Goal: Task Accomplishment & Management: Use online tool/utility

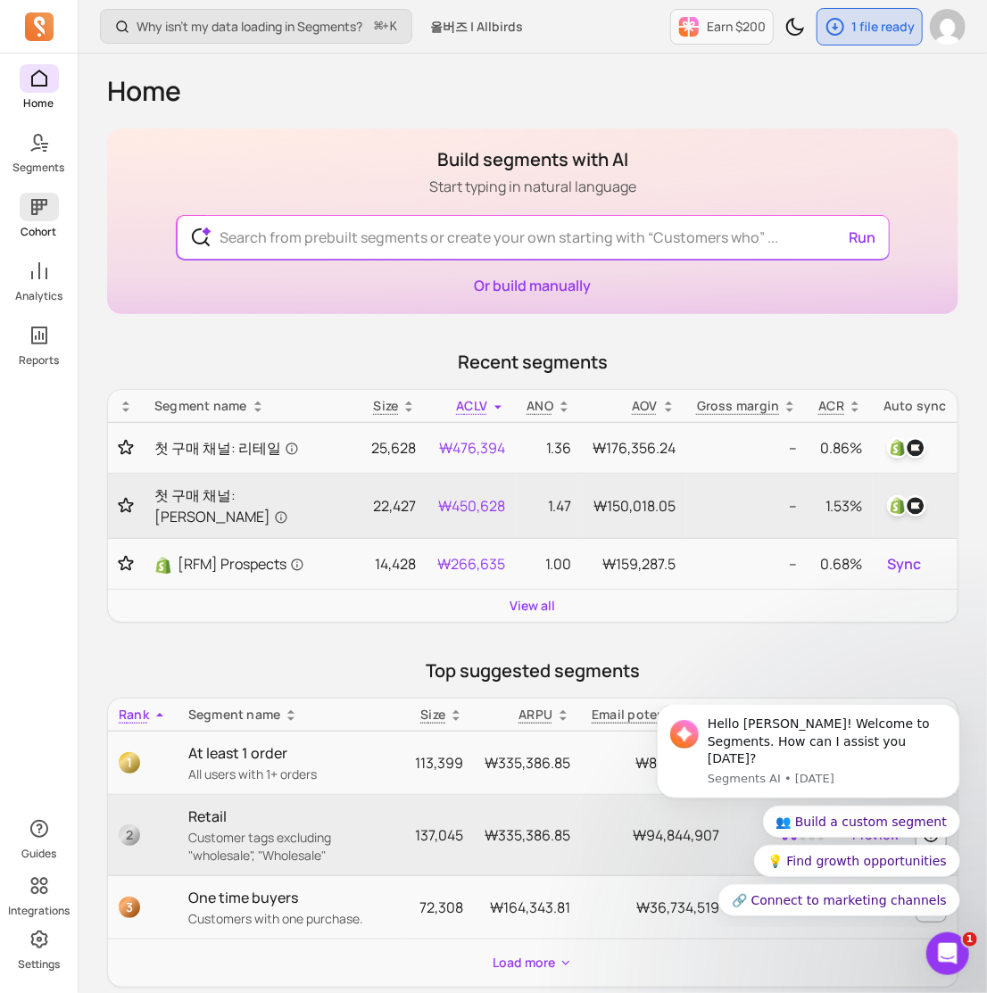
click at [46, 209] on icon at bounding box center [39, 206] width 21 height 21
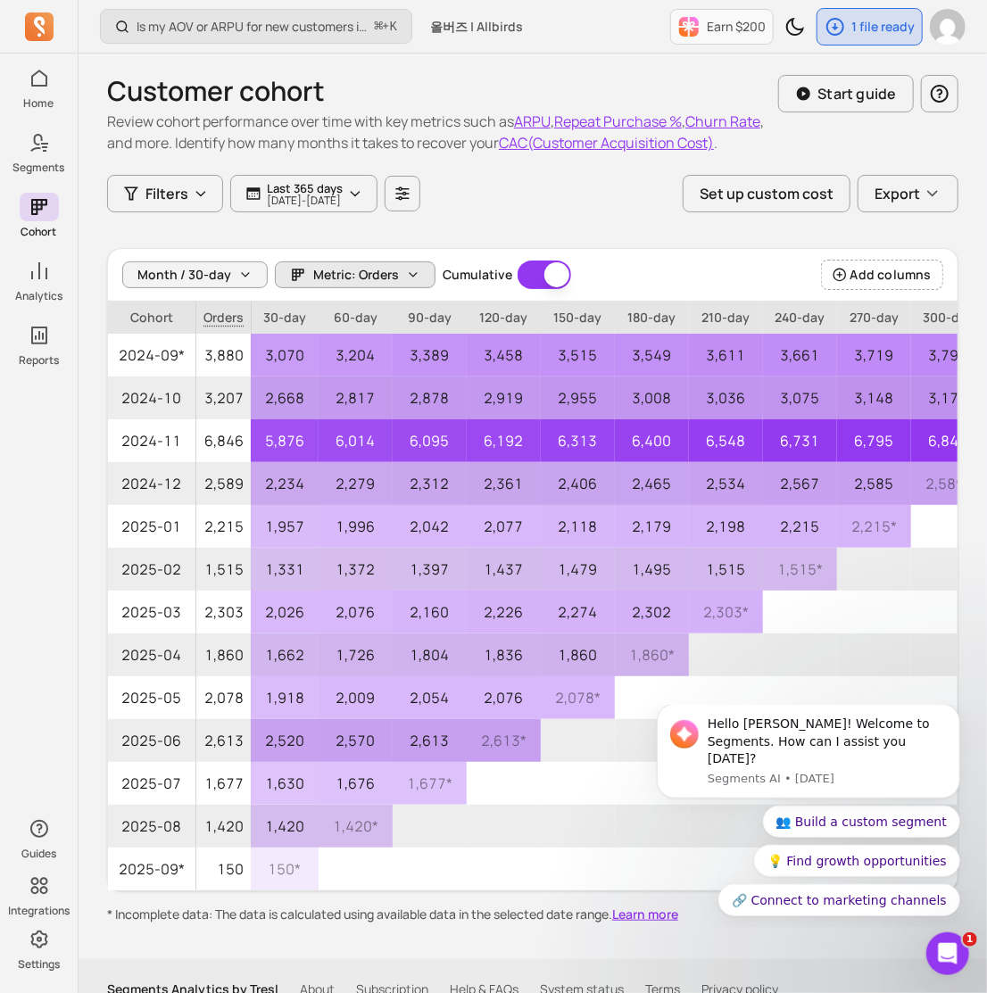
click at [376, 274] on span "Metric: Orders" at bounding box center [356, 275] width 86 height 18
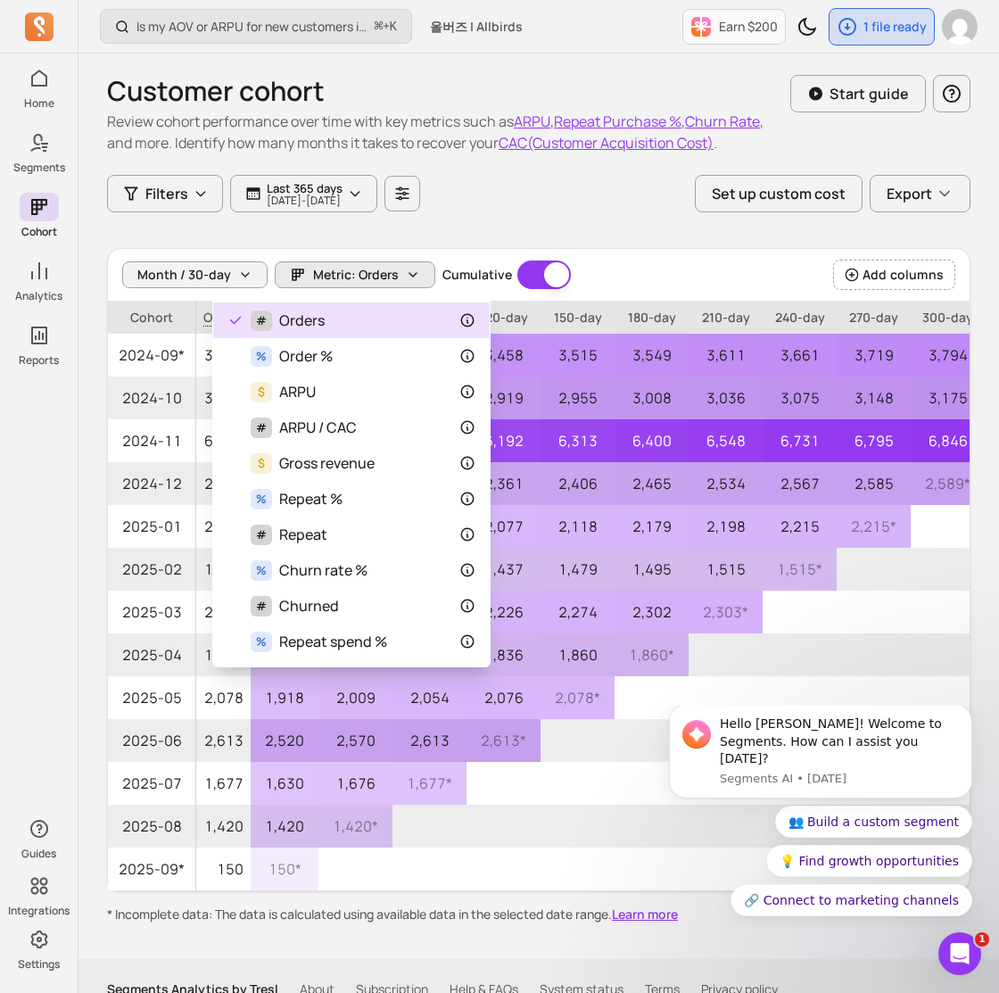
click at [376, 272] on span "Metric: Orders" at bounding box center [356, 275] width 86 height 18
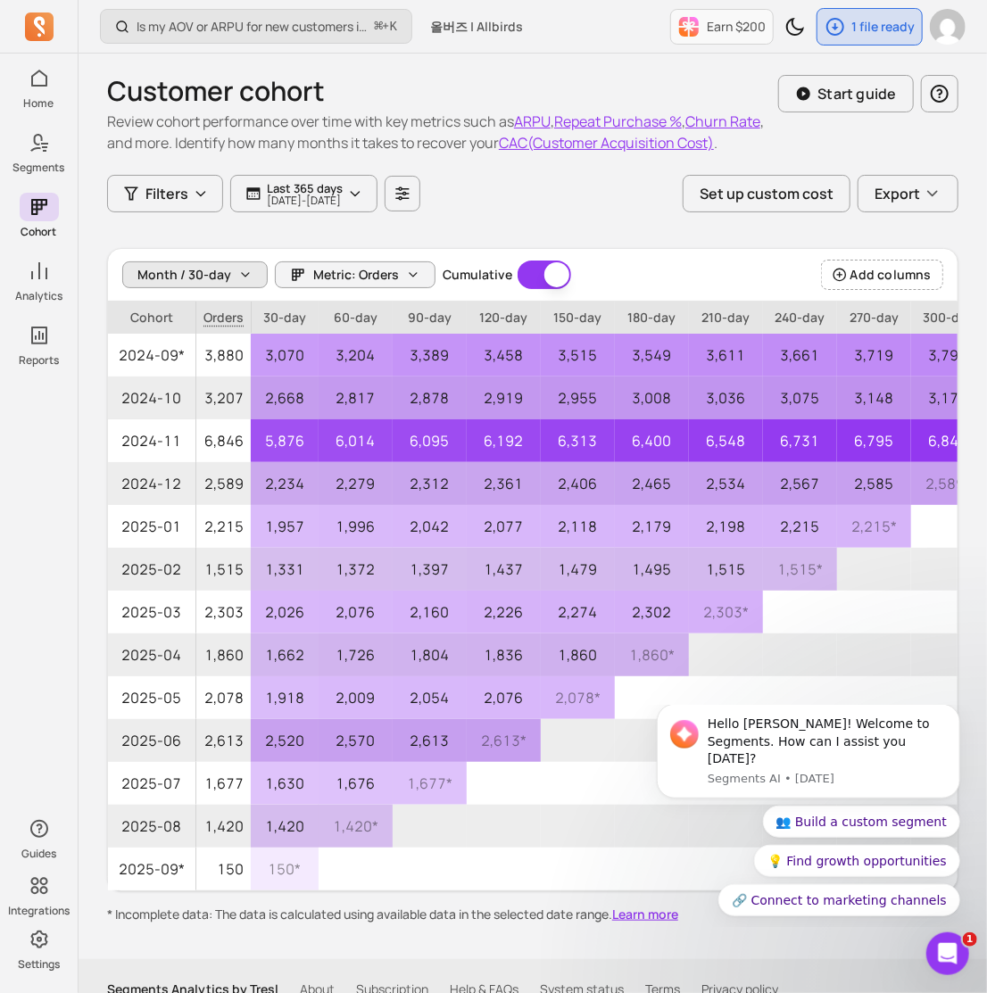
click at [232, 271] on button "Month / 30-day" at bounding box center [194, 274] width 145 height 27
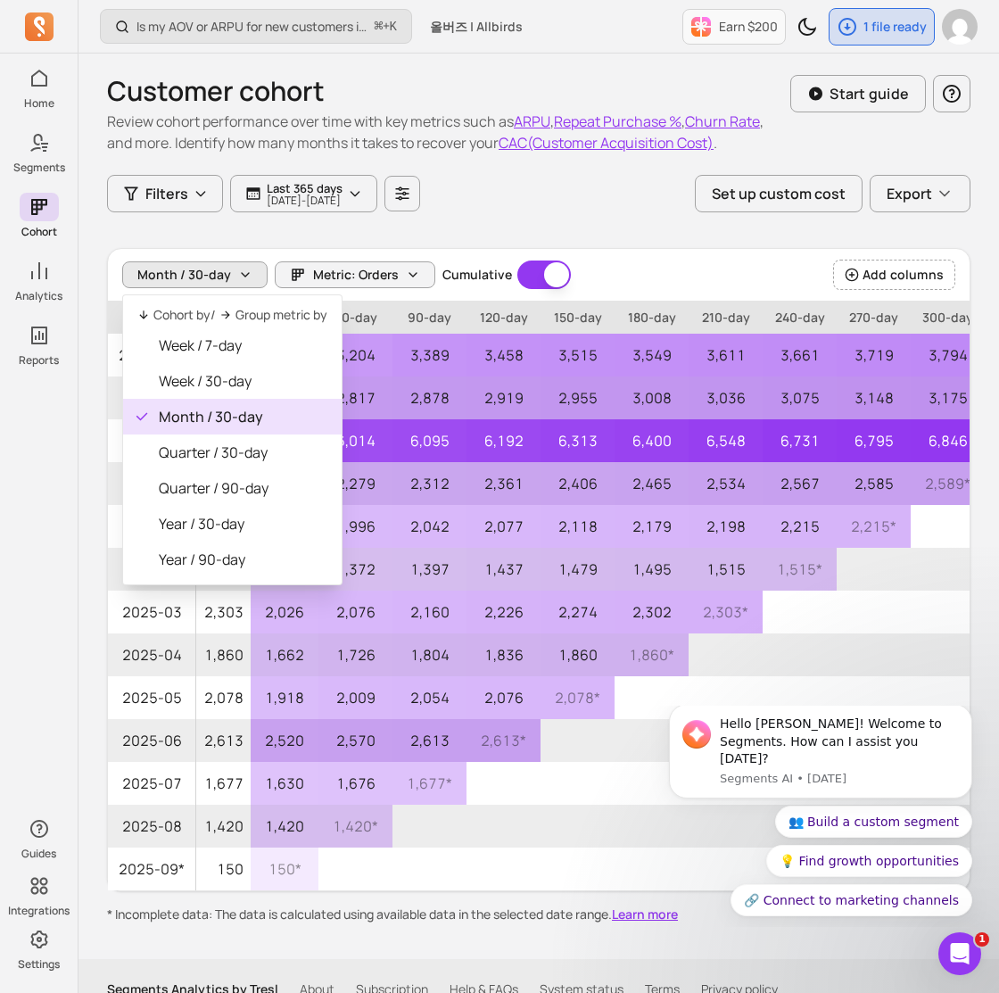
click at [234, 271] on button "Month / 30-day" at bounding box center [194, 274] width 145 height 27
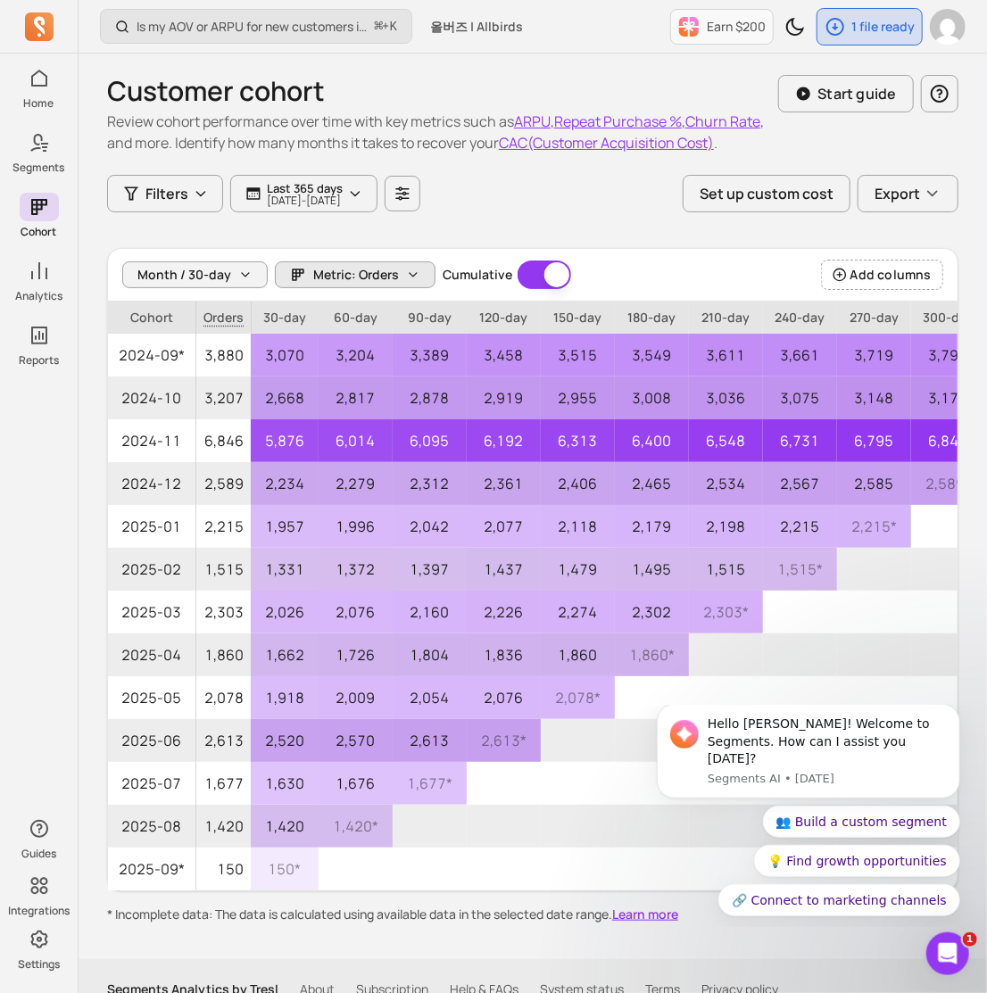
click at [375, 269] on span "Metric: Orders" at bounding box center [356, 275] width 86 height 18
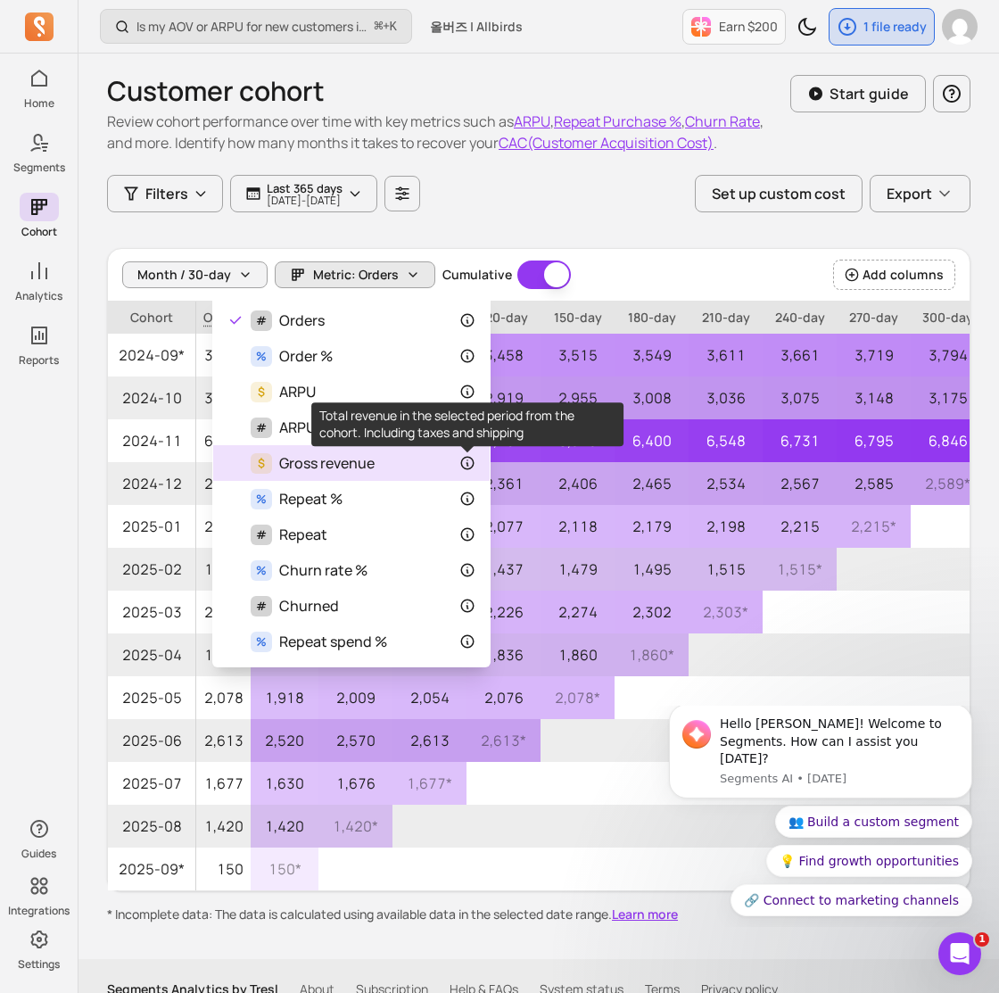
click at [469, 462] on icon at bounding box center [467, 463] width 16 height 16
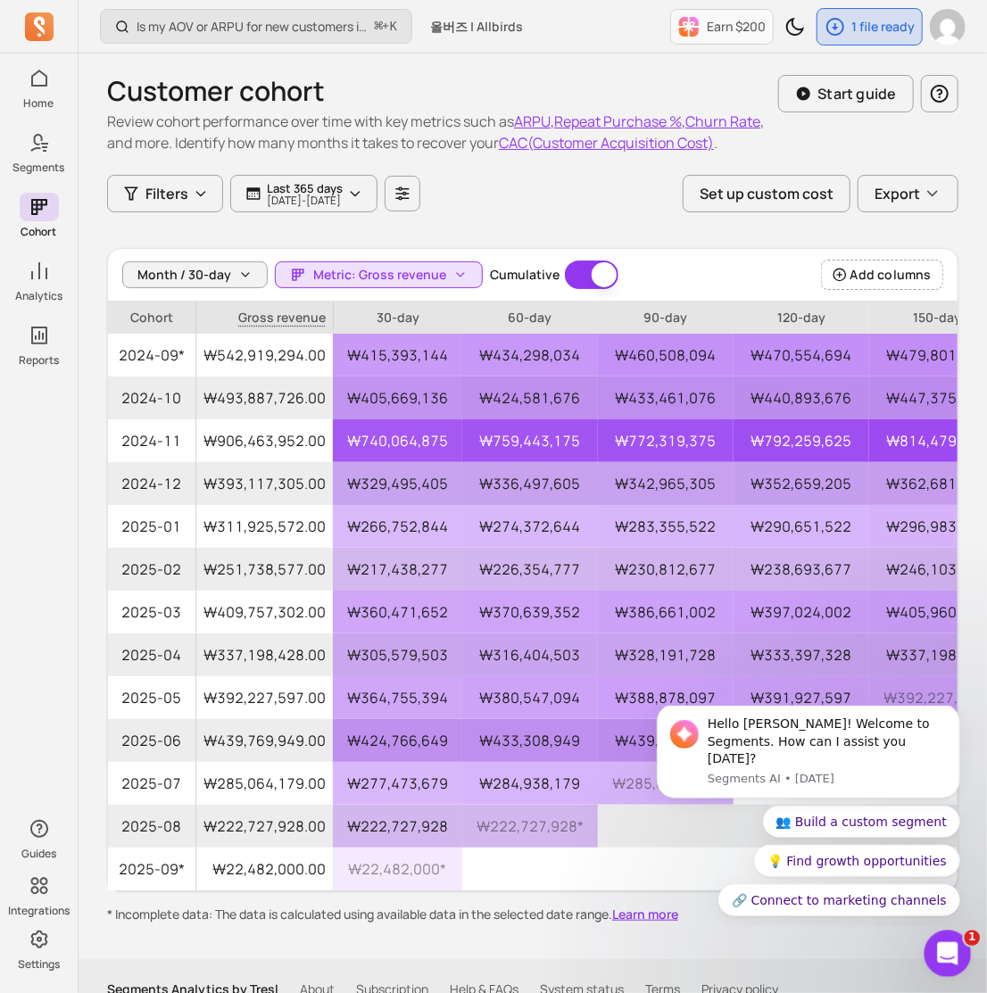
click at [958, 946] on icon "Open Intercom Messenger" at bounding box center [944, 951] width 29 height 29
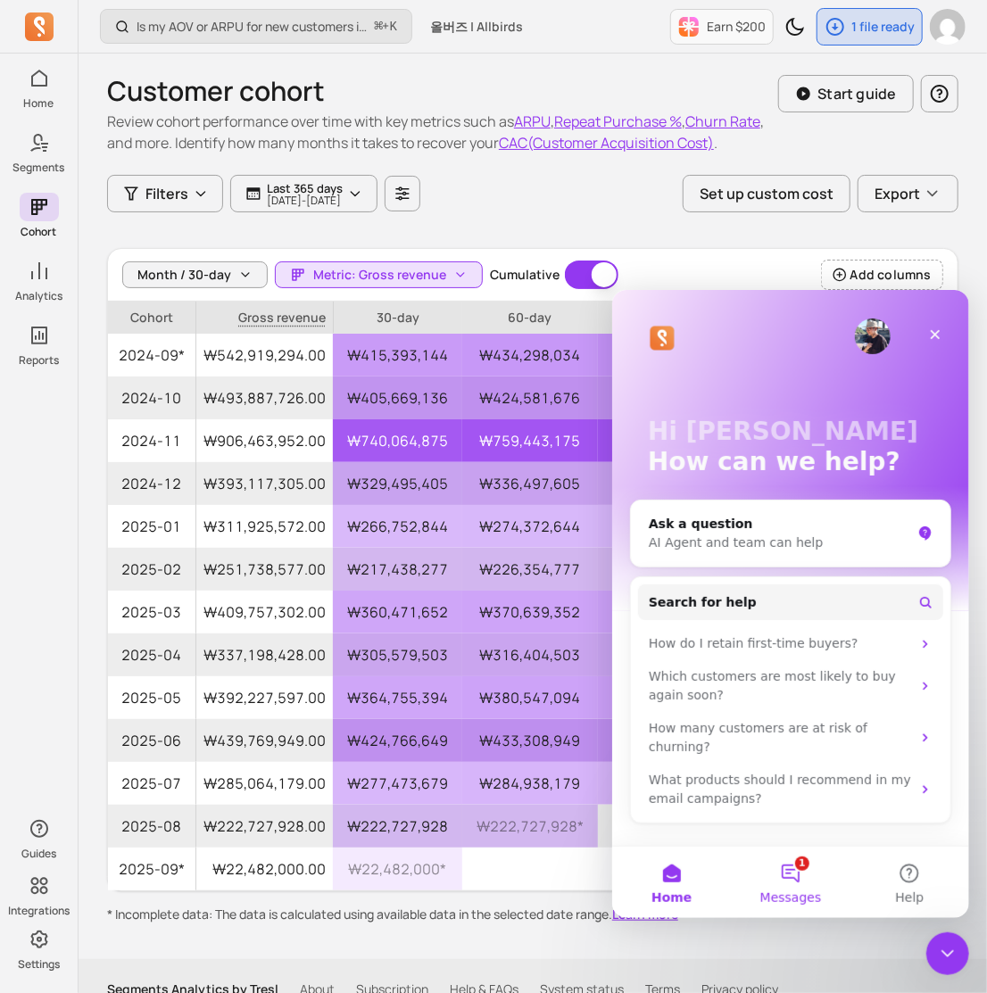
click at [805, 888] on button "1 Messages" at bounding box center [789, 881] width 119 height 71
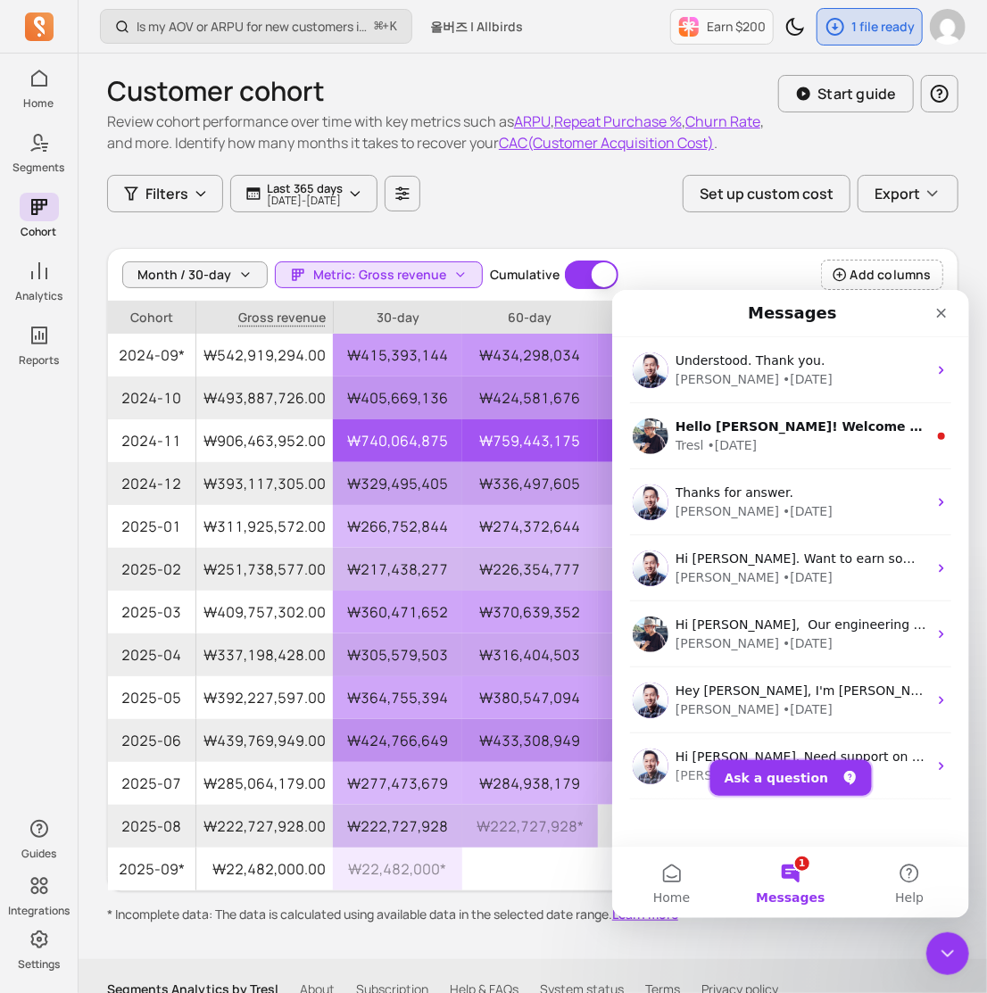
click at [816, 789] on button "Ask a question" at bounding box center [789, 777] width 161 height 36
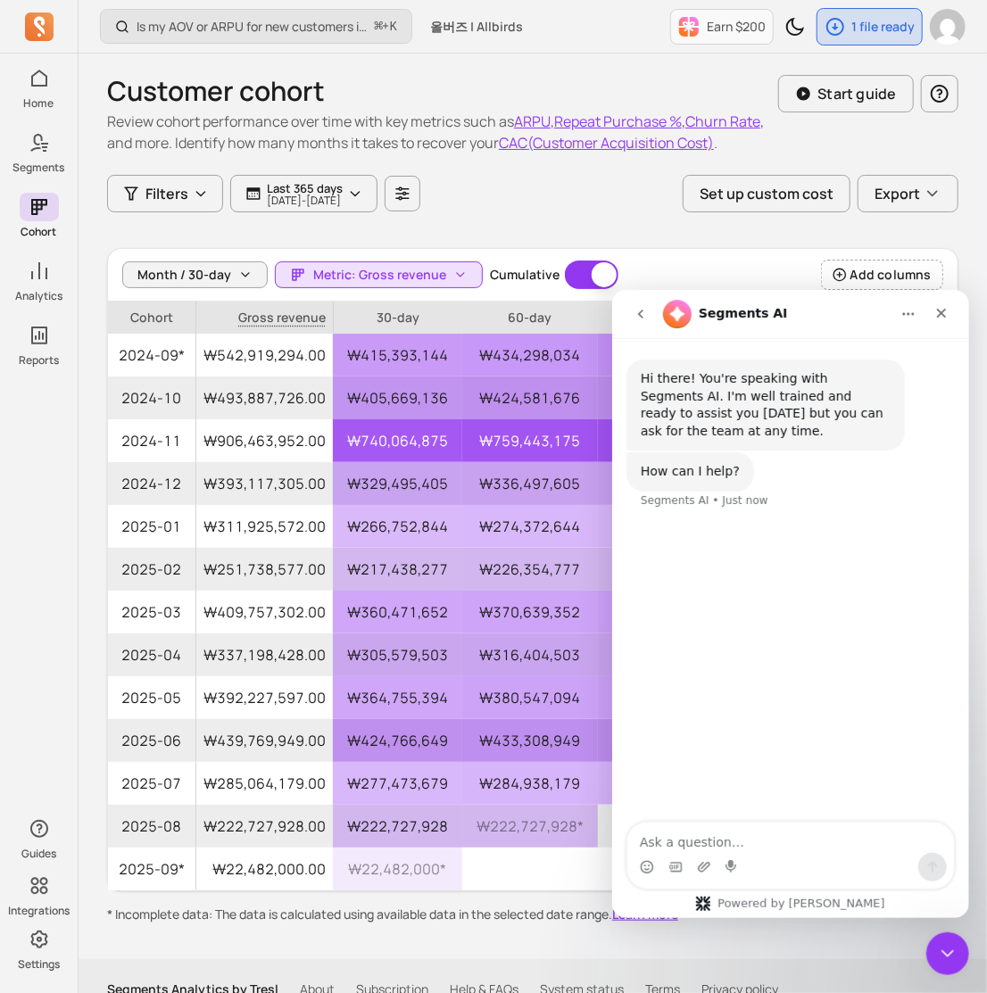
type textarea "ㅎ"
type textarea "I want to ask about metrics "Gross revenue" in segments. Is it same "Total Sale…"
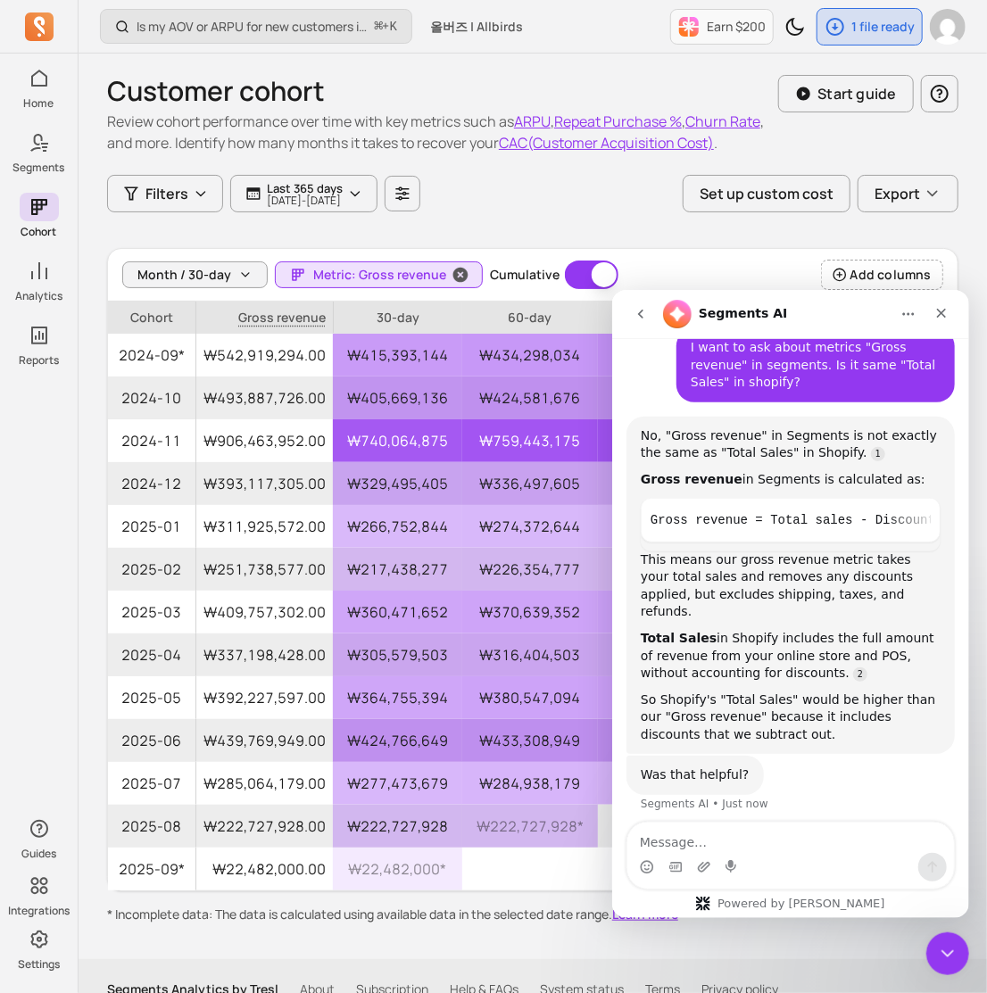
click at [442, 285] on span "button" at bounding box center [460, 274] width 43 height 25
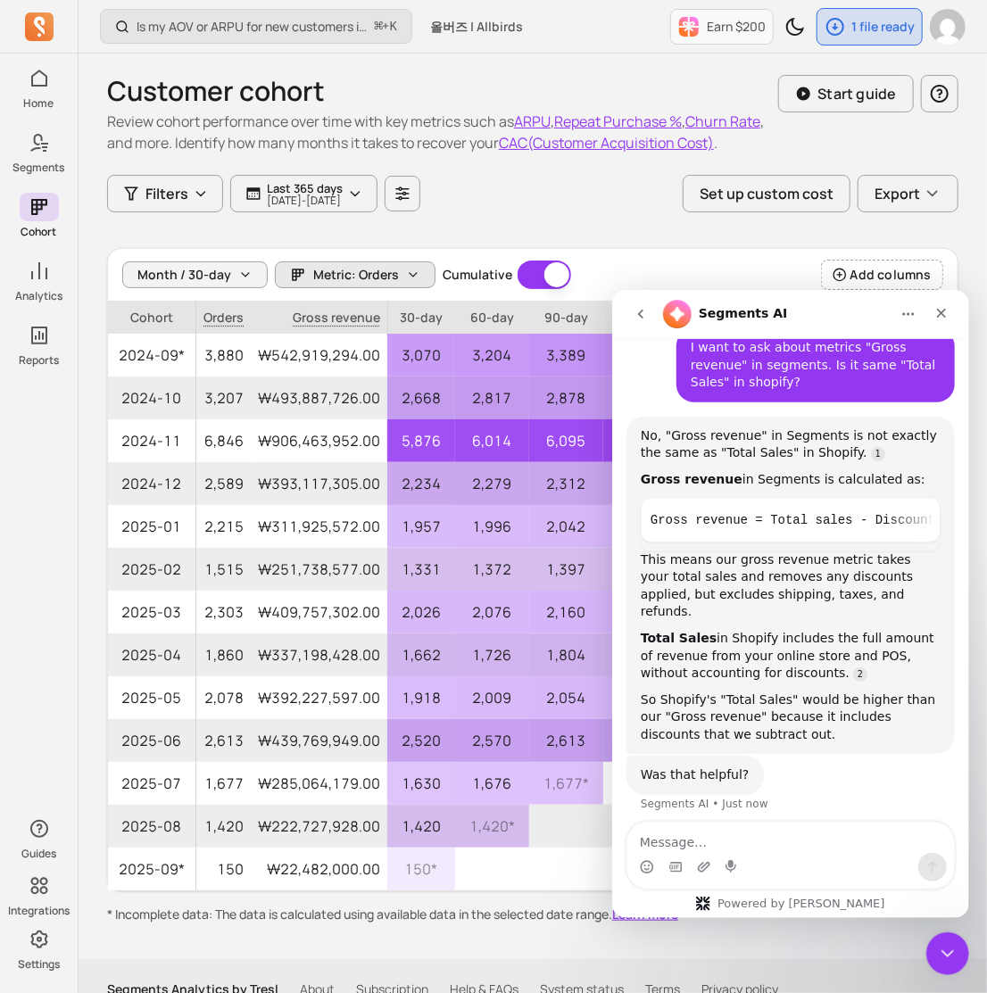
click at [395, 282] on button "Metric: Orders" at bounding box center [355, 274] width 161 height 27
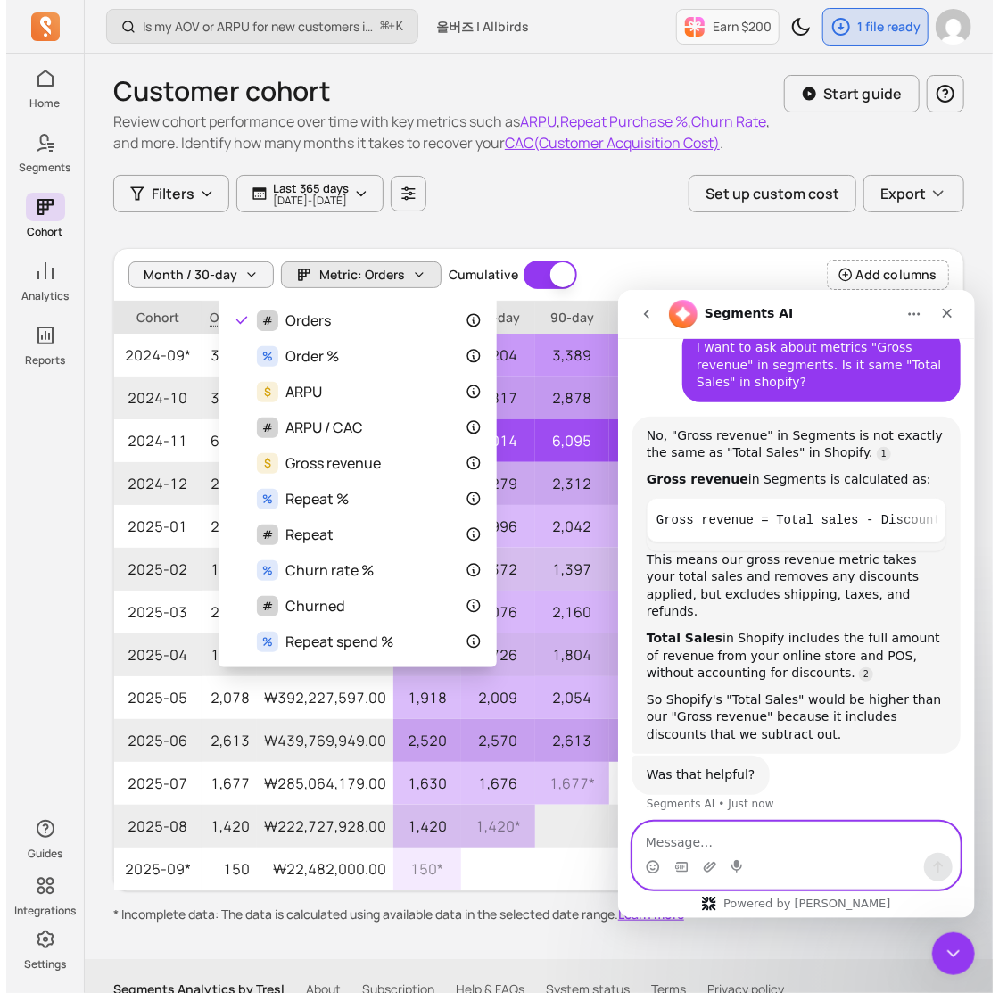
click at [713, 838] on textarea "Message…" at bounding box center [795, 837] width 326 height 30
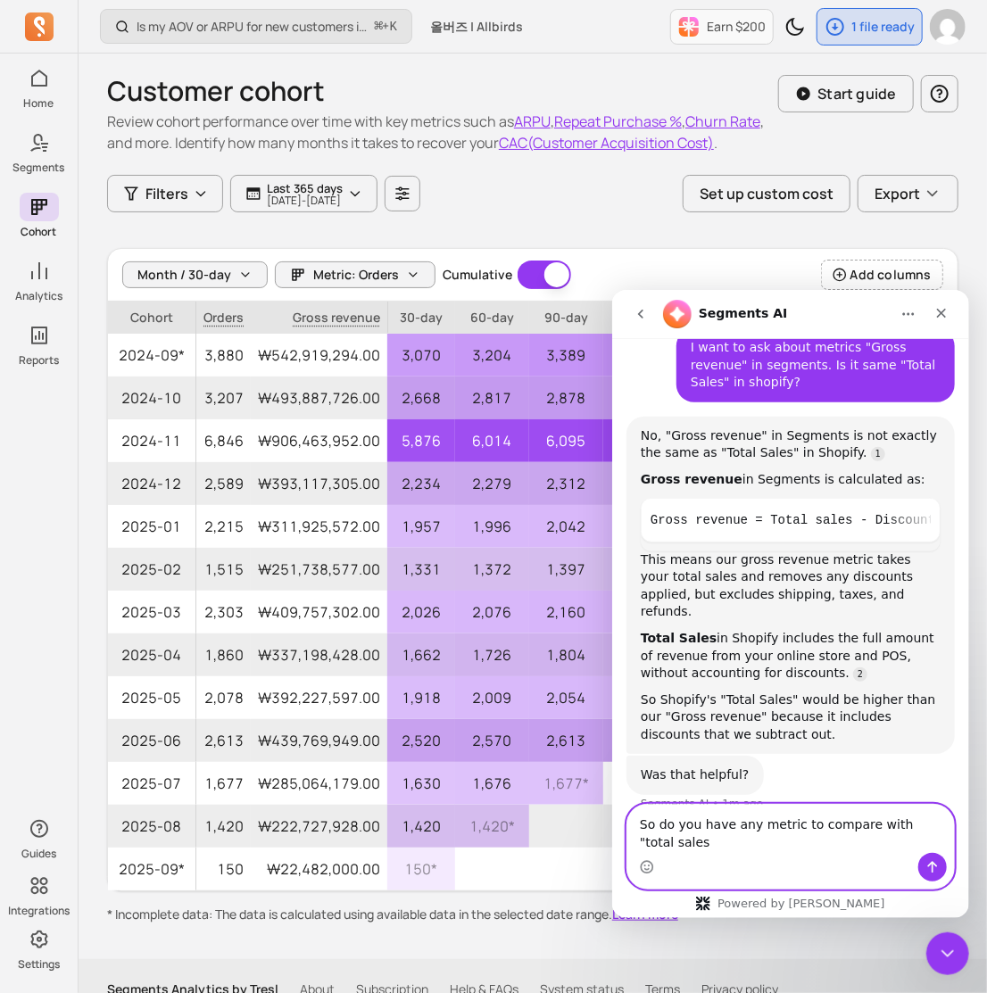
scroll to position [193, 0]
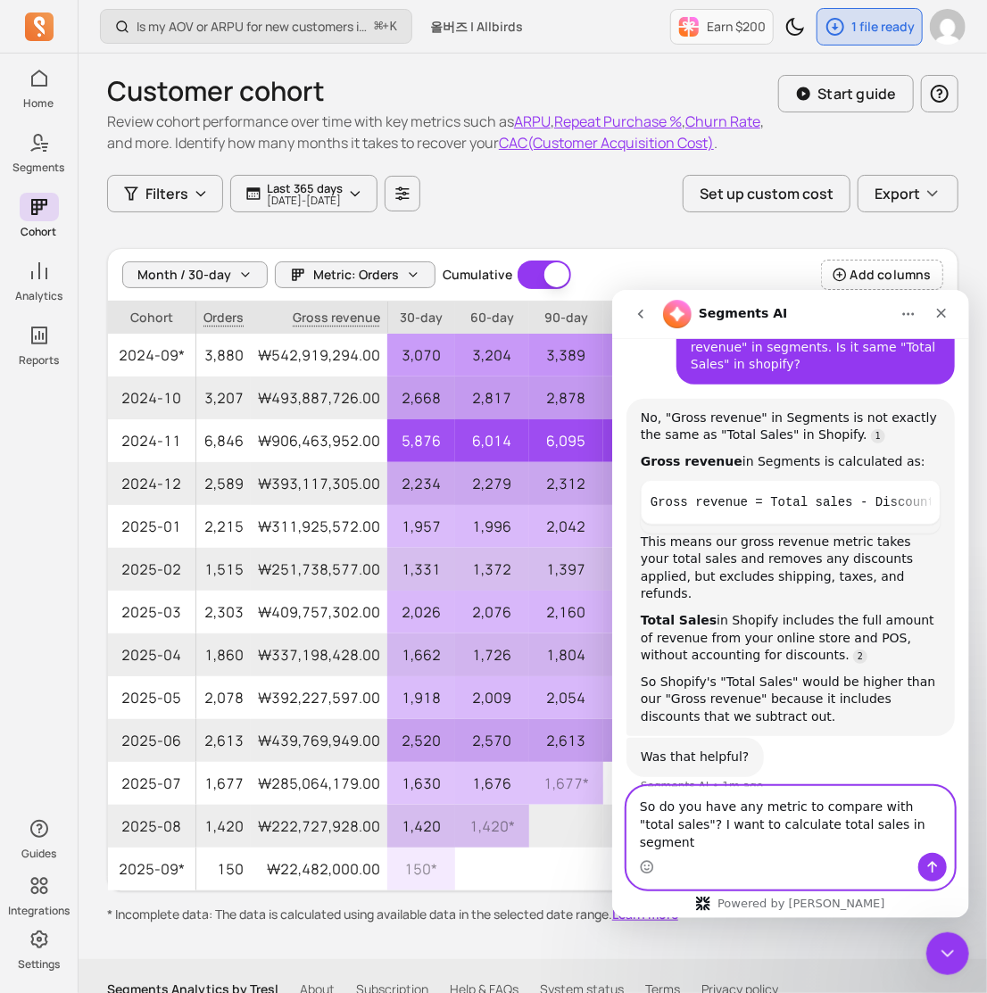
type textarea "So do you have any metric to compare with "total sales"? I want to calculate to…"
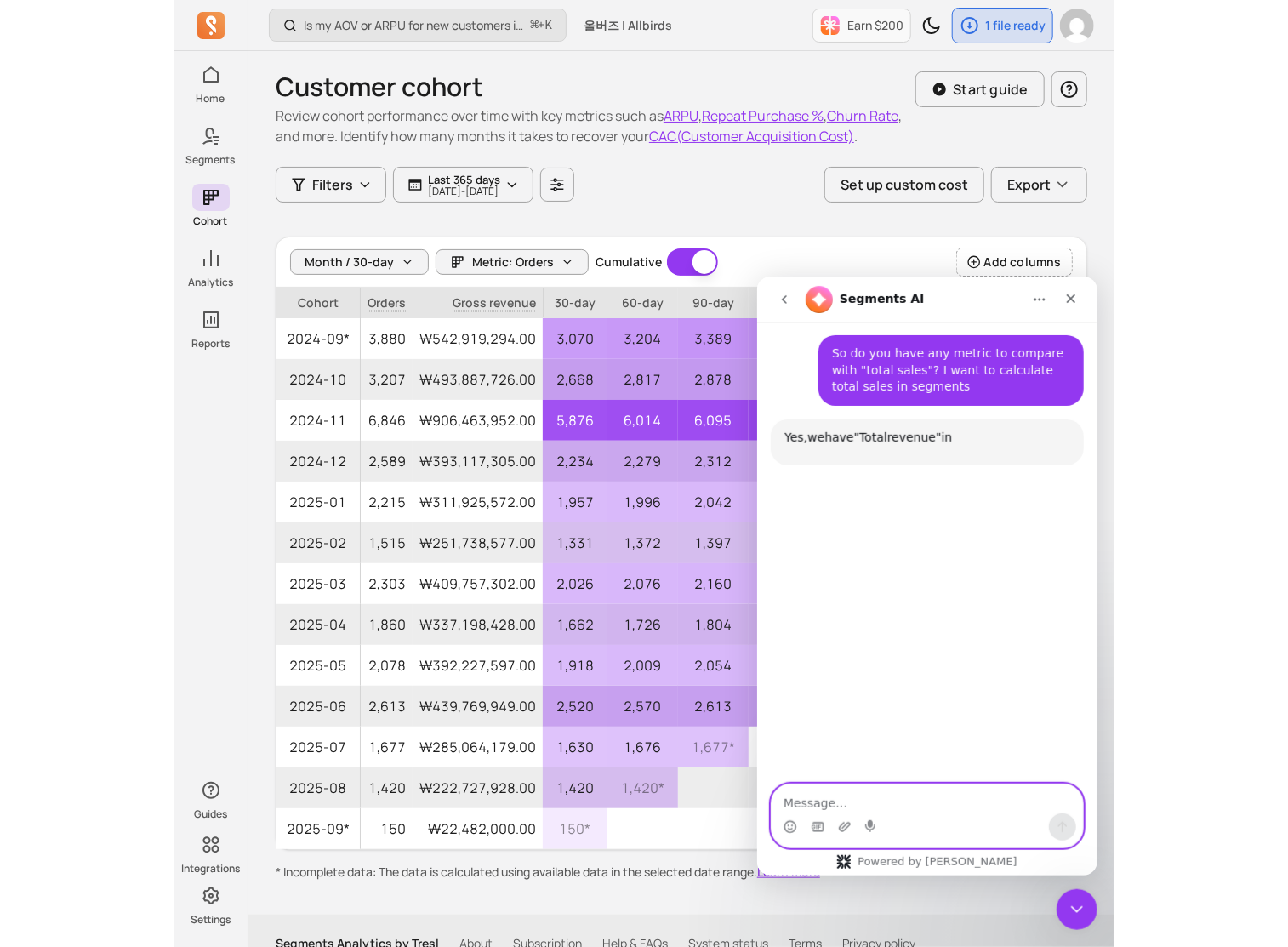
scroll to position [611, 0]
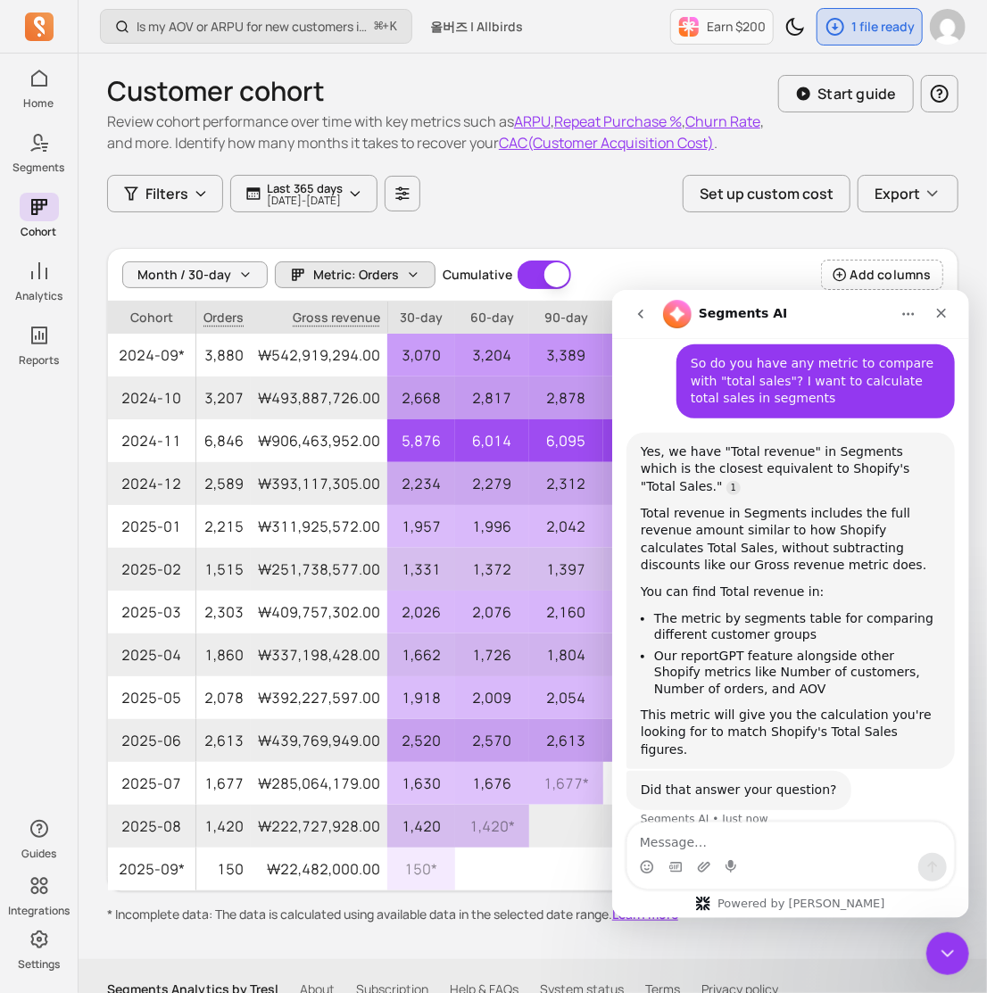
click at [407, 278] on icon "button" at bounding box center [413, 275] width 14 height 14
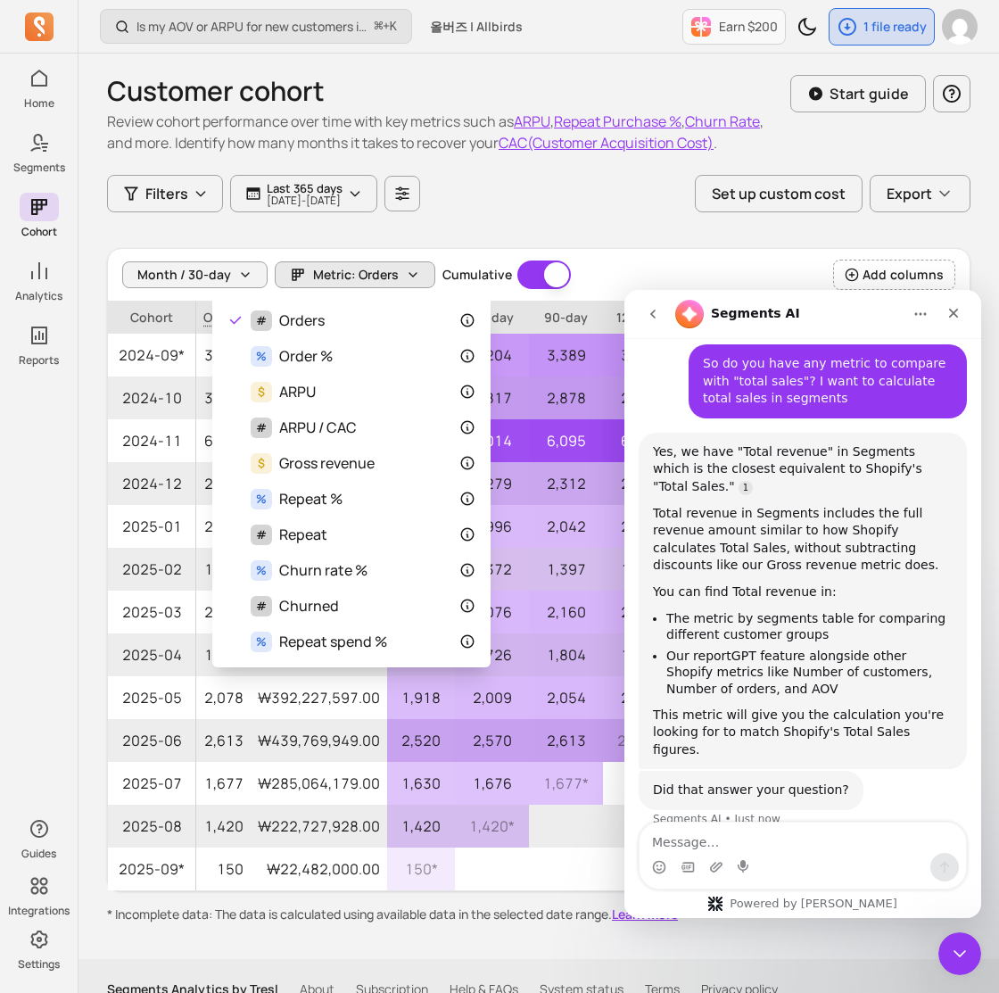
click at [584, 229] on div "Customer cohort Review cohort performance over time with key metrics such as AR…" at bounding box center [539, 489] width 864 height 870
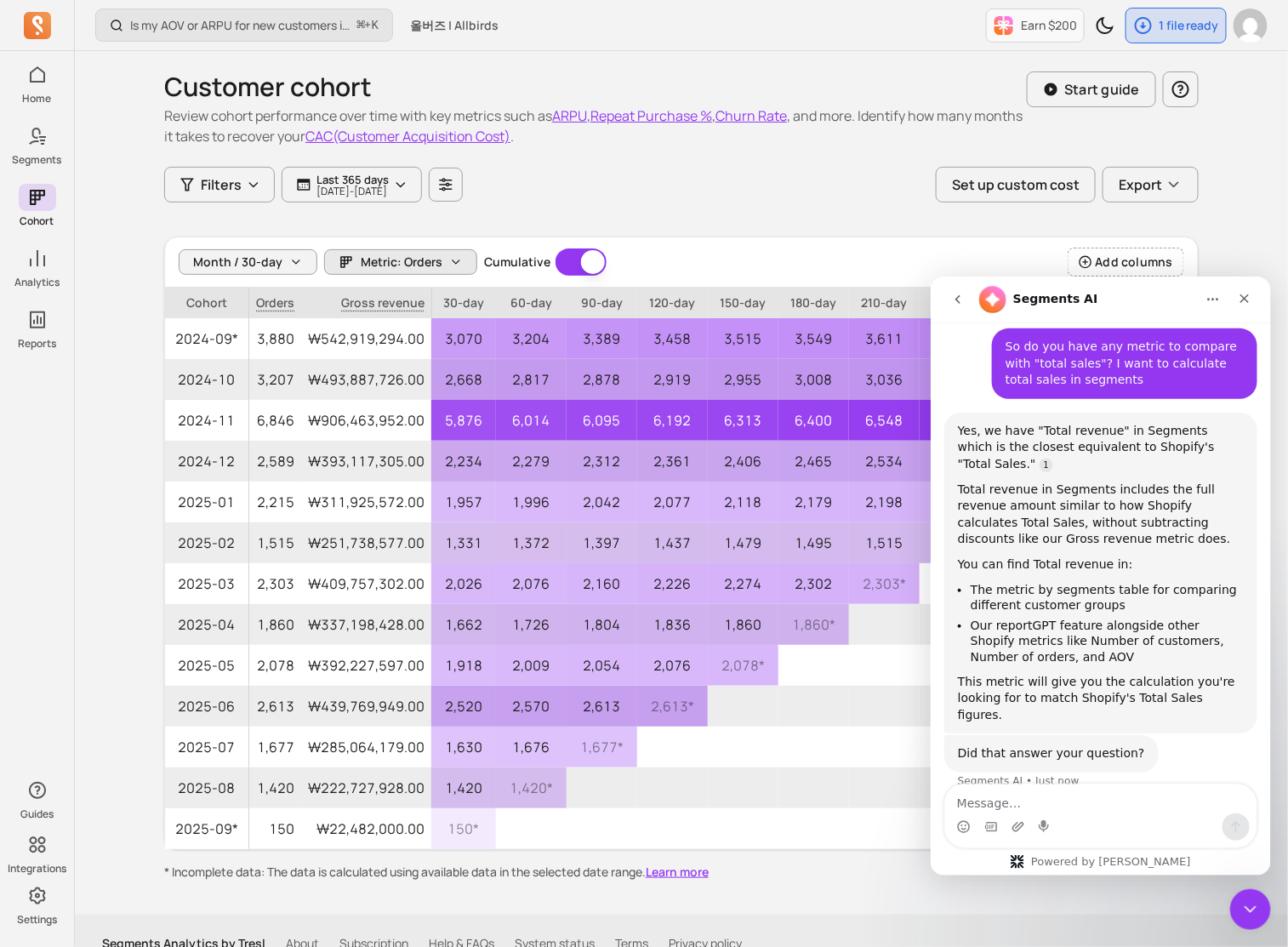
click at [440, 258] on button "Metric: Orders" at bounding box center [400, 261] width 153 height 26
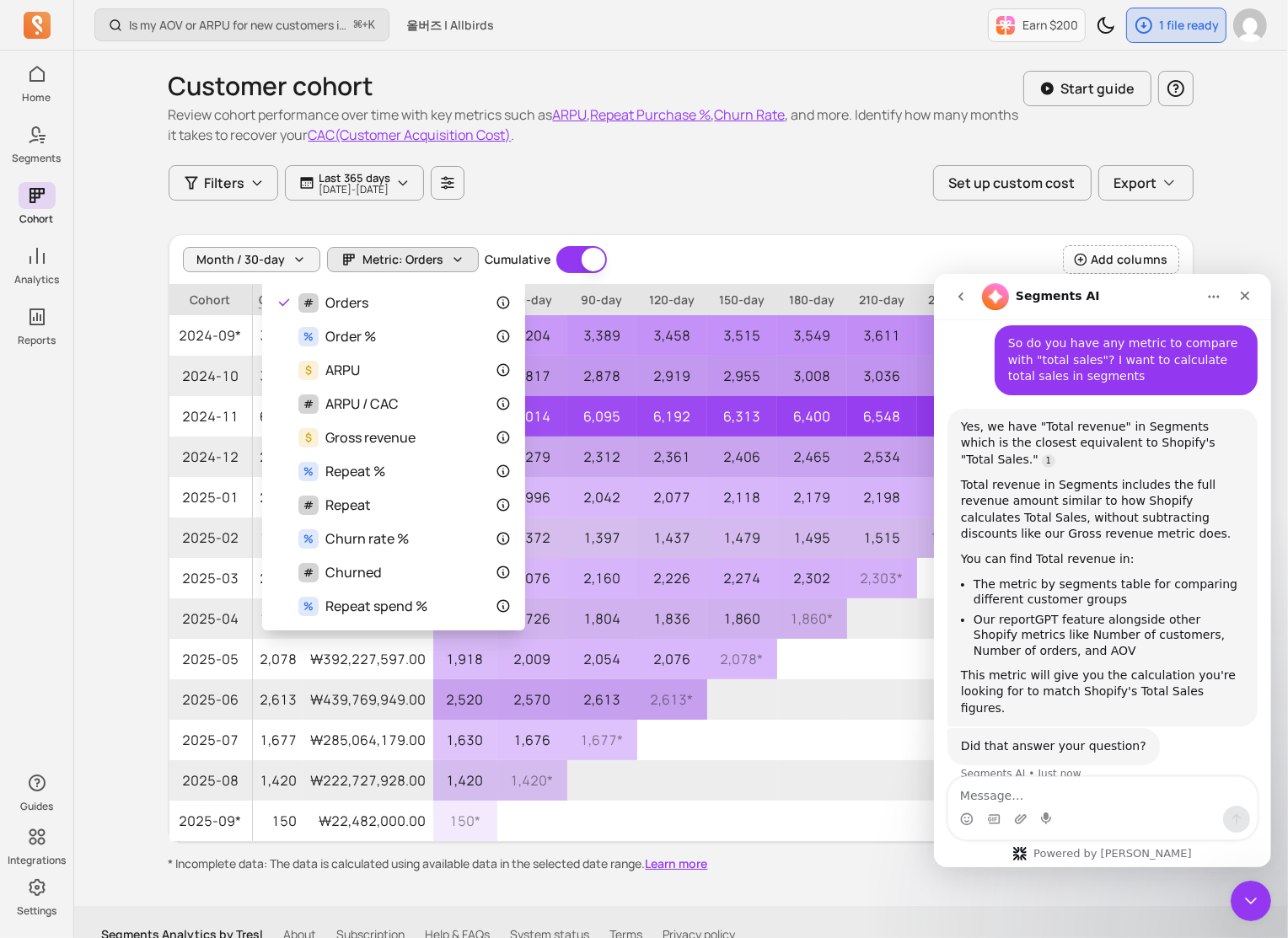
click at [684, 231] on div "Customer cohort Review cohort performance over time with key metrics such as AR…" at bounding box center [680, 462] width 1025 height 822
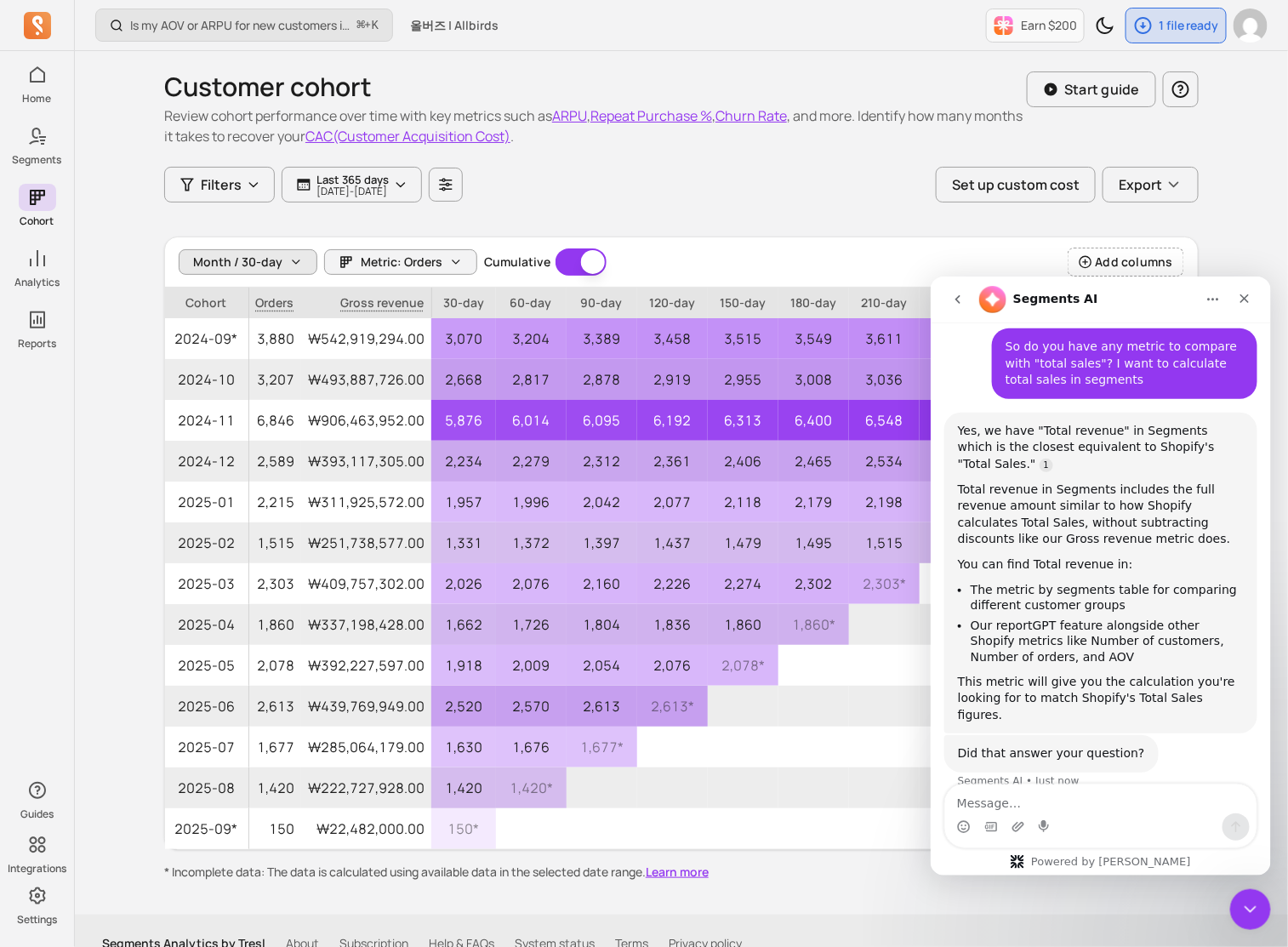
click at [279, 257] on span "Month / 30-day" at bounding box center [237, 262] width 90 height 17
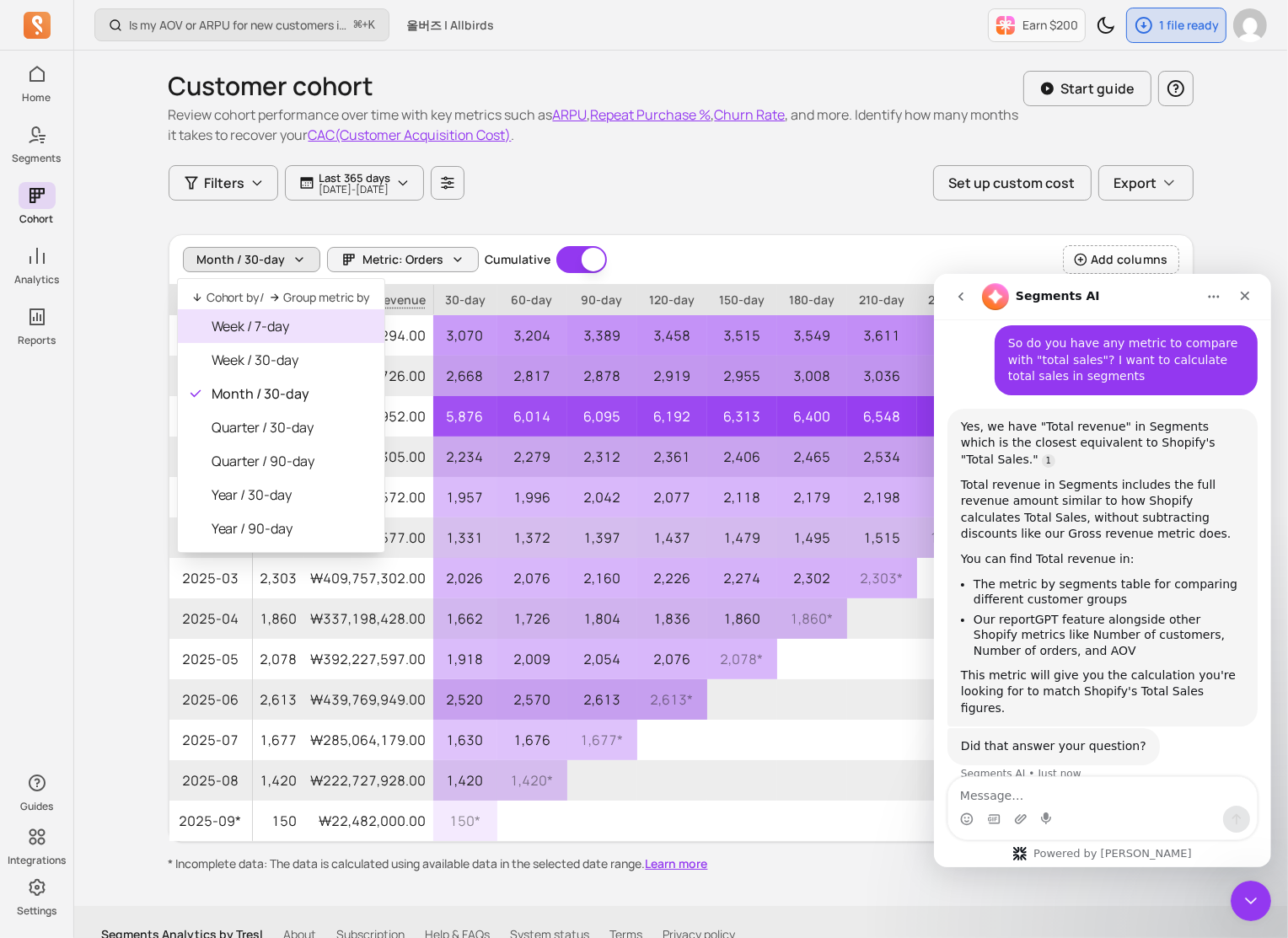
click at [322, 333] on span "Week / 7-day" at bounding box center [291, 326] width 160 height 20
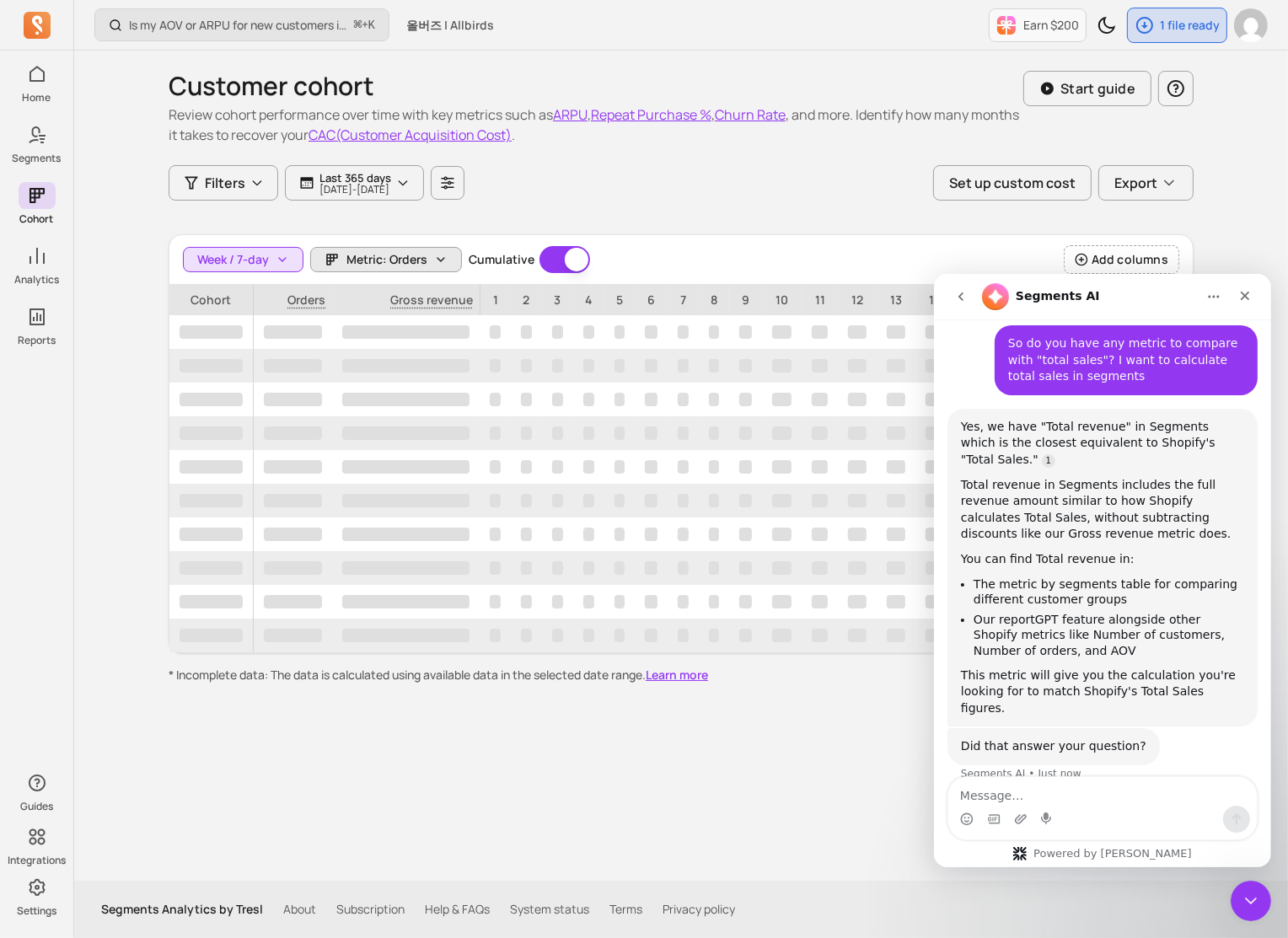
click at [395, 264] on span "Metric: Orders" at bounding box center [387, 260] width 81 height 17
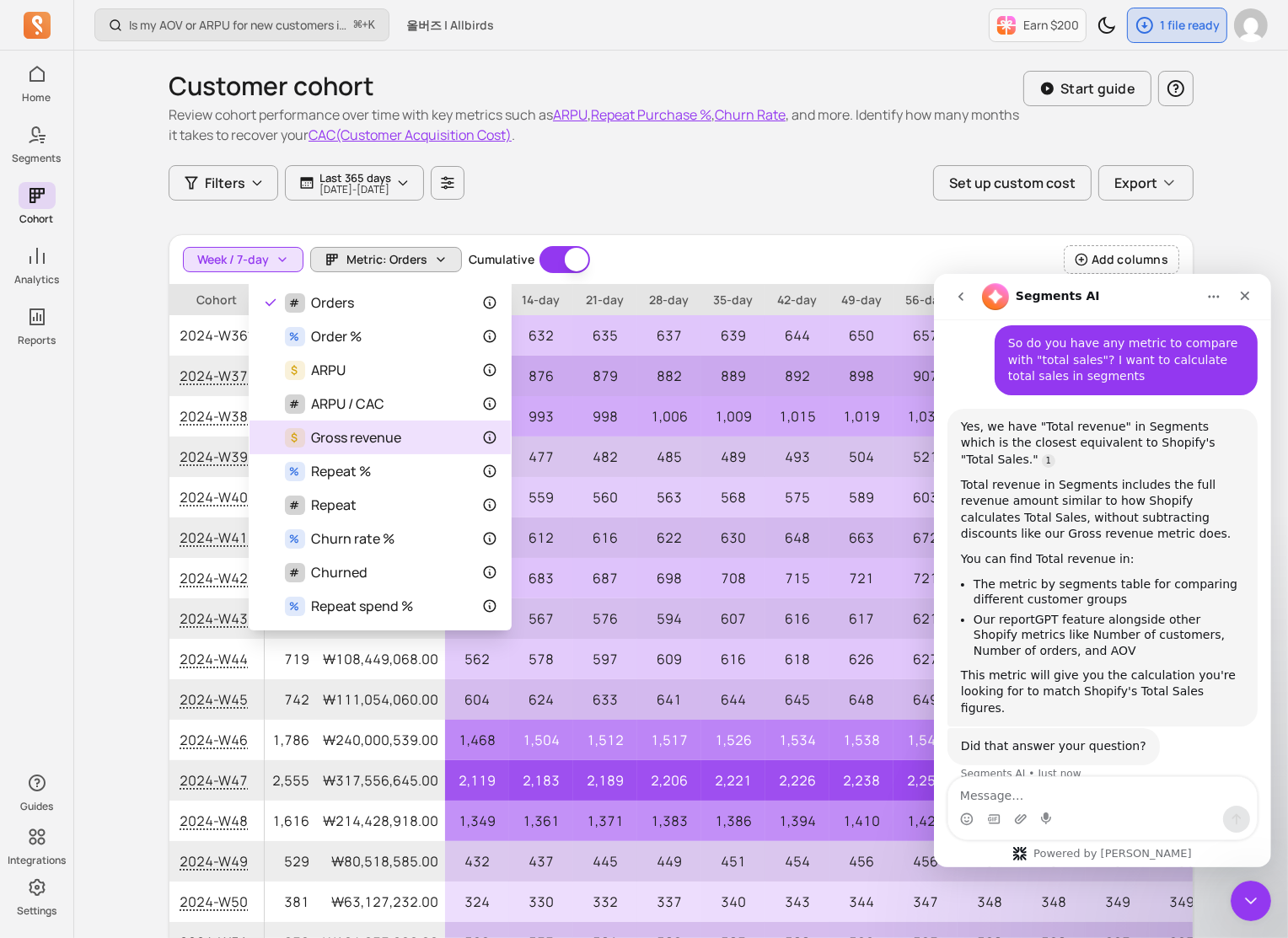
click at [449, 441] on div "$ Gross revenue" at bounding box center [380, 436] width 234 height 20
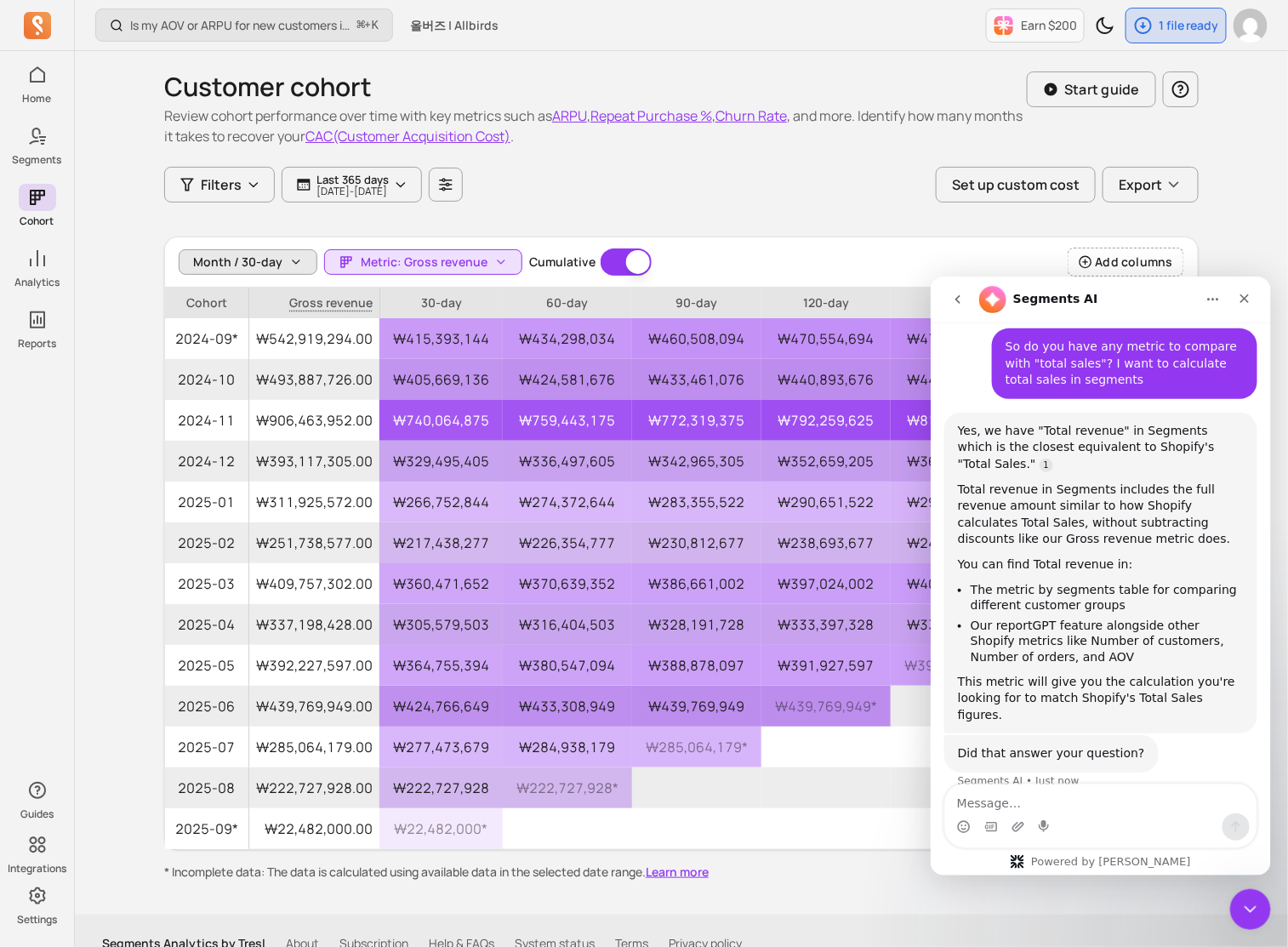
click at [279, 262] on button "Month / 30-day" at bounding box center [247, 261] width 138 height 26
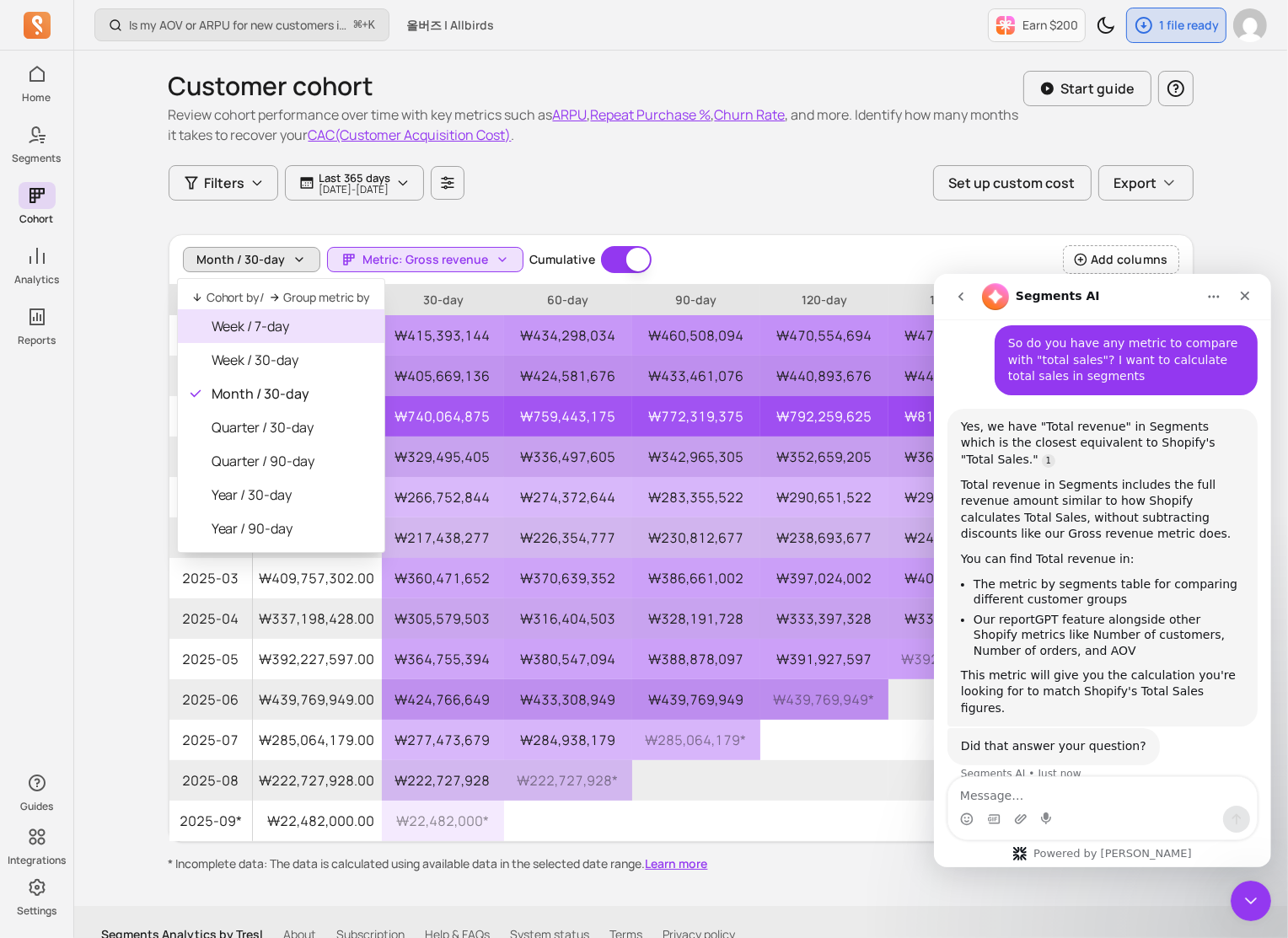
click at [285, 322] on span "Week / 7-day" at bounding box center [291, 326] width 160 height 20
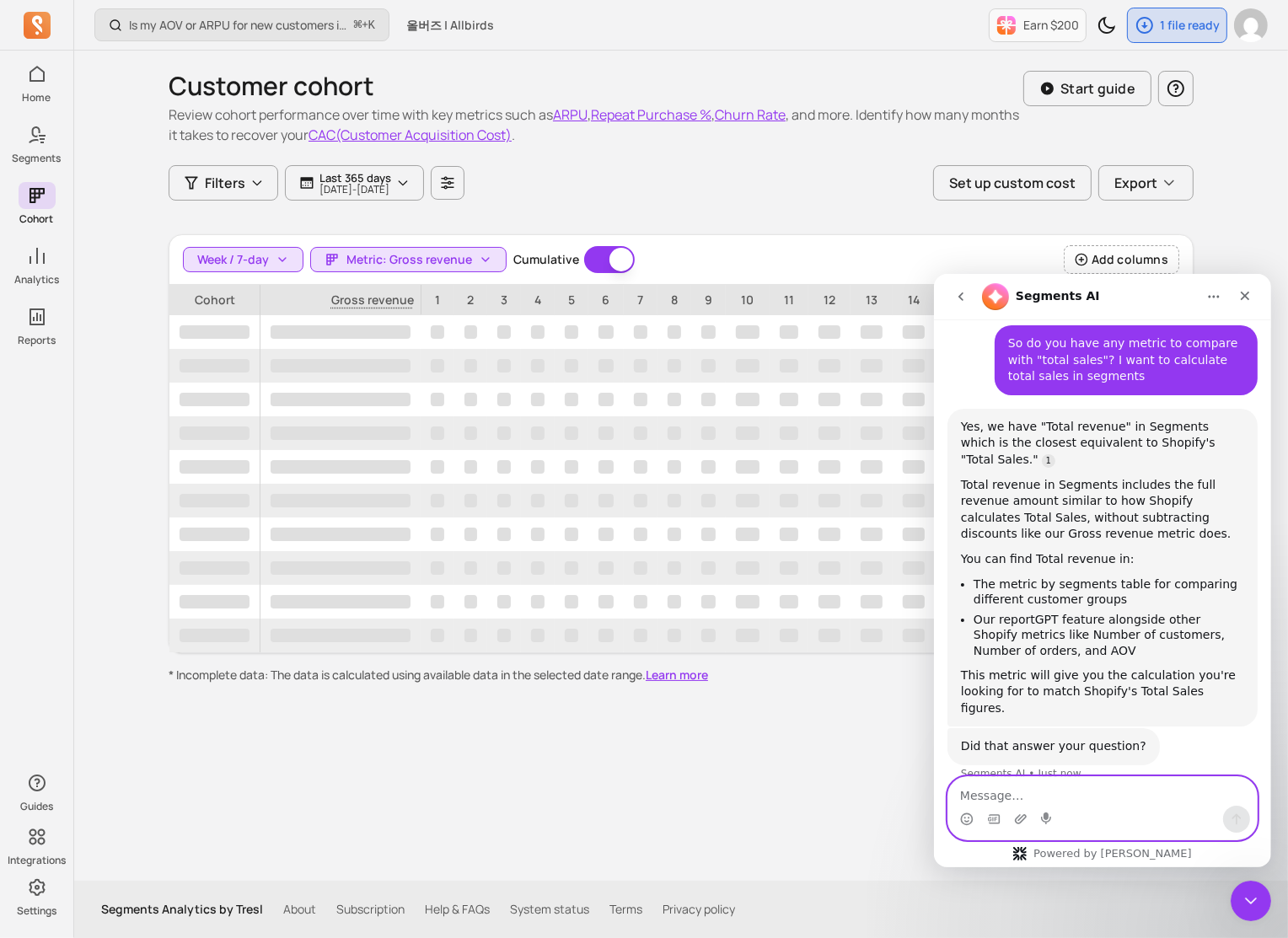
click at [943, 799] on textarea "Message…" at bounding box center [1102, 791] width 308 height 28
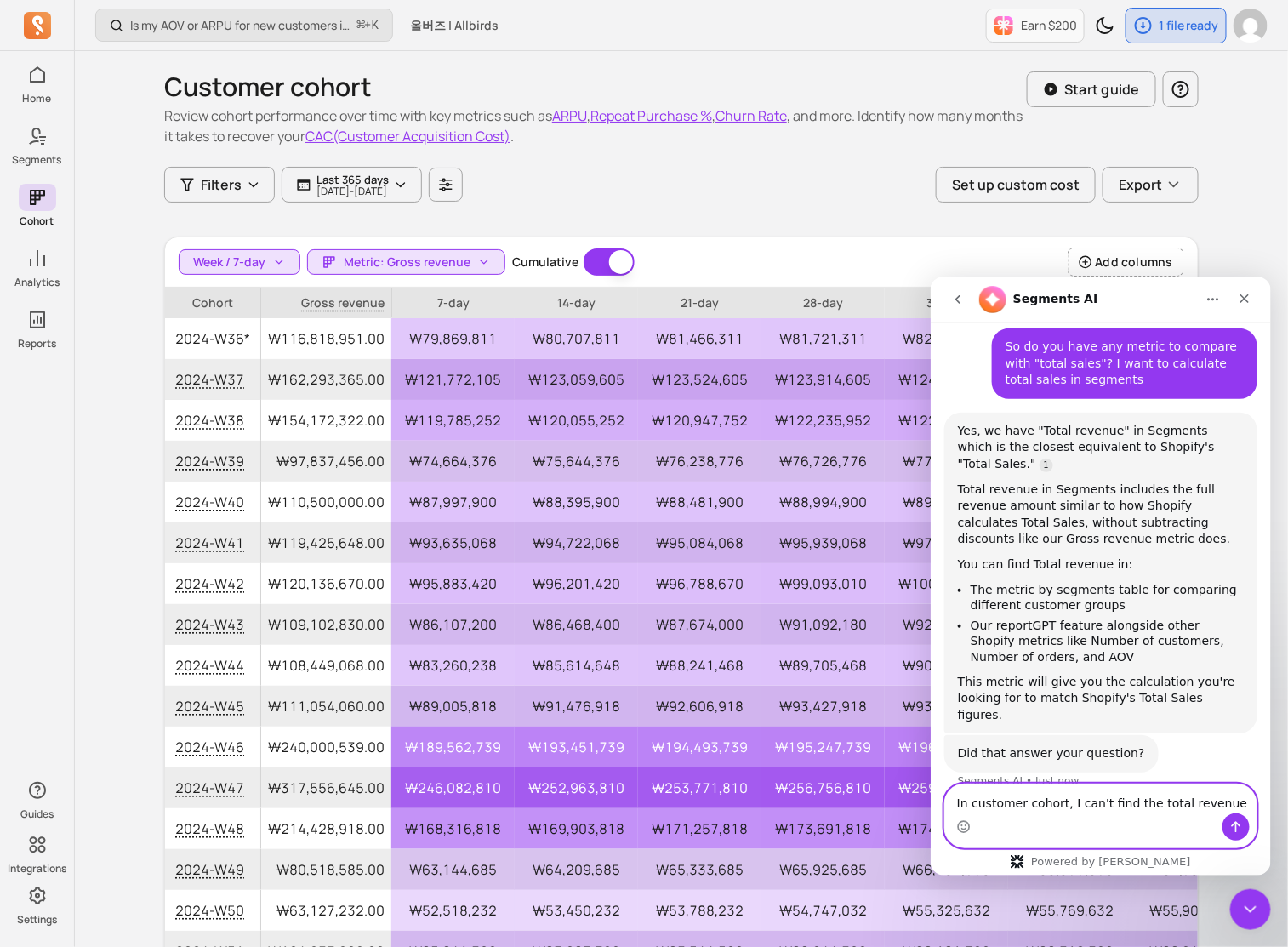
type textarea "In customer cohort, I can't find the total revenue."
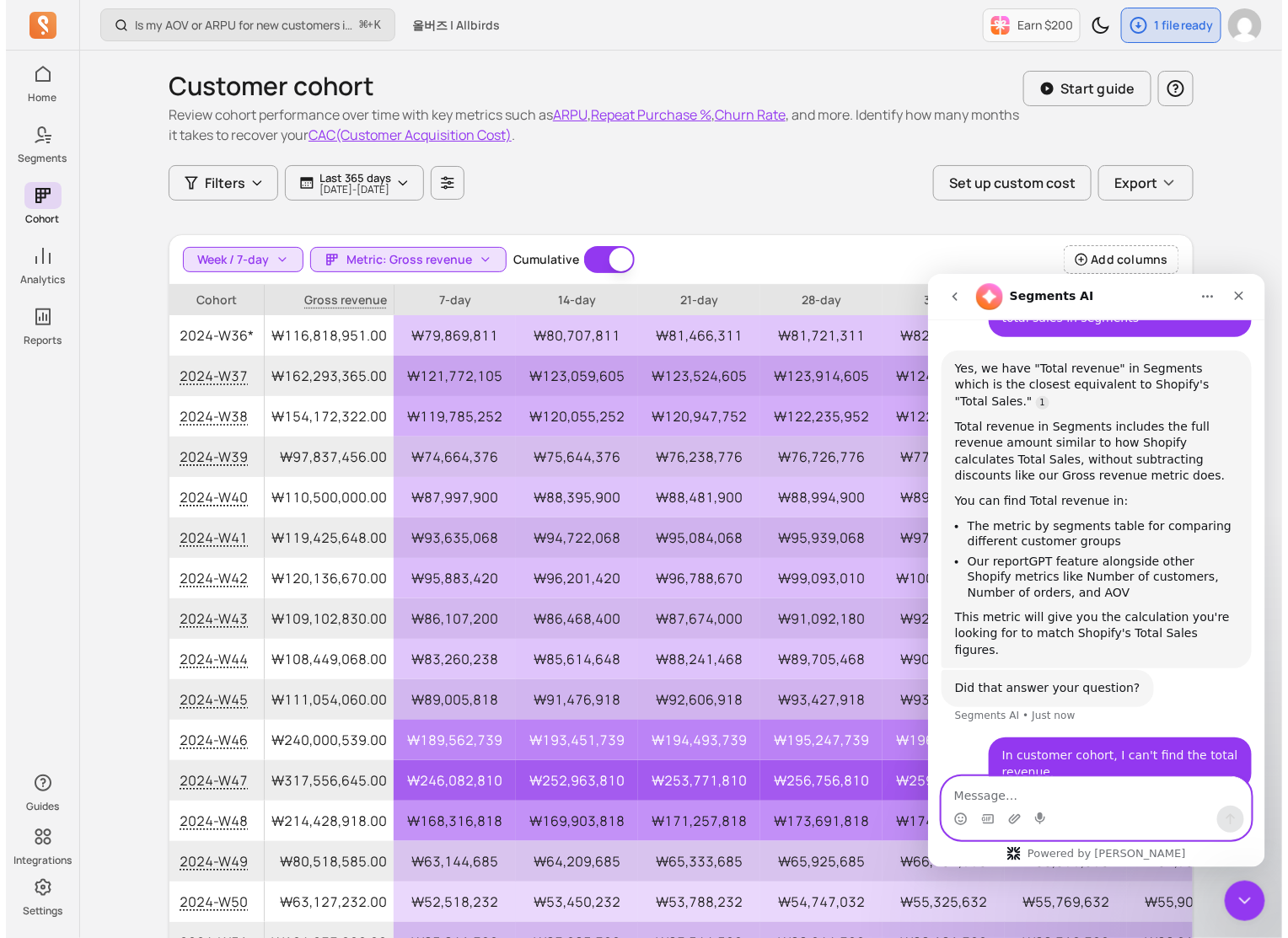
scroll to position [674, 0]
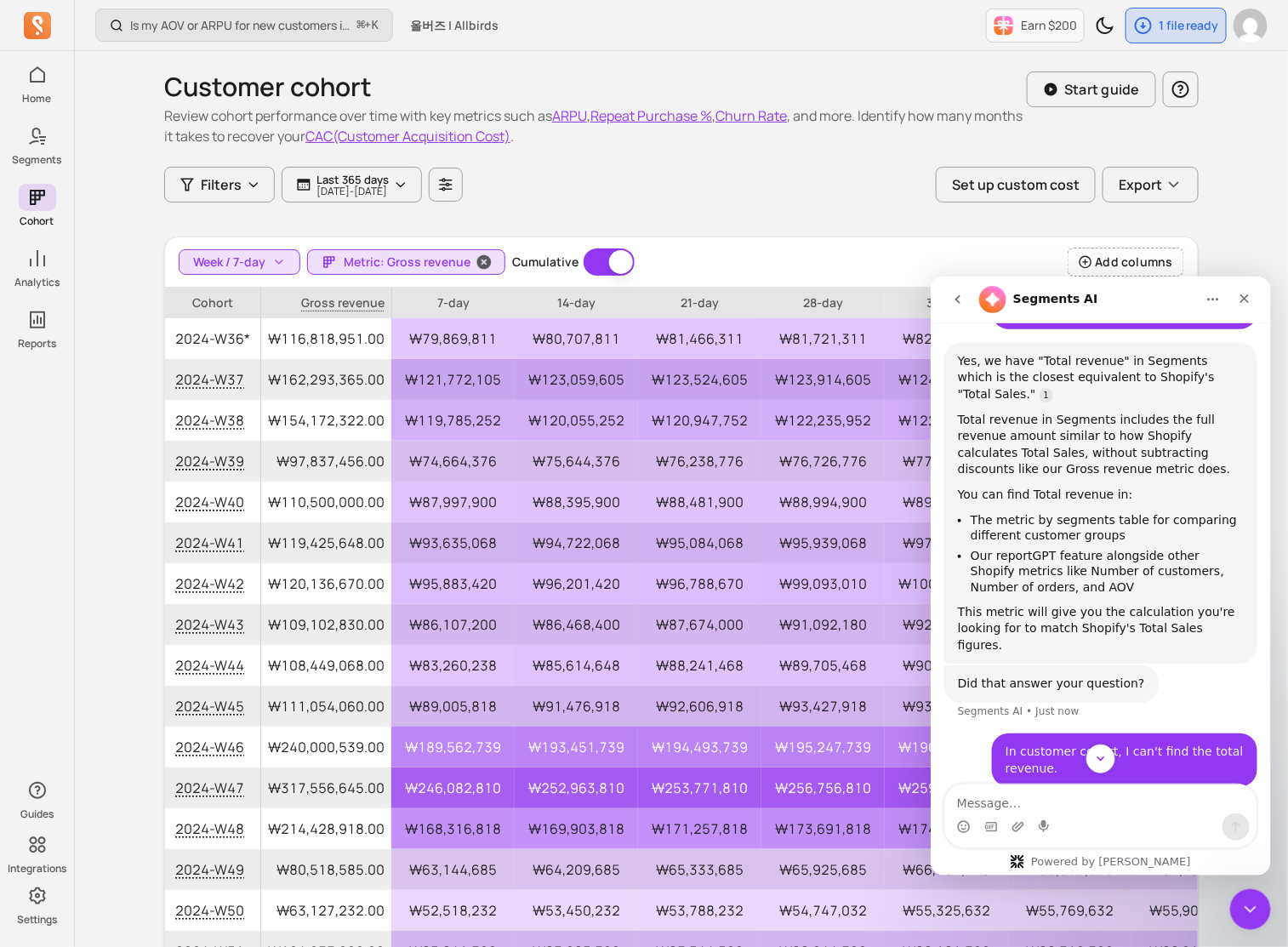
click at [439, 256] on span "Metric: Gross revenue" at bounding box center [406, 262] width 127 height 17
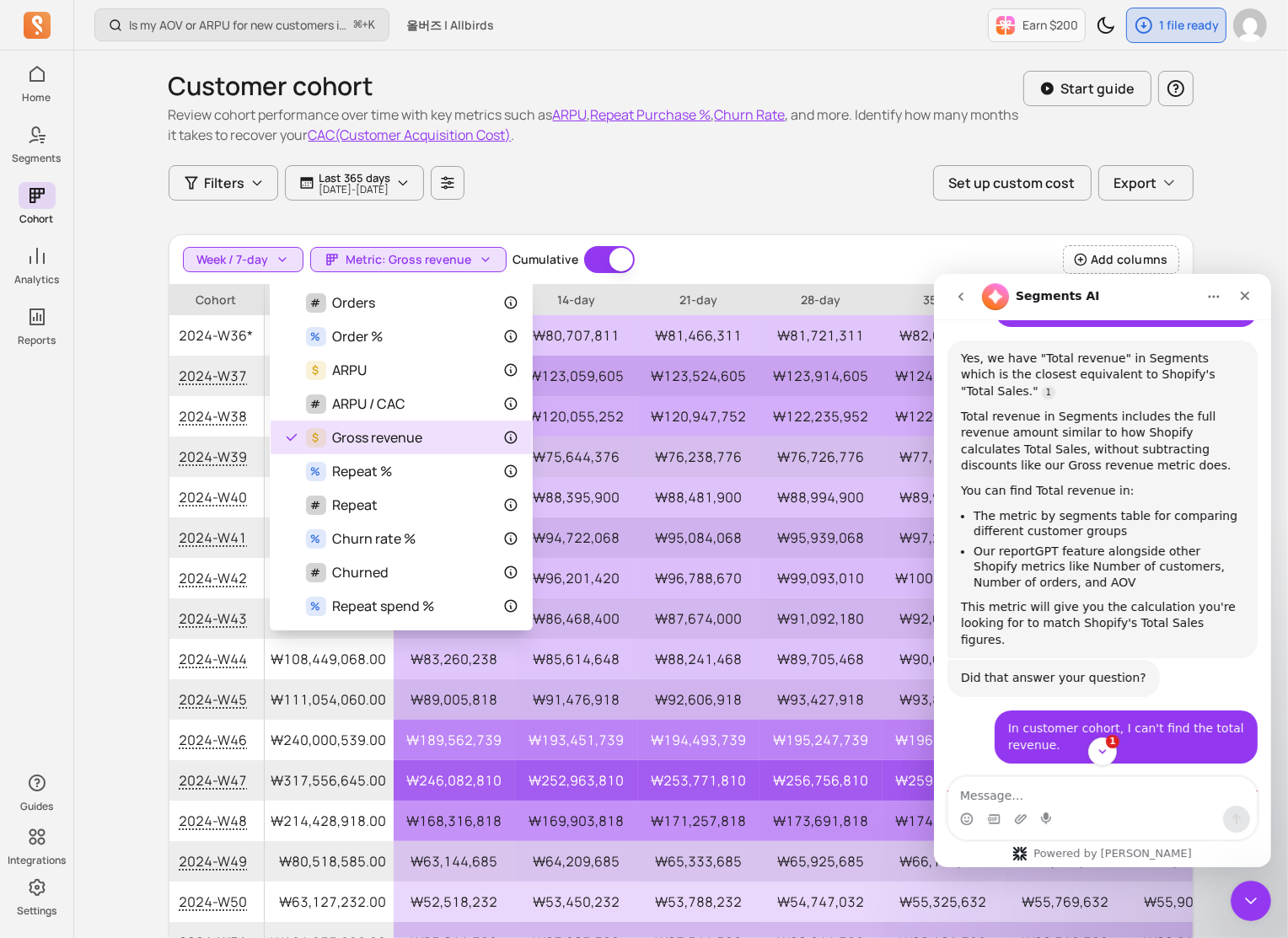
click at [582, 240] on div "Week / 7-day Metric: Gross revenue Cumulative Cumulative Add columns" at bounding box center [680, 260] width 1023 height 50
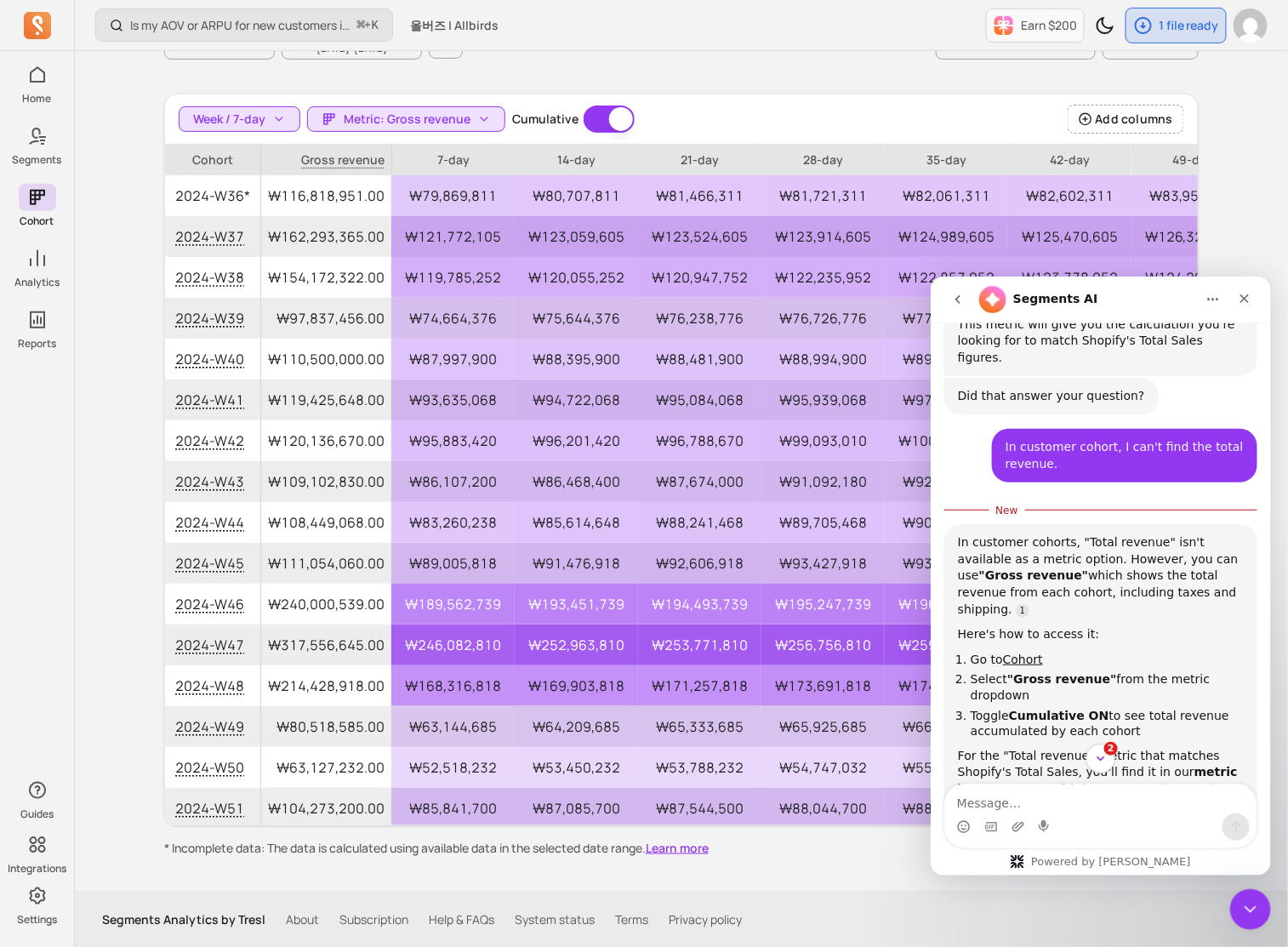
scroll to position [1039, 0]
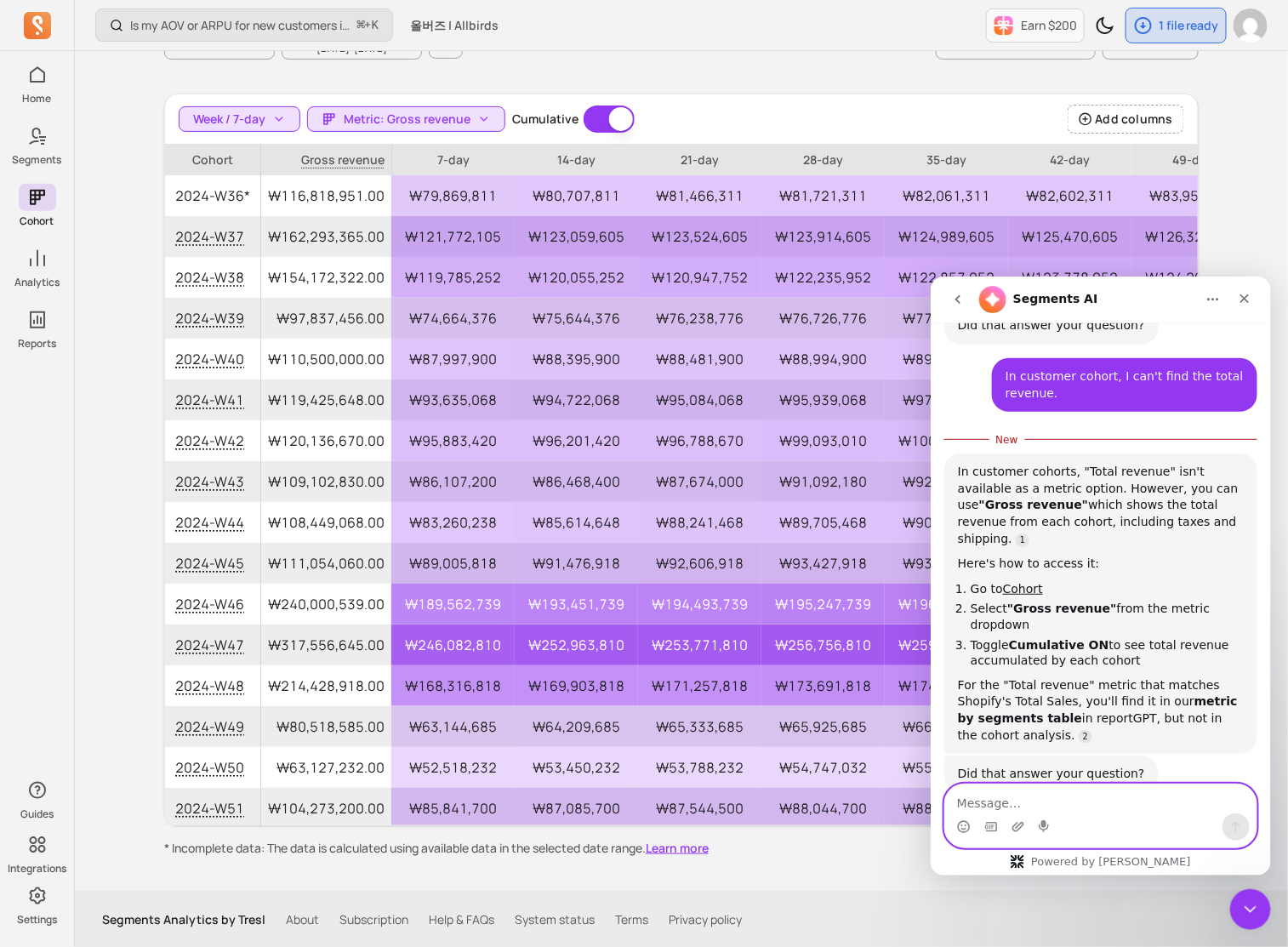
click at [951, 810] on textarea "Message…" at bounding box center [1099, 798] width 311 height 29
type textarea "Could you introduce real person, not AI?"
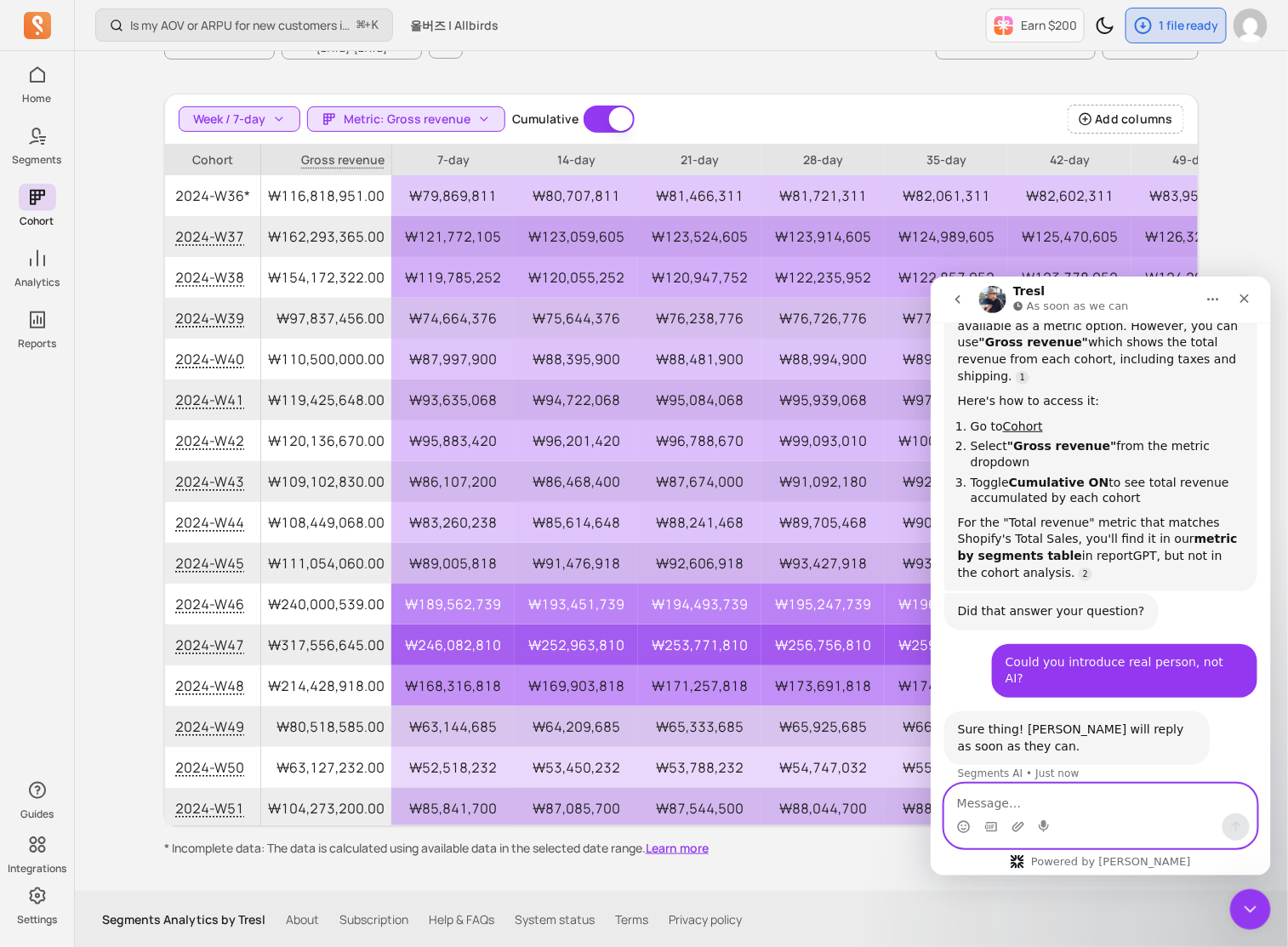
scroll to position [1181, 0]
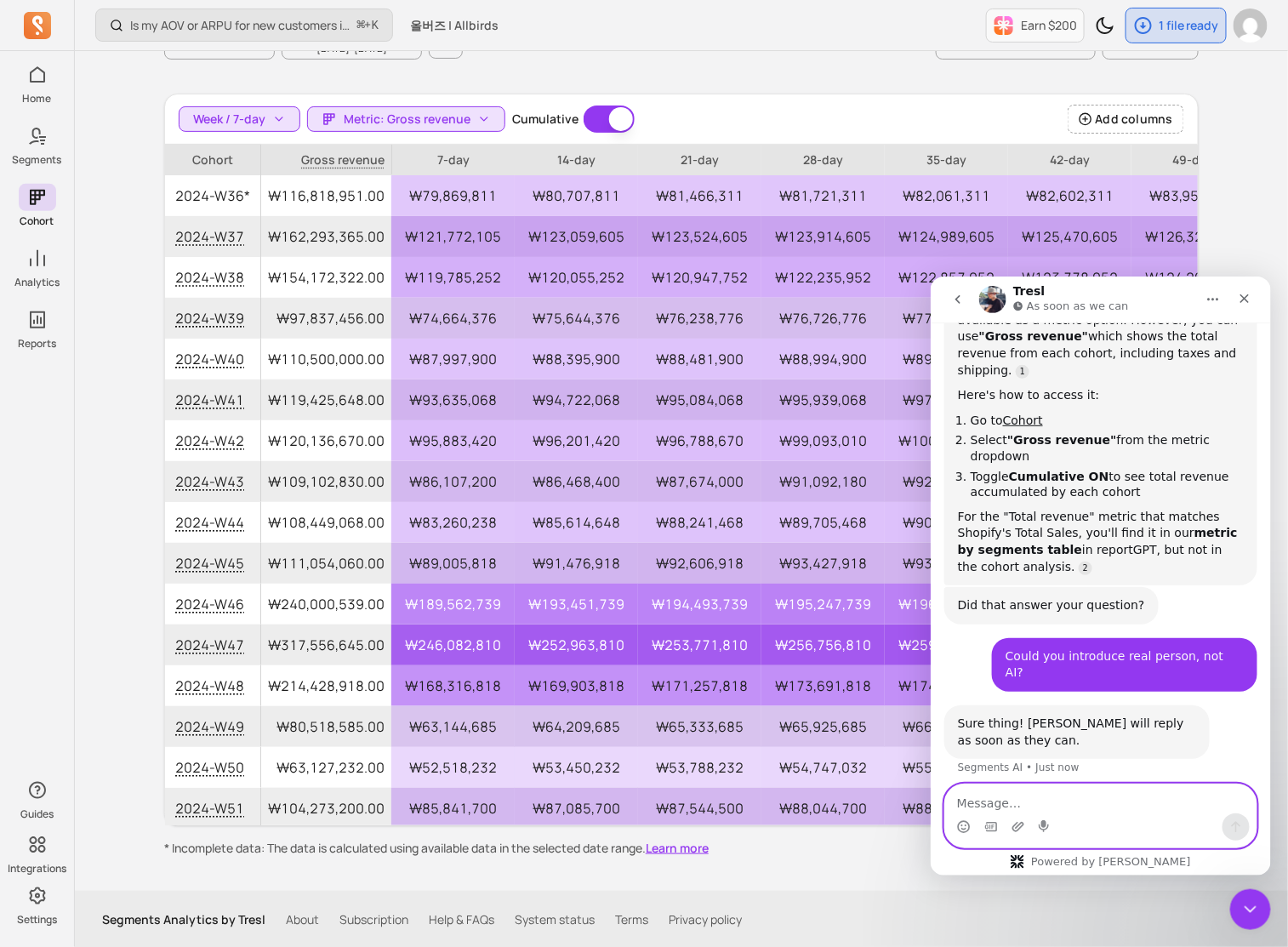
type textarea "W"
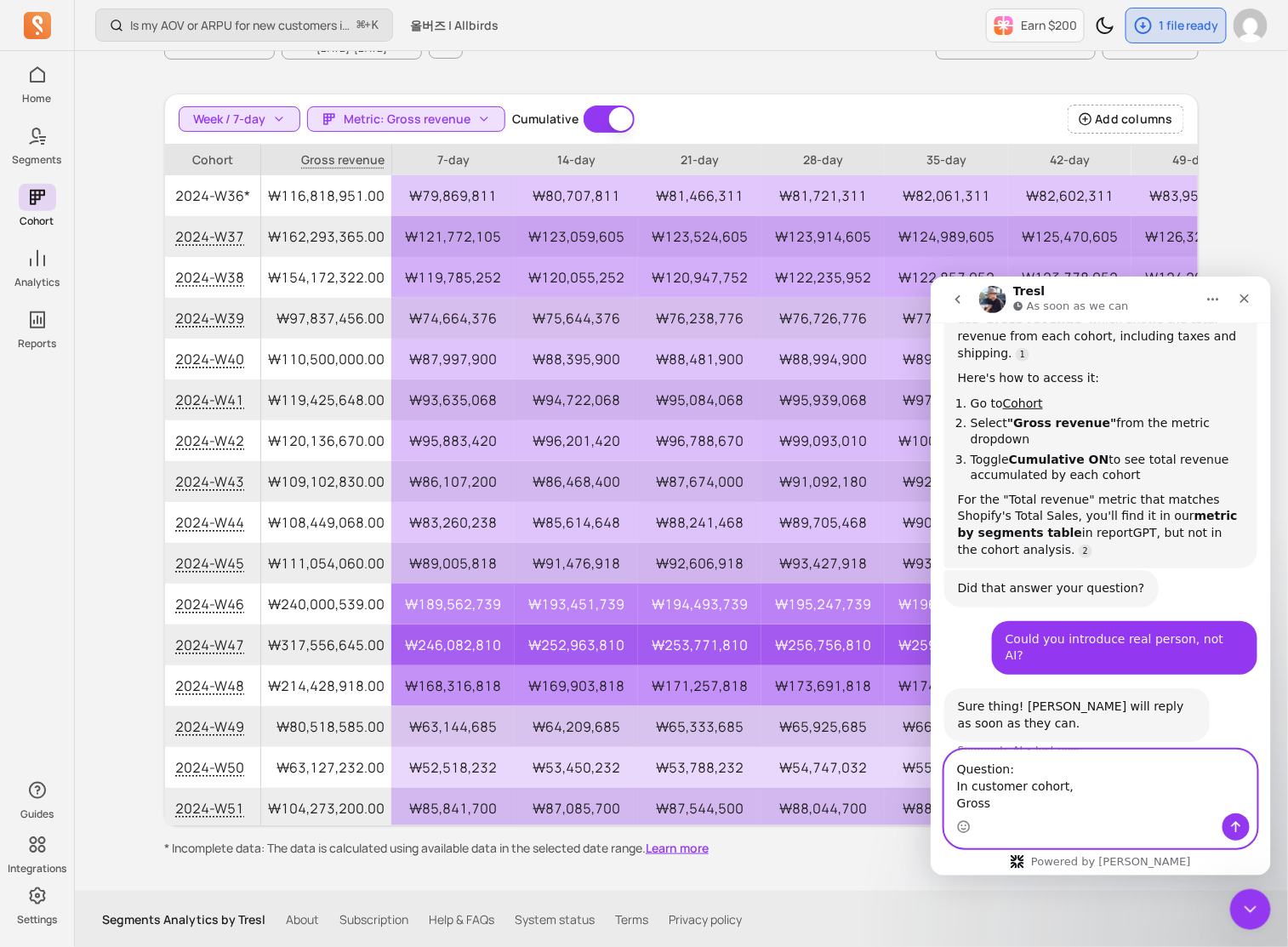
scroll to position [1215, 0]
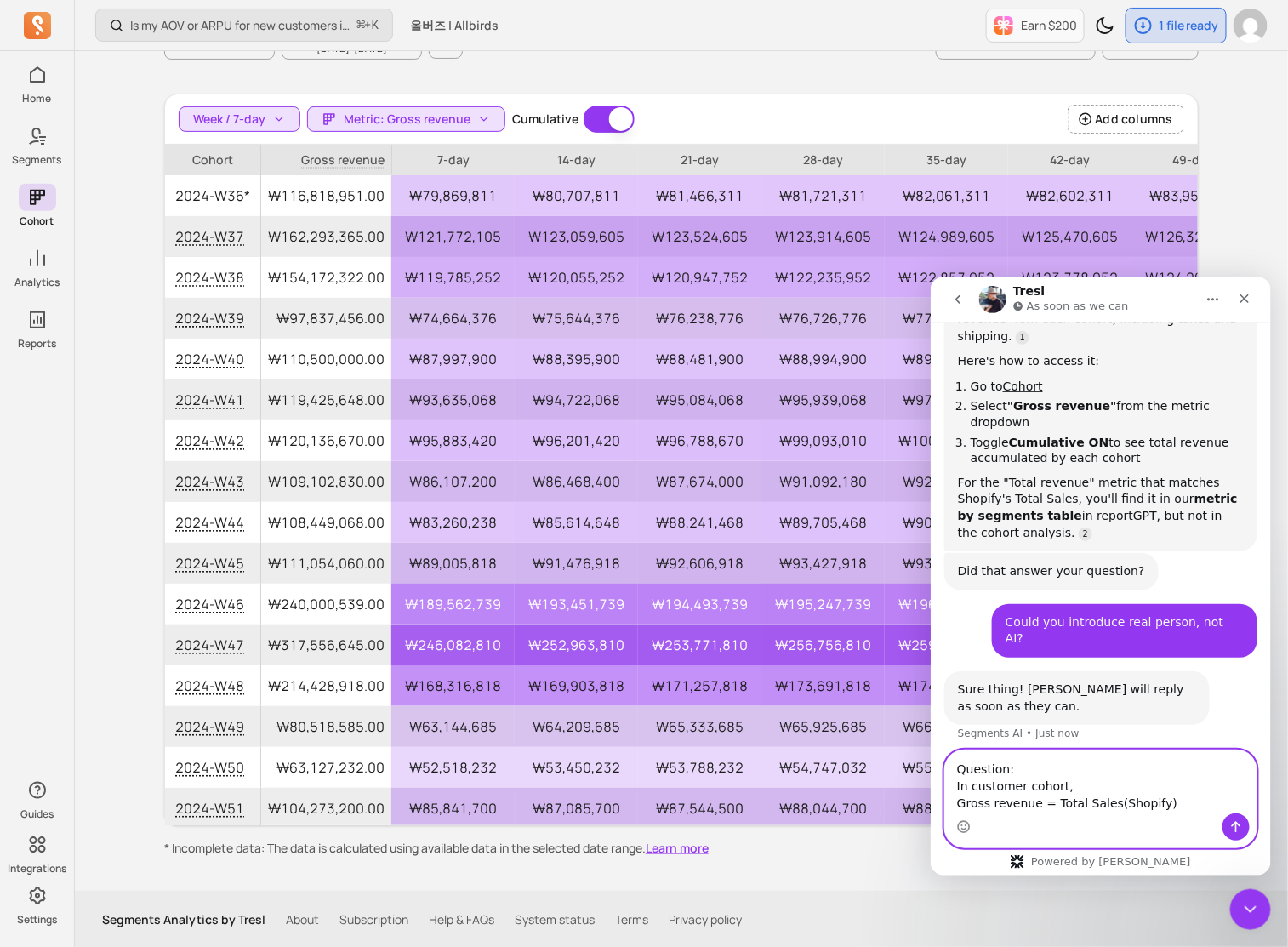
type textarea "Question: In customer cohort, Gross revenue = Total Sales(Shopify)?"
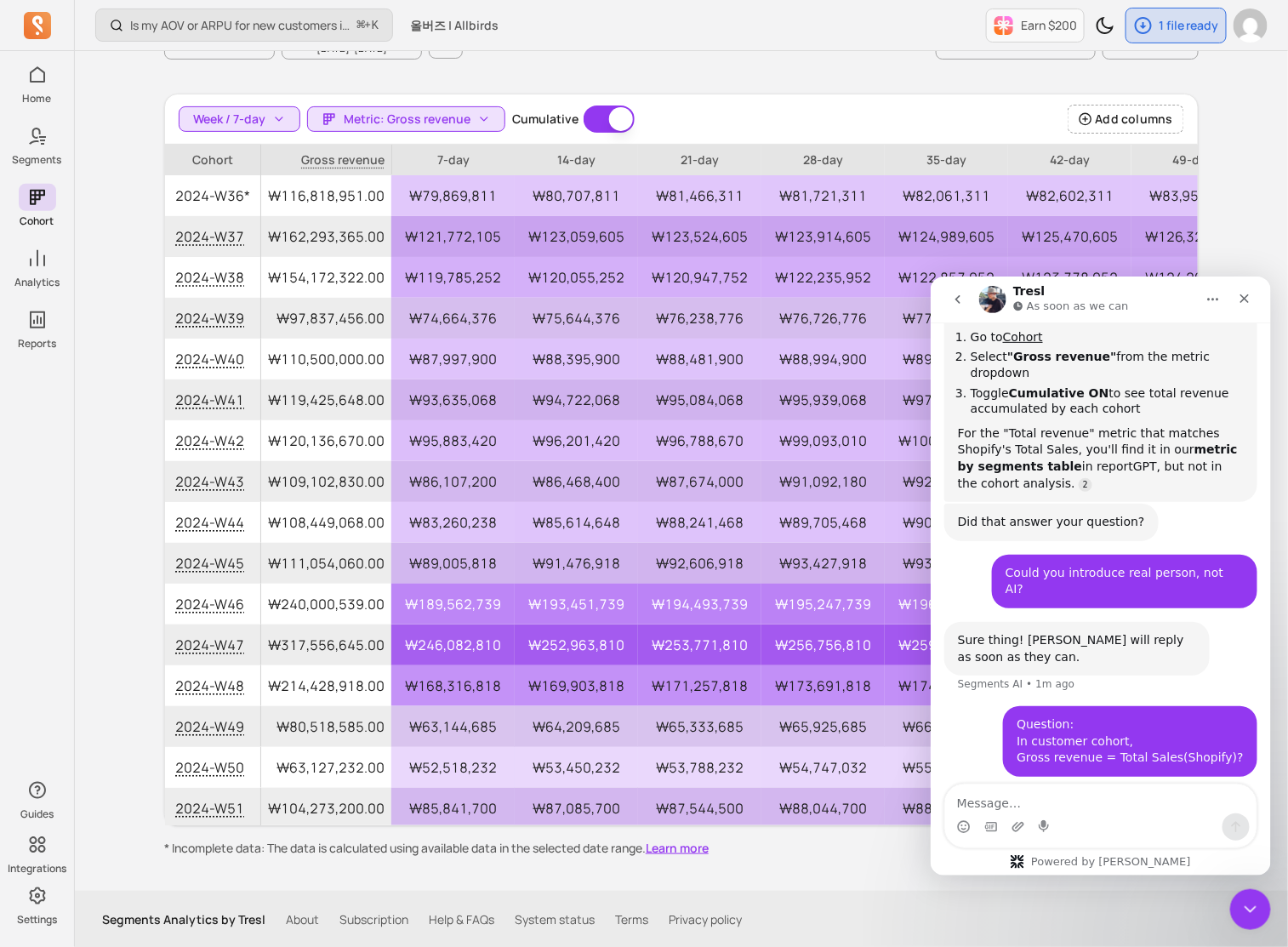
click at [948, 289] on button "go back" at bounding box center [957, 299] width 32 height 32
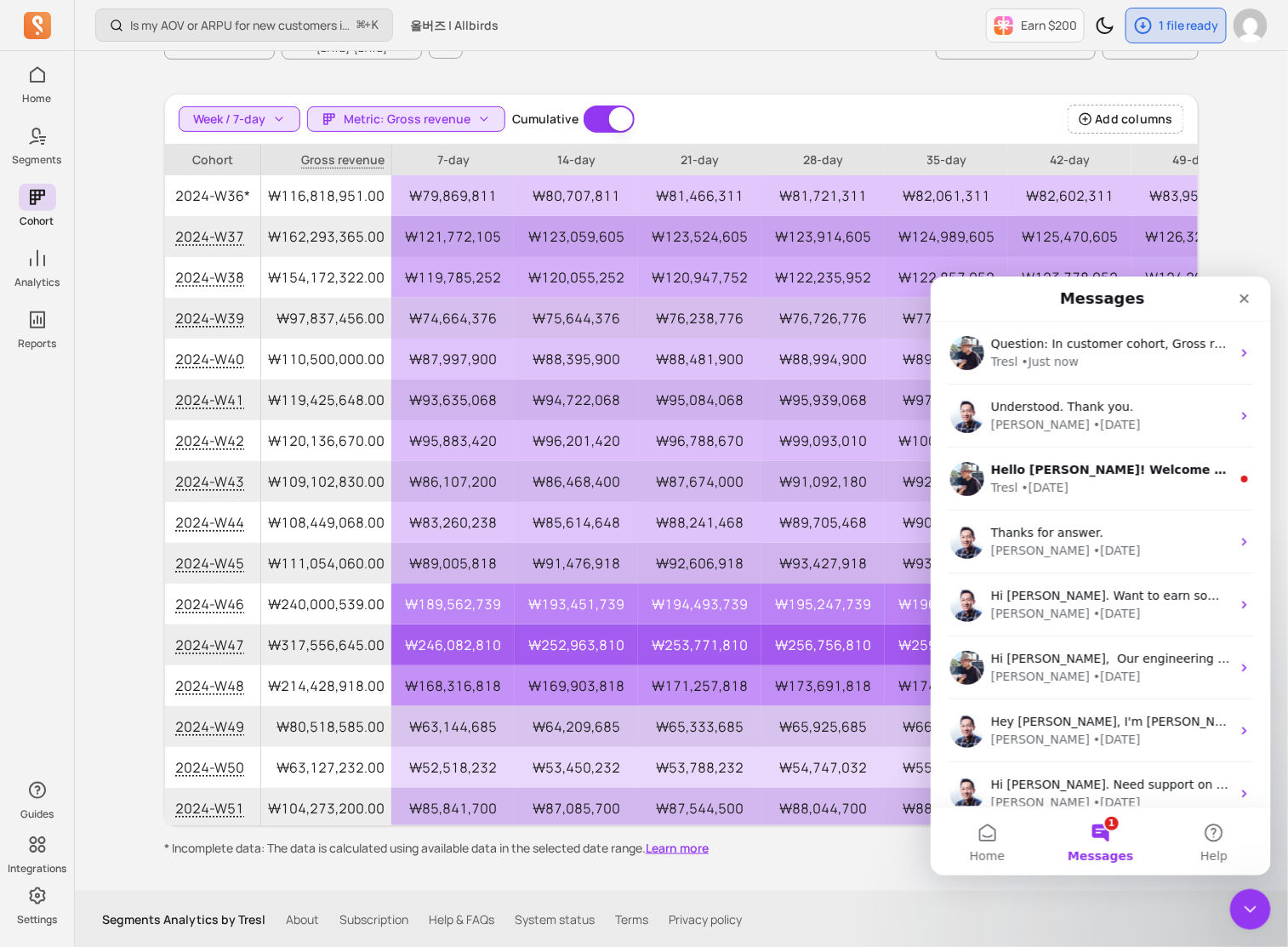
scroll to position [663, 0]
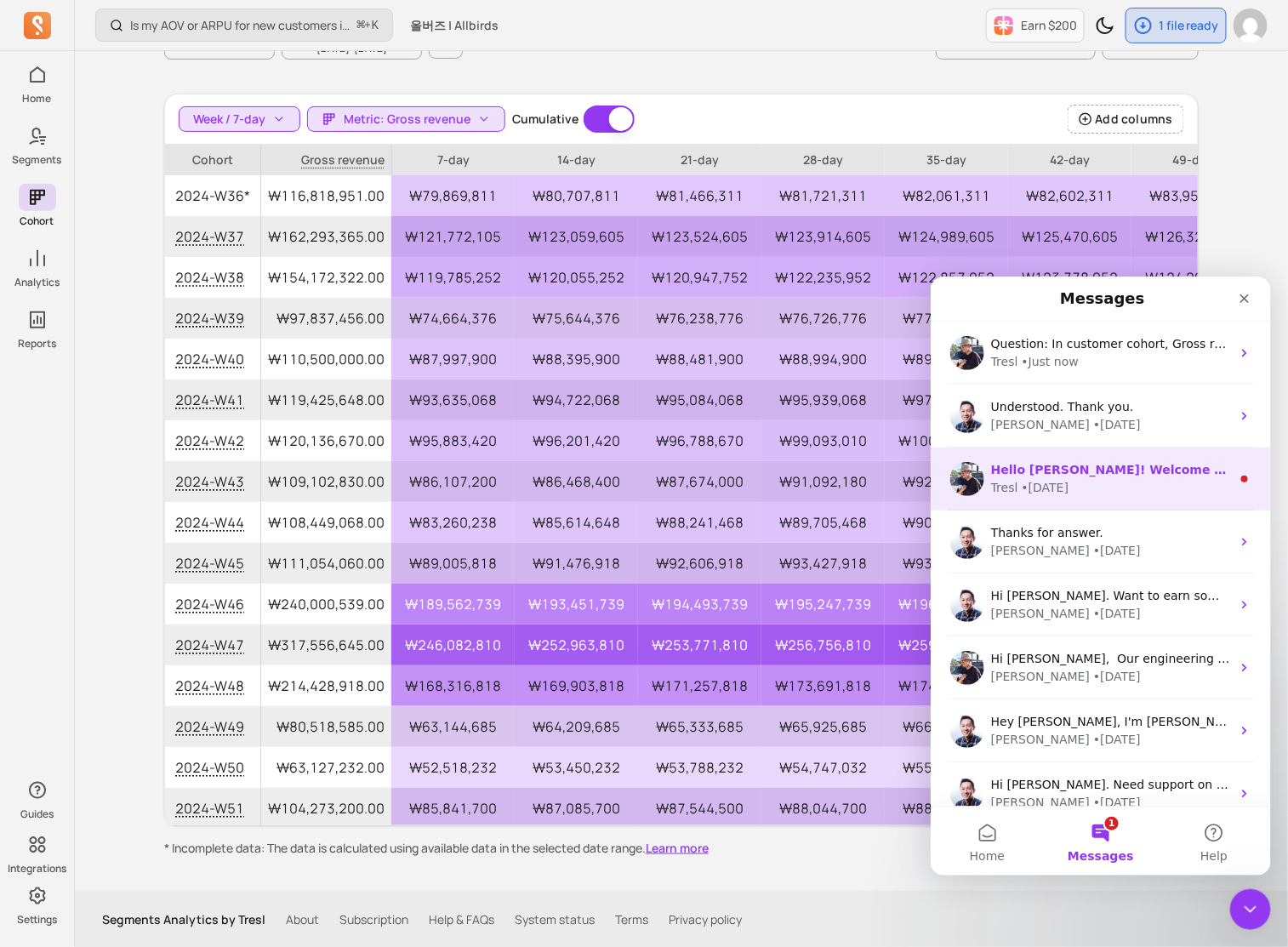
click at [951, 483] on div "Tresl • [DATE]" at bounding box center [1110, 486] width 240 height 18
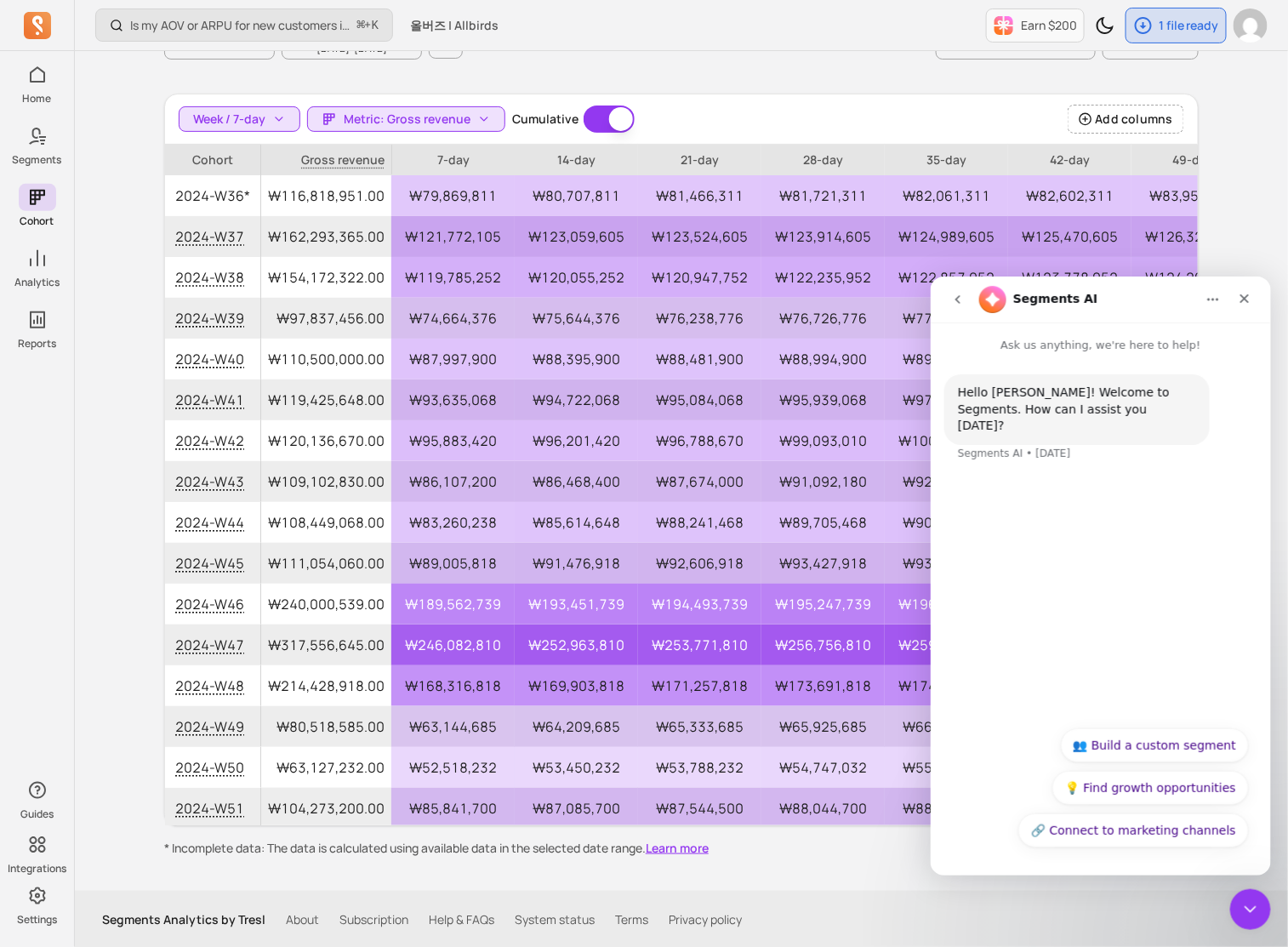
click at [951, 306] on button "go back" at bounding box center [957, 299] width 32 height 32
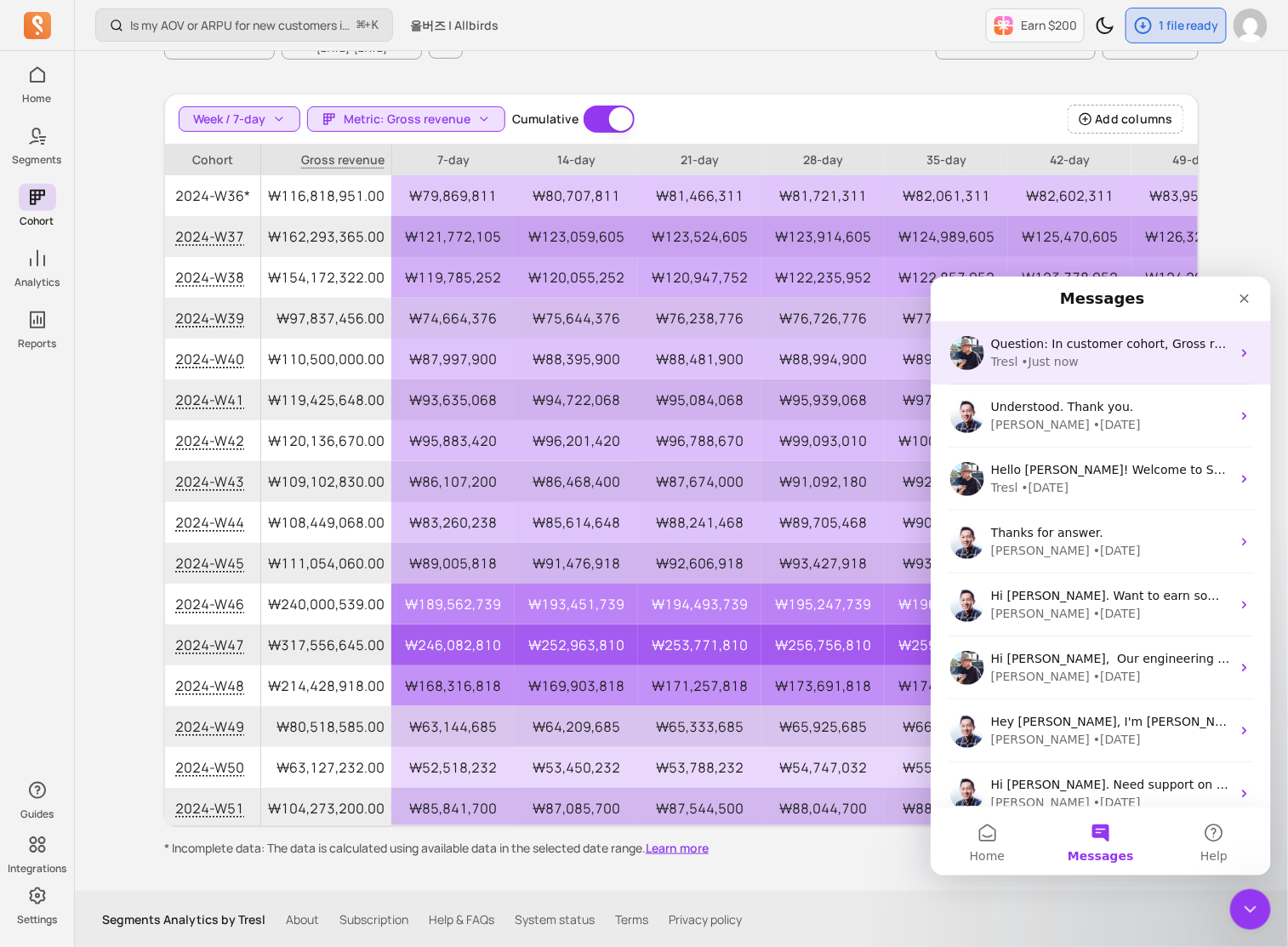
click at [951, 370] on div "Question: In customer cohort, Gross revenue = Total Sales(Shopify)? [GEOGRAPHIC…" at bounding box center [1099, 352] width 340 height 63
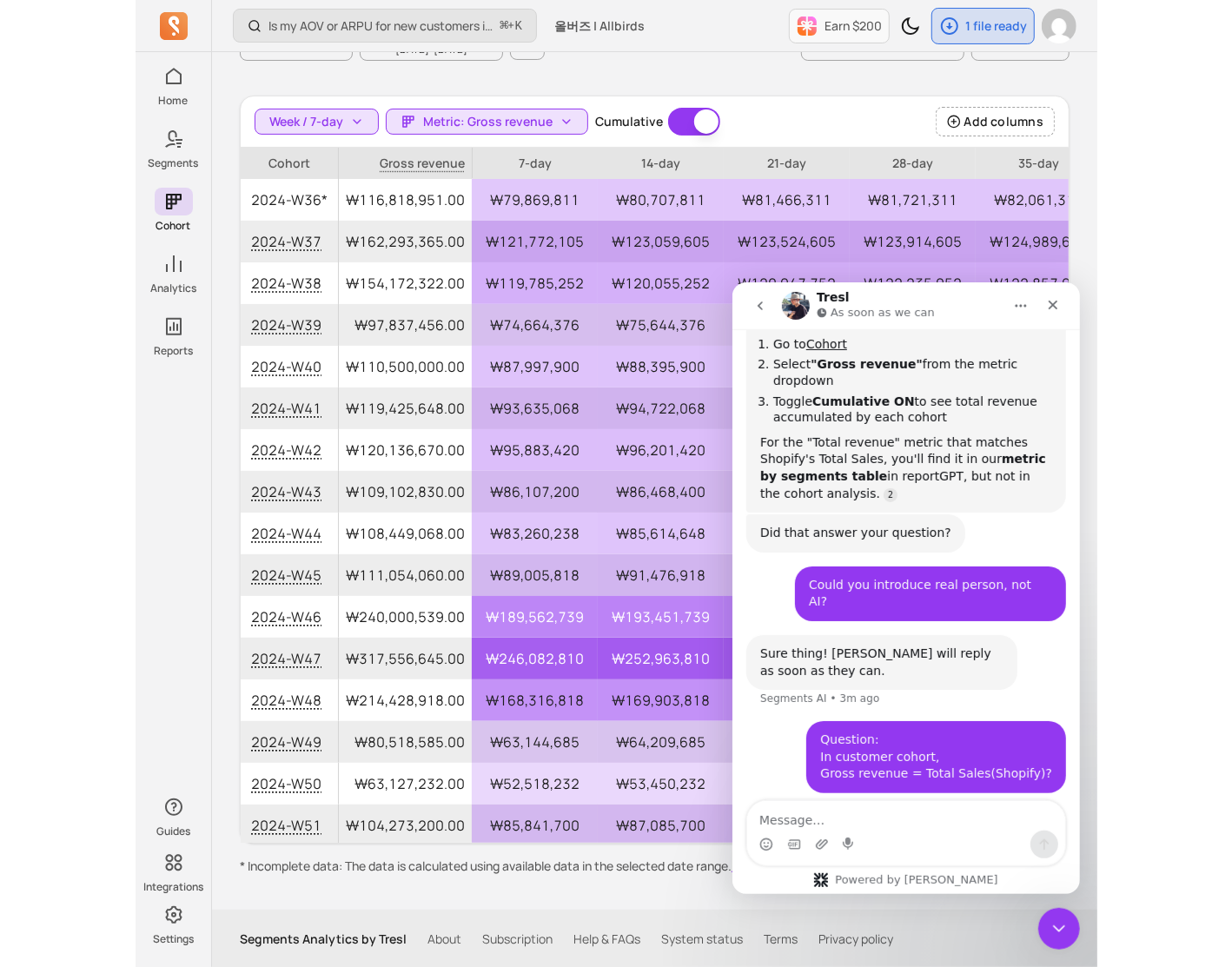
scroll to position [11, 0]
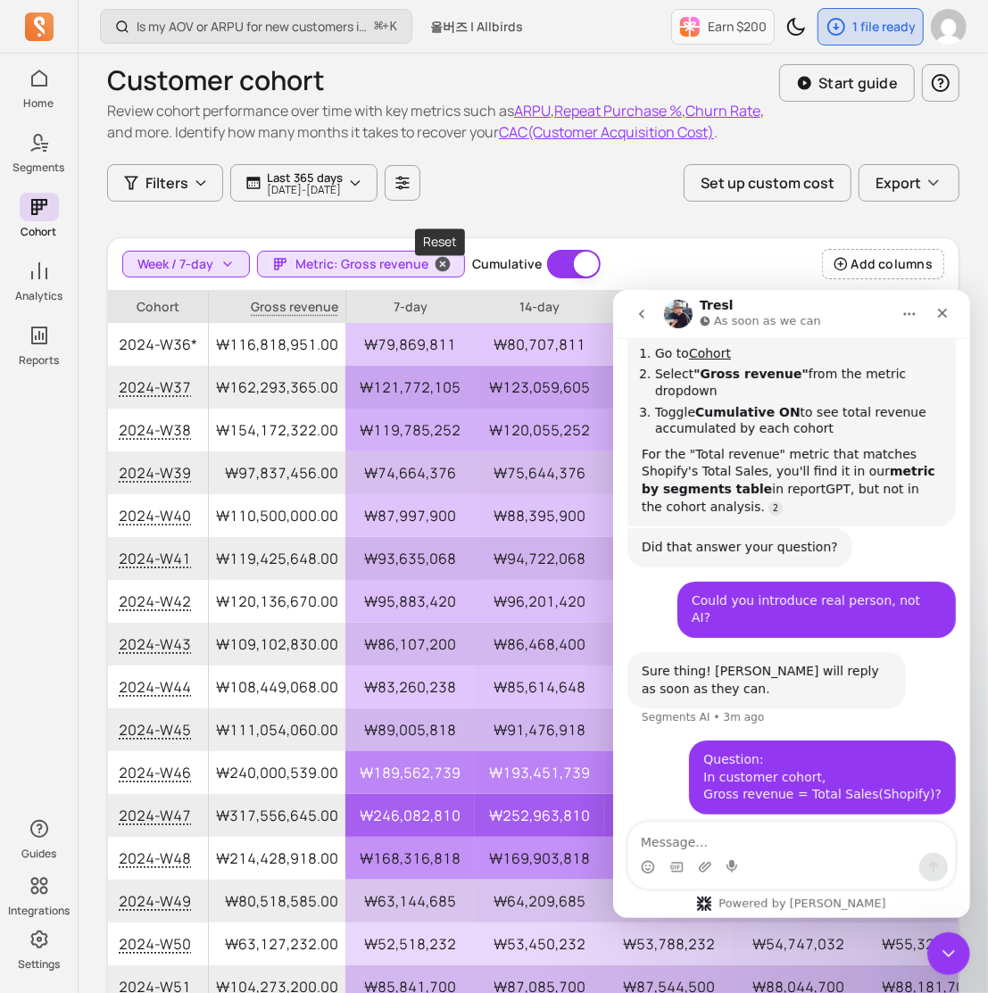
click at [429, 264] on span "button" at bounding box center [442, 264] width 43 height 25
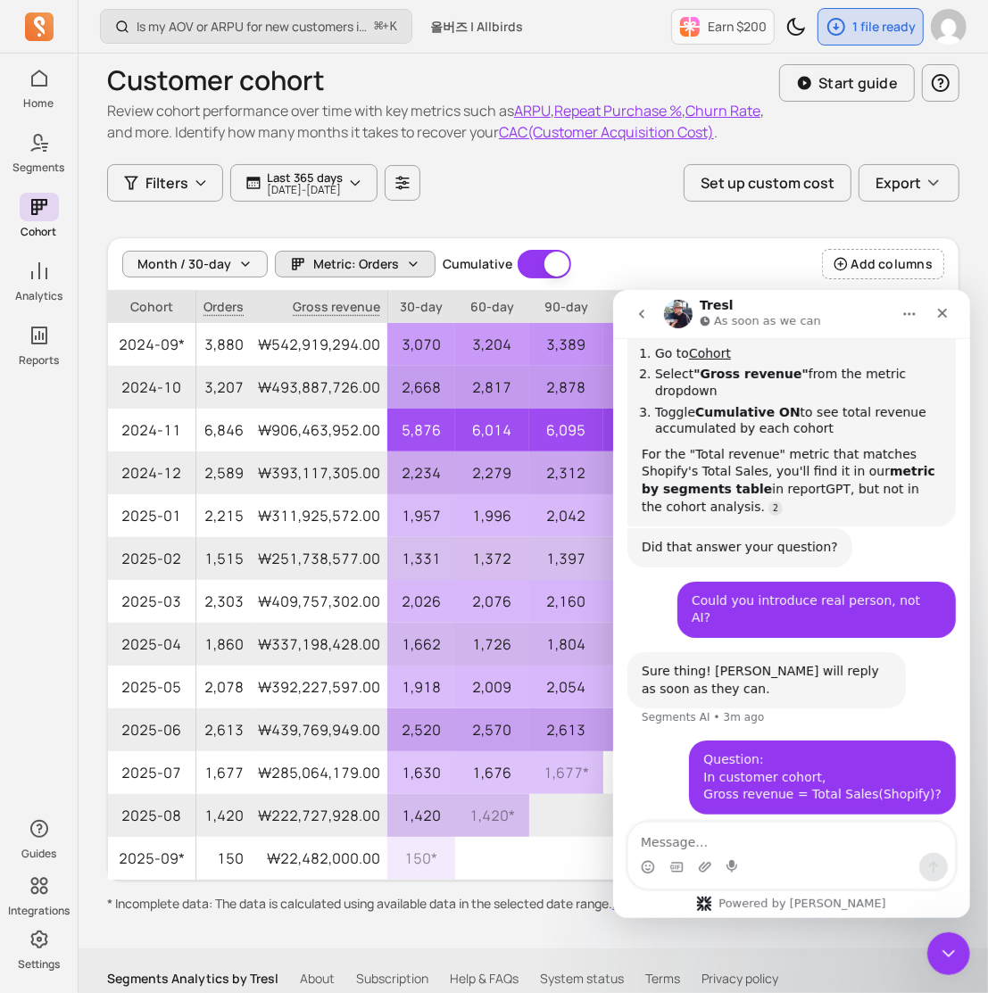
click at [416, 266] on icon "button" at bounding box center [413, 264] width 14 height 14
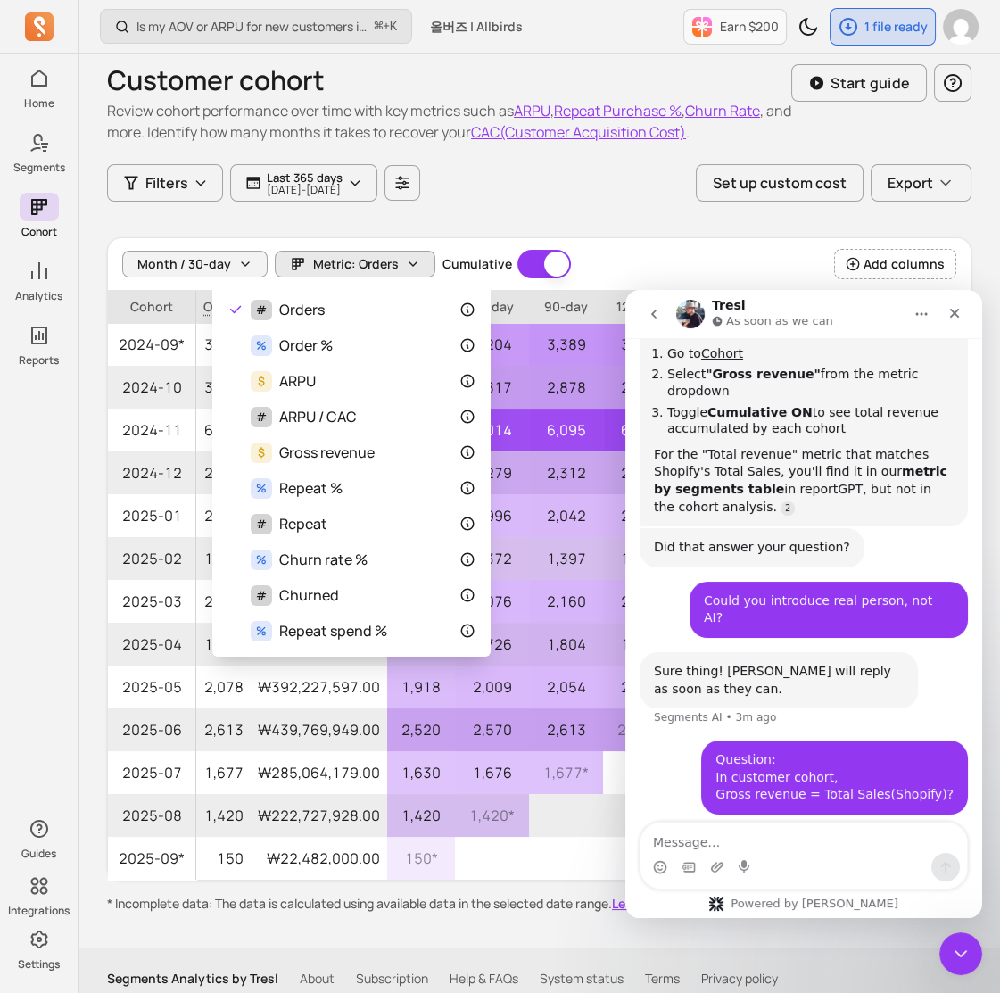
click at [616, 254] on div "Month / 30-day Metric: Orders Cumulative Cumulative Add columns" at bounding box center [539, 264] width 863 height 53
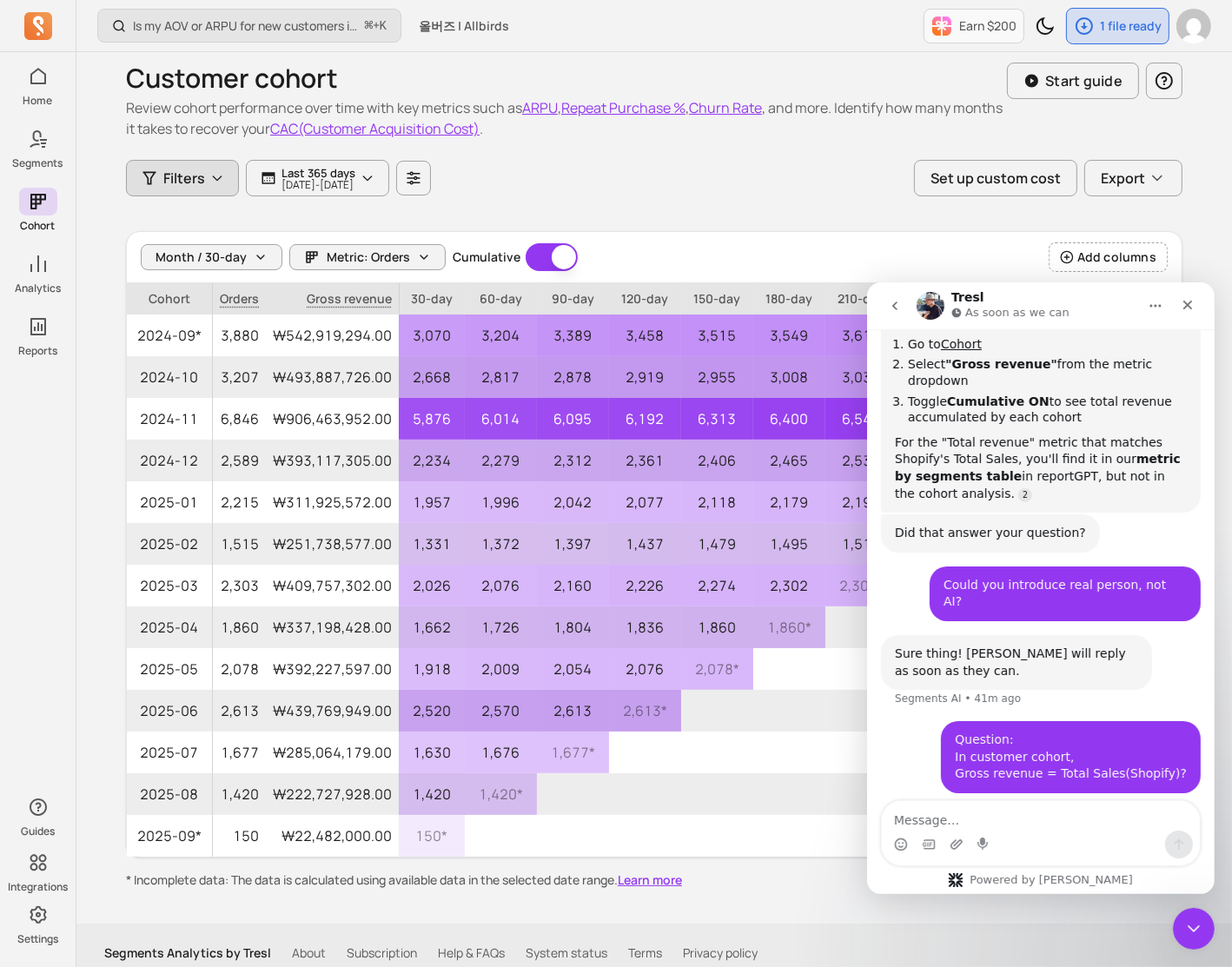
click at [210, 175] on icon "button" at bounding box center [217, 178] width 14 height 14
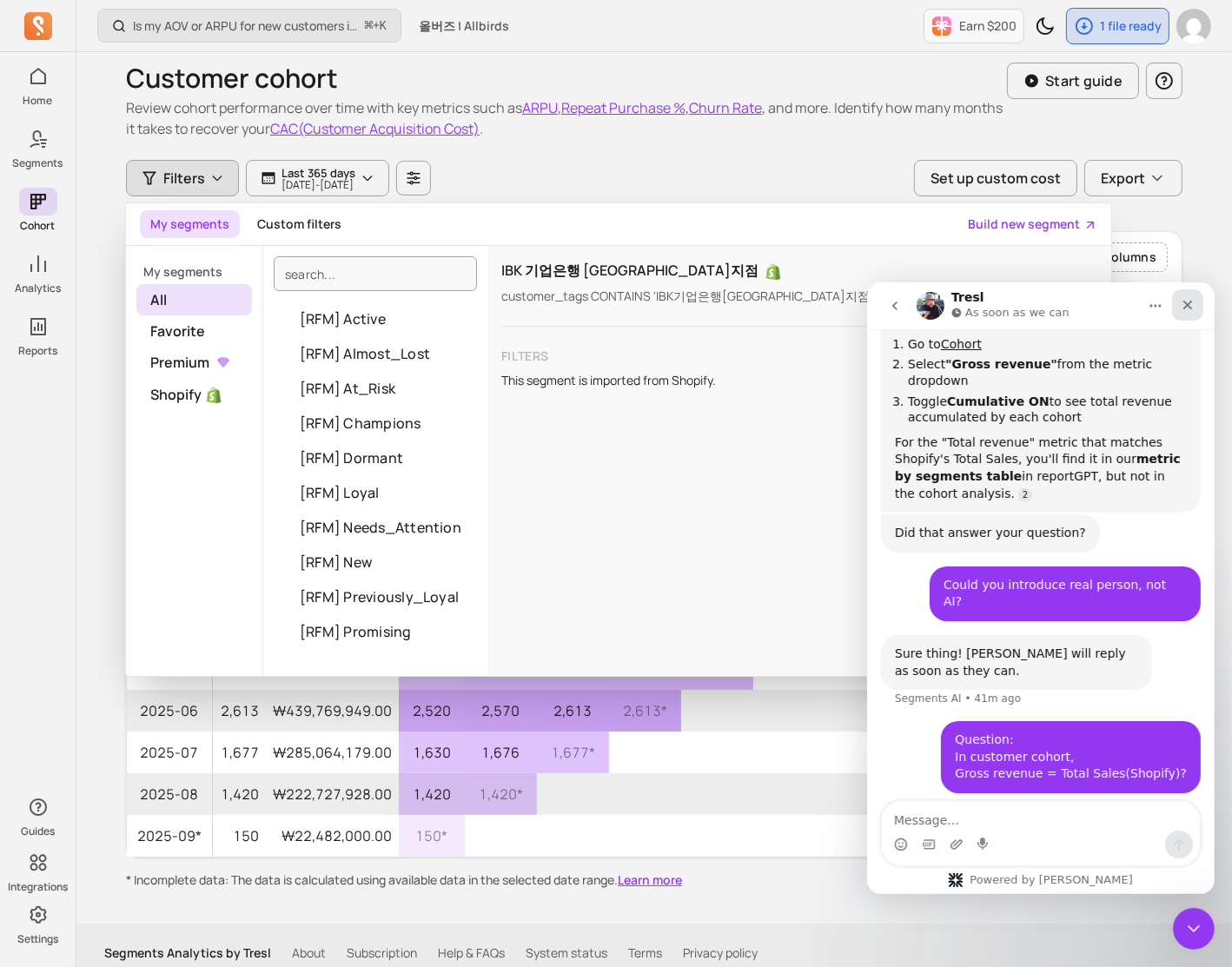
click at [972, 309] on icon "Close" at bounding box center [1186, 304] width 14 height 14
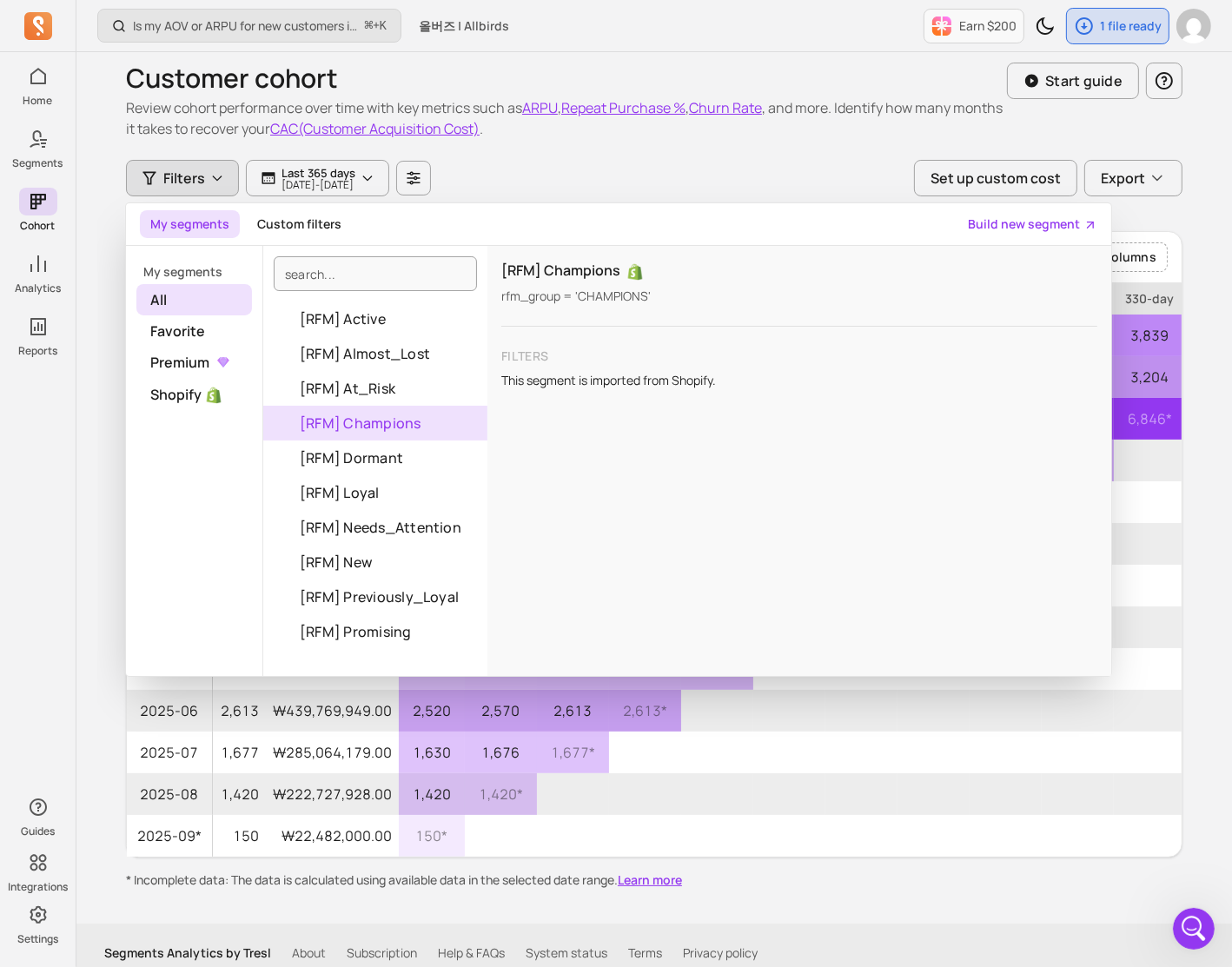
click at [726, 181] on div "Filters My segments Custom filters Build new segment My segments All Favorite P…" at bounding box center [653, 177] width 1057 height 36
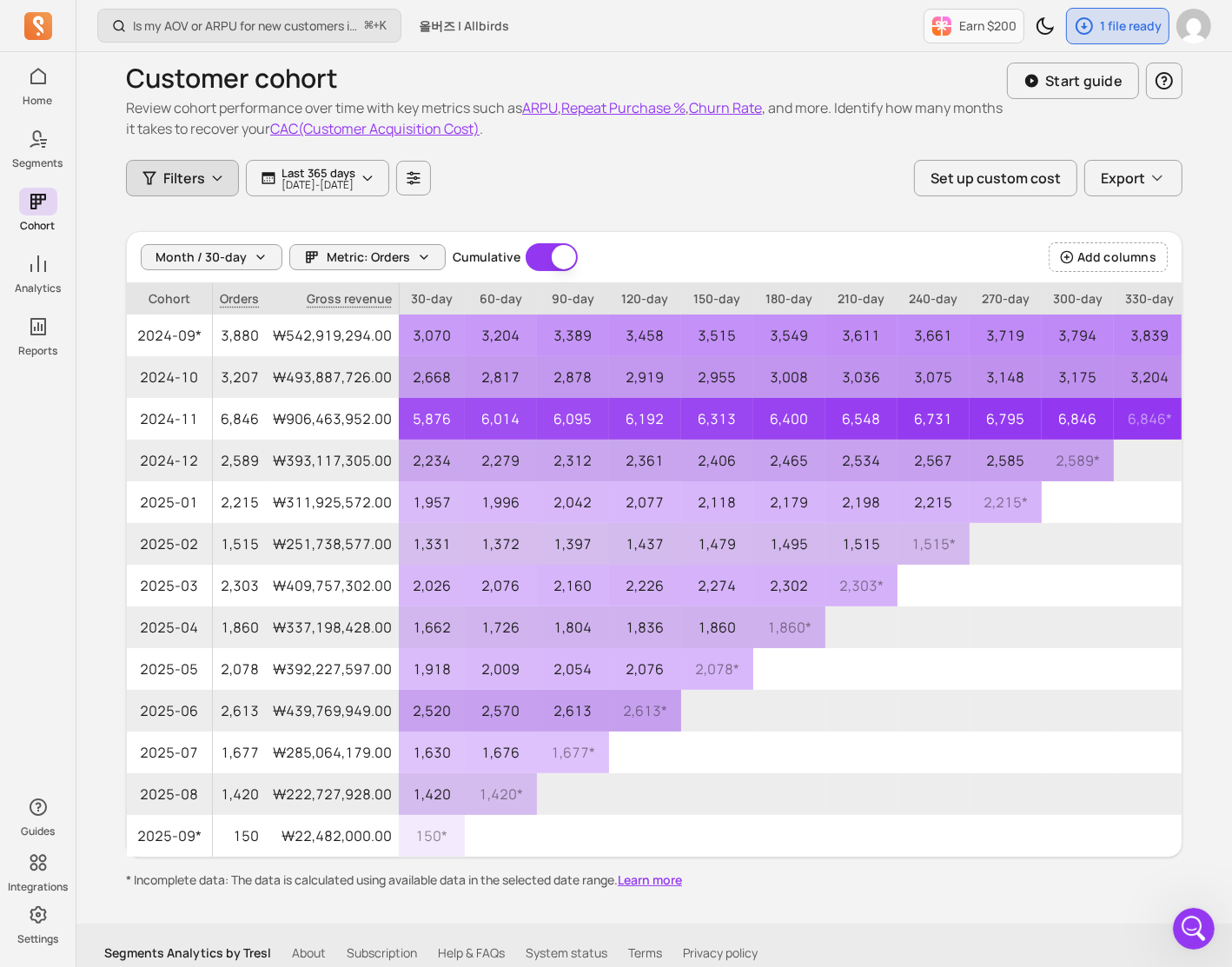
click at [198, 188] on span "Filters" at bounding box center [184, 177] width 42 height 20
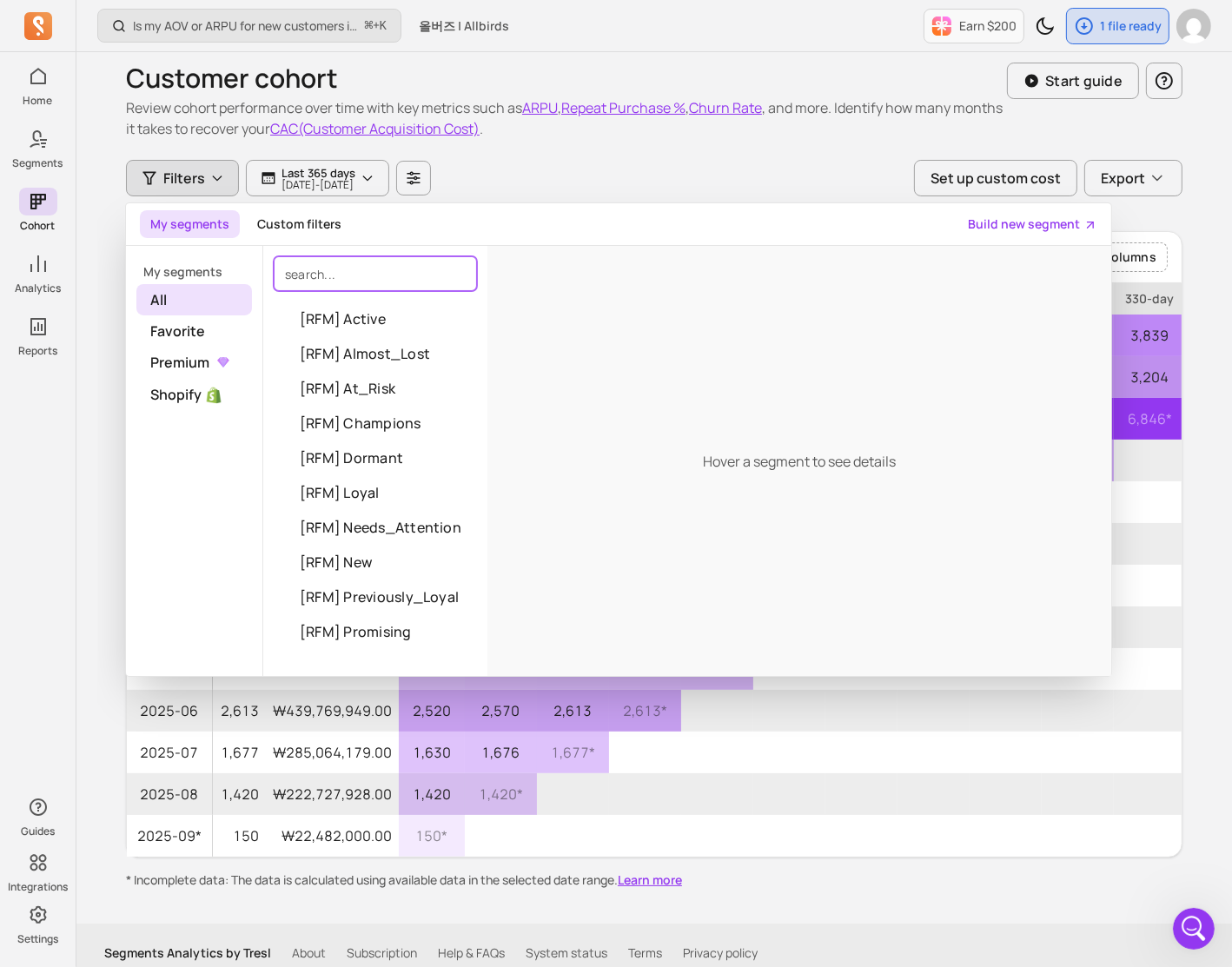
click at [317, 265] on input "search" at bounding box center [375, 274] width 204 height 35
click at [311, 233] on button "Custom filters" at bounding box center [299, 224] width 105 height 28
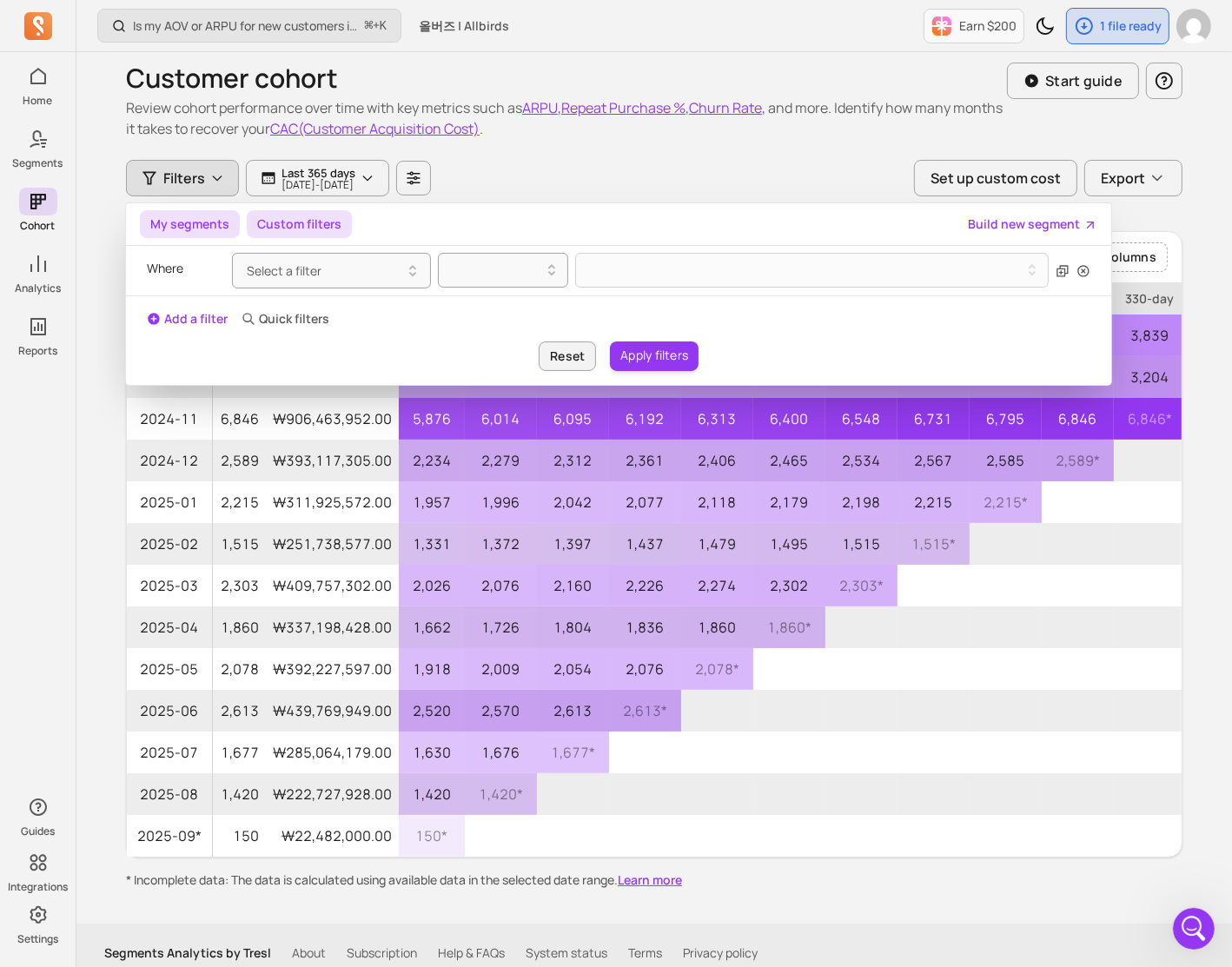
click at [198, 235] on button "My segments" at bounding box center [190, 224] width 100 height 28
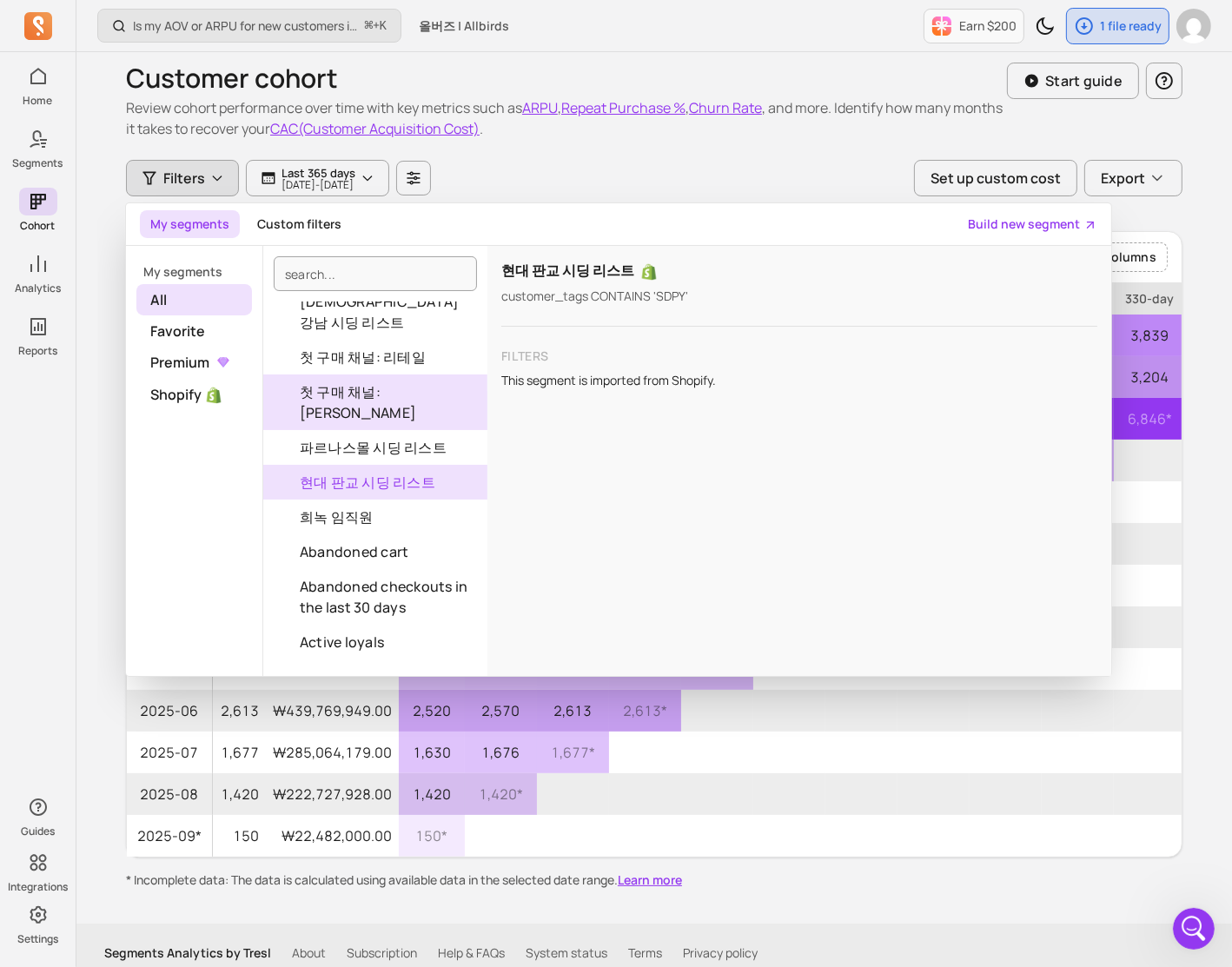
scroll to position [1178, 0]
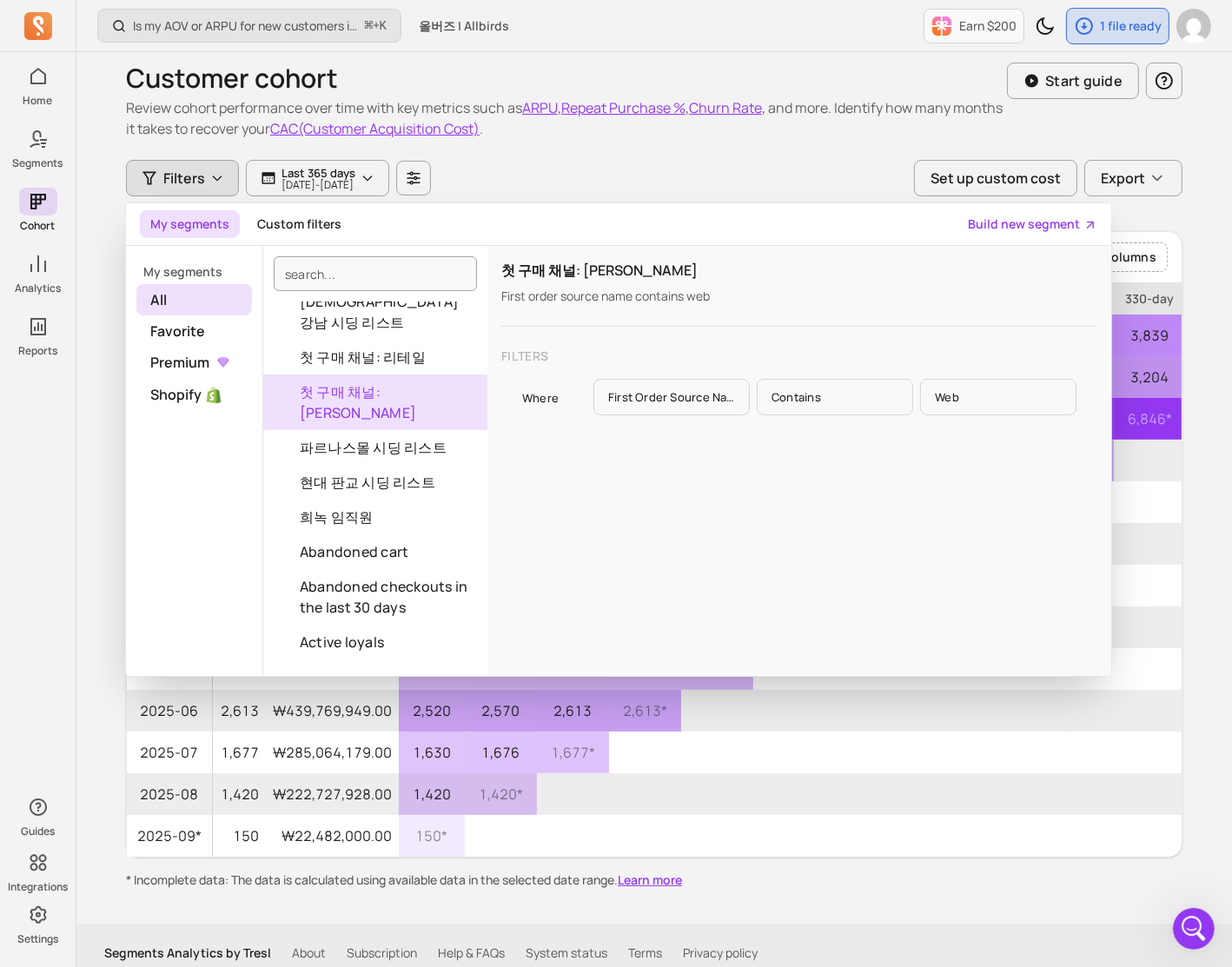
click at [423, 422] on button "첫 구매 채널: [PERSON_NAME]" at bounding box center [375, 401] width 224 height 56
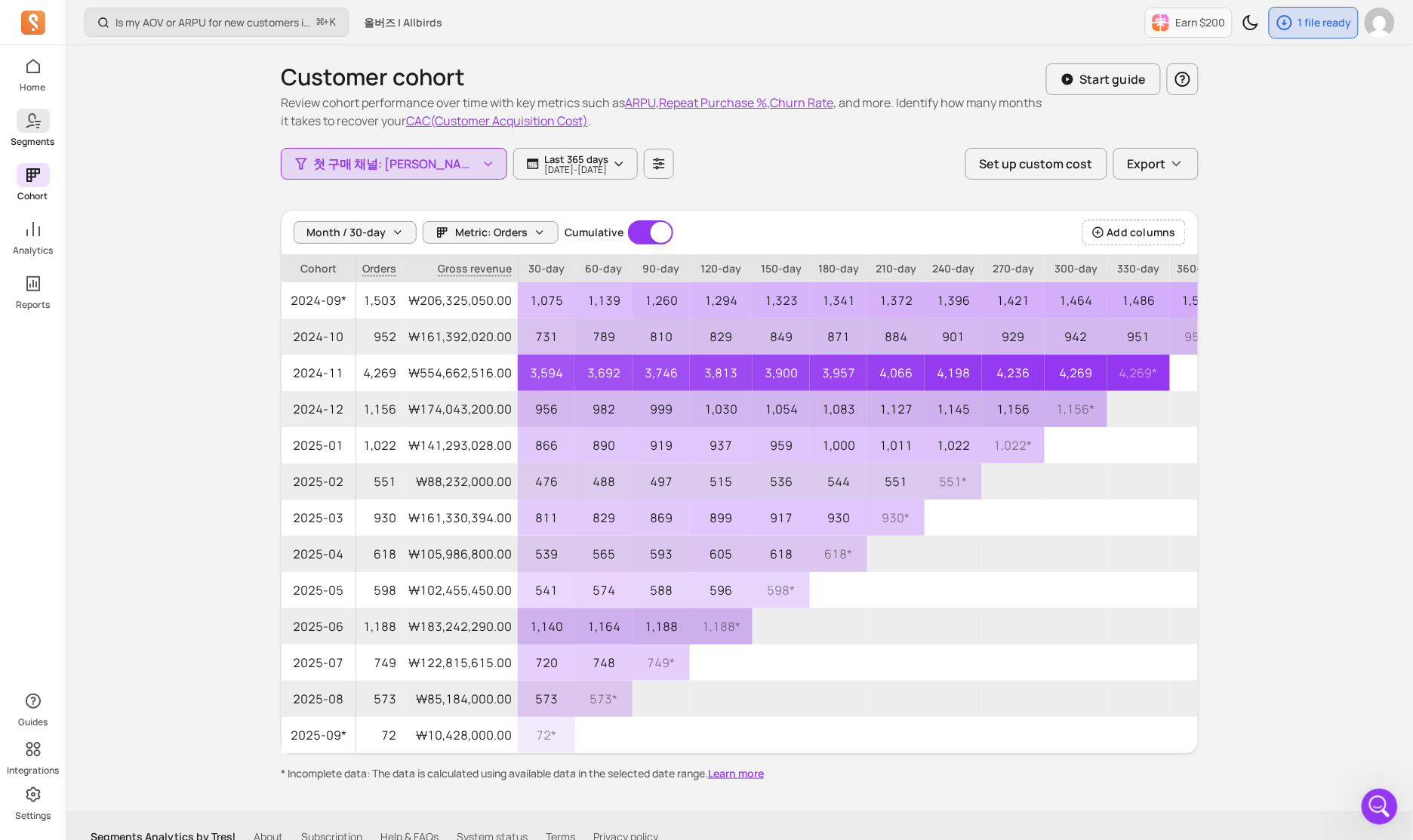
click at [42, 134] on link "Segments" at bounding box center [33, 128] width 66 height 39
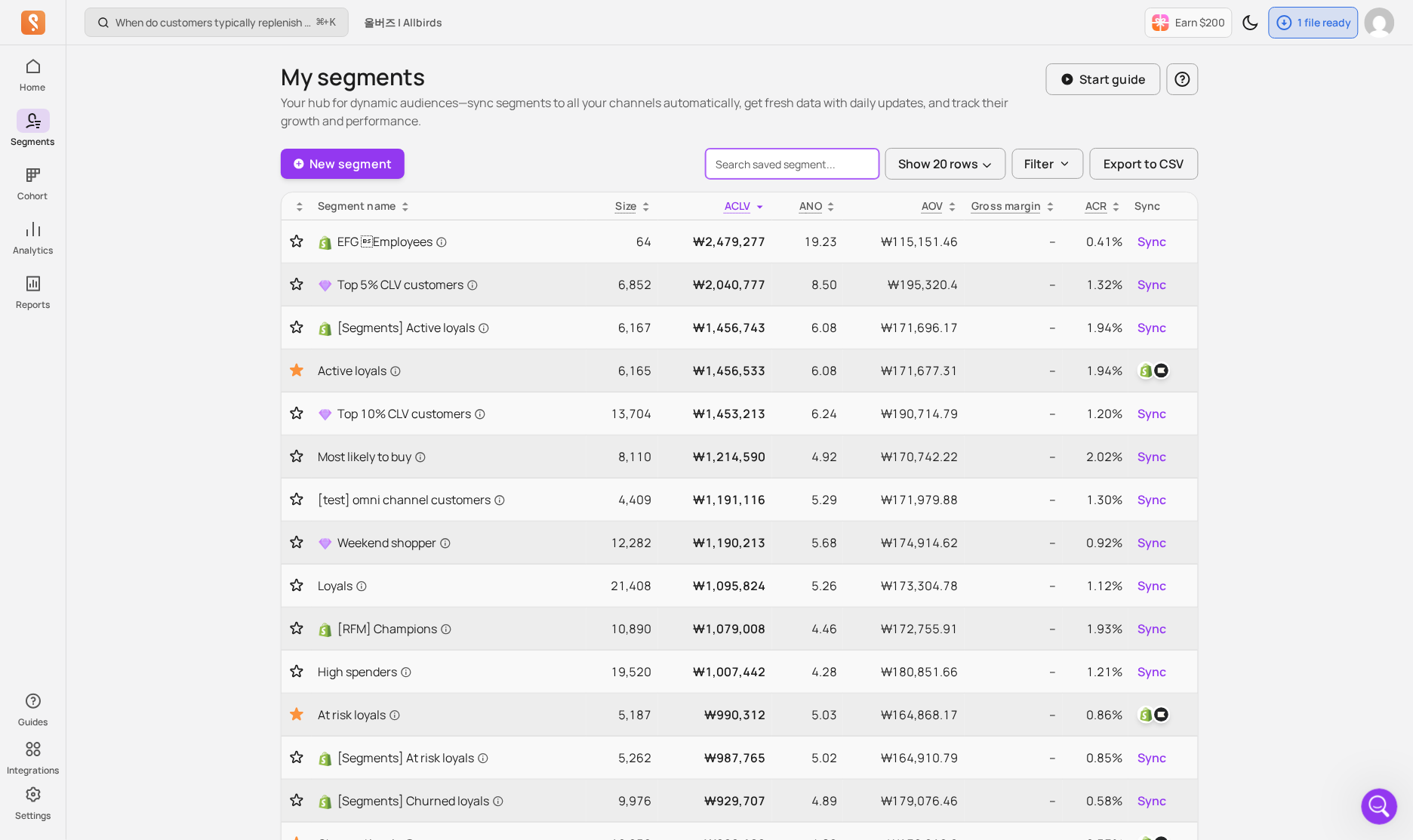
click at [816, 160] on input "search" at bounding box center [792, 164] width 173 height 30
type input "c"
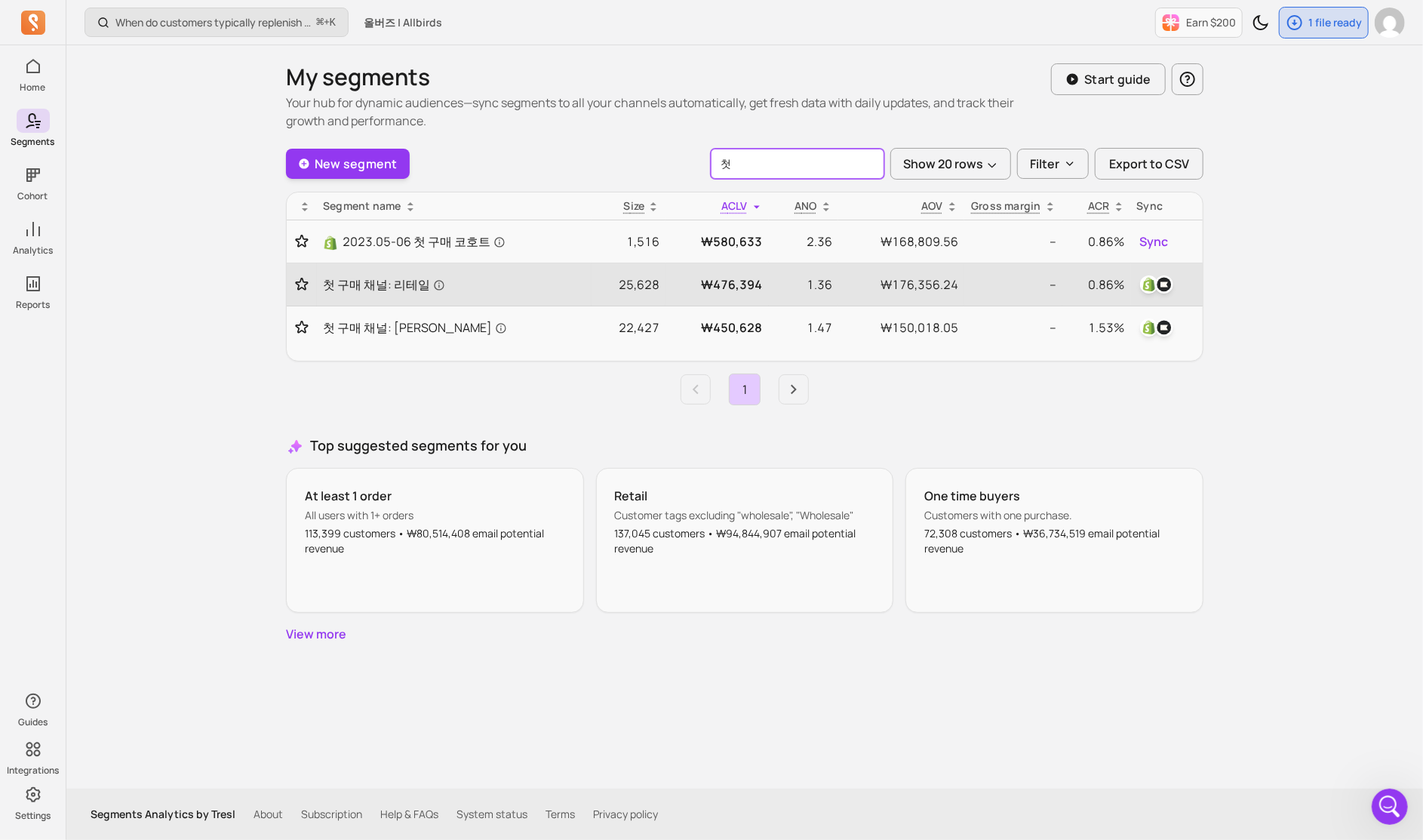
type input "첫"
click at [295, 283] on icon "Toggle favorite" at bounding box center [302, 284] width 15 height 15
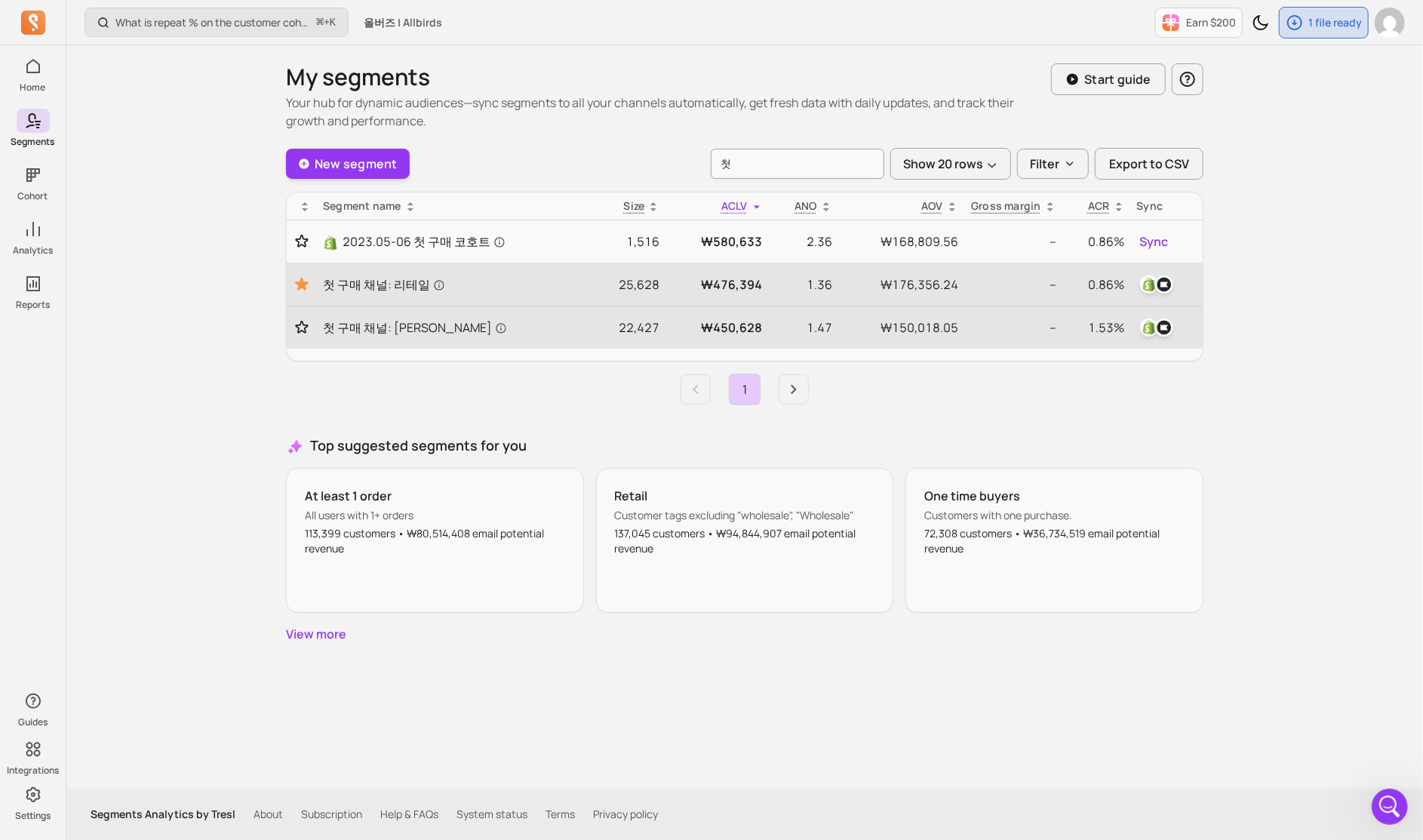
click at [297, 328] on icon "Toggle favorite" at bounding box center [302, 327] width 15 height 15
click at [398, 328] on span "첫 구매 채널: [PERSON_NAME]" at bounding box center [415, 327] width 184 height 18
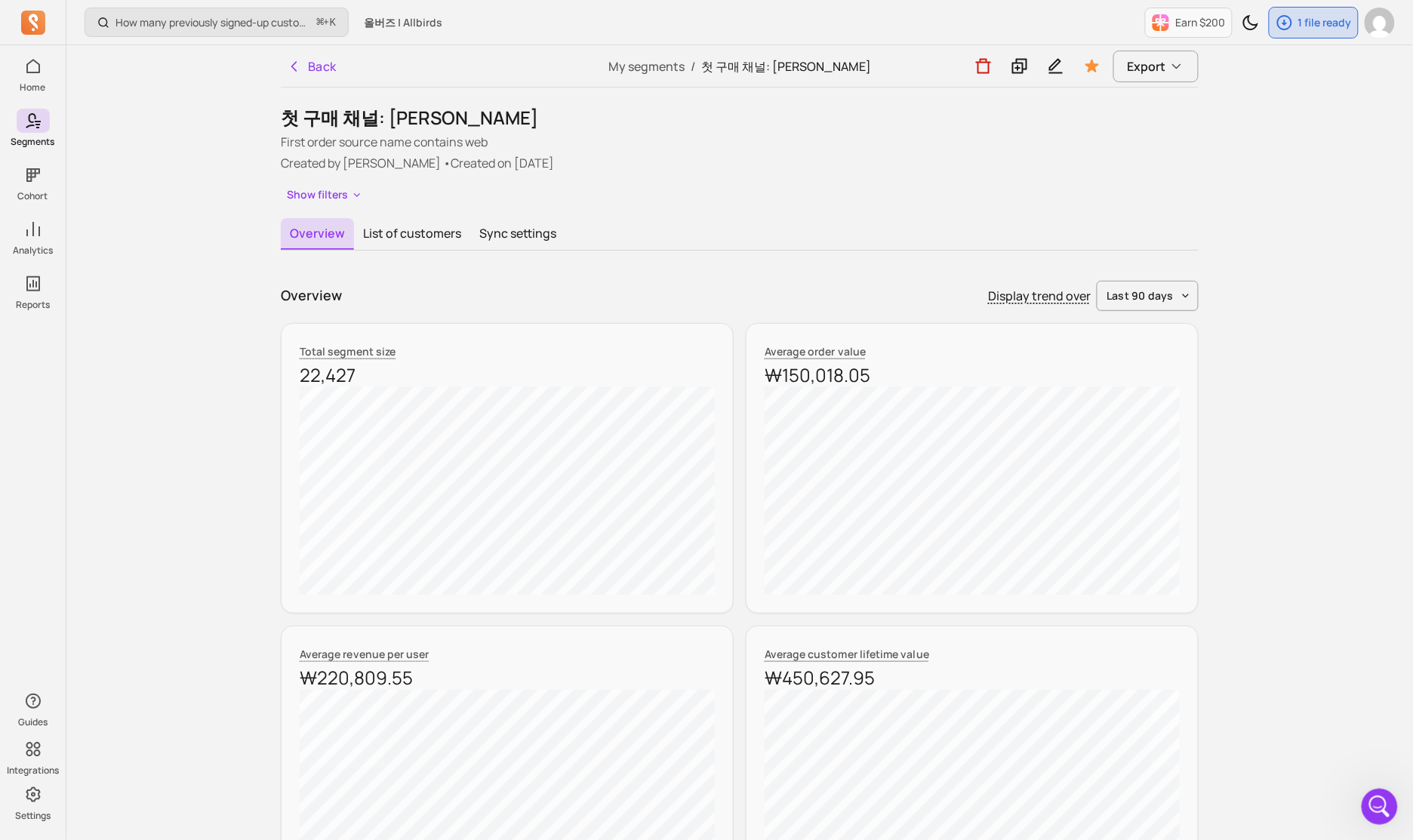
click at [486, 241] on button "Sync settings" at bounding box center [518, 233] width 95 height 31
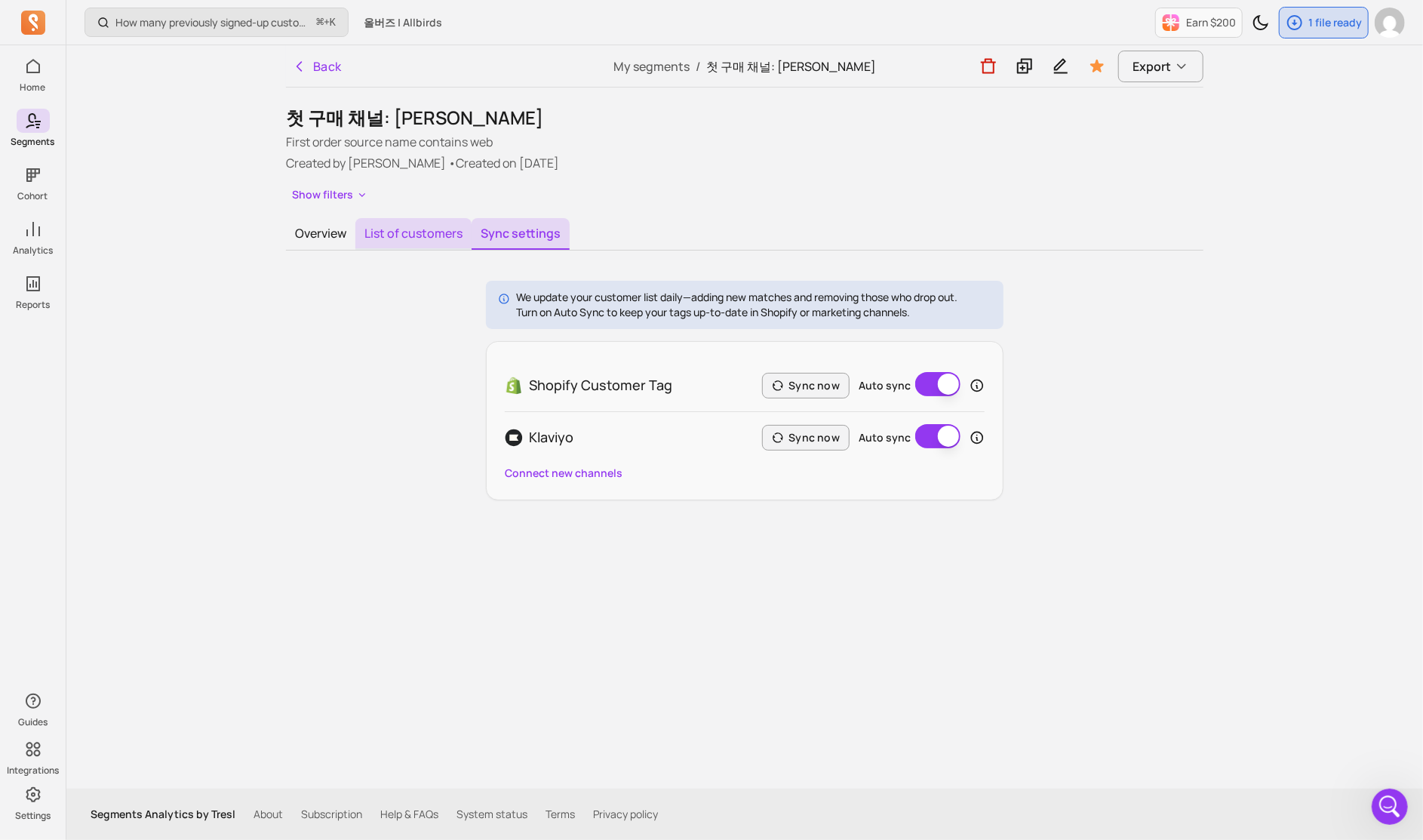
click at [437, 239] on button "List of customers" at bounding box center [413, 233] width 116 height 31
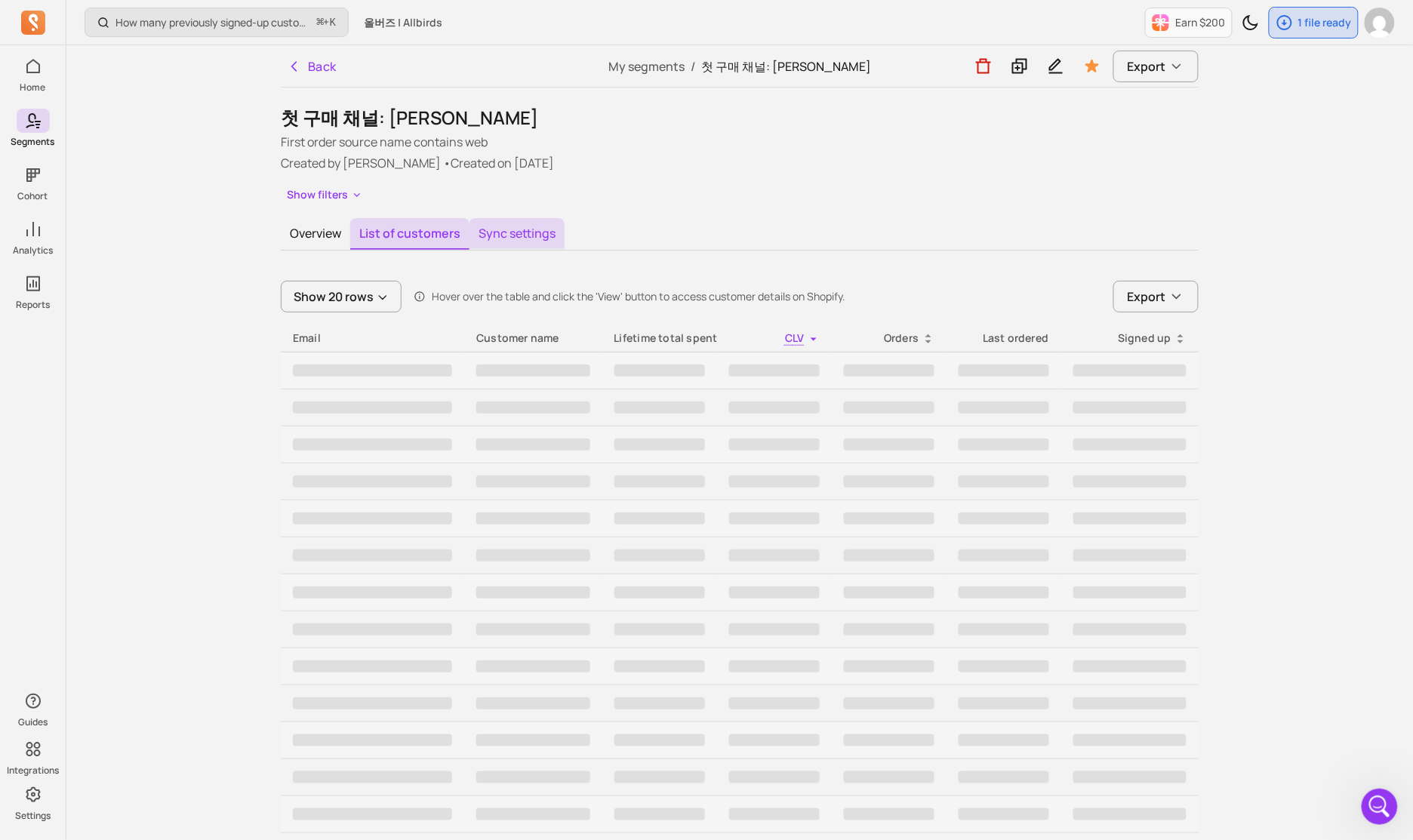
click at [502, 239] on button "Sync settings" at bounding box center [517, 233] width 95 height 31
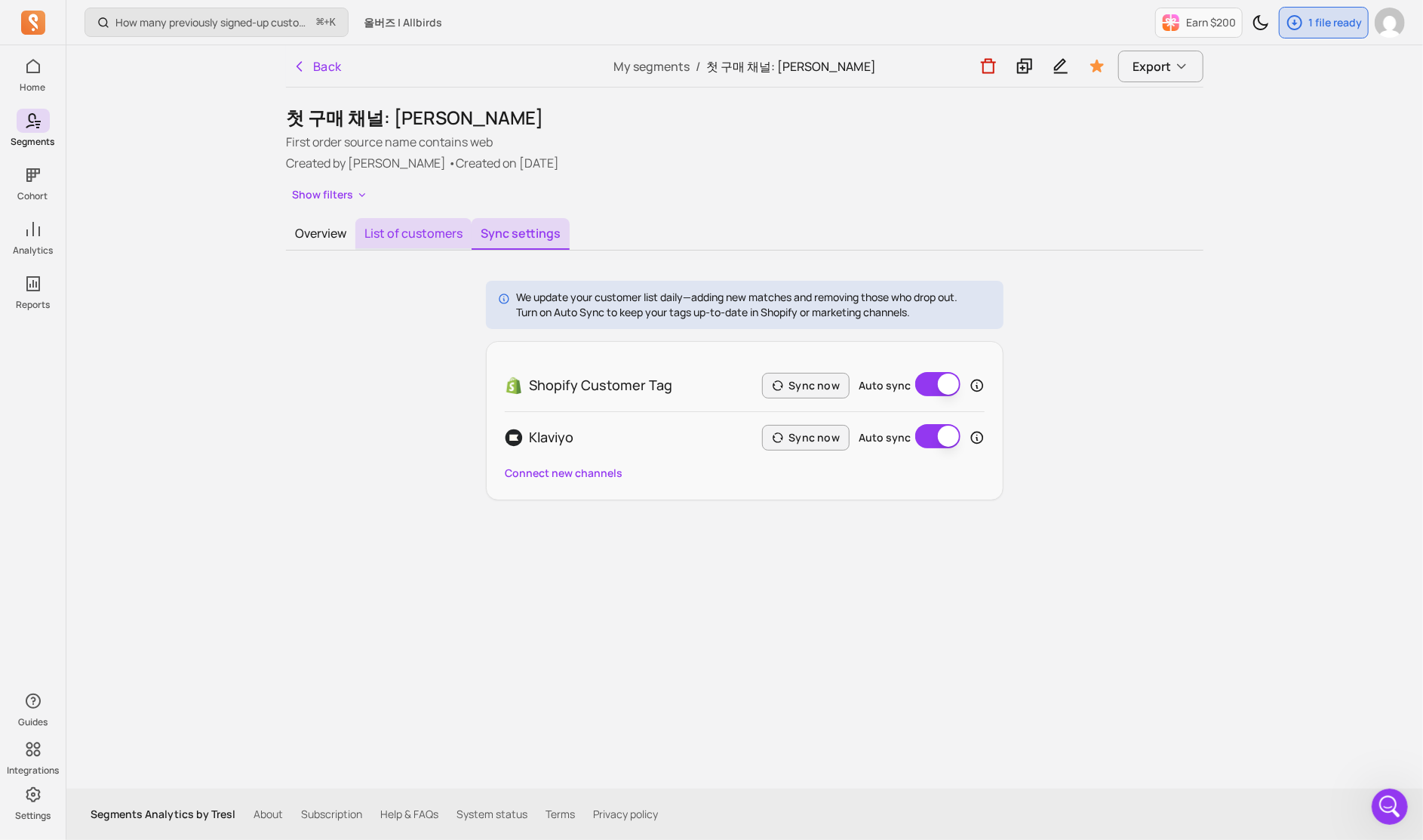
click at [426, 239] on button "List of customers" at bounding box center [413, 233] width 116 height 31
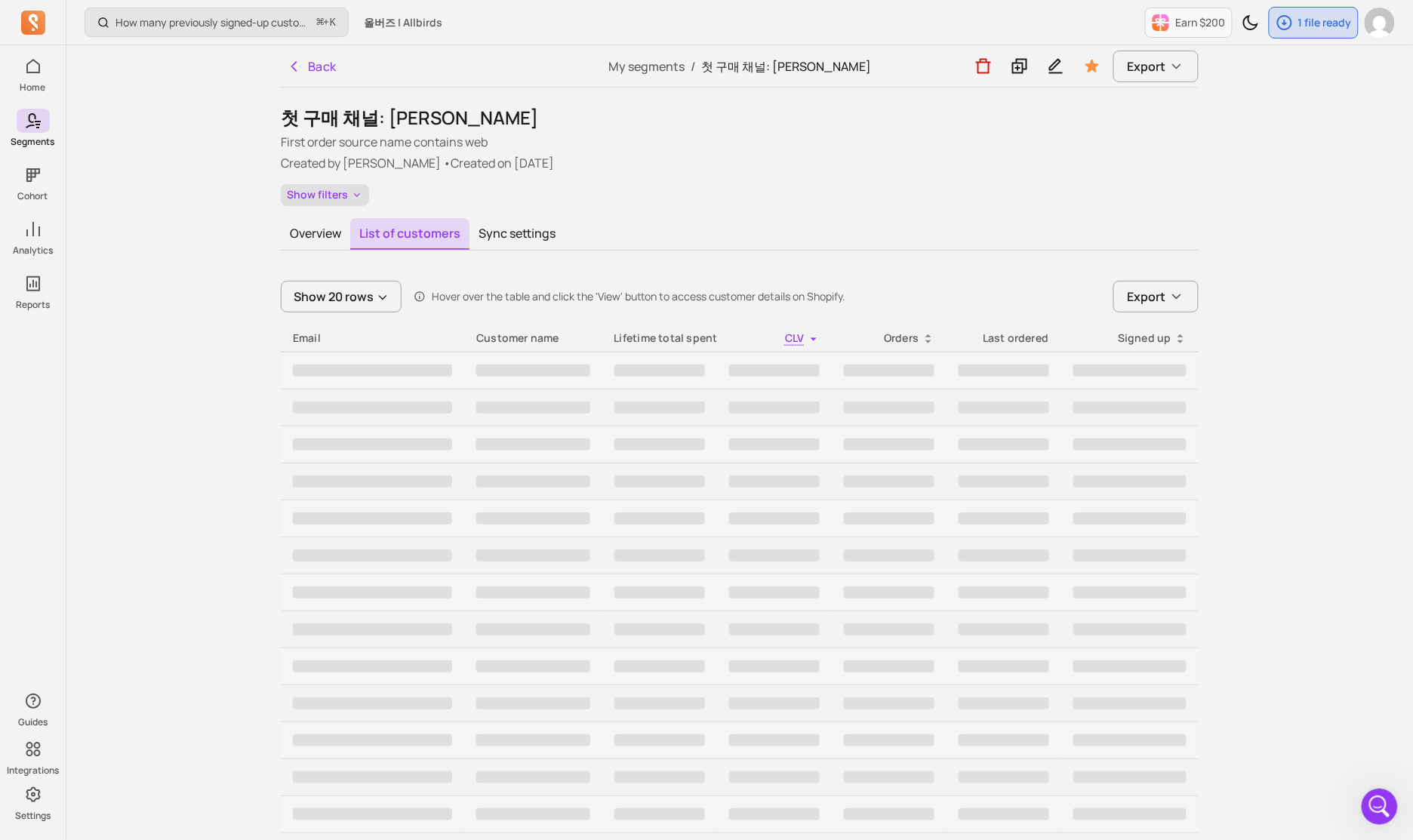
click at [333, 191] on button "Show filters" at bounding box center [325, 195] width 88 height 22
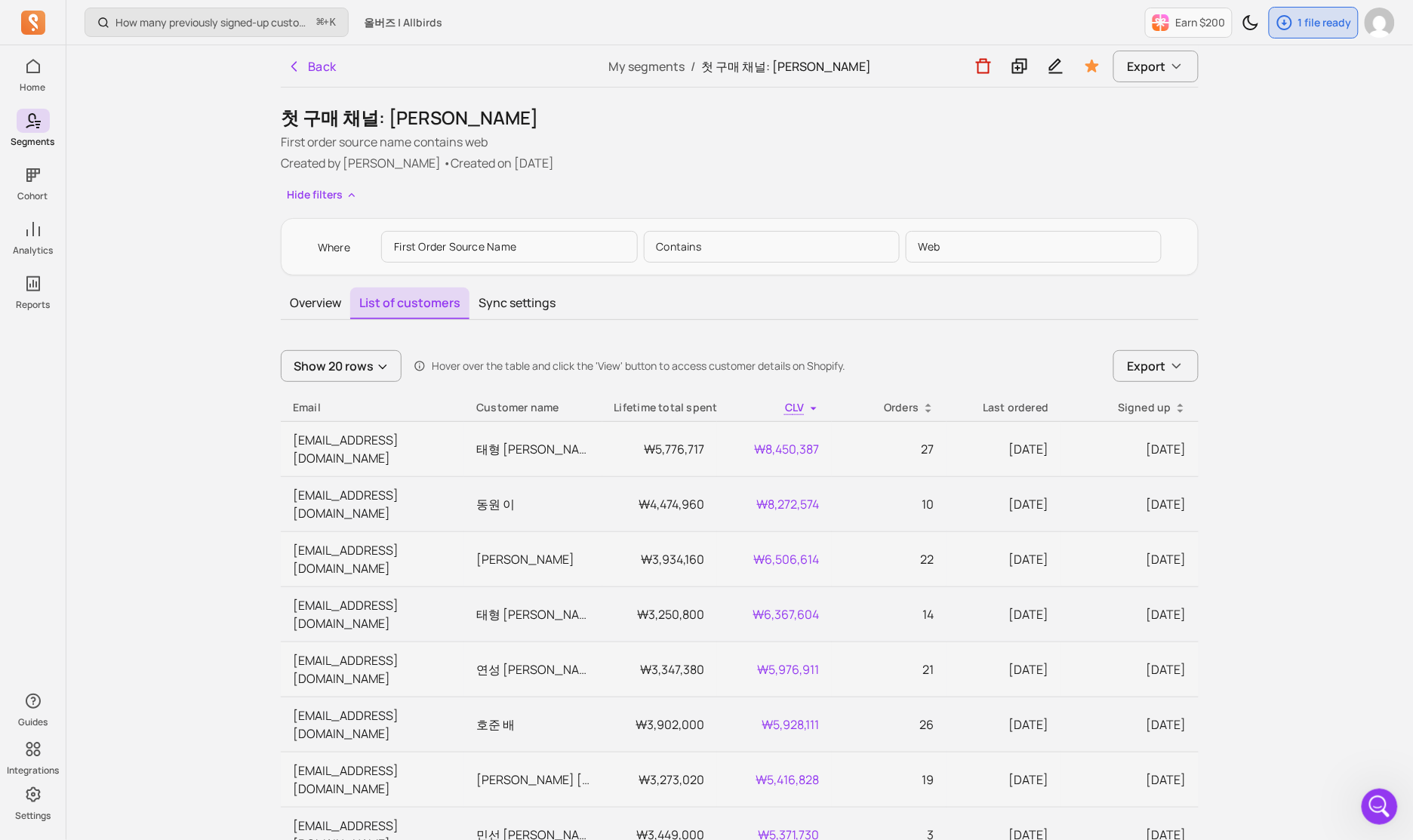
click at [575, 243] on p "First order source name" at bounding box center [509, 246] width 256 height 31
click at [844, 228] on div "Where First order source name contains web" at bounding box center [739, 247] width 880 height 44
click at [844, 68] on span "Export" at bounding box center [1146, 66] width 38 height 18
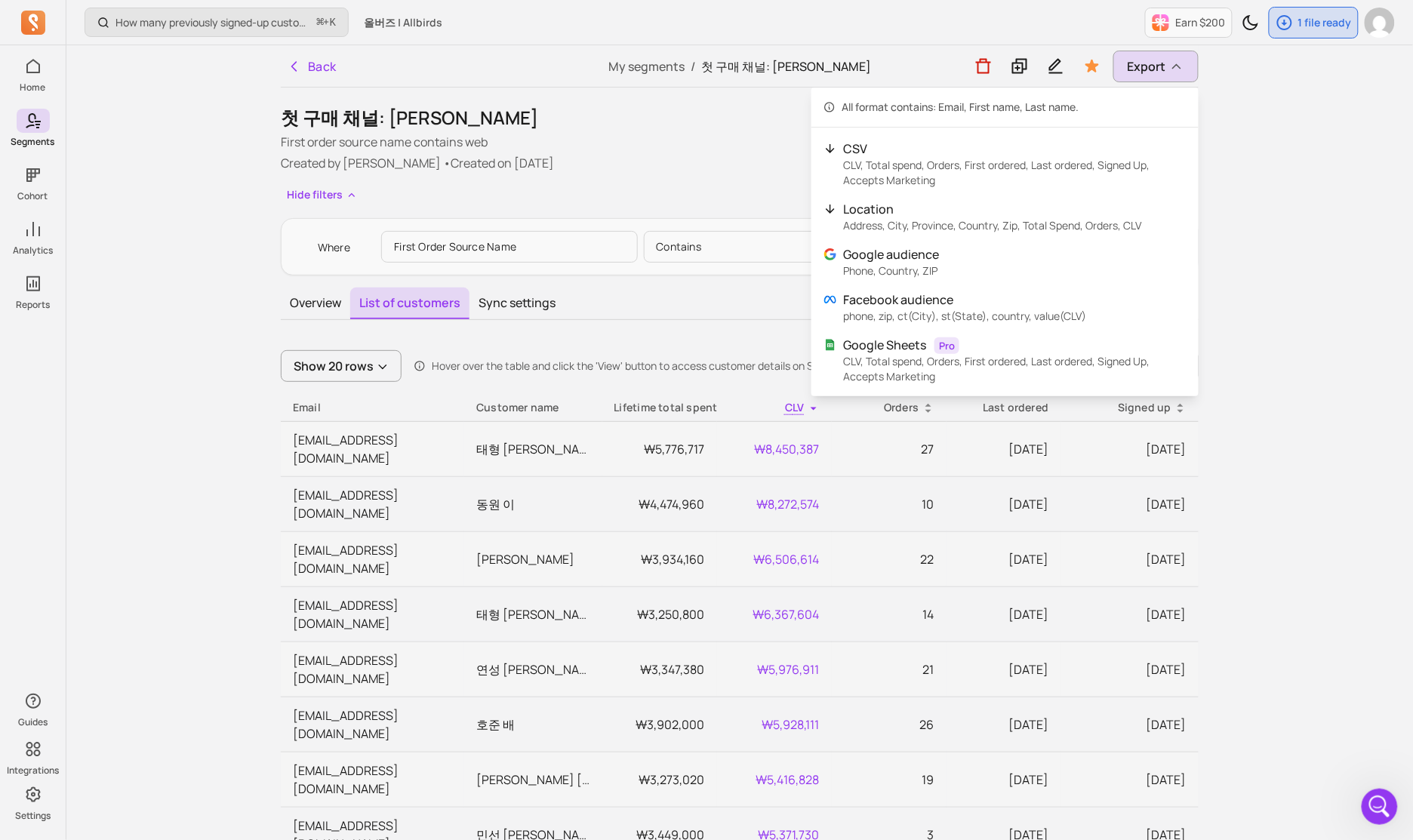
click at [844, 132] on div "How many previously signed-up customers placed their first order this period? ⌘…" at bounding box center [739, 848] width 1346 height 1698
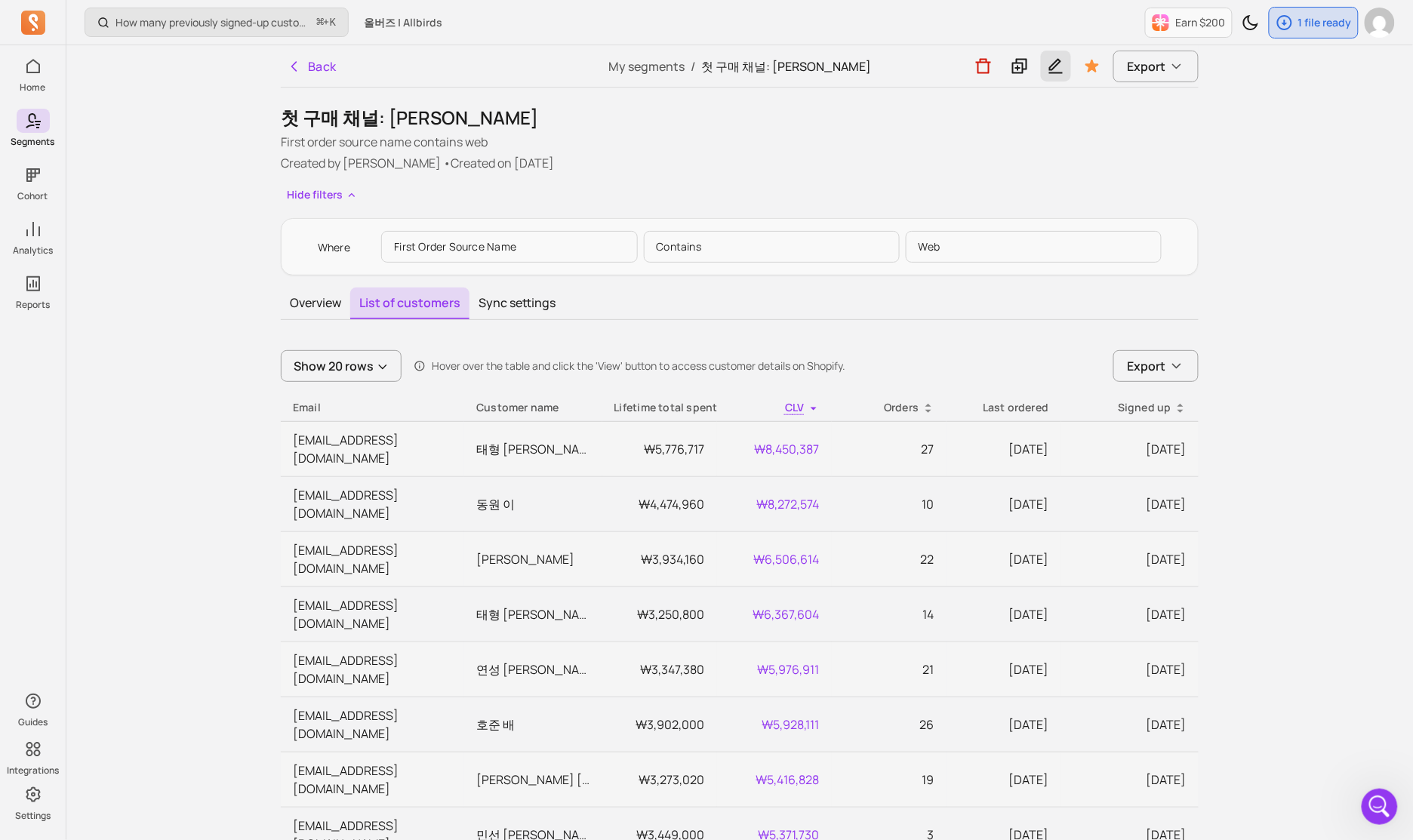
click at [844, 64] on icon "button" at bounding box center [1055, 66] width 18 height 19
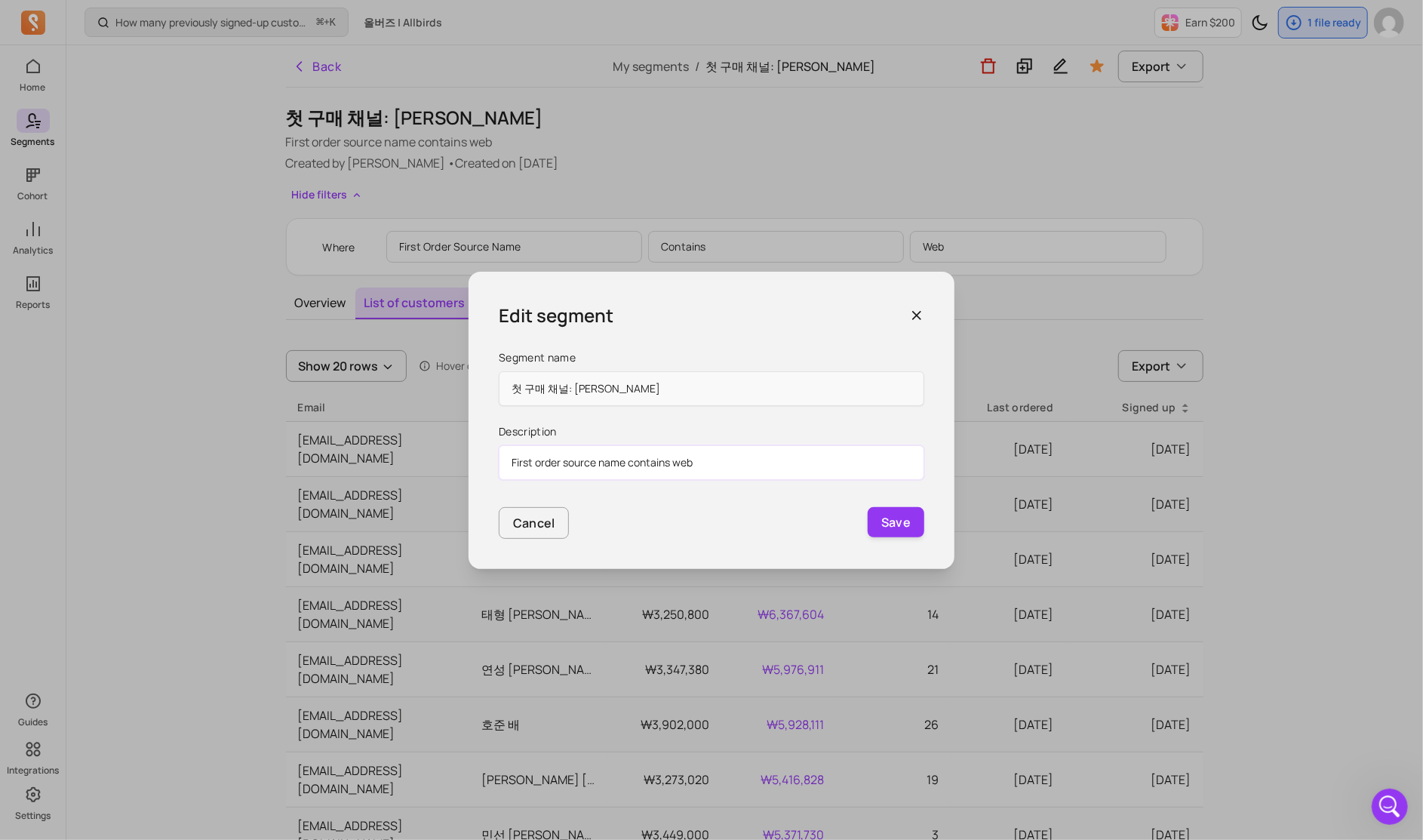
click at [820, 469] on input "First order source name contains web" at bounding box center [712, 462] width 426 height 35
click at [844, 311] on icon "button" at bounding box center [917, 316] width 15 height 15
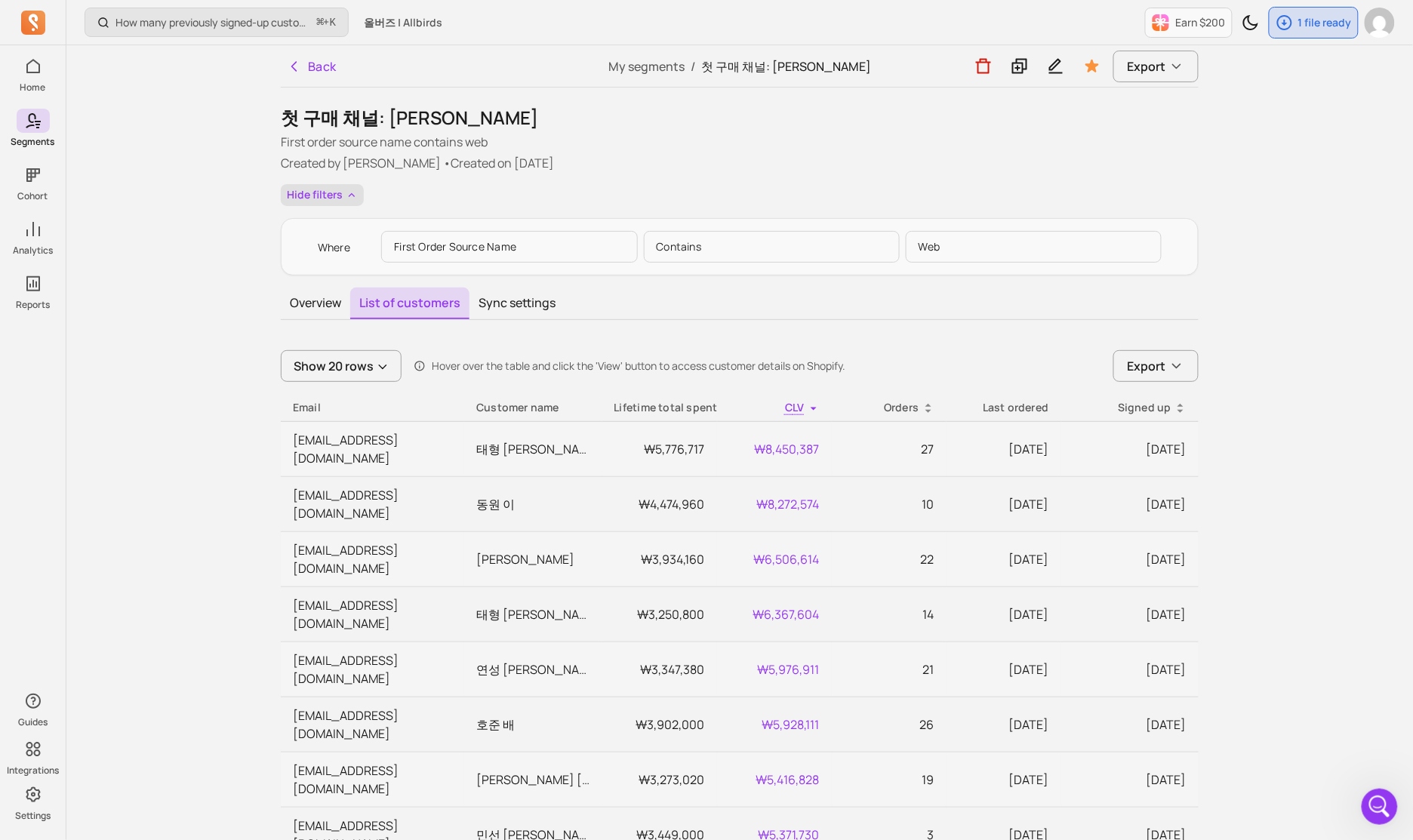
click at [338, 197] on button "Hide filters" at bounding box center [322, 195] width 83 height 22
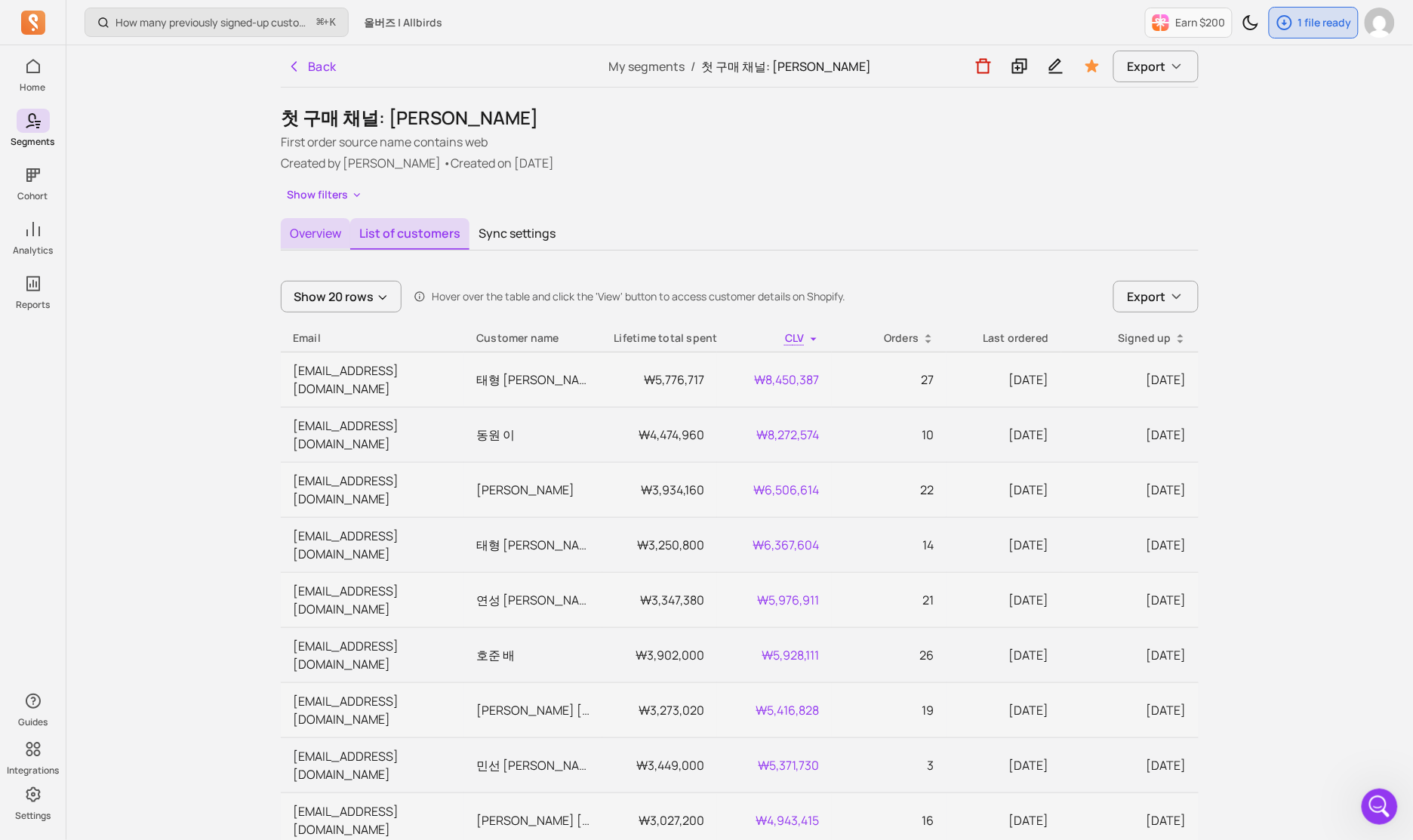
click at [319, 239] on button "Overview" at bounding box center [316, 233] width 69 height 31
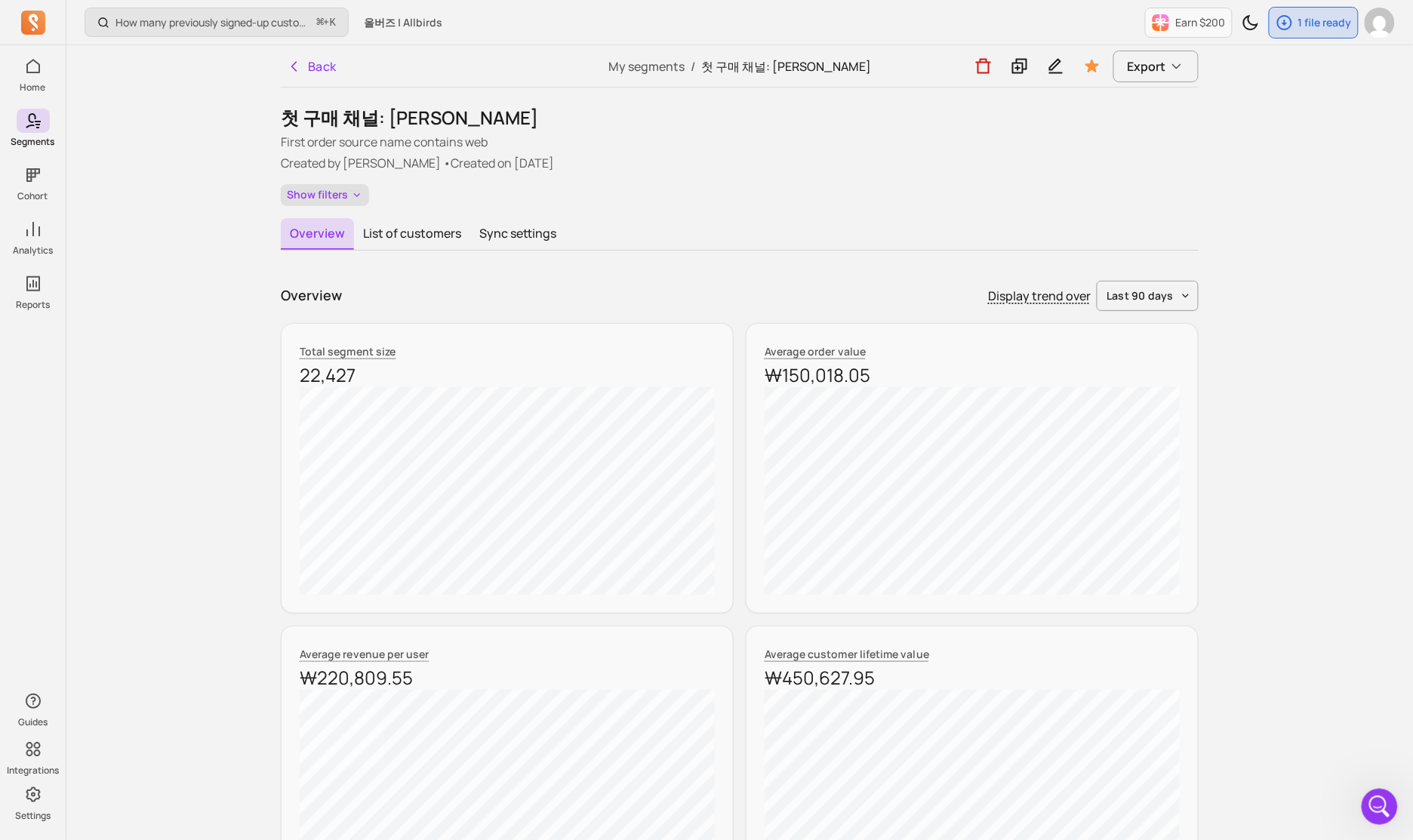
click at [351, 189] on icon "button" at bounding box center [357, 195] width 12 height 13
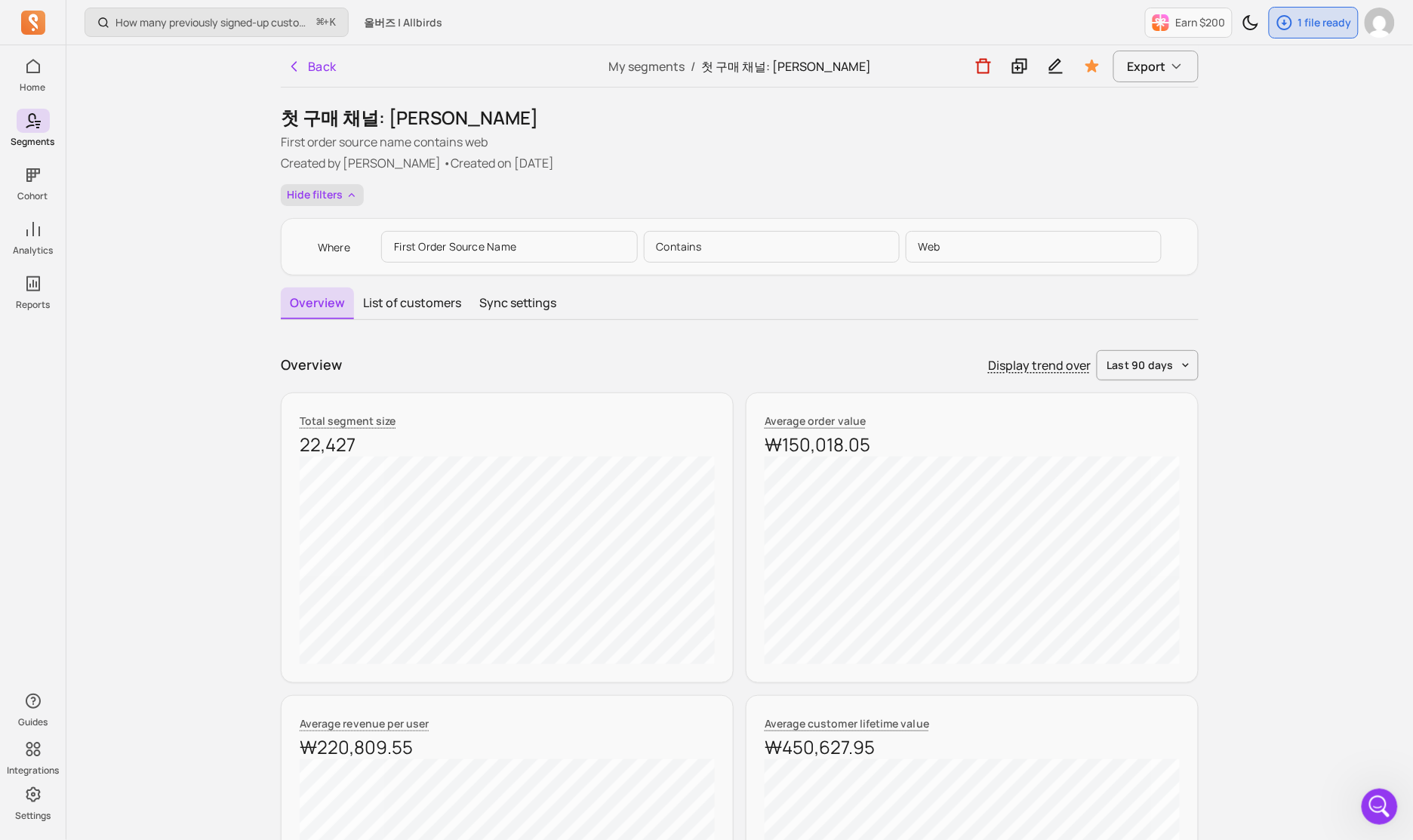
click at [349, 189] on icon "button" at bounding box center [352, 195] width 12 height 13
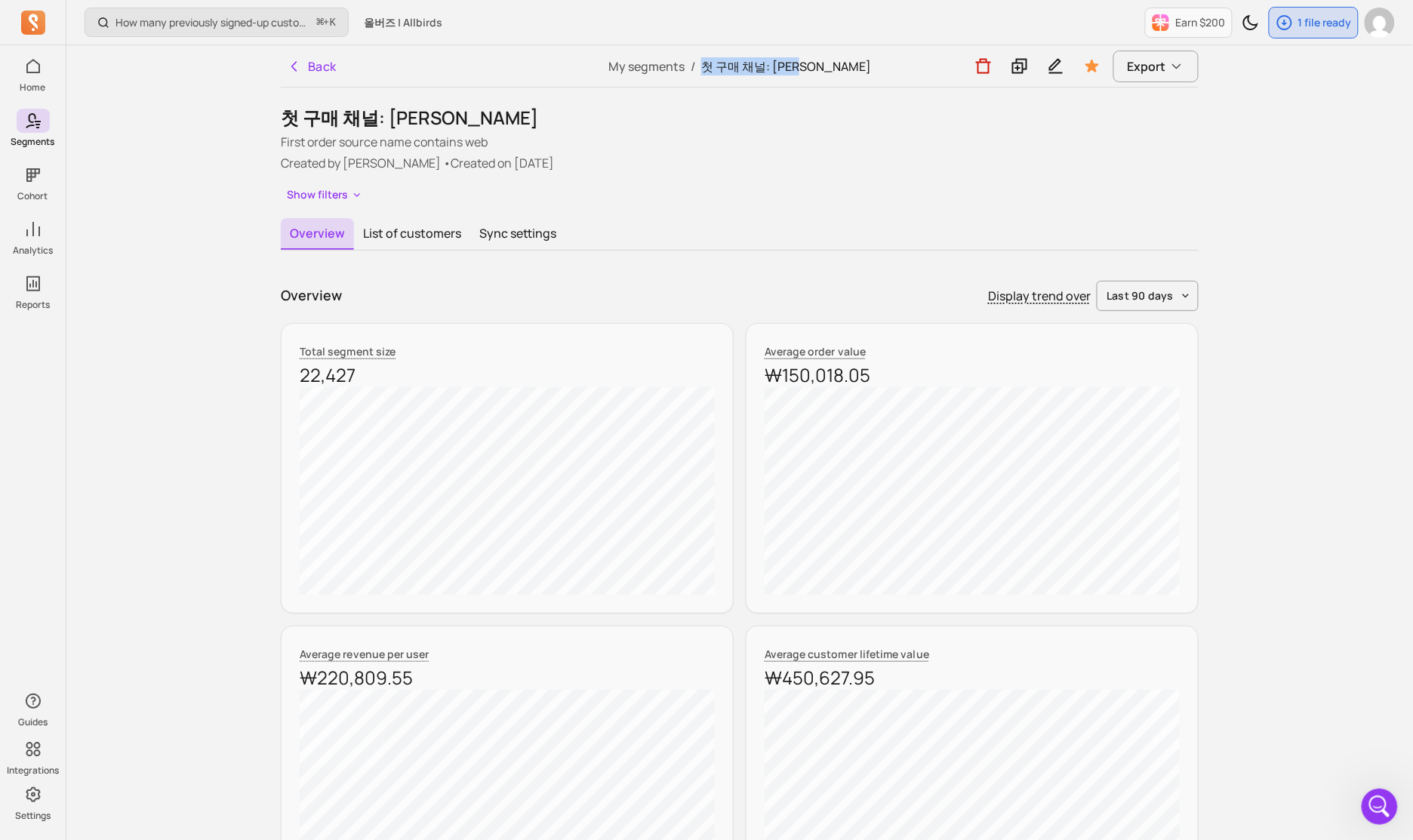
drag, startPoint x: 858, startPoint y: 64, endPoint x: 737, endPoint y: 67, distance: 121.0
click at [737, 67] on div "My segments / 첫 구매 채널: [PERSON_NAME]" at bounding box center [739, 66] width 305 height 41
copy span "첫 구매 채널: [PERSON_NAME]"
click at [415, 228] on button "List of customers" at bounding box center [411, 233] width 116 height 31
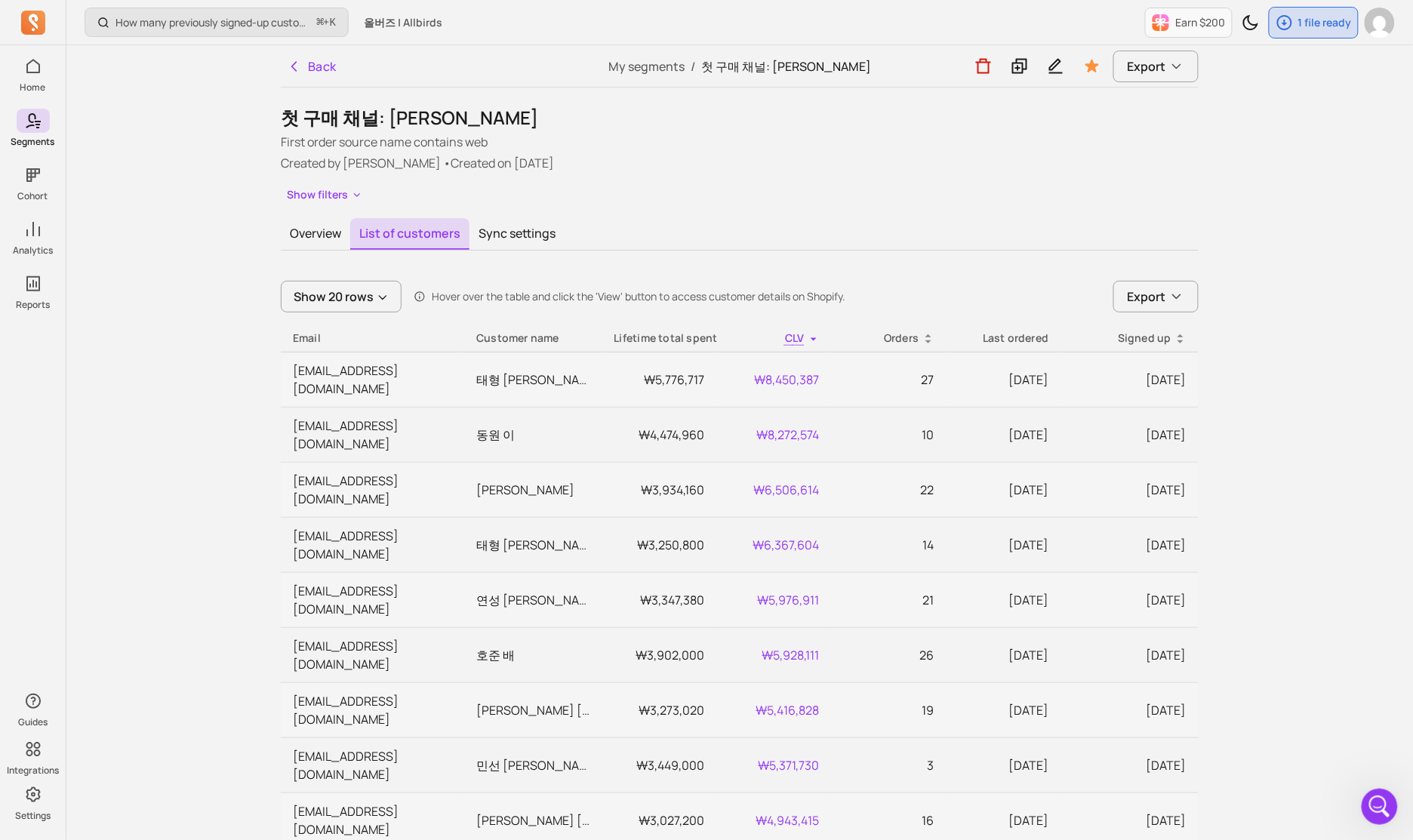
click at [547, 214] on div "첫 구매 채널: 이커머스 First order source name contains web Created by [PERSON_NAME] • C…" at bounding box center [739, 832] width 918 height 1453
click at [535, 228] on button "Sync settings" at bounding box center [517, 233] width 95 height 31
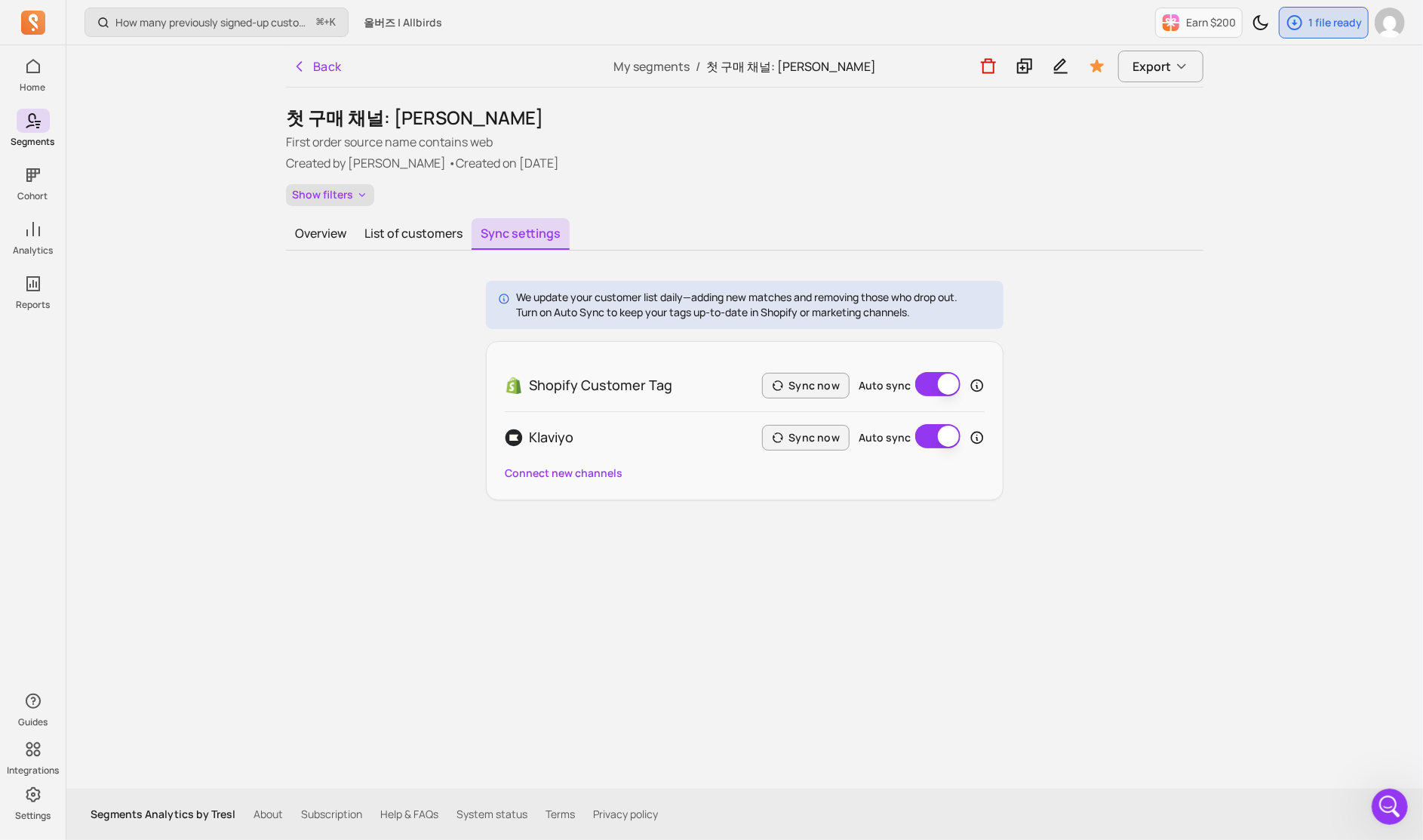
click at [325, 200] on button "Show filters" at bounding box center [330, 195] width 88 height 22
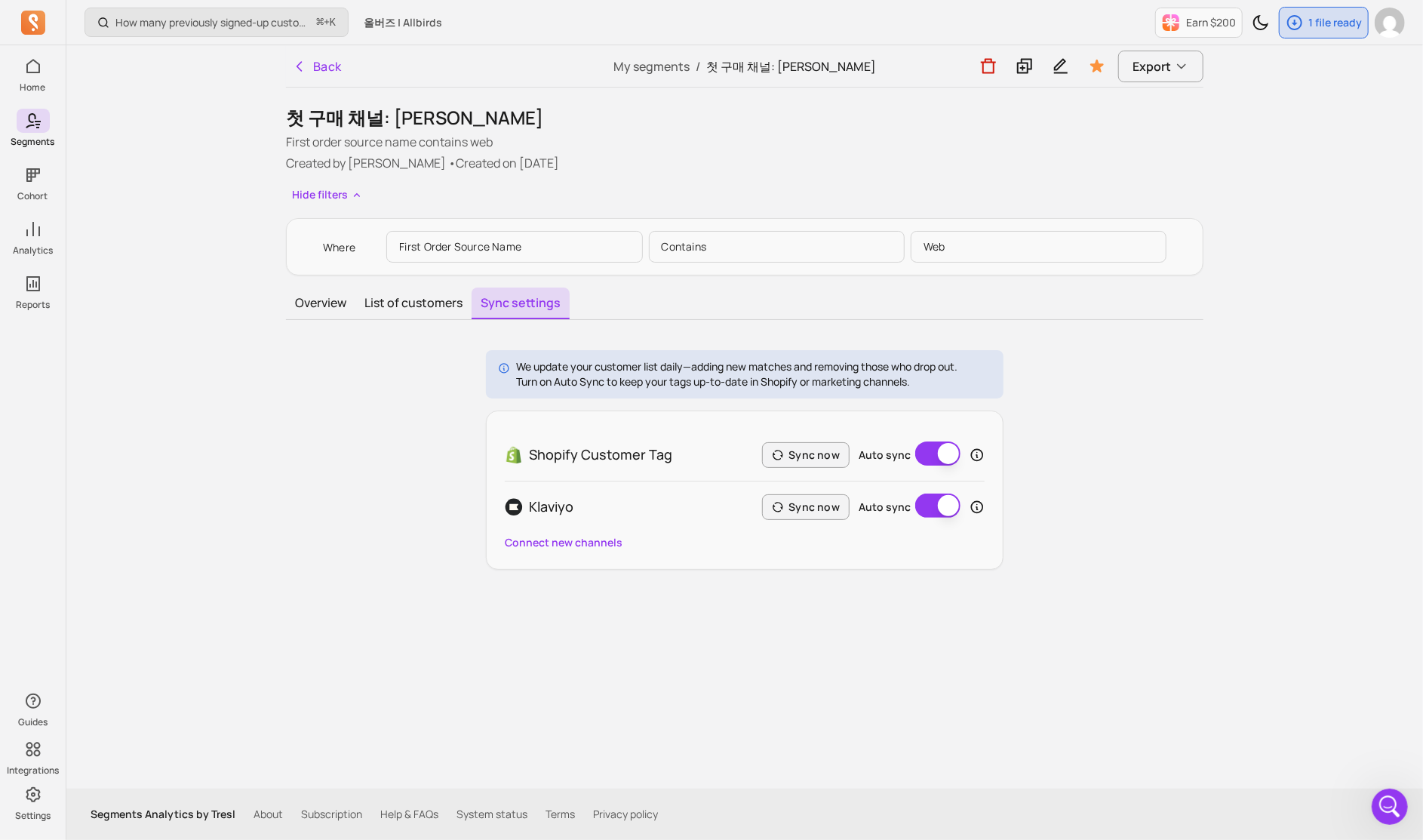
click at [844, 145] on p "First order source name contains web" at bounding box center [744, 141] width 918 height 18
click at [844, 68] on icon "button" at bounding box center [988, 66] width 18 height 19
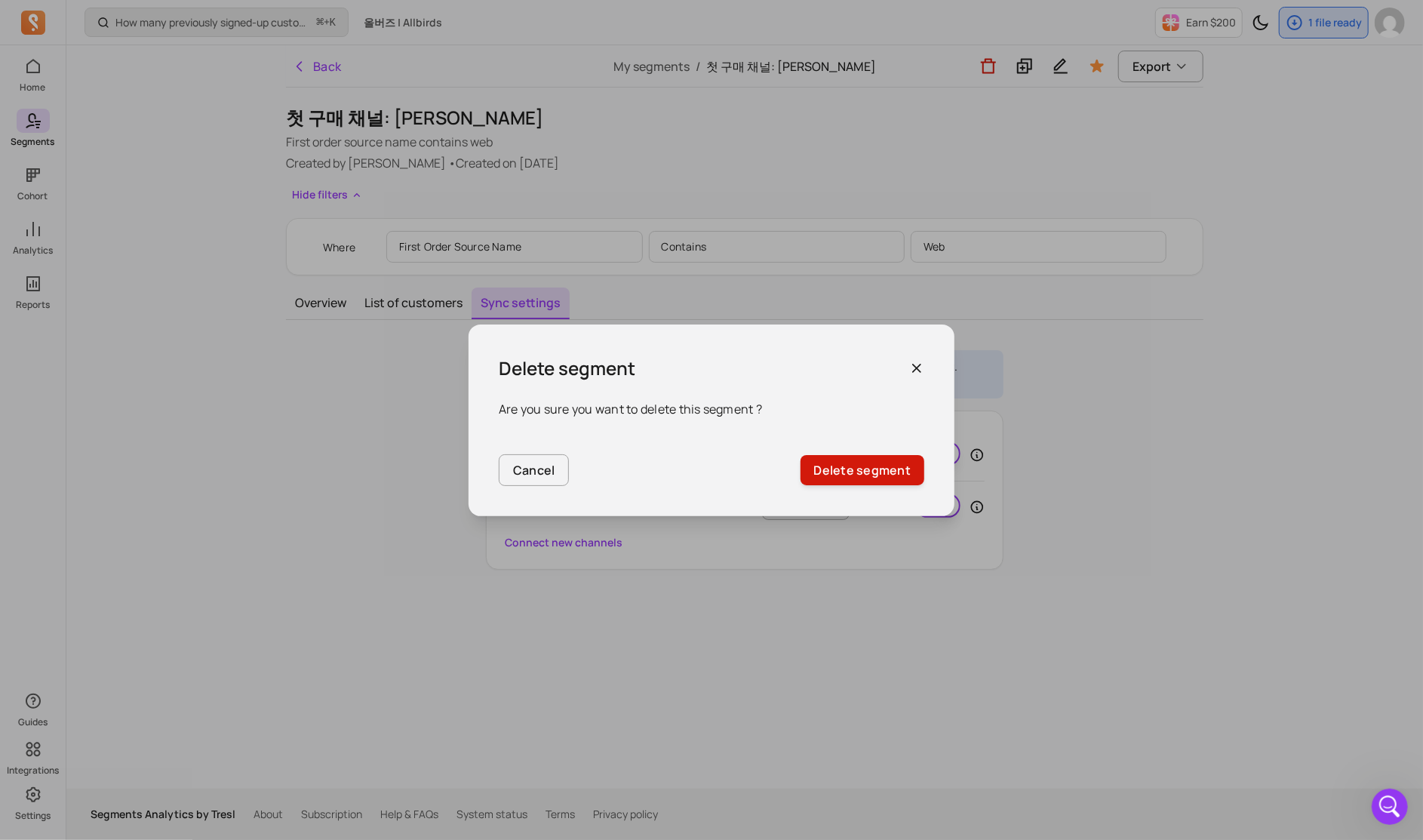
click at [844, 468] on button "Delete segment" at bounding box center [862, 470] width 124 height 30
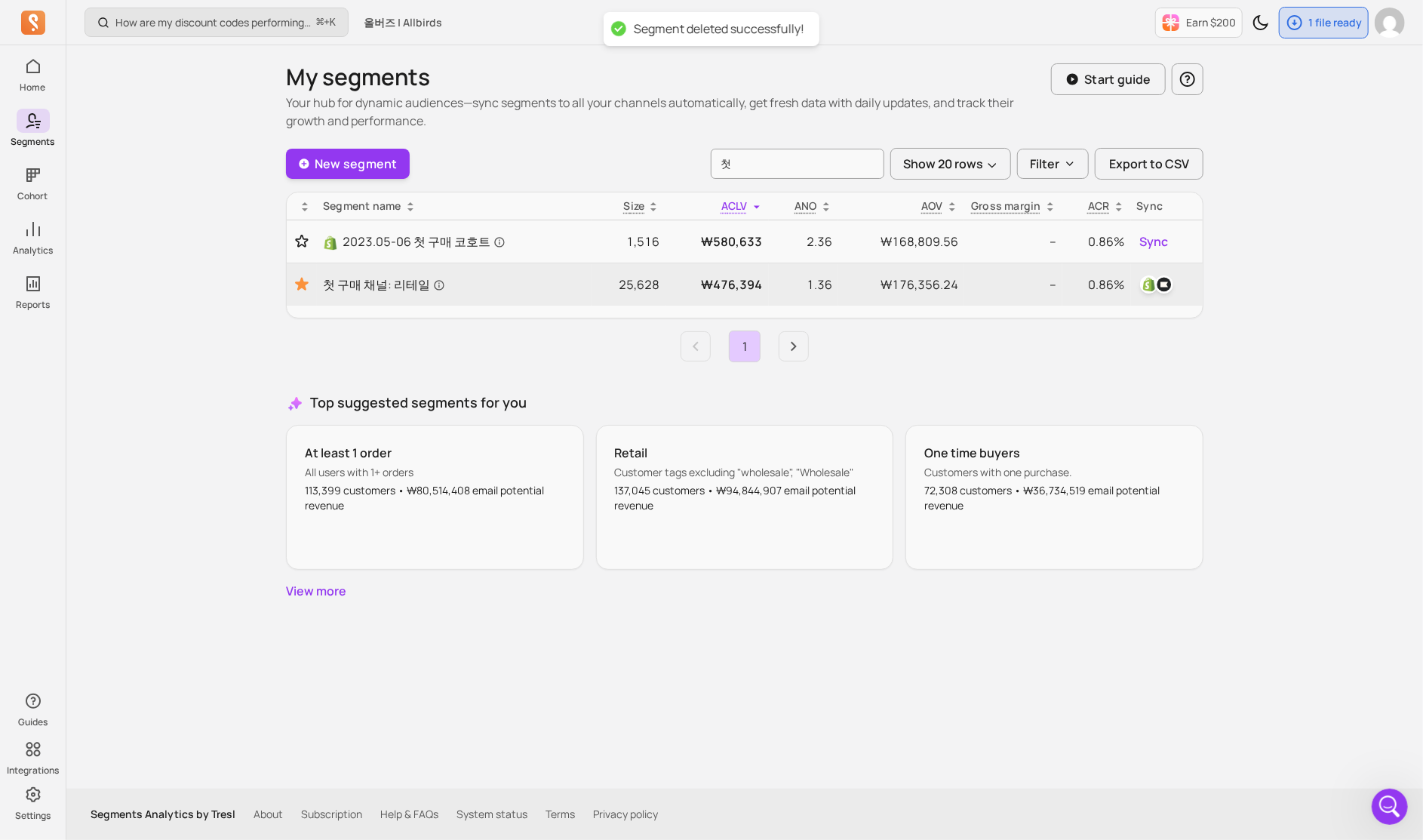
click at [563, 157] on div "New segment 첫 Show 20 rows Filter Export to CSV" at bounding box center [744, 163] width 918 height 31
click at [398, 166] on link "New segment" at bounding box center [348, 164] width 124 height 30
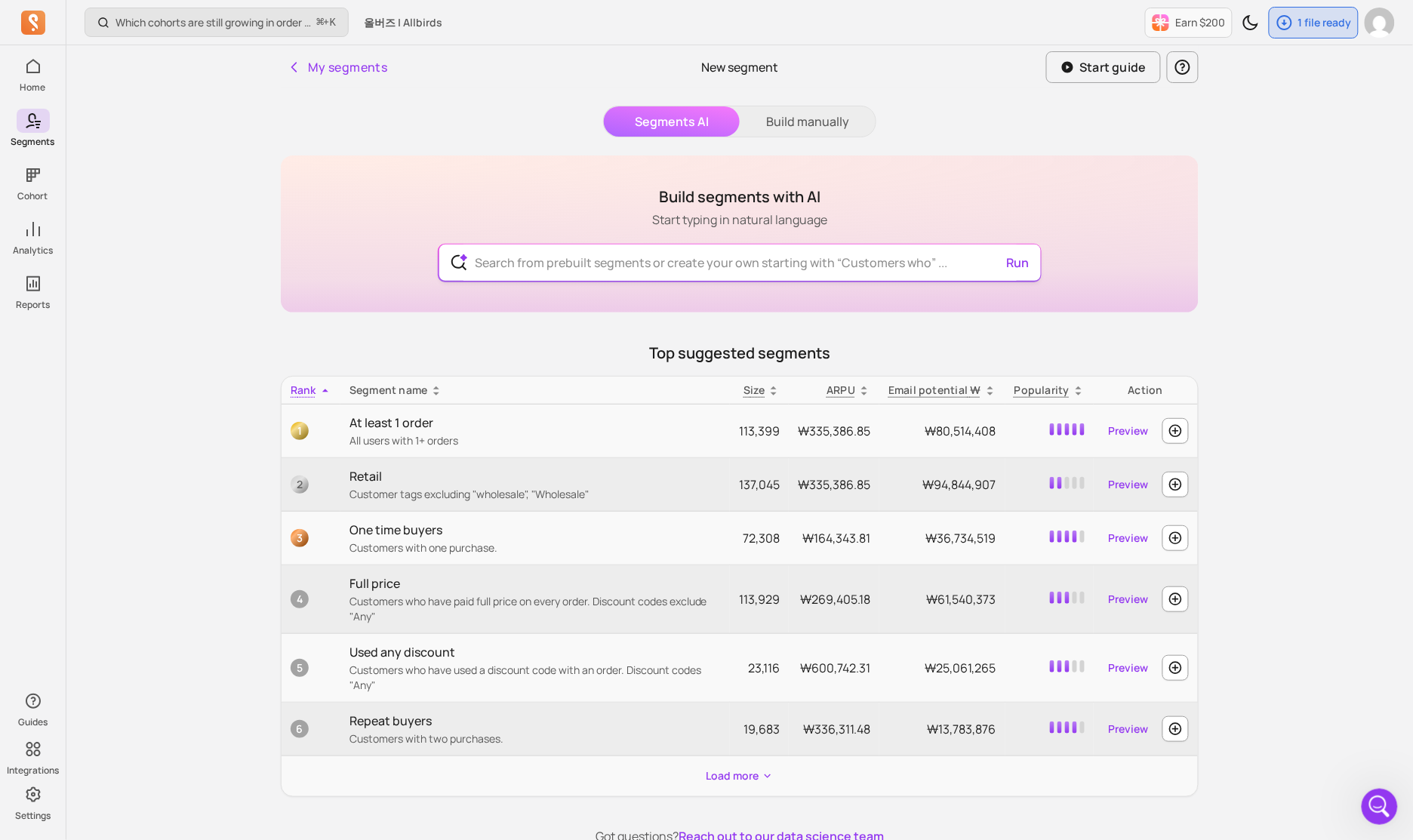
click at [569, 260] on input "text" at bounding box center [740, 262] width 553 height 36
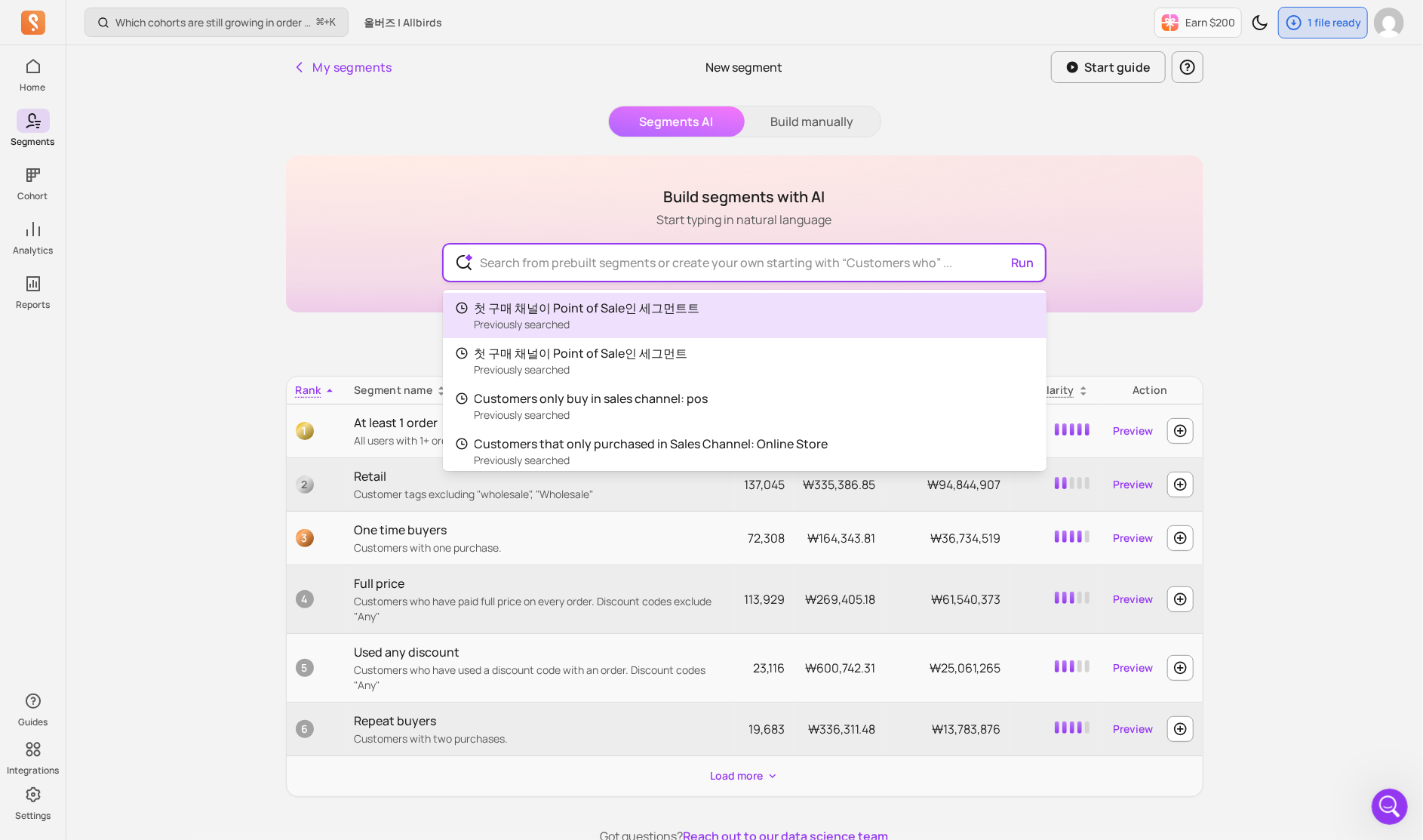
type input "ㄹ"
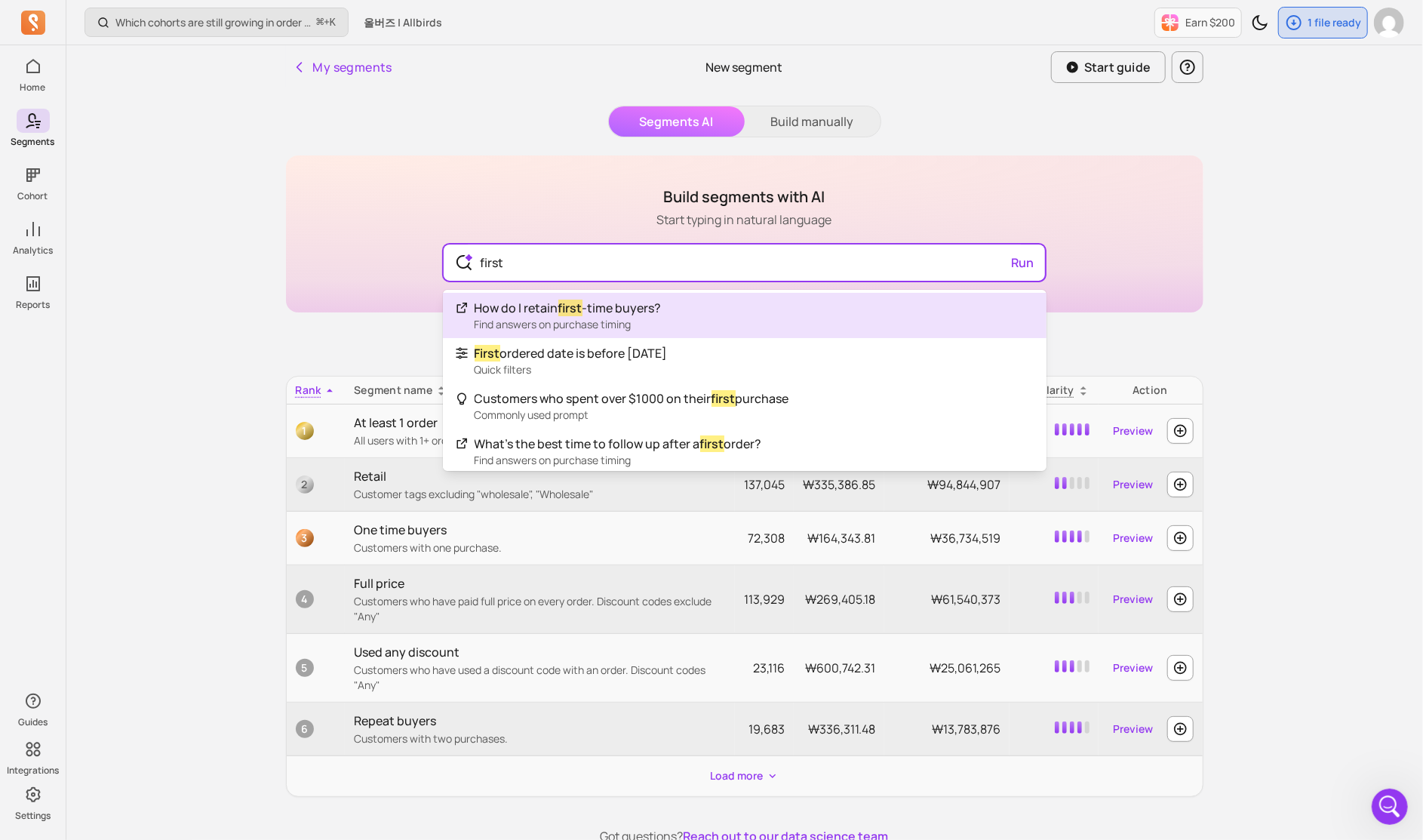
type input "first"
click at [816, 114] on div "Segments AI Build manually Build segments with AI Start typing in natural langu…" at bounding box center [739, 475] width 918 height 739
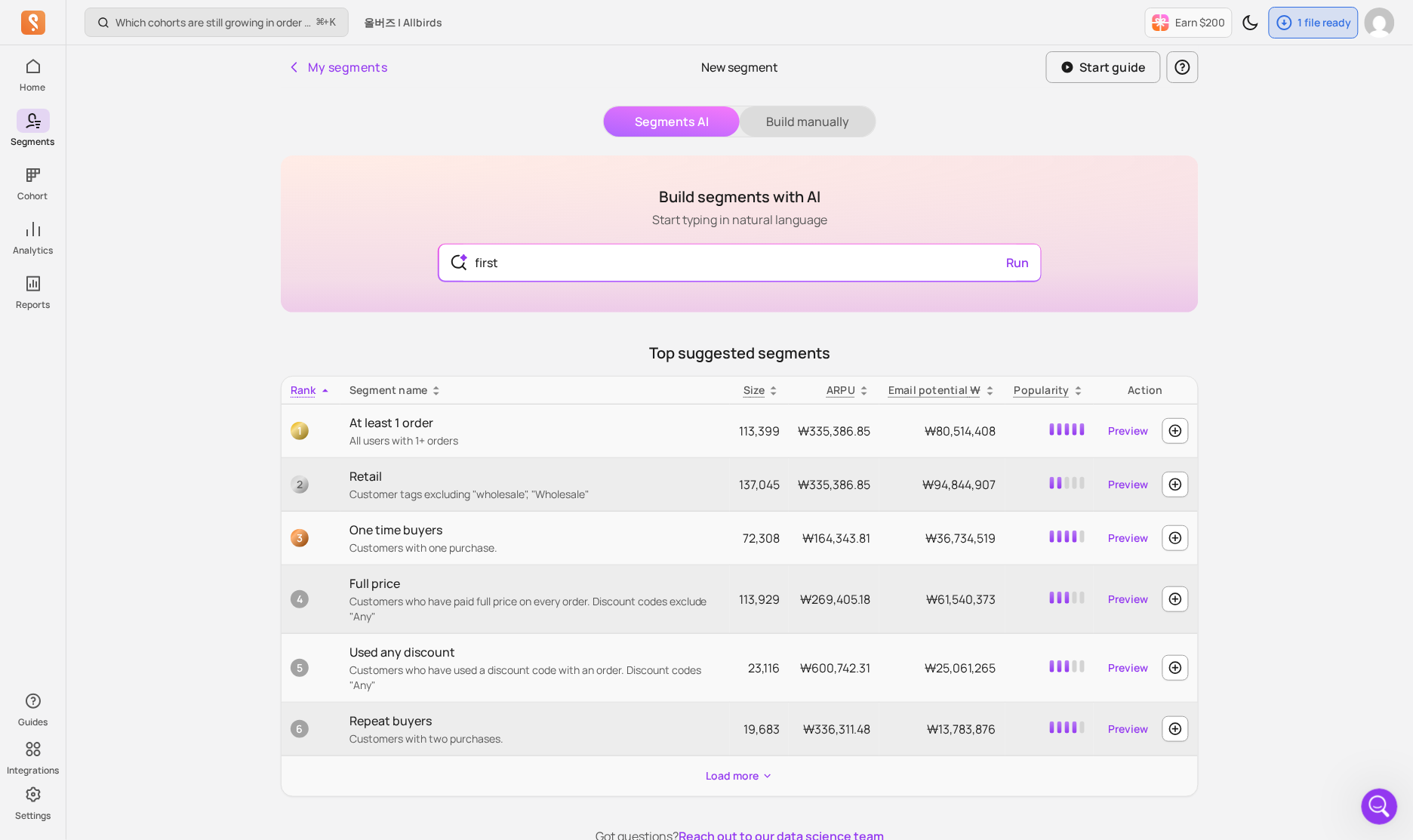
click at [821, 116] on button "Build manually" at bounding box center [807, 122] width 136 height 30
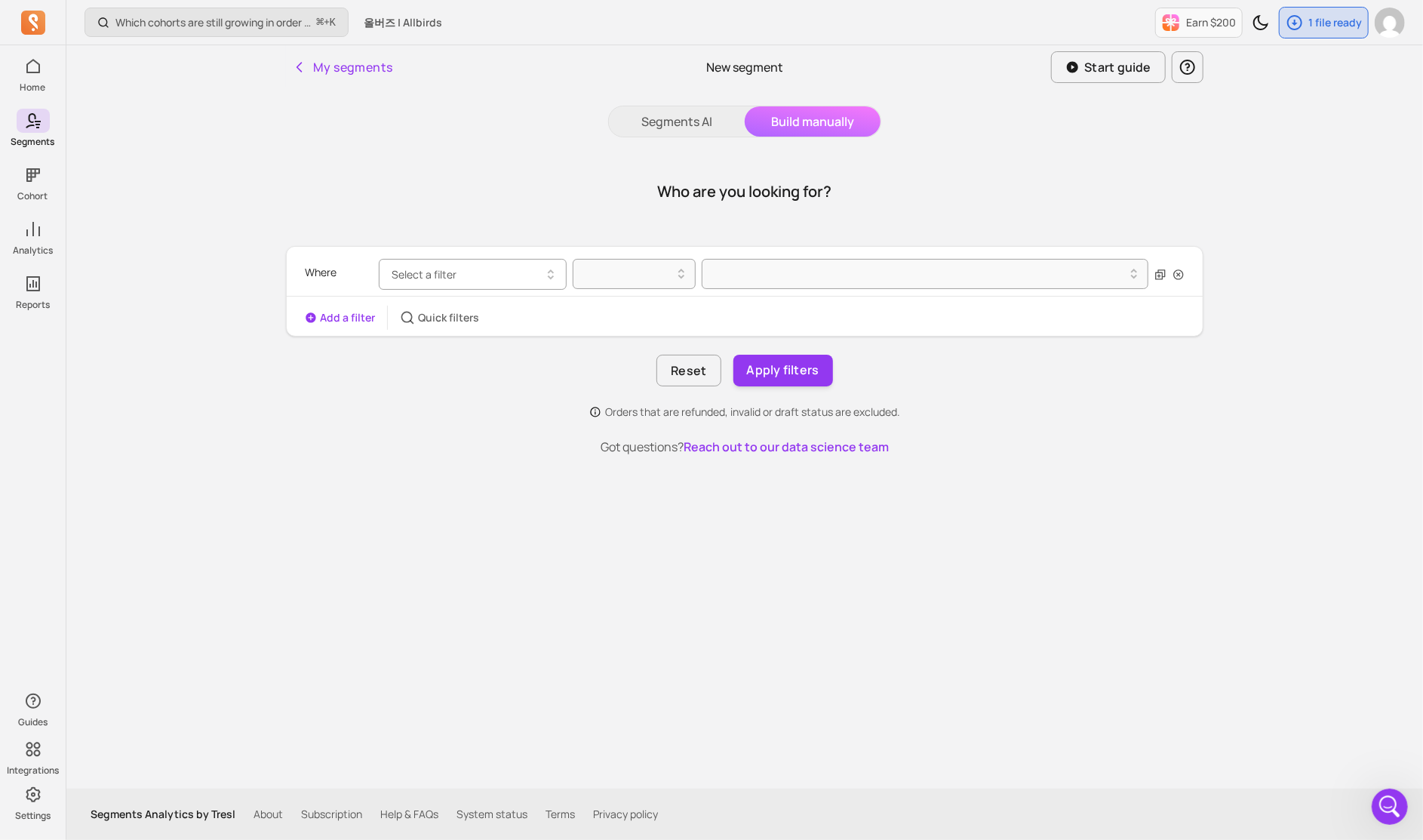
click at [521, 276] on button "Select a filter" at bounding box center [473, 274] width 188 height 31
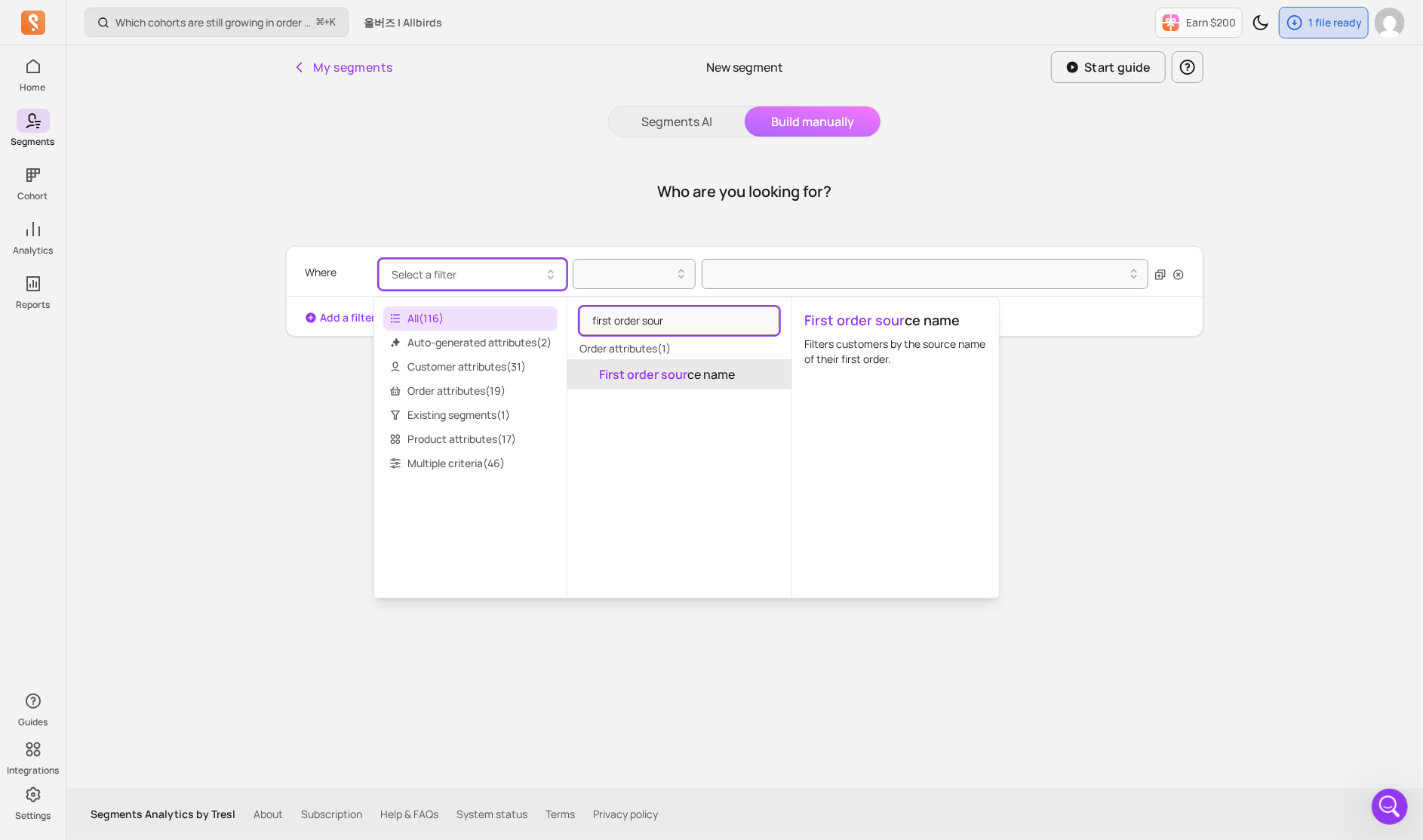
type input "first order sour"
click at [665, 381] on mark "First order sour" at bounding box center [643, 375] width 88 height 17
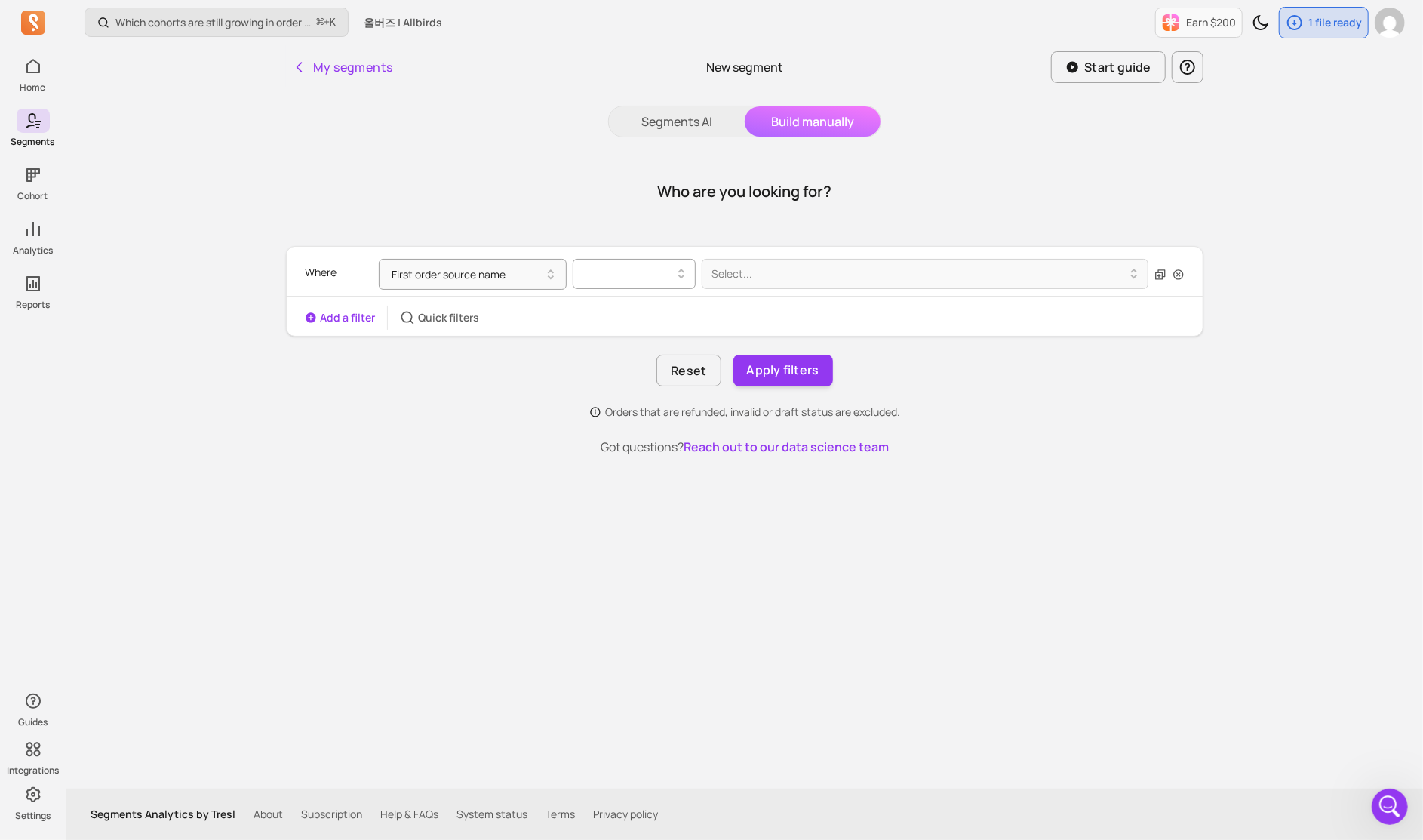
click at [618, 281] on div at bounding box center [629, 273] width 91 height 18
click at [645, 317] on div "contains" at bounding box center [635, 312] width 122 height 27
click at [749, 283] on div at bounding box center [919, 273] width 415 height 18
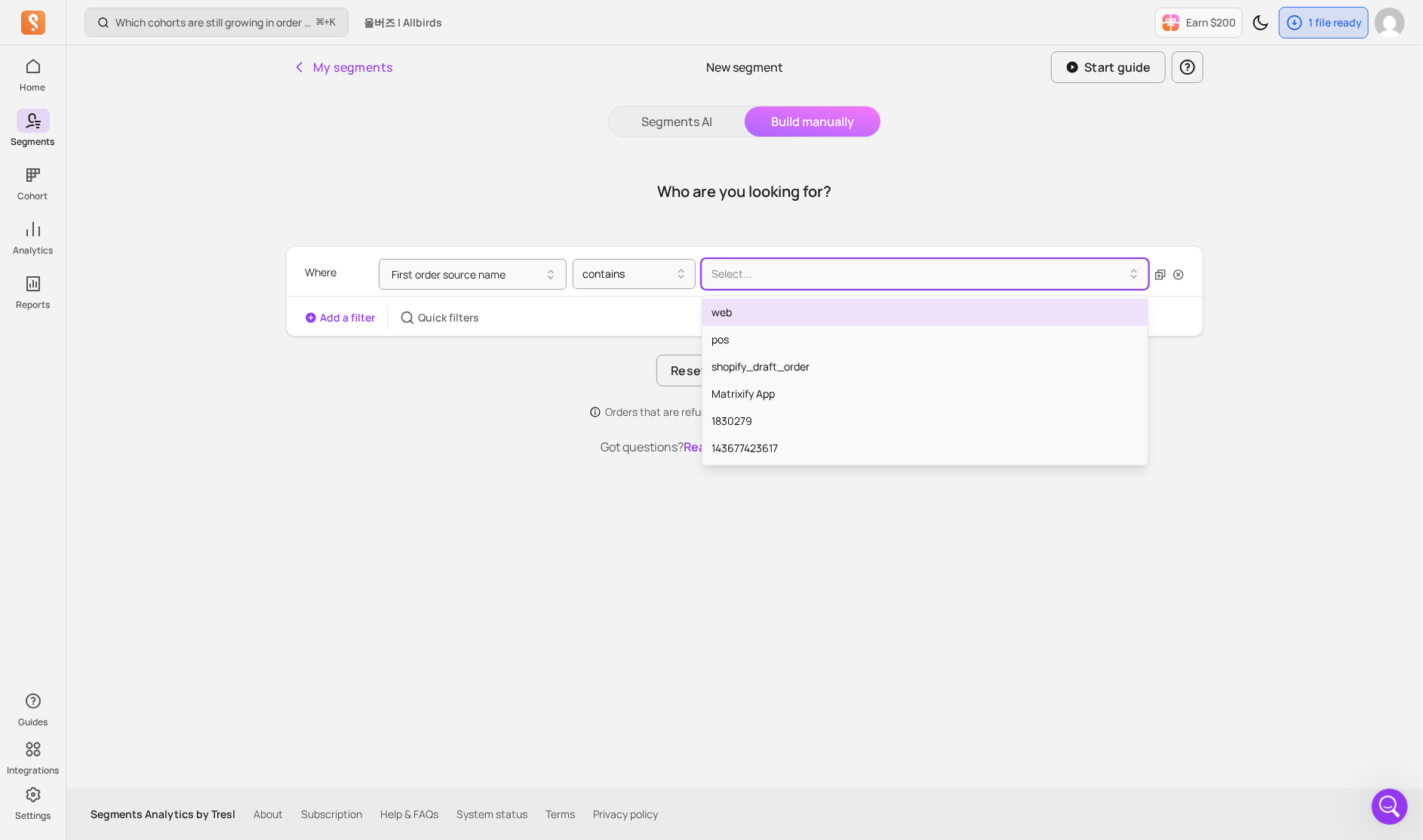
click at [750, 315] on div "web" at bounding box center [926, 312] width 445 height 27
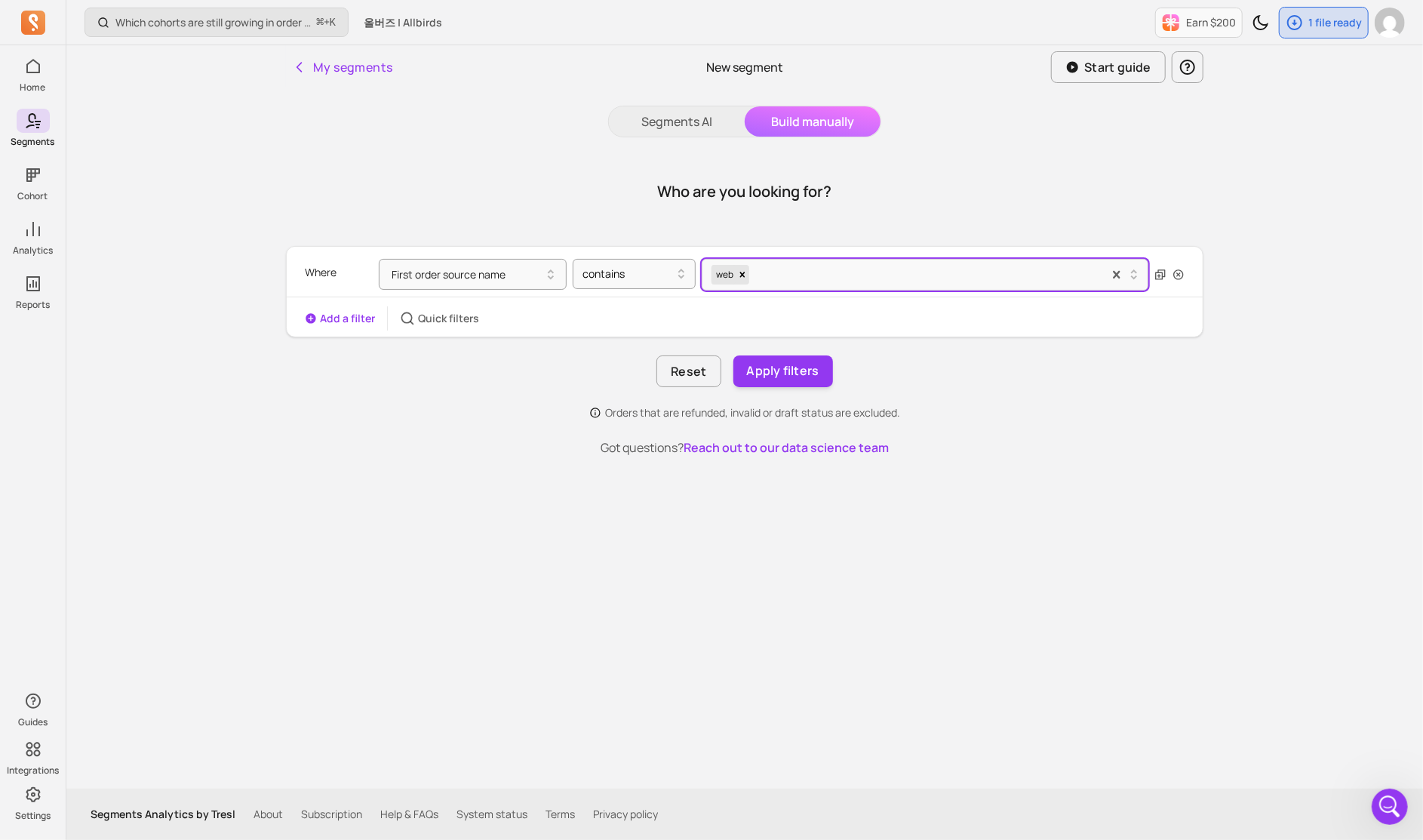
click at [355, 324] on button "Add a filter" at bounding box center [339, 319] width 70 height 15
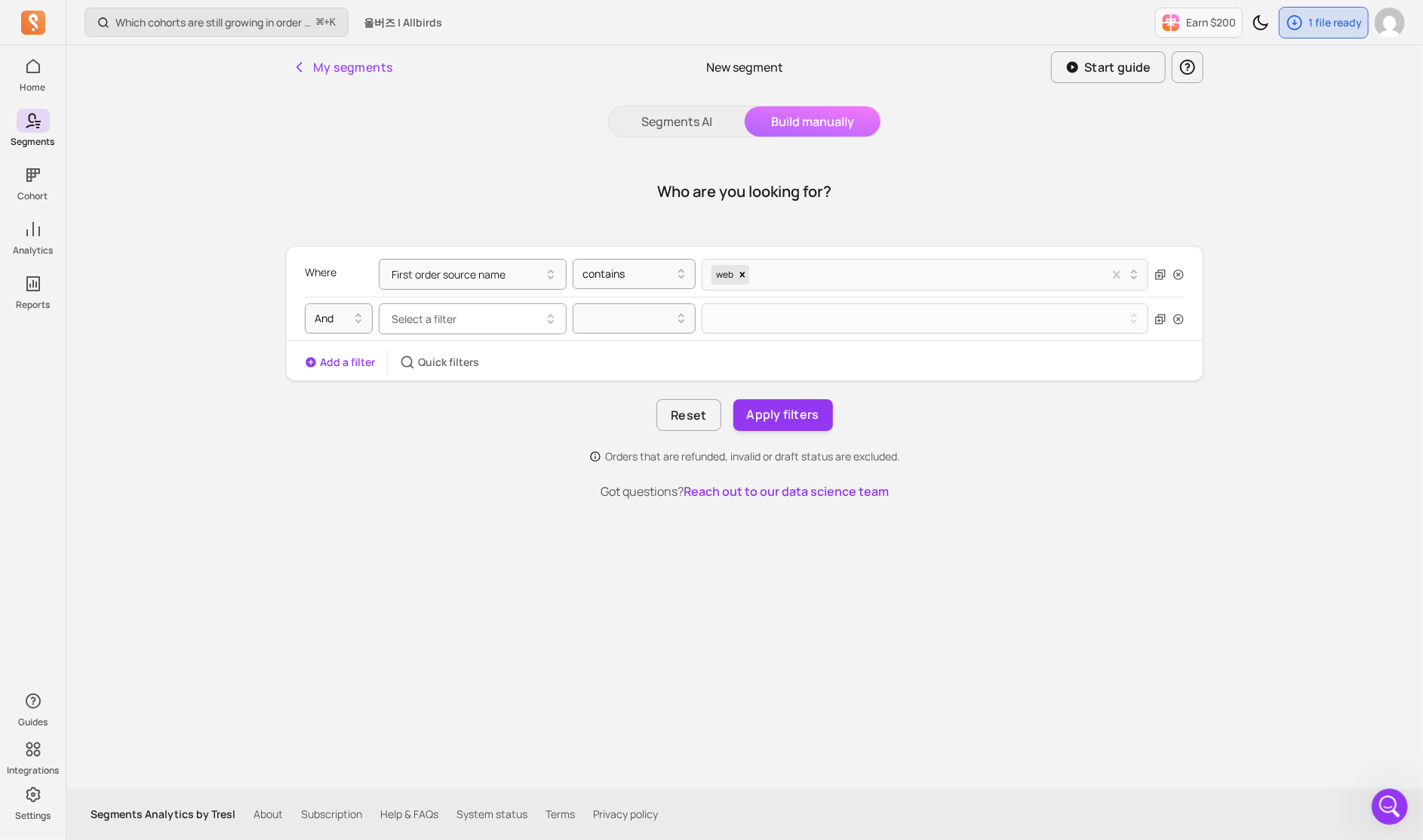
click at [461, 330] on button "Select a filter" at bounding box center [473, 319] width 188 height 31
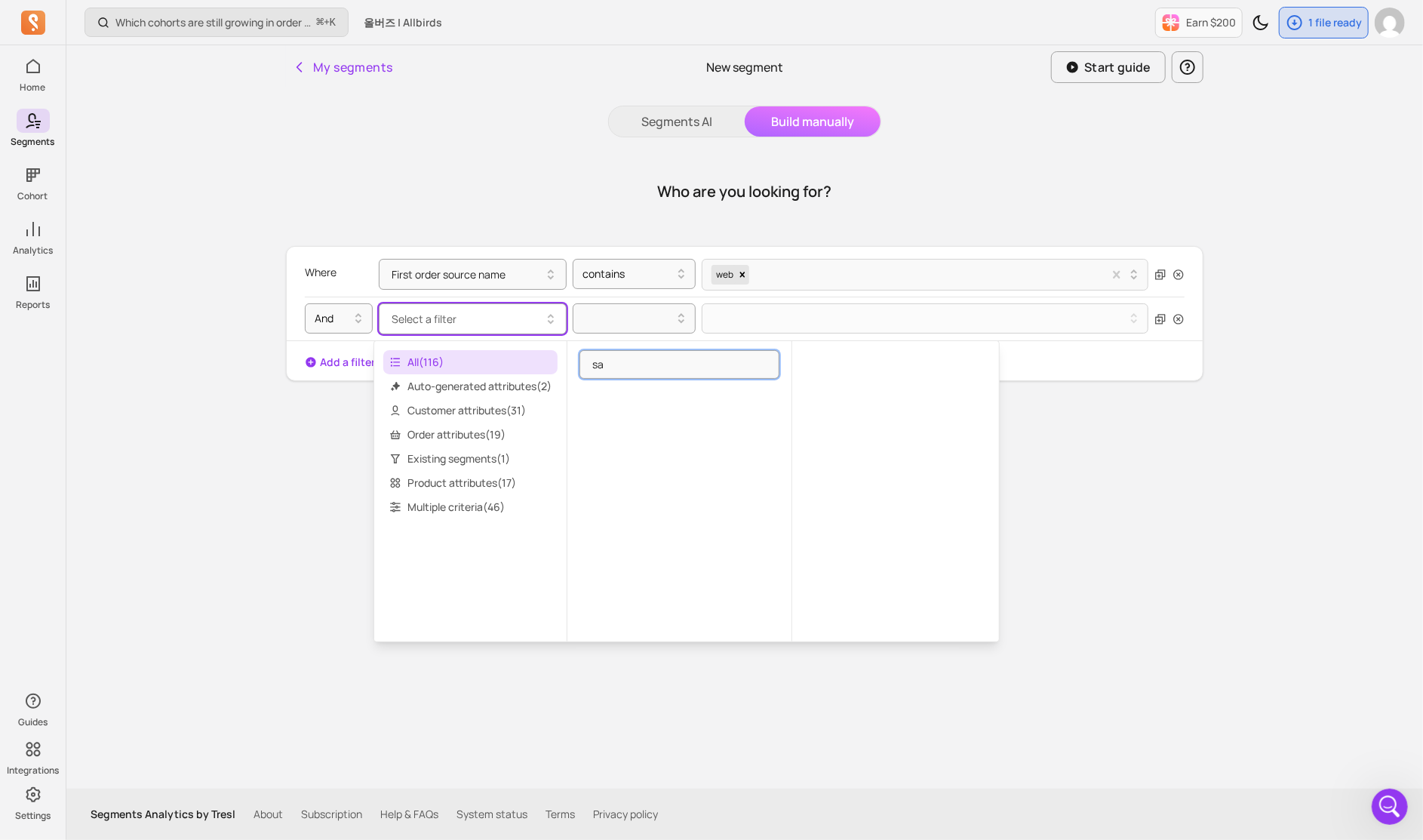
type input "s"
type input "c"
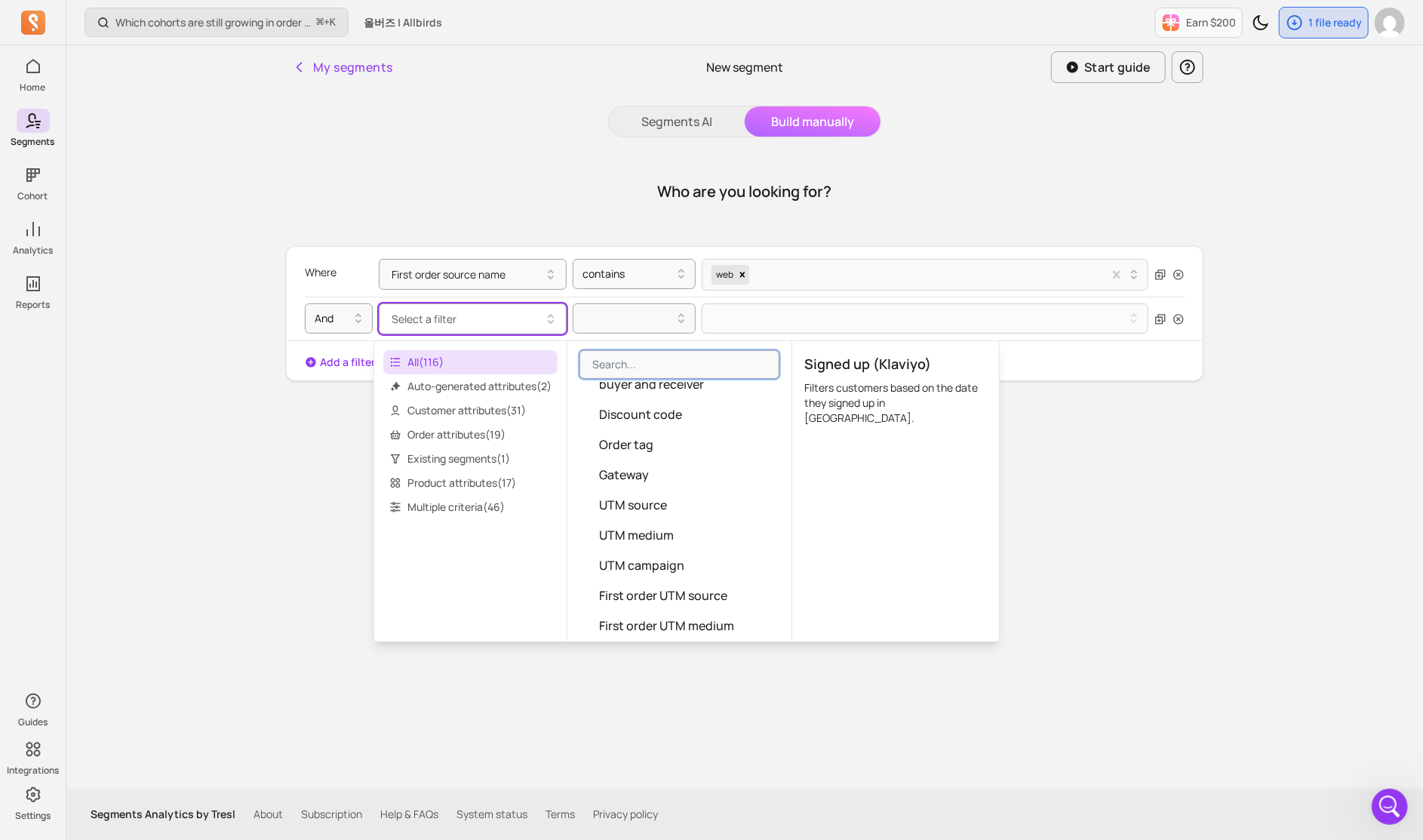
scroll to position [1504, 0]
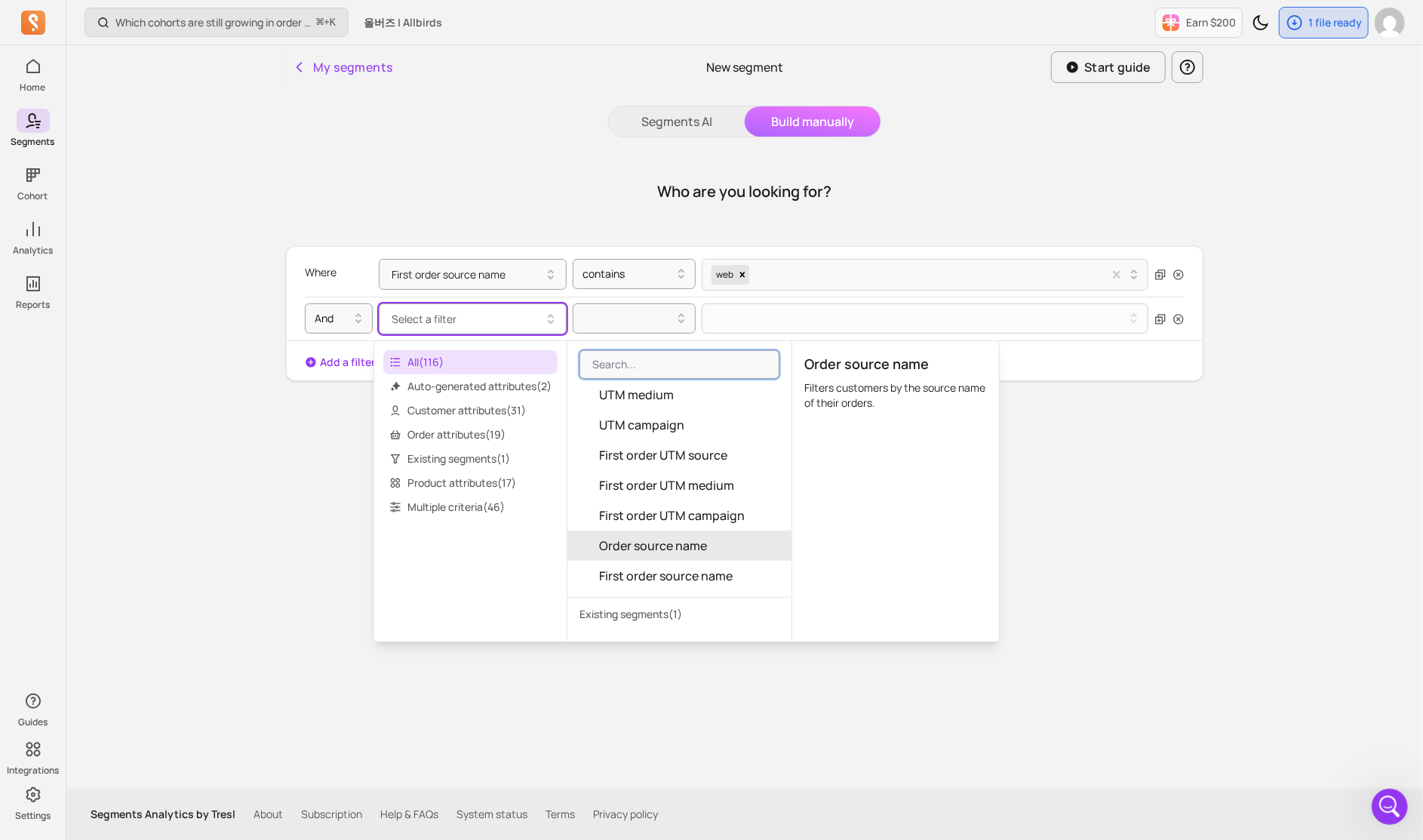
click at [712, 561] on button "Order source name" at bounding box center [679, 546] width 224 height 30
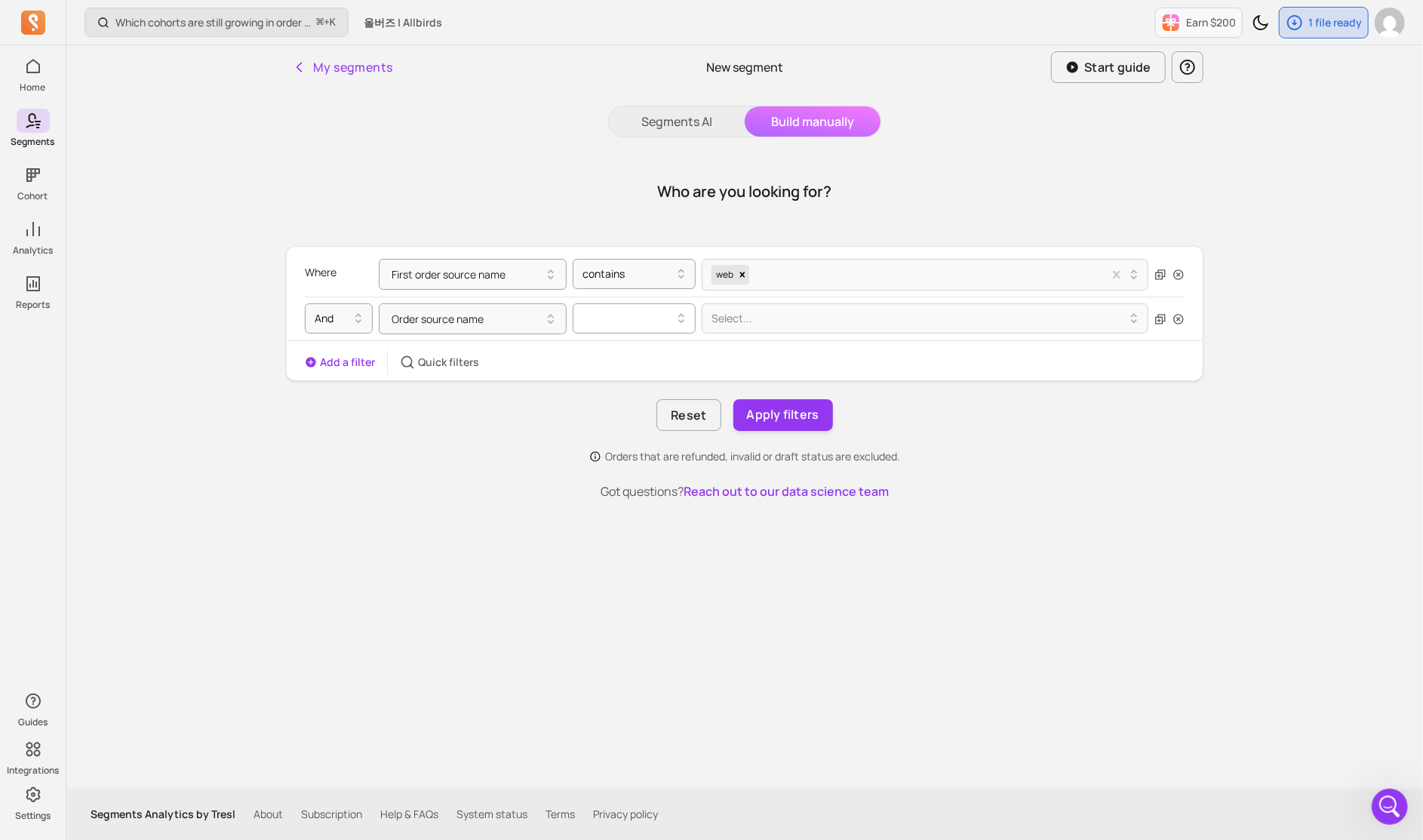
click at [655, 327] on div at bounding box center [629, 318] width 107 height 25
click at [657, 382] on div "not contains" at bounding box center [635, 384] width 122 height 27
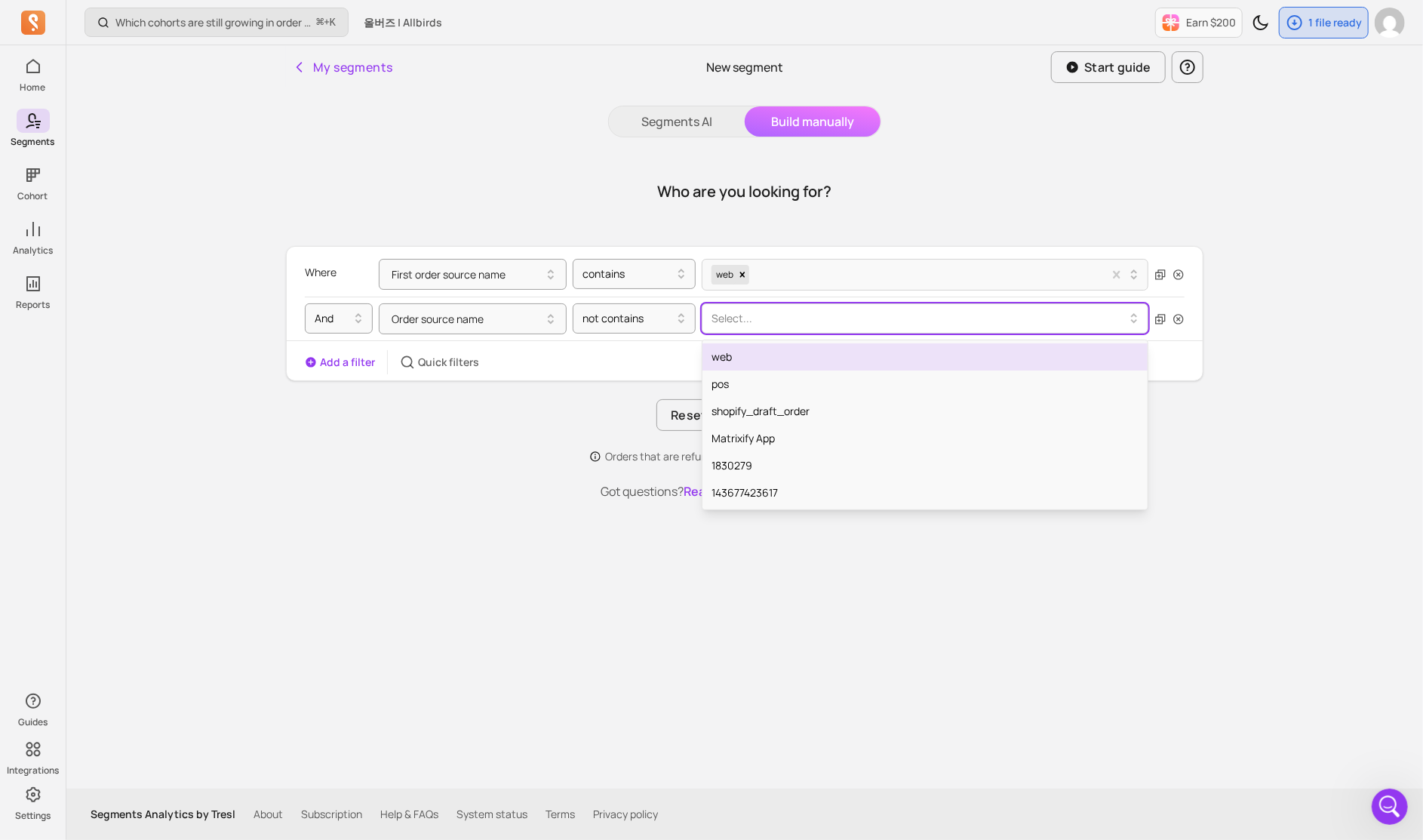
click at [734, 325] on div at bounding box center [919, 318] width 415 height 18
click at [552, 321] on icon "button" at bounding box center [551, 319] width 18 height 18
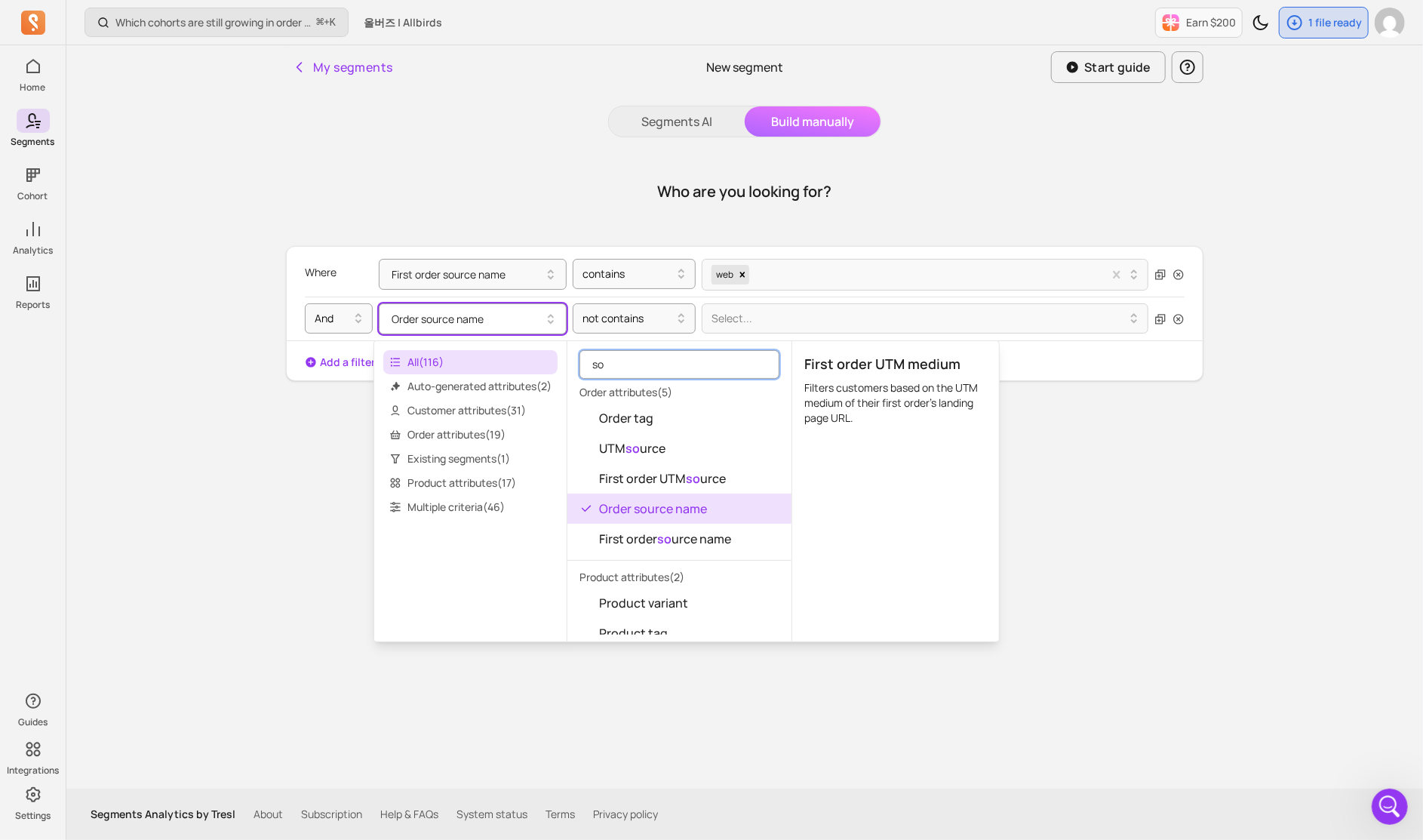
type input "s"
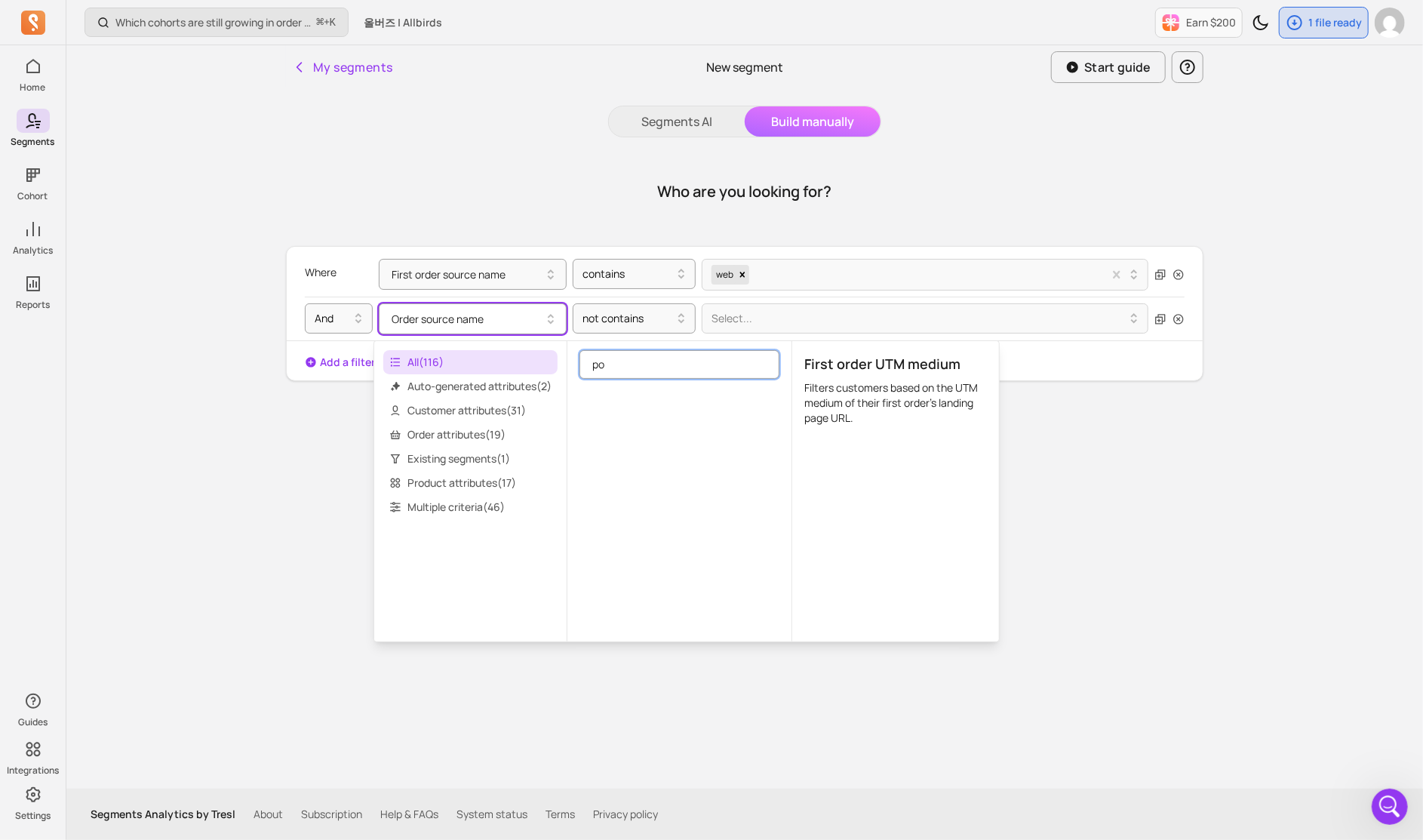
type input "p"
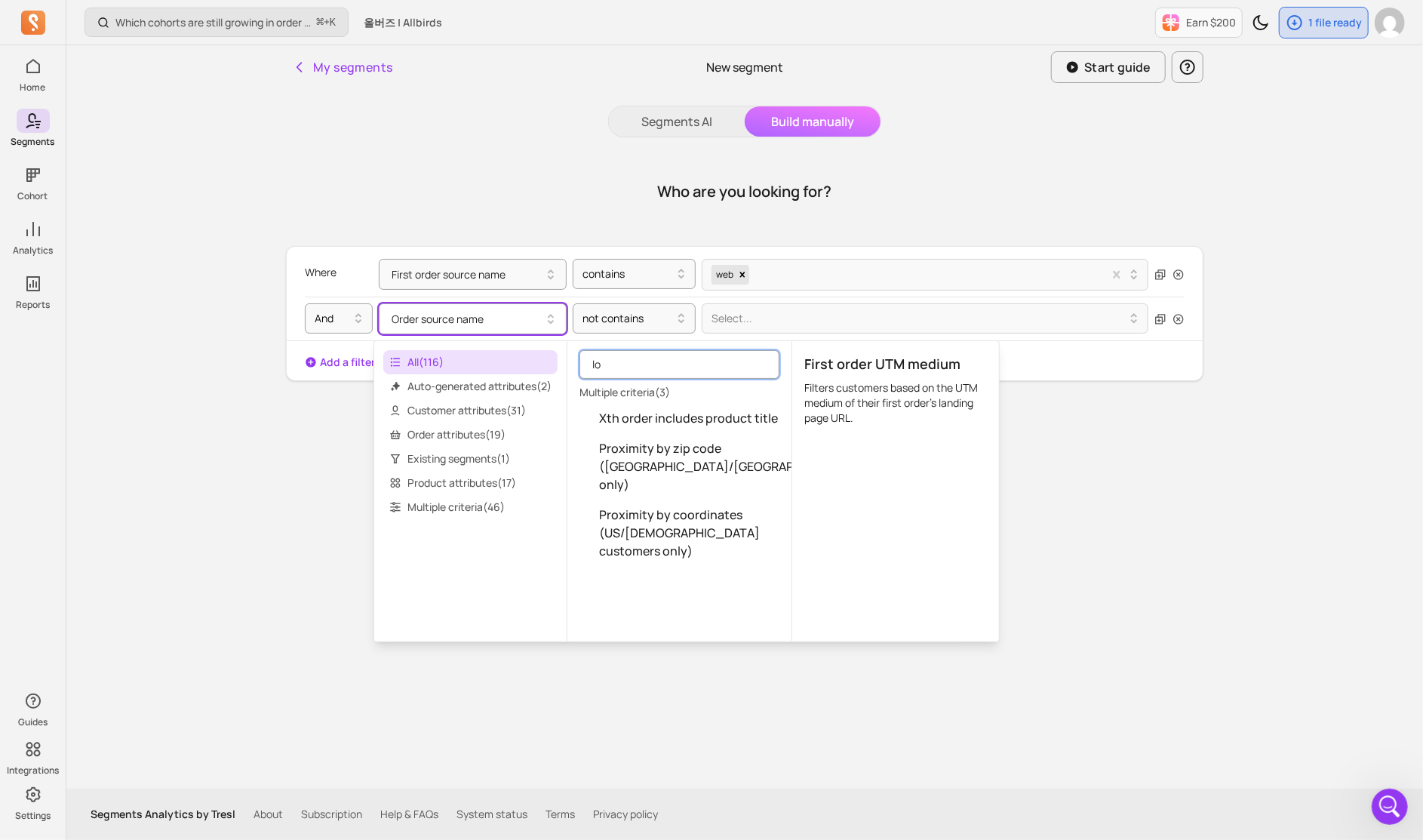
type input "l"
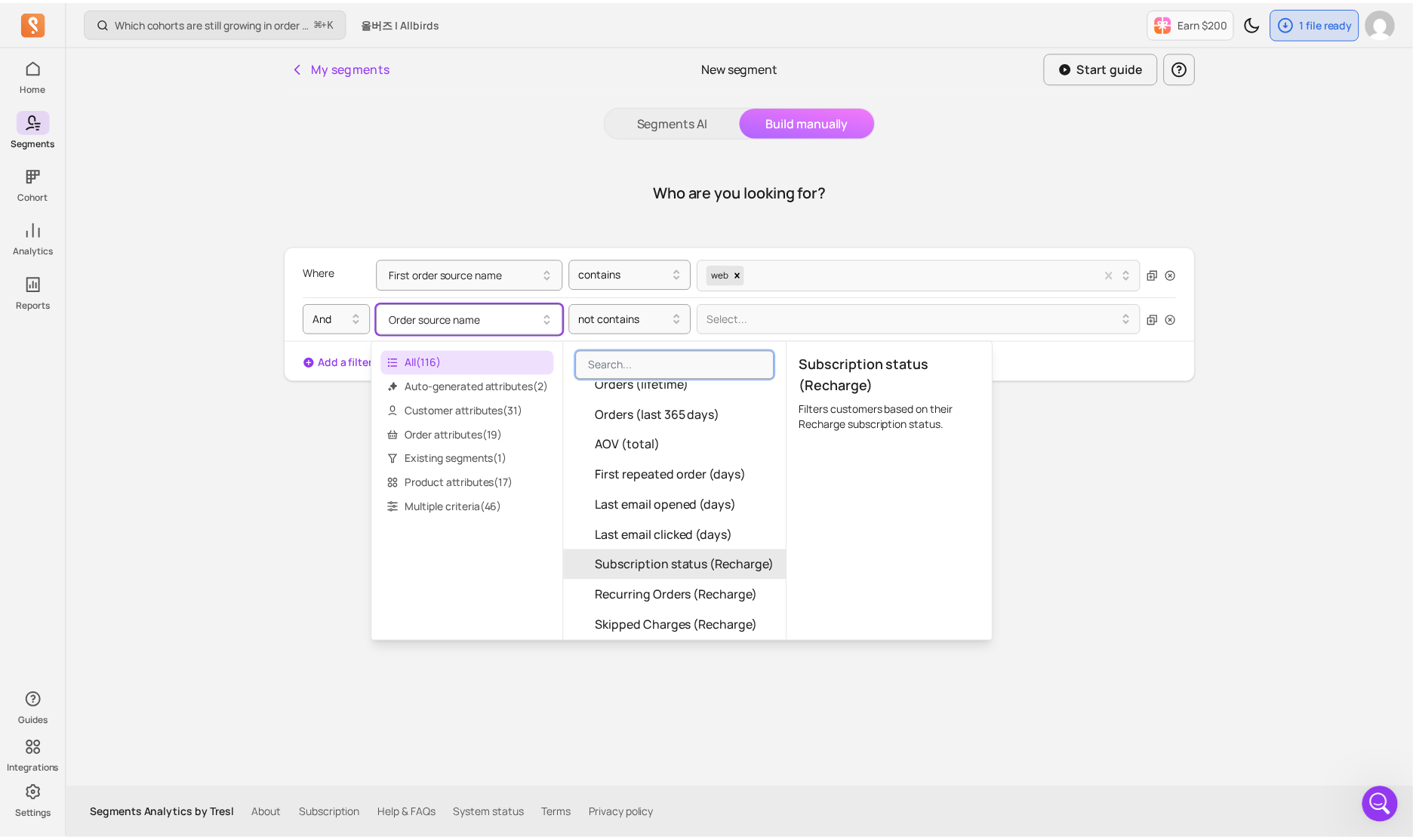
scroll to position [0, 0]
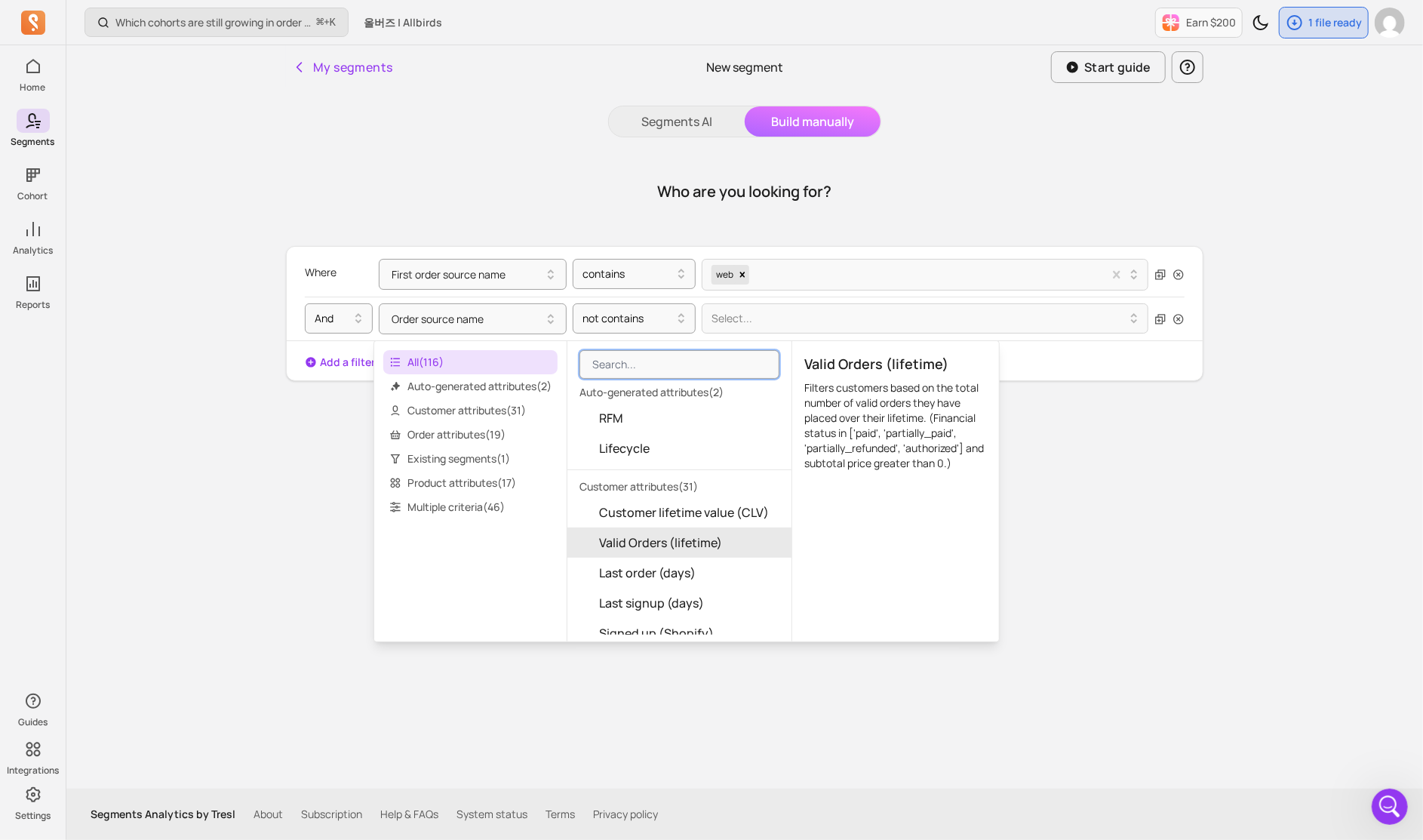
click at [844, 421] on div "Reset Apply filters" at bounding box center [744, 415] width 918 height 31
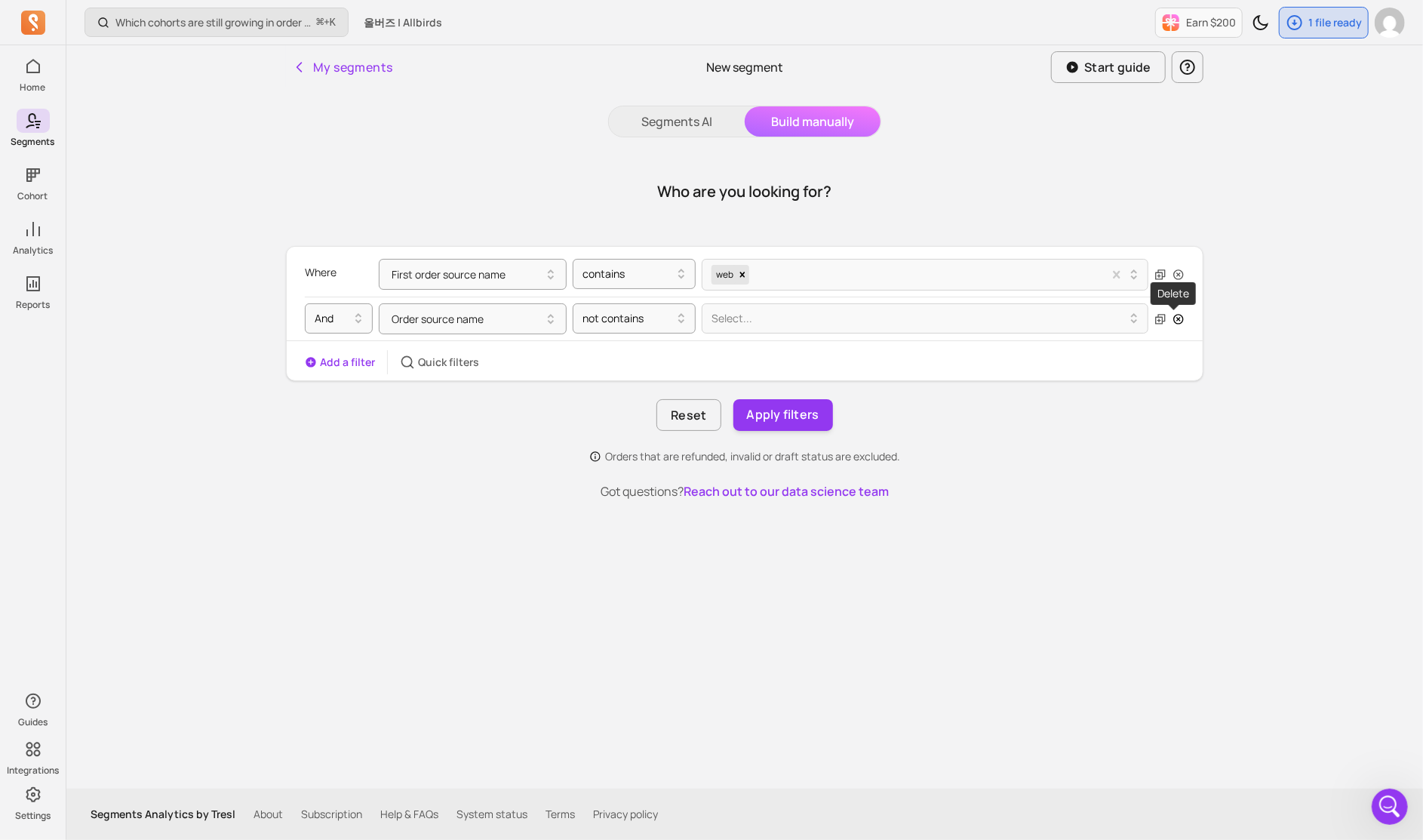
click at [844, 321] on icon "button" at bounding box center [1179, 319] width 12 height 12
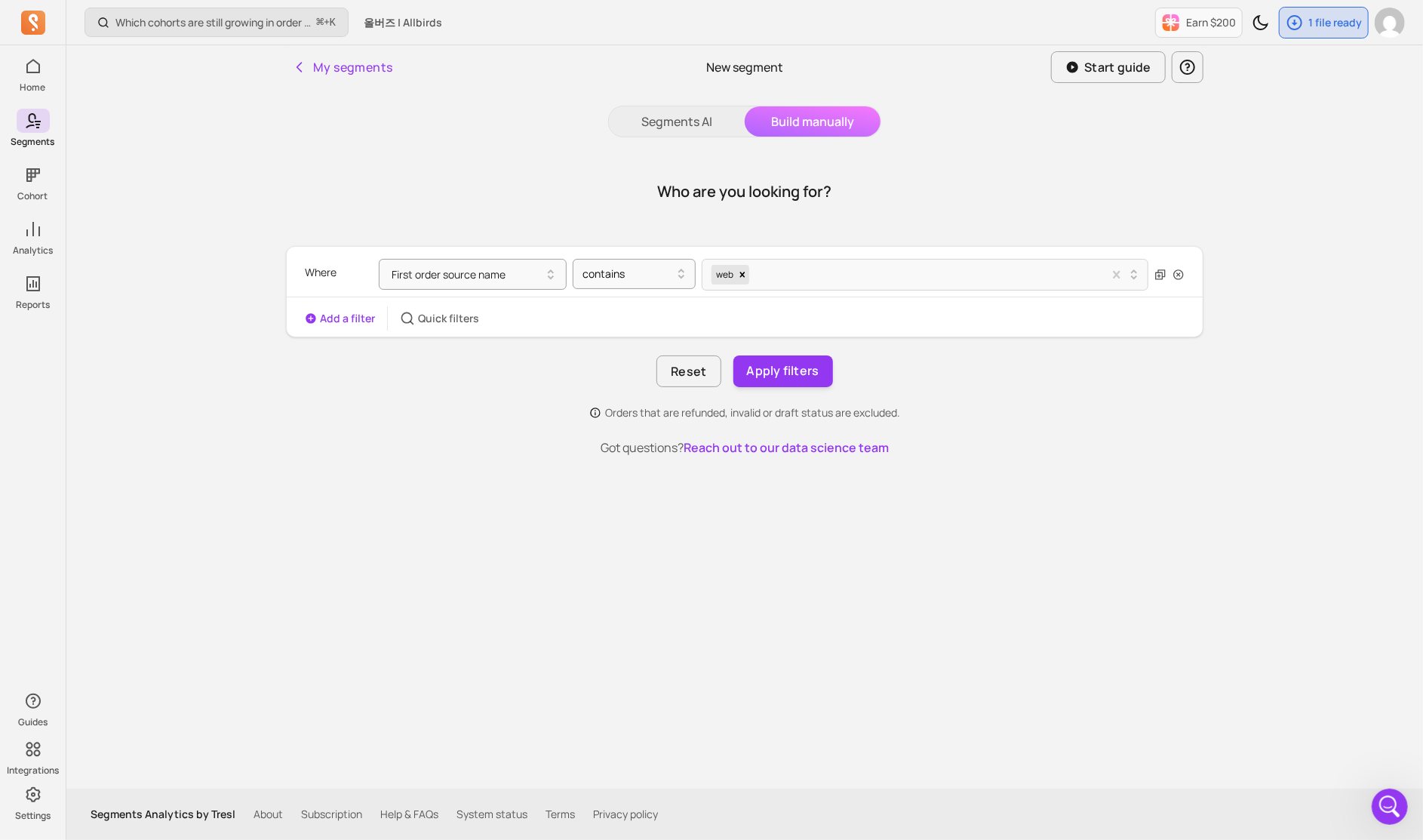
click at [844, 330] on div "Which cohorts are still growing in order volume or revenue? ⌘ + K 올버즈 | Allbird…" at bounding box center [745, 420] width 1357 height 840
click at [797, 370] on button "Apply filters" at bounding box center [783, 371] width 100 height 31
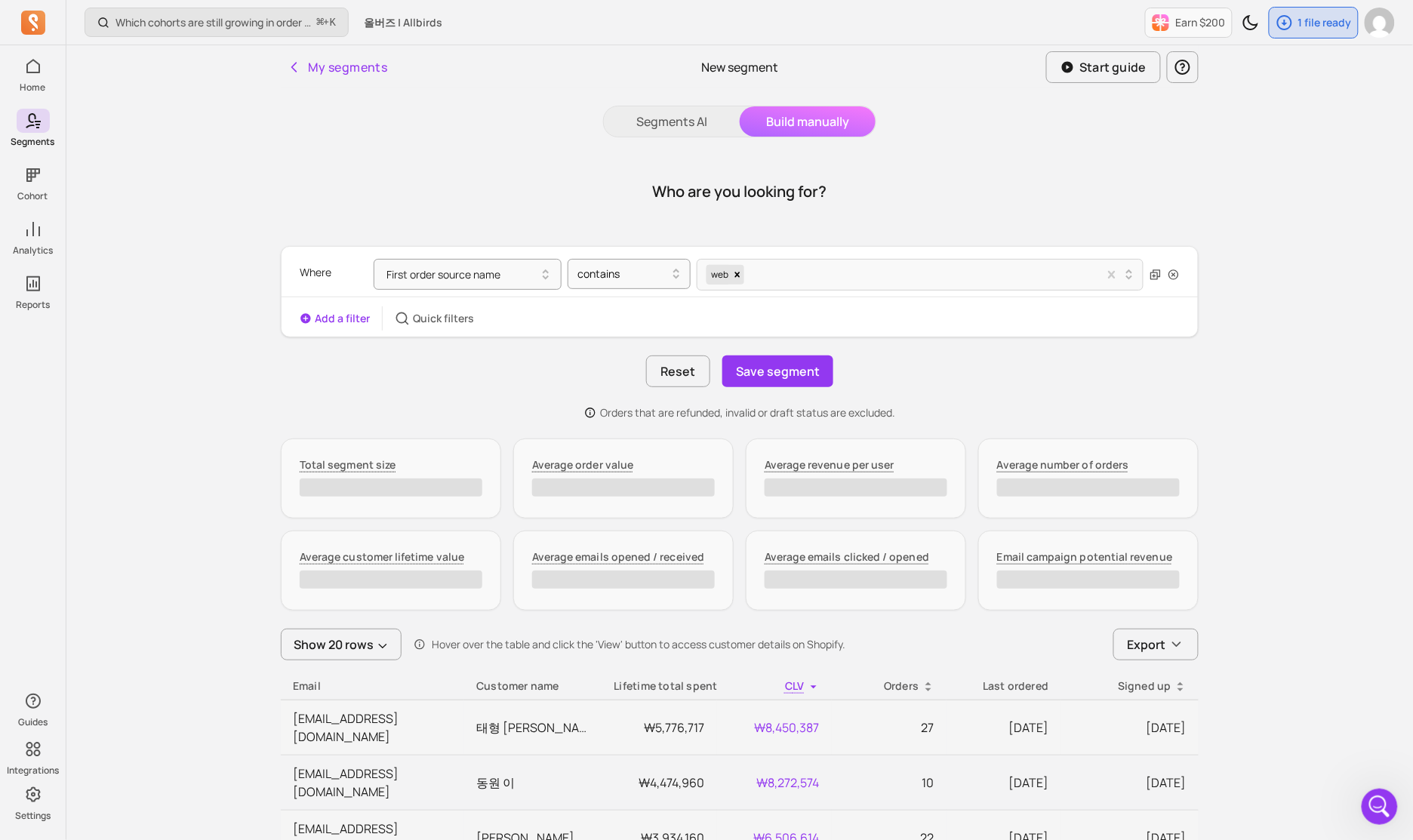
click at [844, 404] on div "Where First order source name contains web Add a filter Quick filters Reset Sav…" at bounding box center [739, 333] width 918 height 174
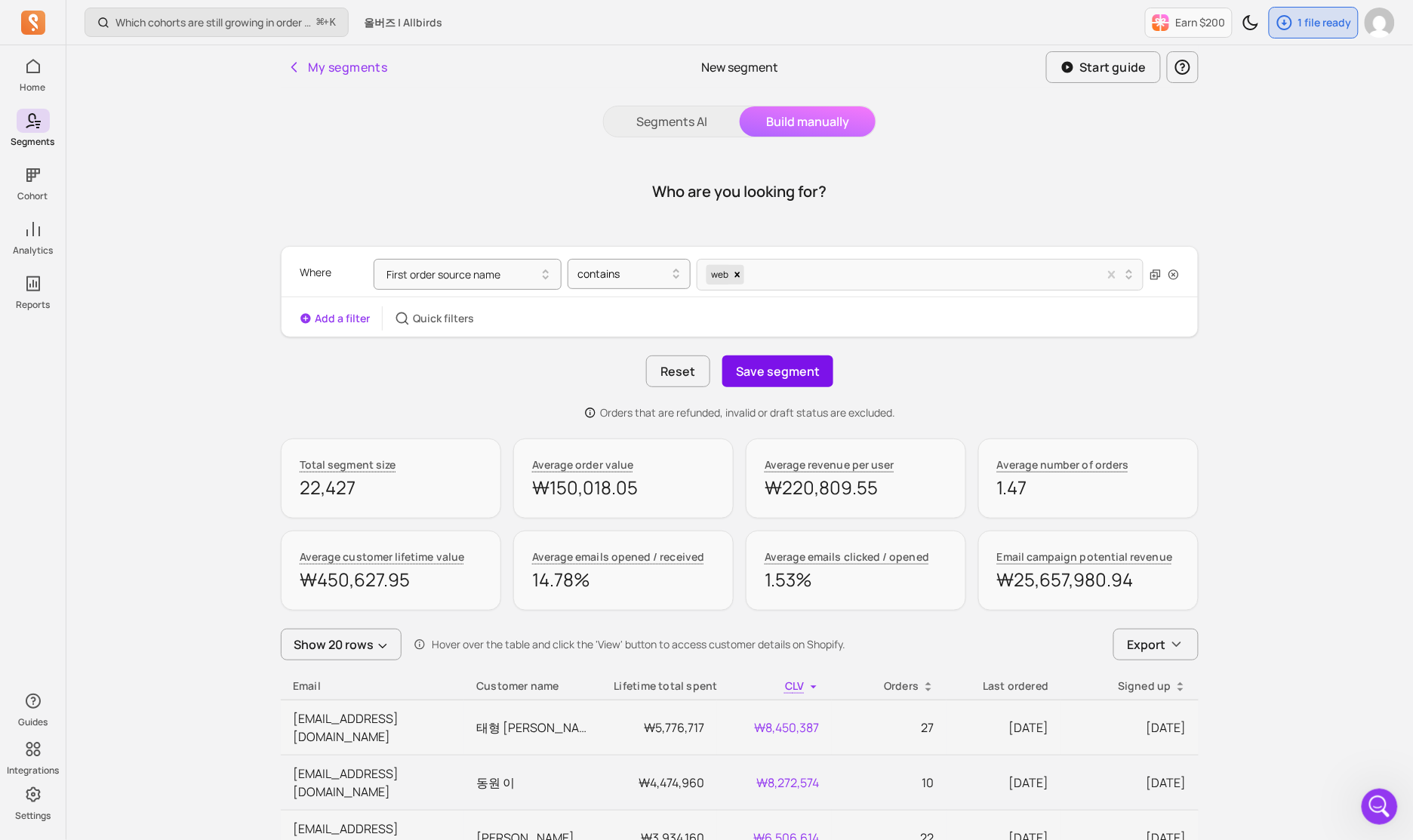
click at [794, 378] on button "Save segment" at bounding box center [778, 371] width 111 height 31
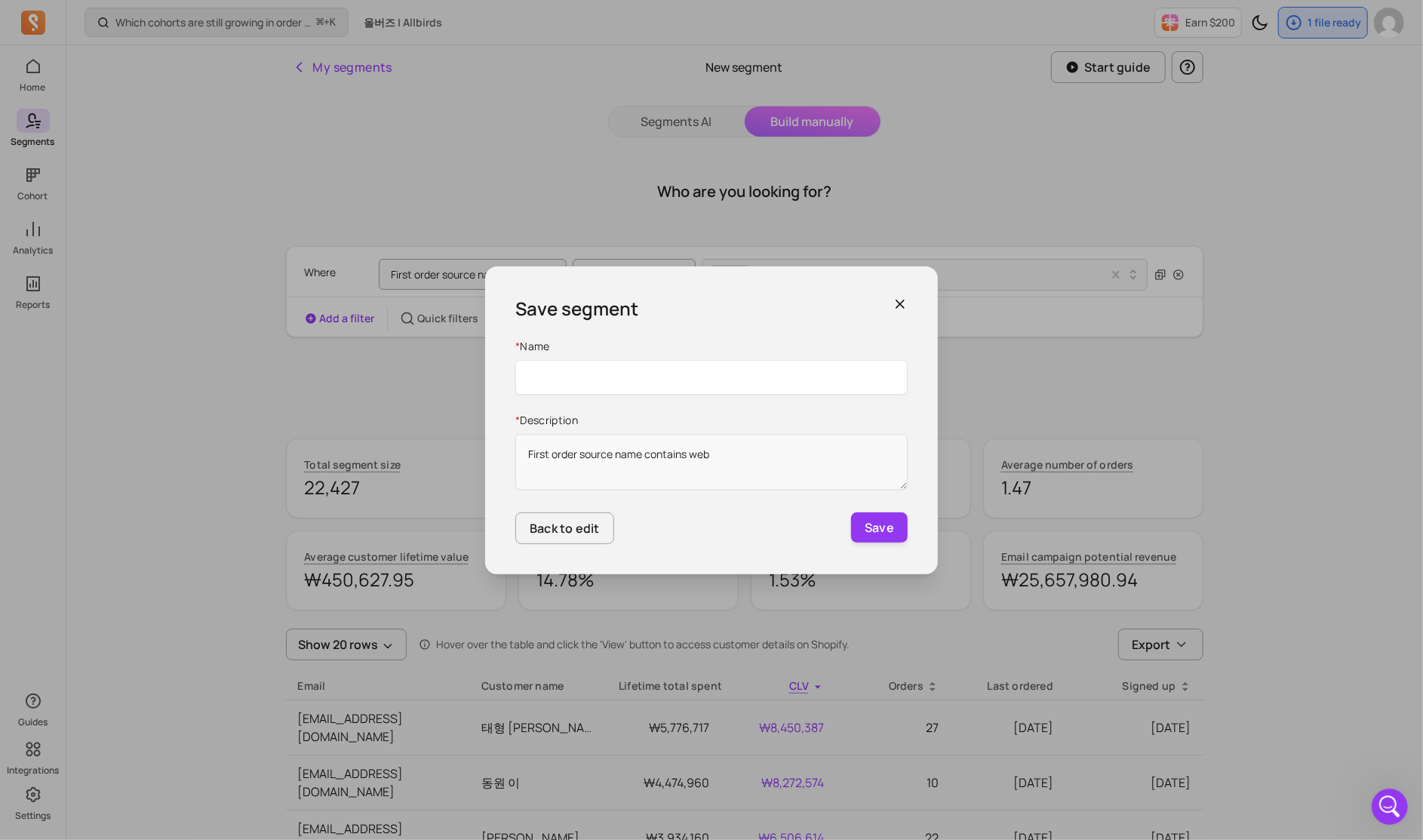
type input "c"
type input "첫 구매 채널: [PERSON_NAME]"
click at [844, 524] on button "Save" at bounding box center [879, 528] width 57 height 30
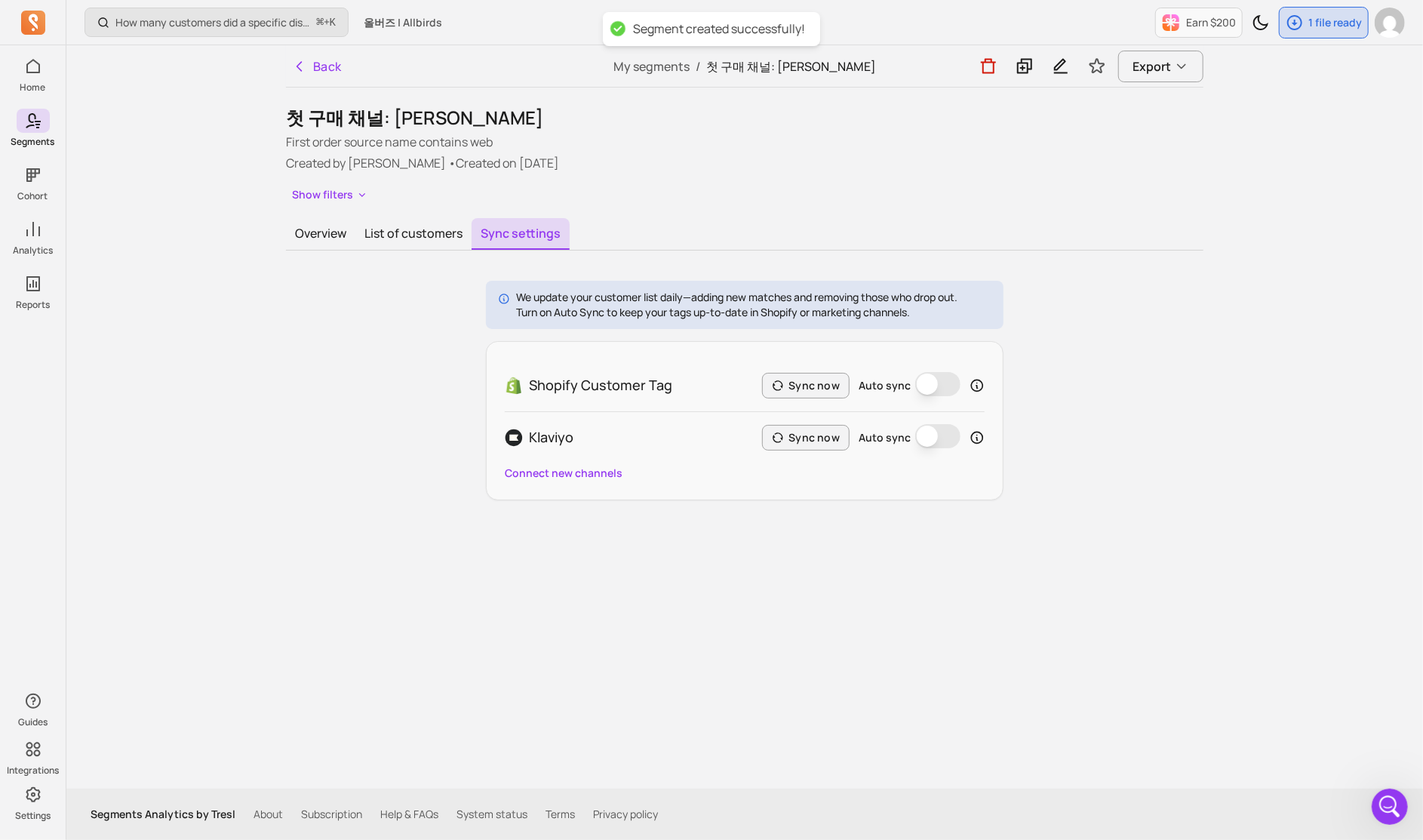
click at [844, 386] on button "Auto sync" at bounding box center [938, 384] width 46 height 25
click at [844, 440] on button "Auto sync" at bounding box center [938, 436] width 46 height 25
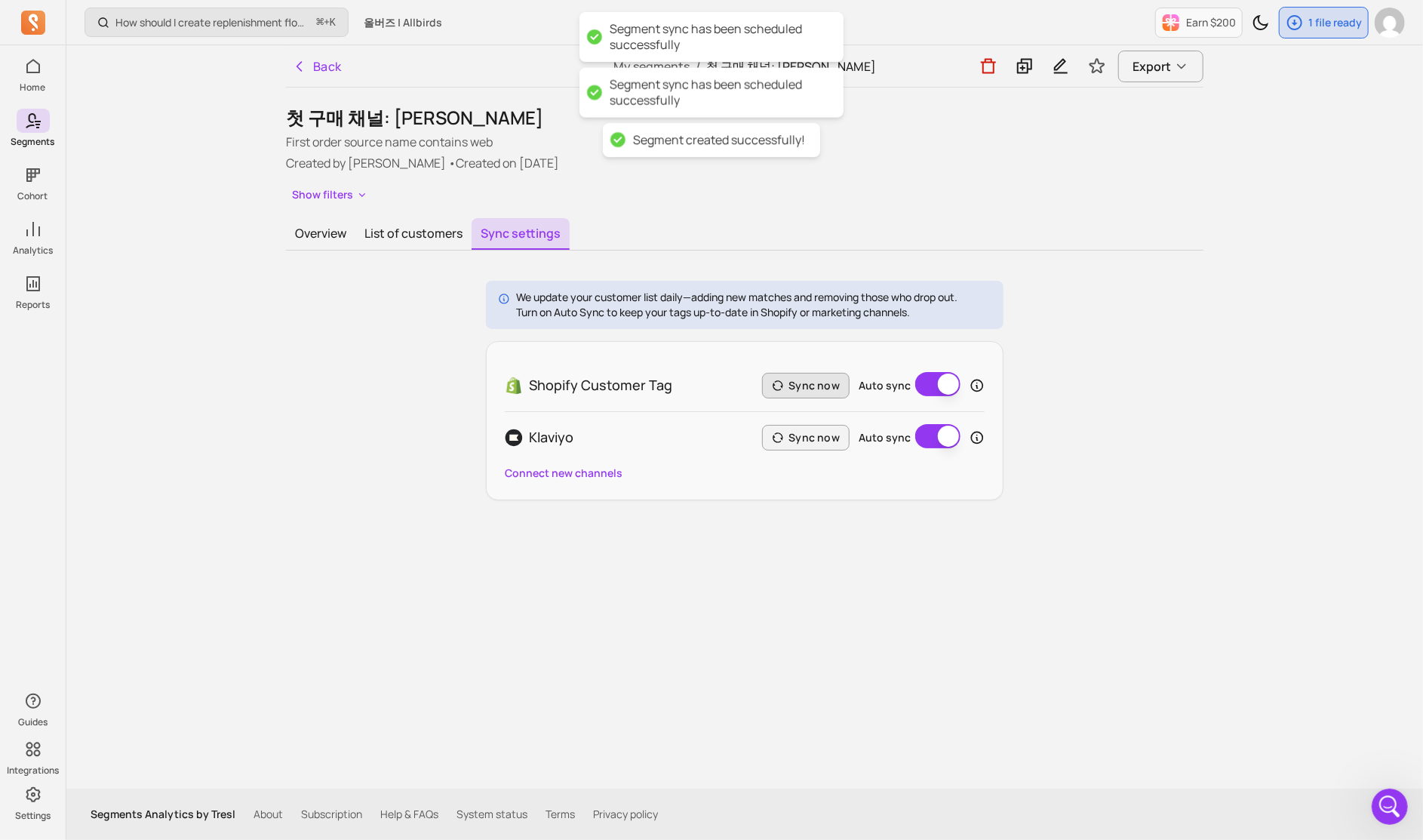
click at [823, 388] on button "Sync now" at bounding box center [805, 386] width 87 height 25
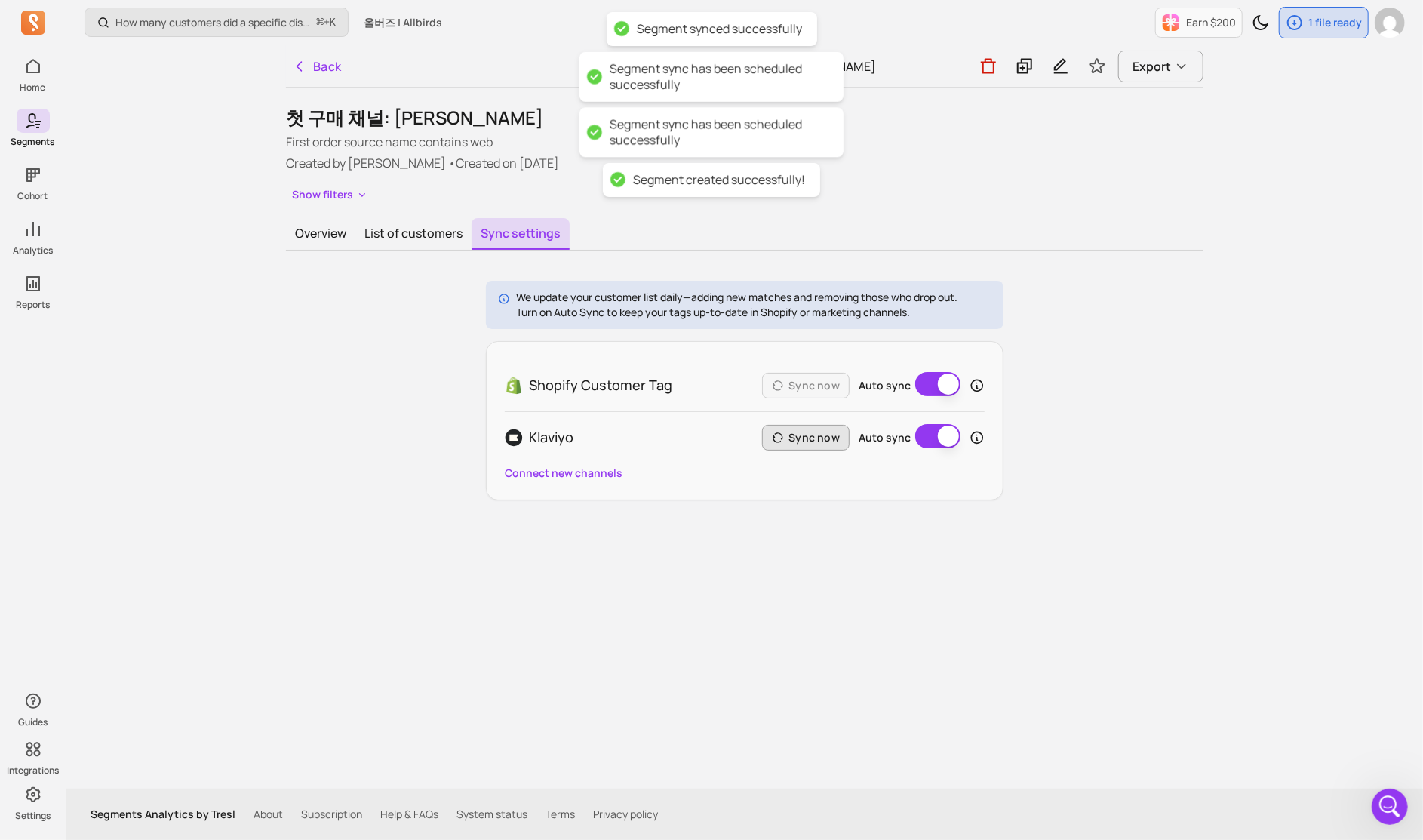
click at [829, 436] on button "Sync now" at bounding box center [805, 437] width 87 height 25
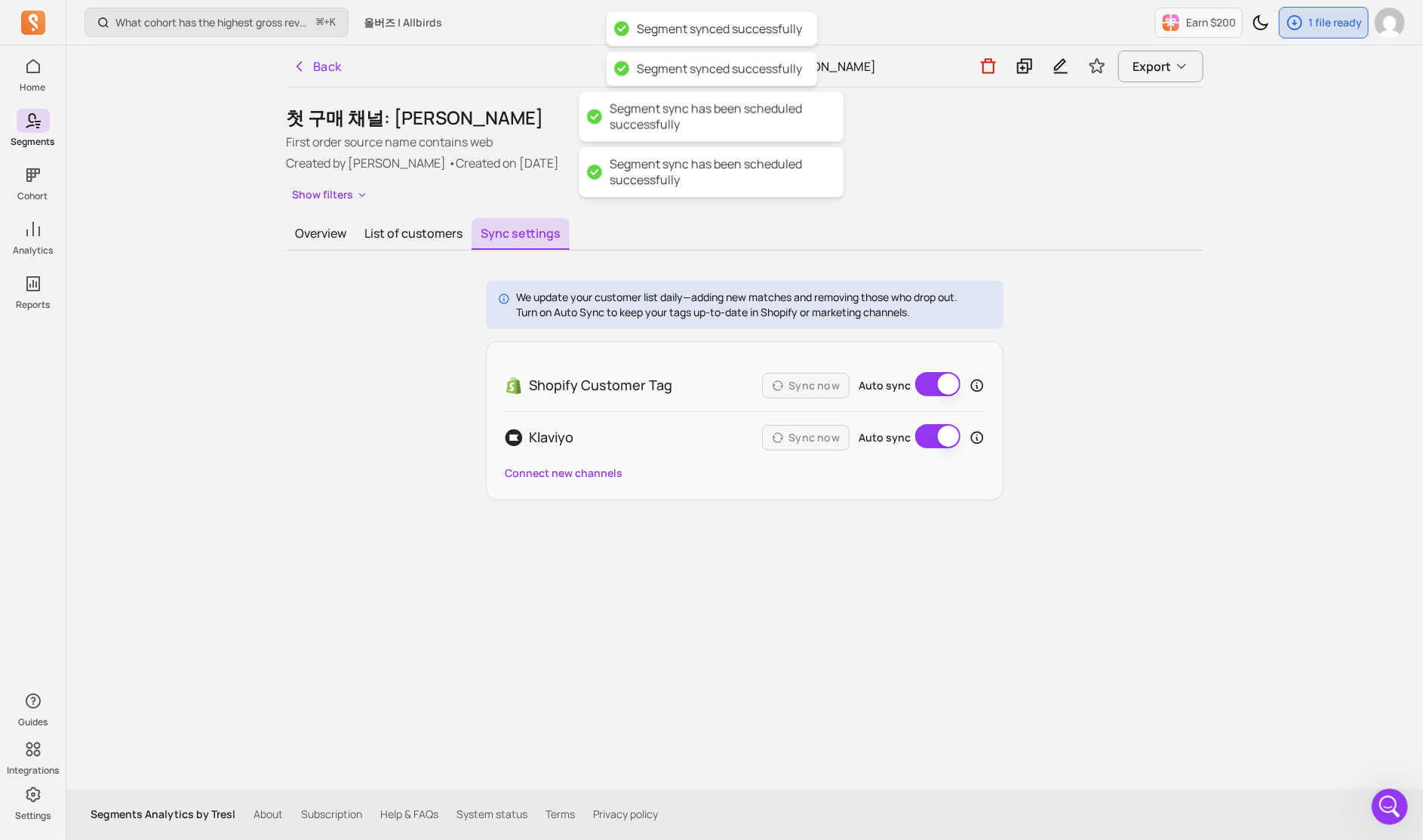
click at [844, 370] on div "We update your customer list daily—adding new matches and removing those who dr…" at bounding box center [744, 391] width 918 height 220
click at [322, 233] on button "Overview" at bounding box center [321, 233] width 69 height 31
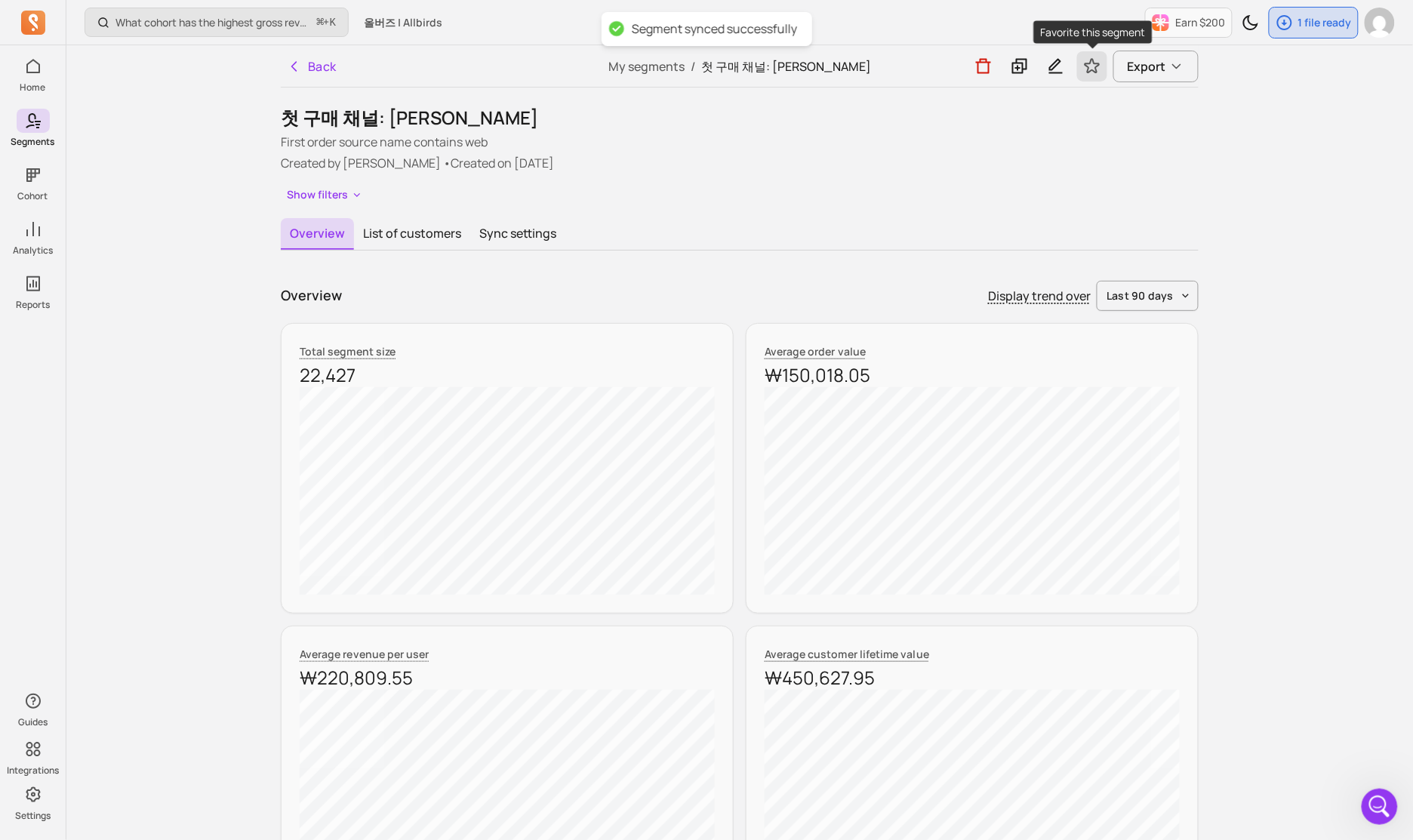
click at [844, 69] on icon "Toggle favorite" at bounding box center [1092, 66] width 14 height 14
click at [844, 158] on p "Created by [PERSON_NAME] • Created on [DATE]" at bounding box center [739, 162] width 918 height 18
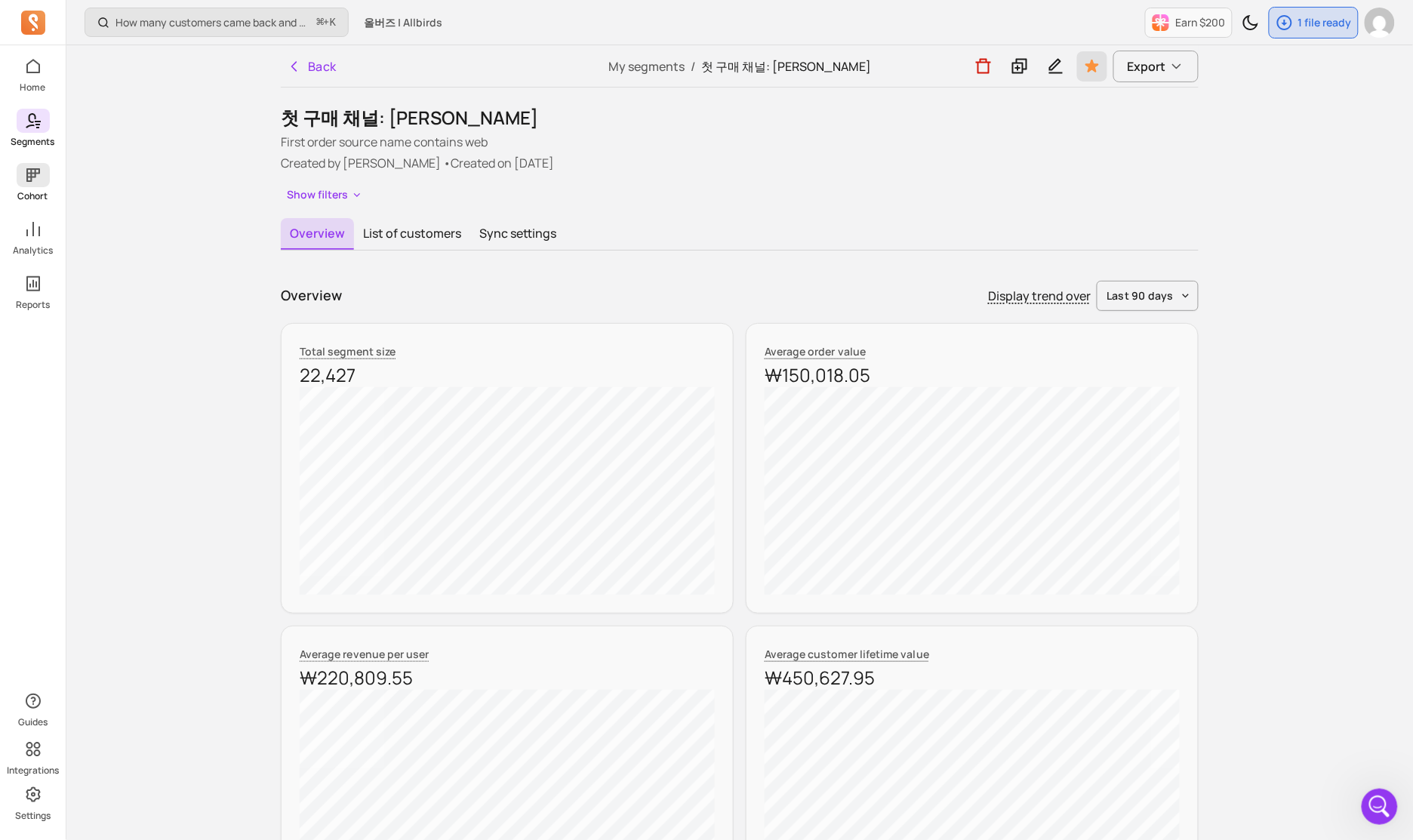
click at [43, 184] on span at bounding box center [33, 175] width 33 height 25
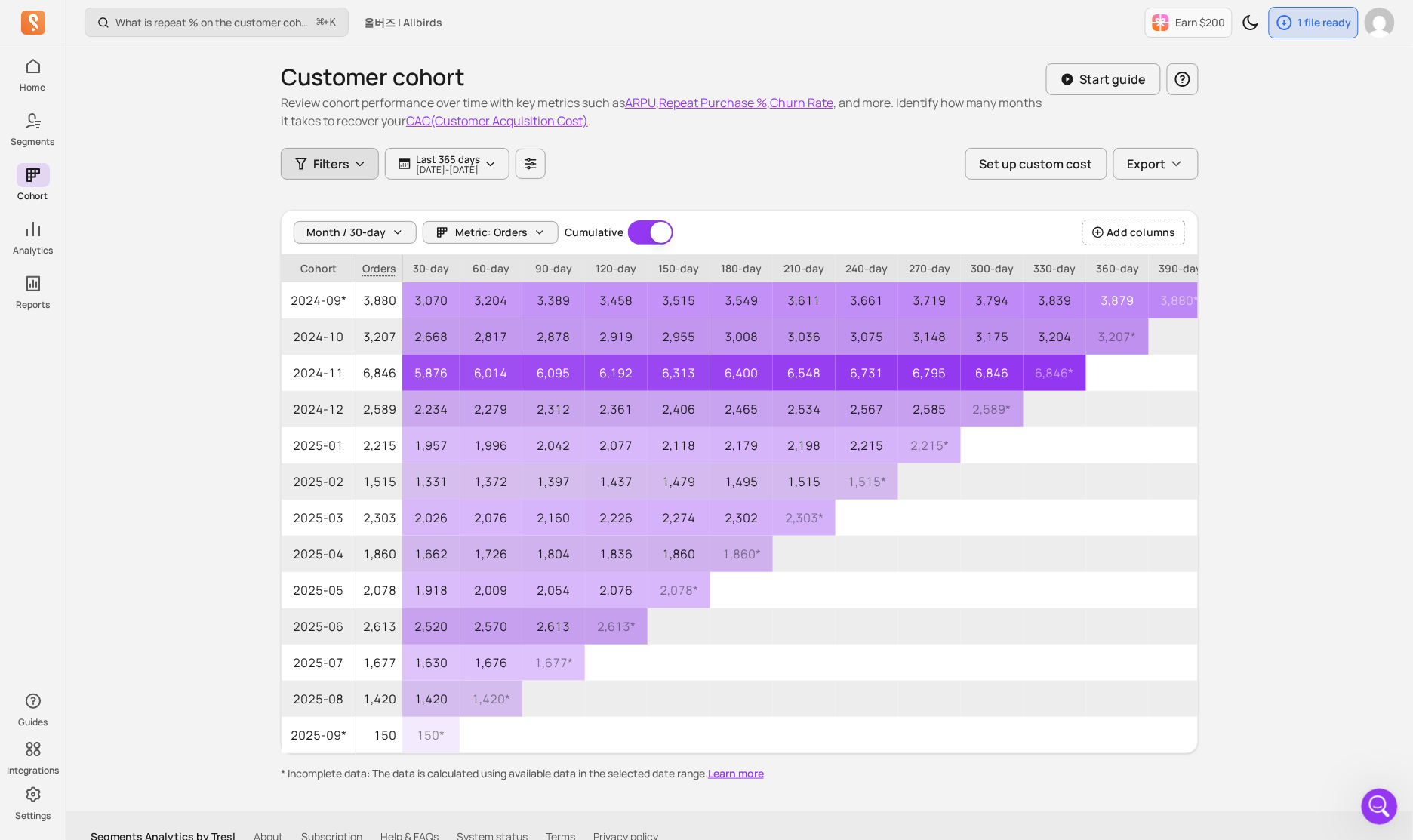
click at [336, 171] on span "Filters" at bounding box center [331, 163] width 36 height 18
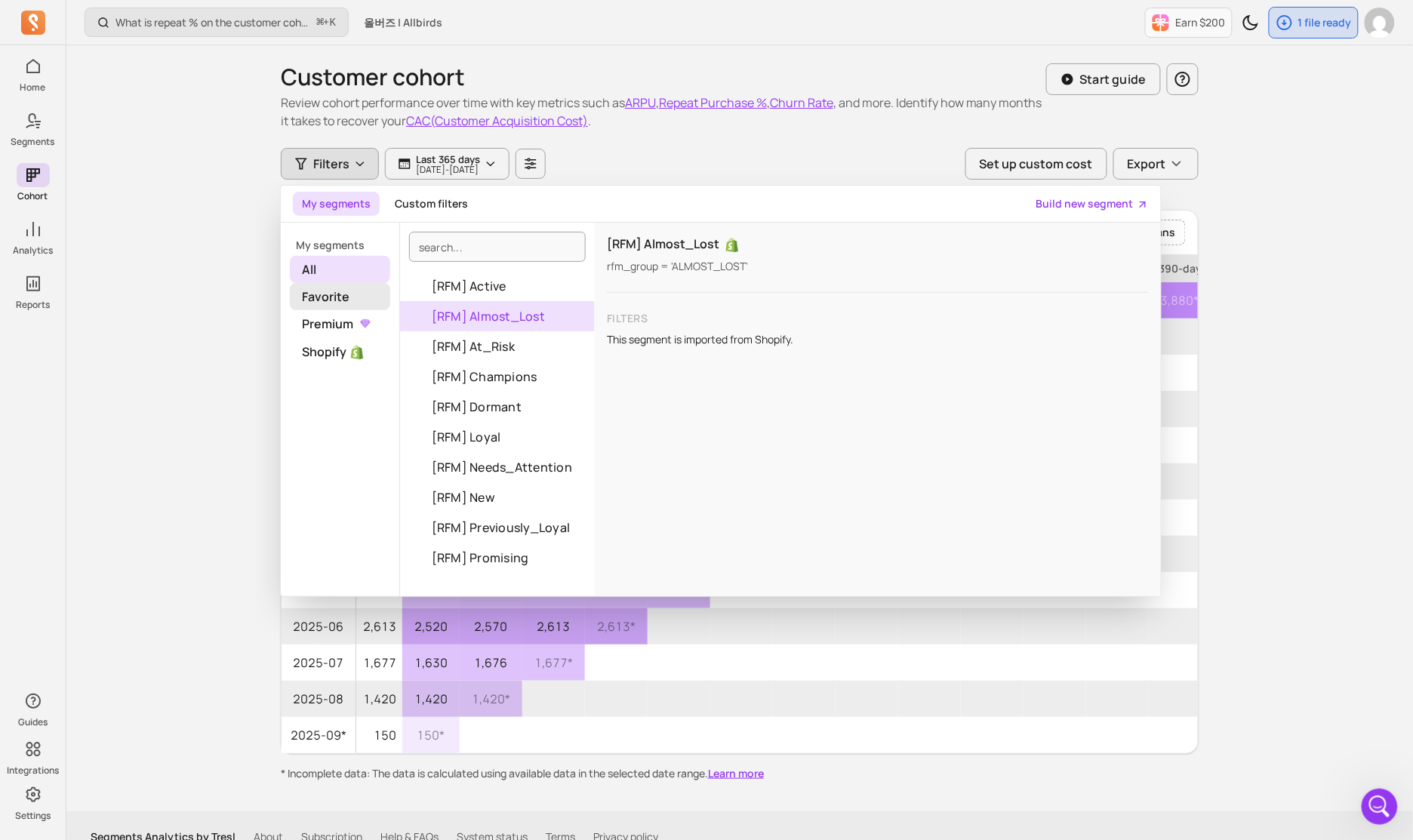
click at [348, 297] on span "Favorite" at bounding box center [340, 297] width 101 height 27
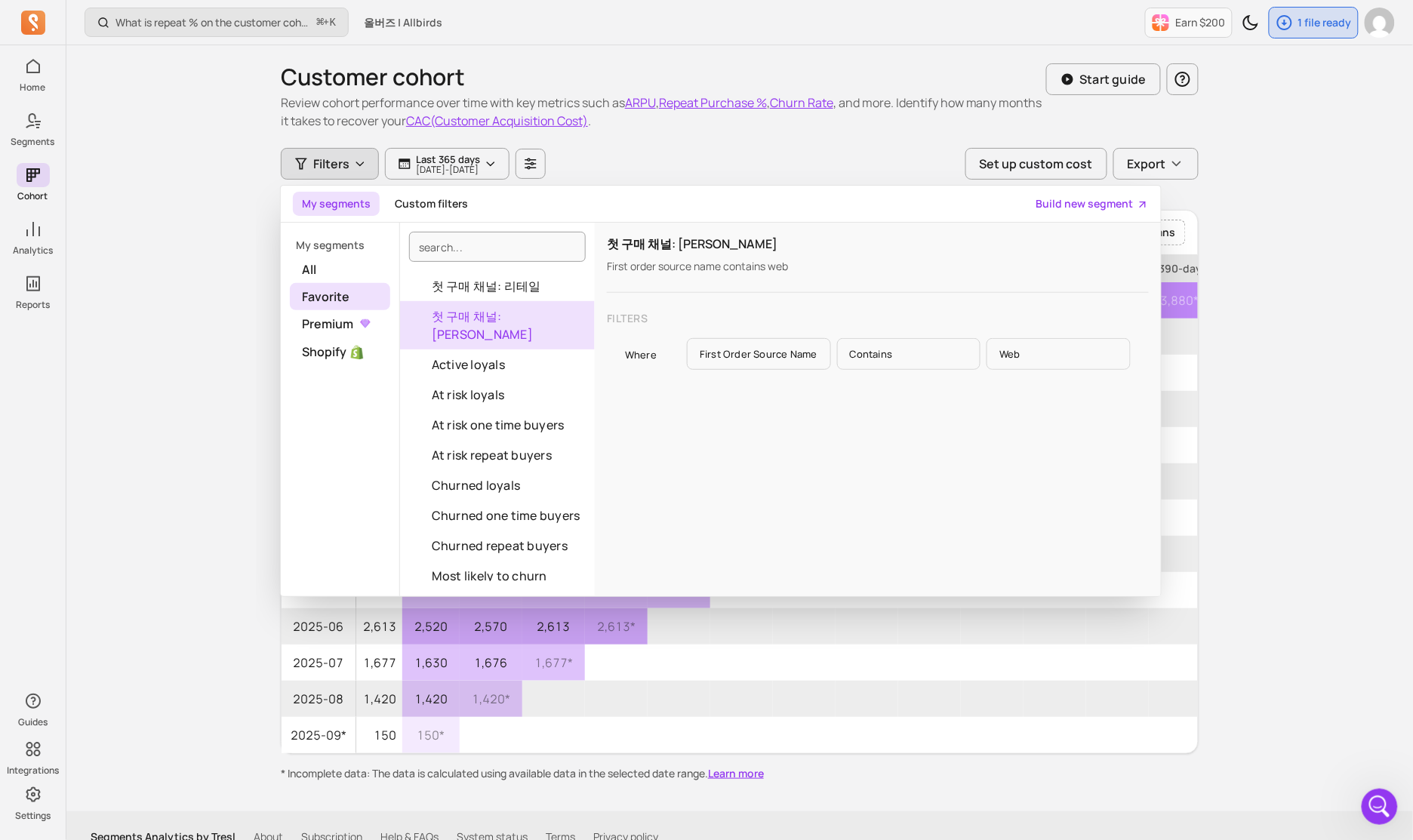
click at [499, 311] on button "첫 구매 채널: [PERSON_NAME]" at bounding box center [498, 325] width 195 height 48
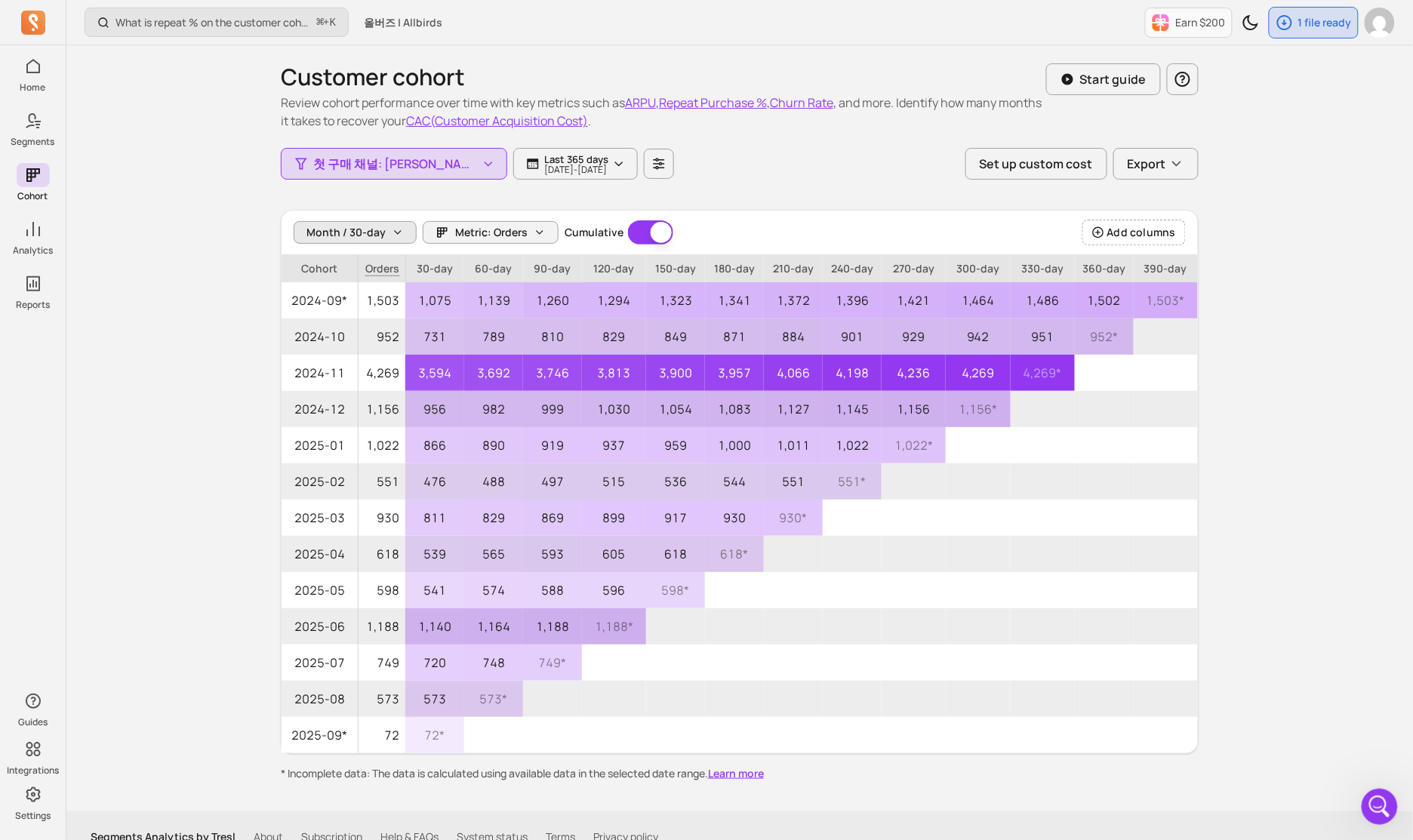
click at [345, 230] on span "Month / 30-day" at bounding box center [346, 233] width 80 height 15
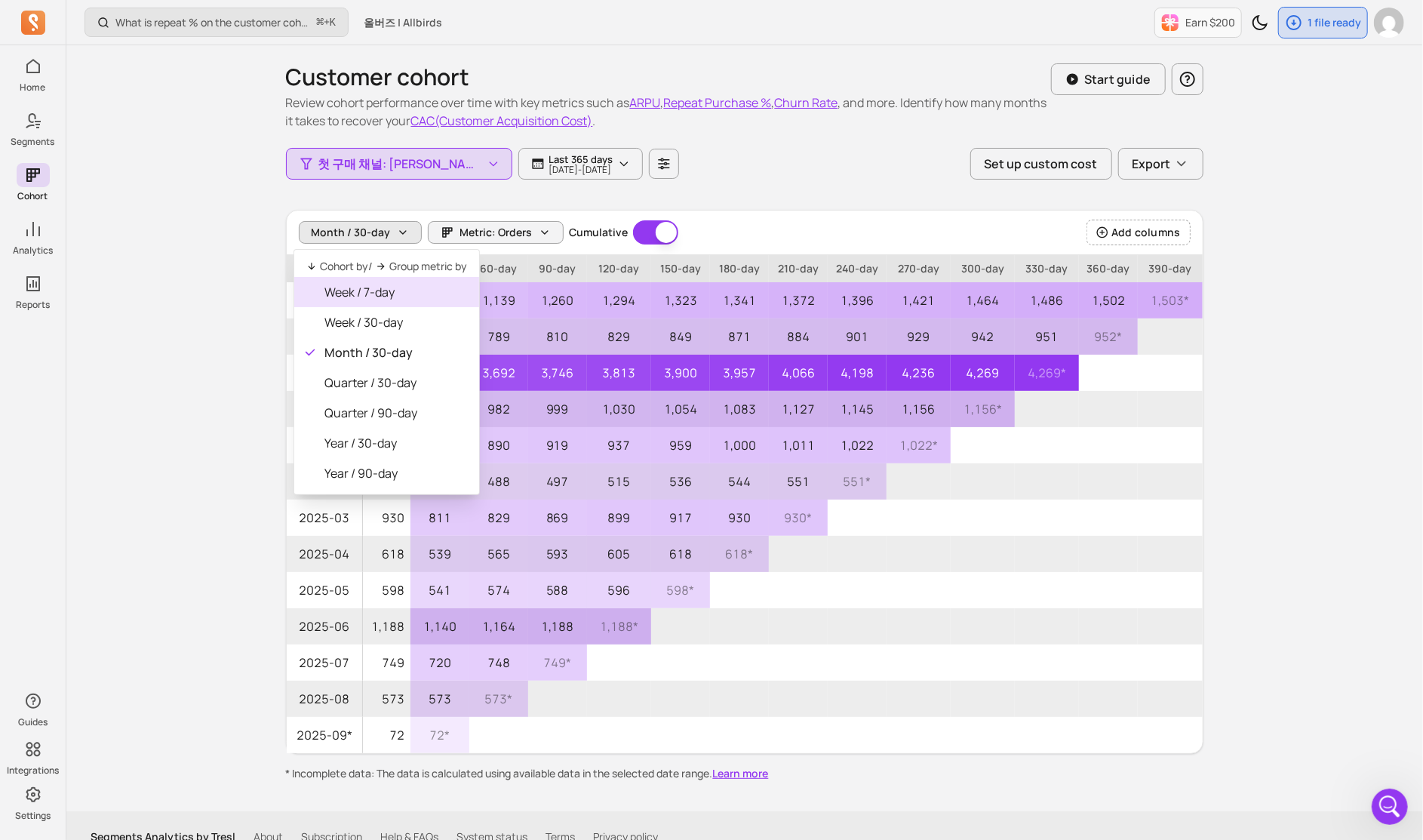
click at [346, 289] on span "Week / 7-day" at bounding box center [396, 292] width 143 height 18
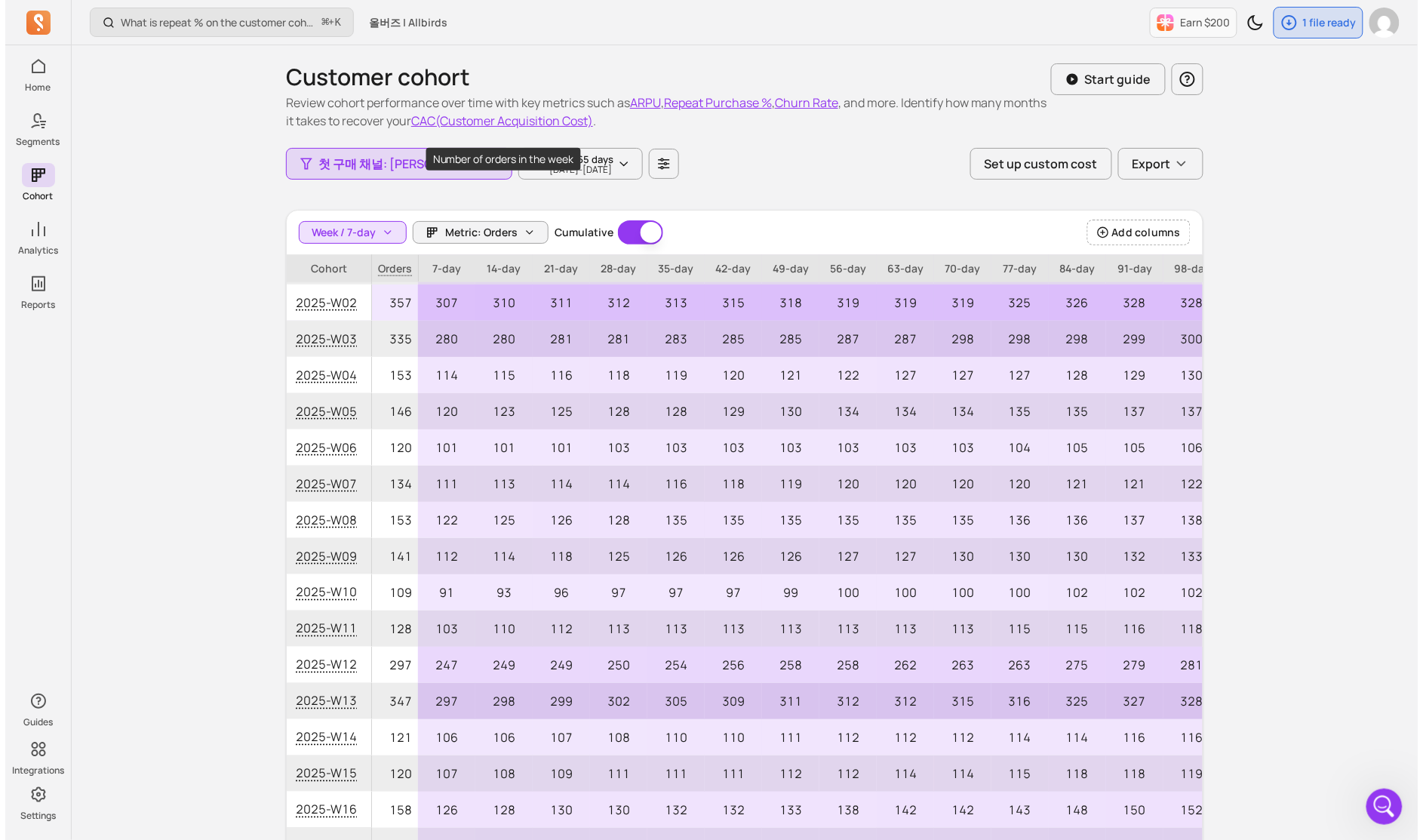
scroll to position [1342, 0]
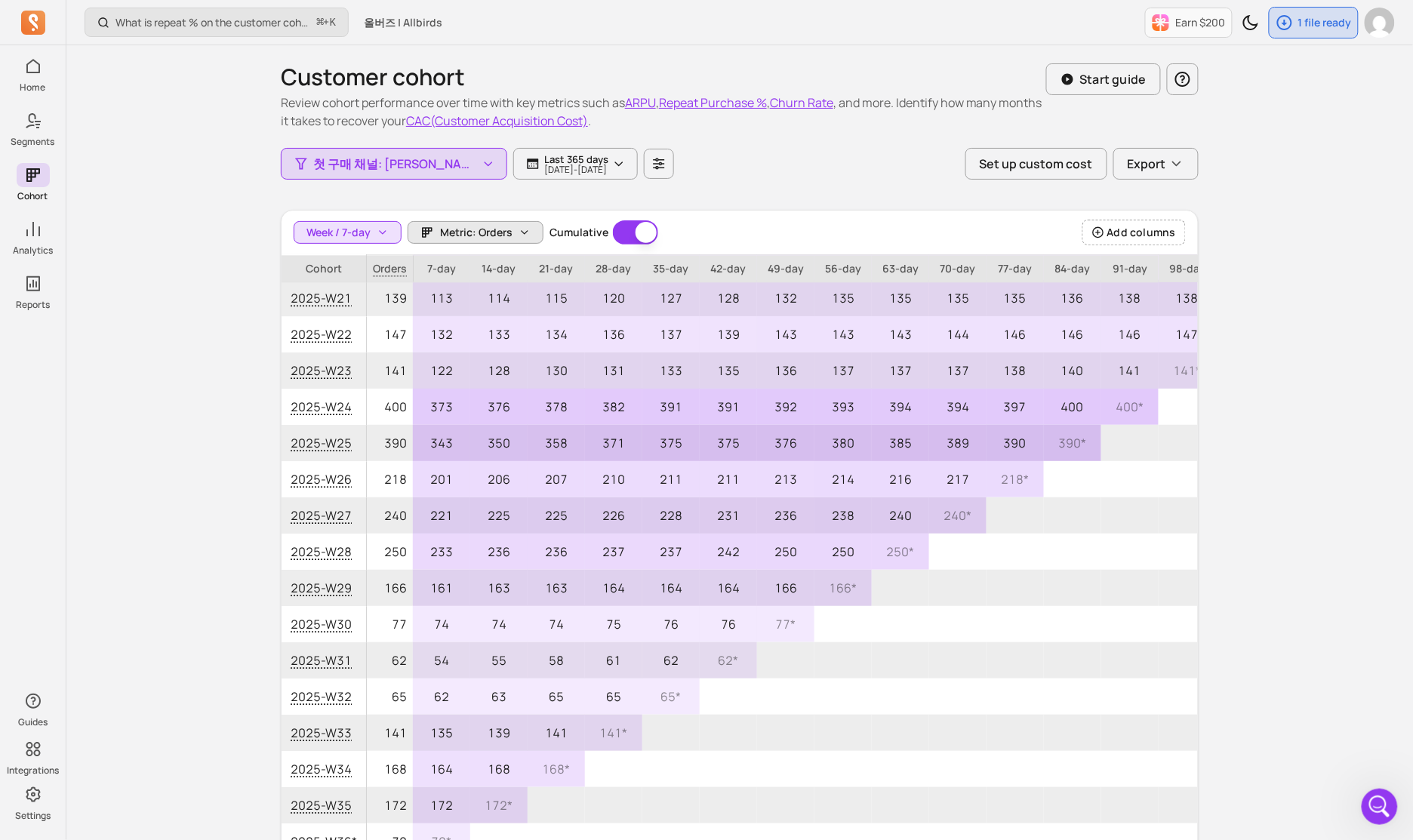
click at [488, 237] on span "Metric: Orders" at bounding box center [476, 233] width 73 height 15
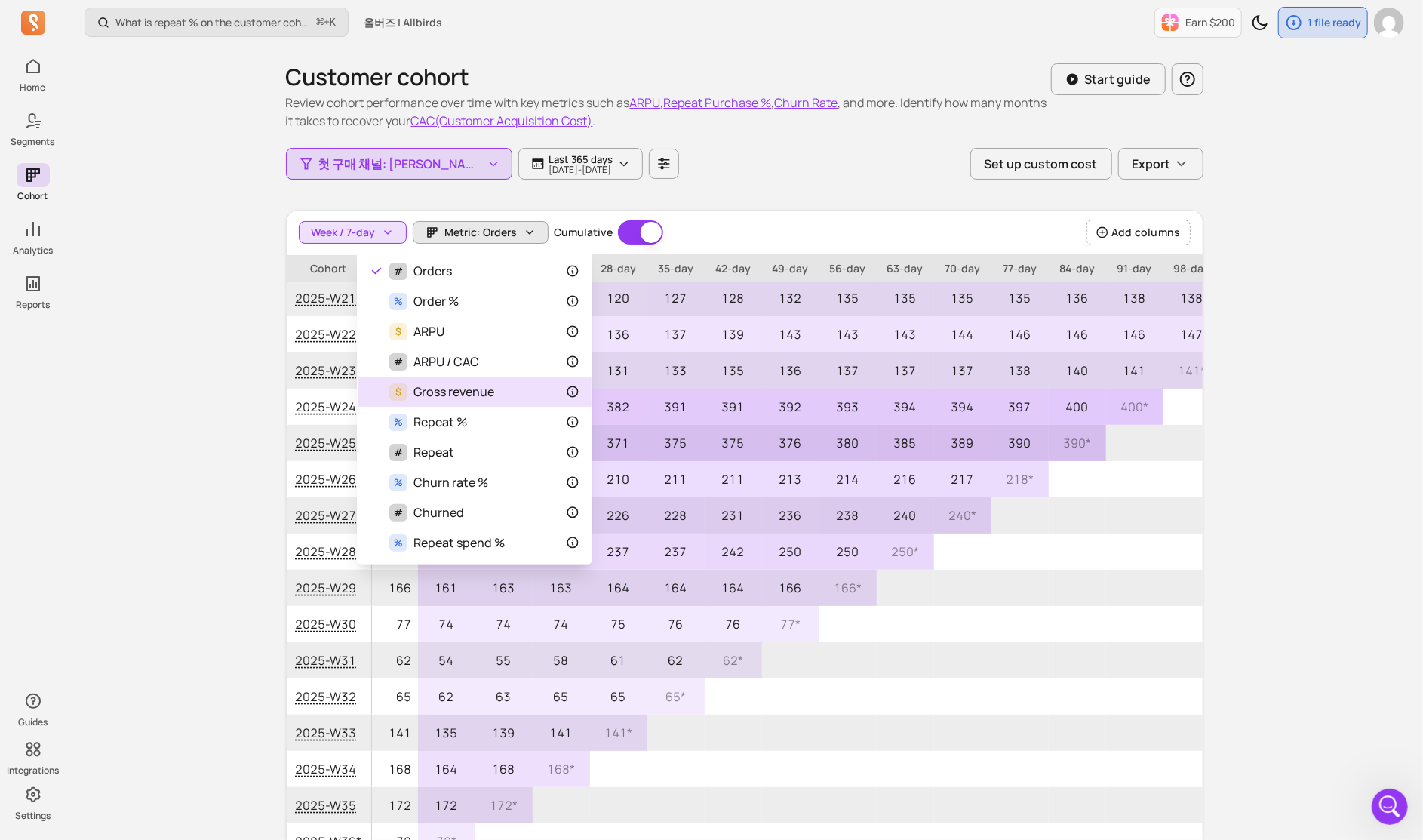
click at [565, 392] on div "$ Gross revenue" at bounding box center [475, 391] width 210 height 18
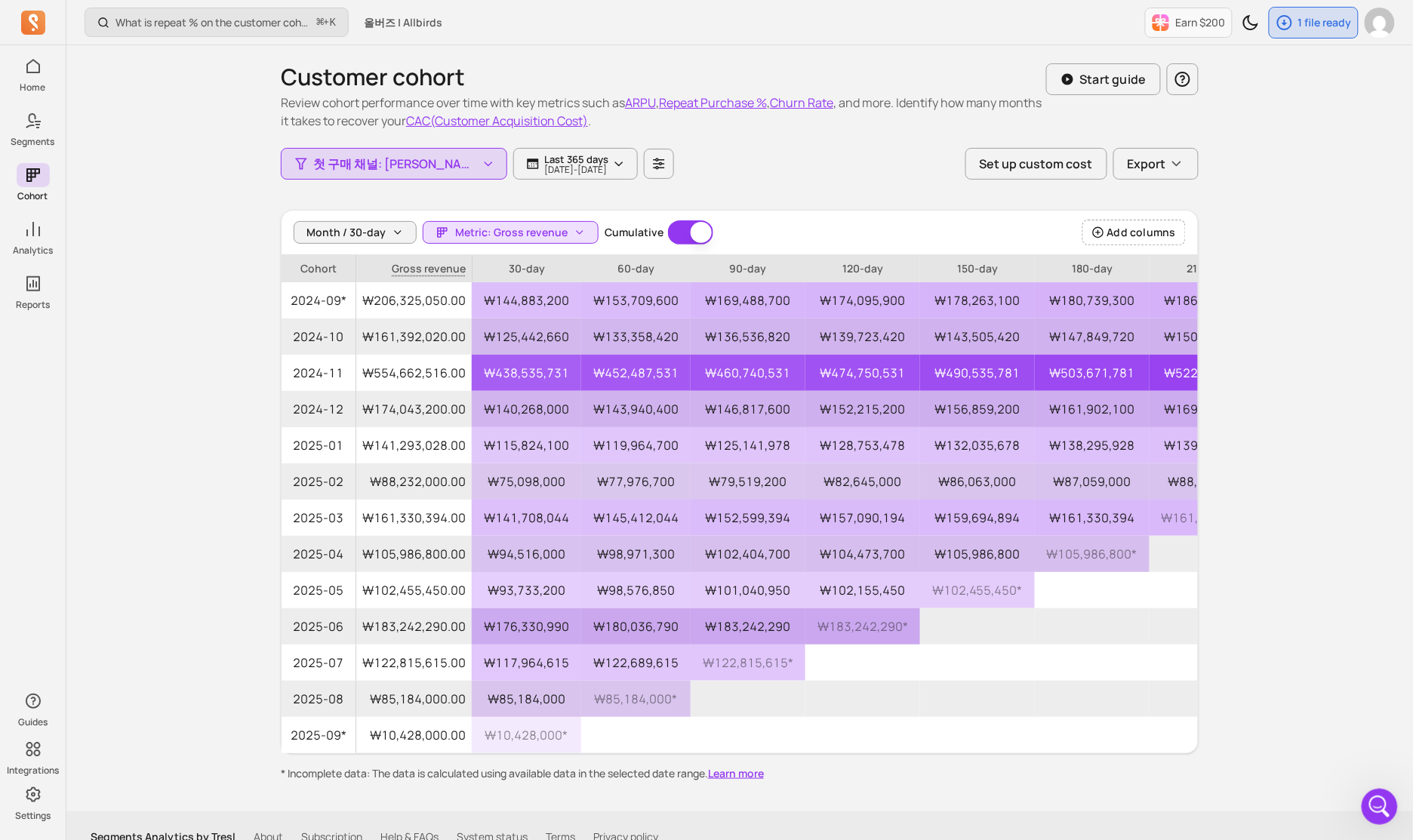
click at [844, 233] on div "What is repeat % on the customer cohort page? How is it defined? ⌘ + K 올버즈 | Al…" at bounding box center [739, 431] width 1346 height 863
click at [844, 176] on button "Export" at bounding box center [1156, 163] width 85 height 31
click at [844, 204] on button "CSV (SpreadSheet)" at bounding box center [1079, 200] width 248 height 27
click at [384, 233] on button "Month / 30-day" at bounding box center [355, 232] width 123 height 23
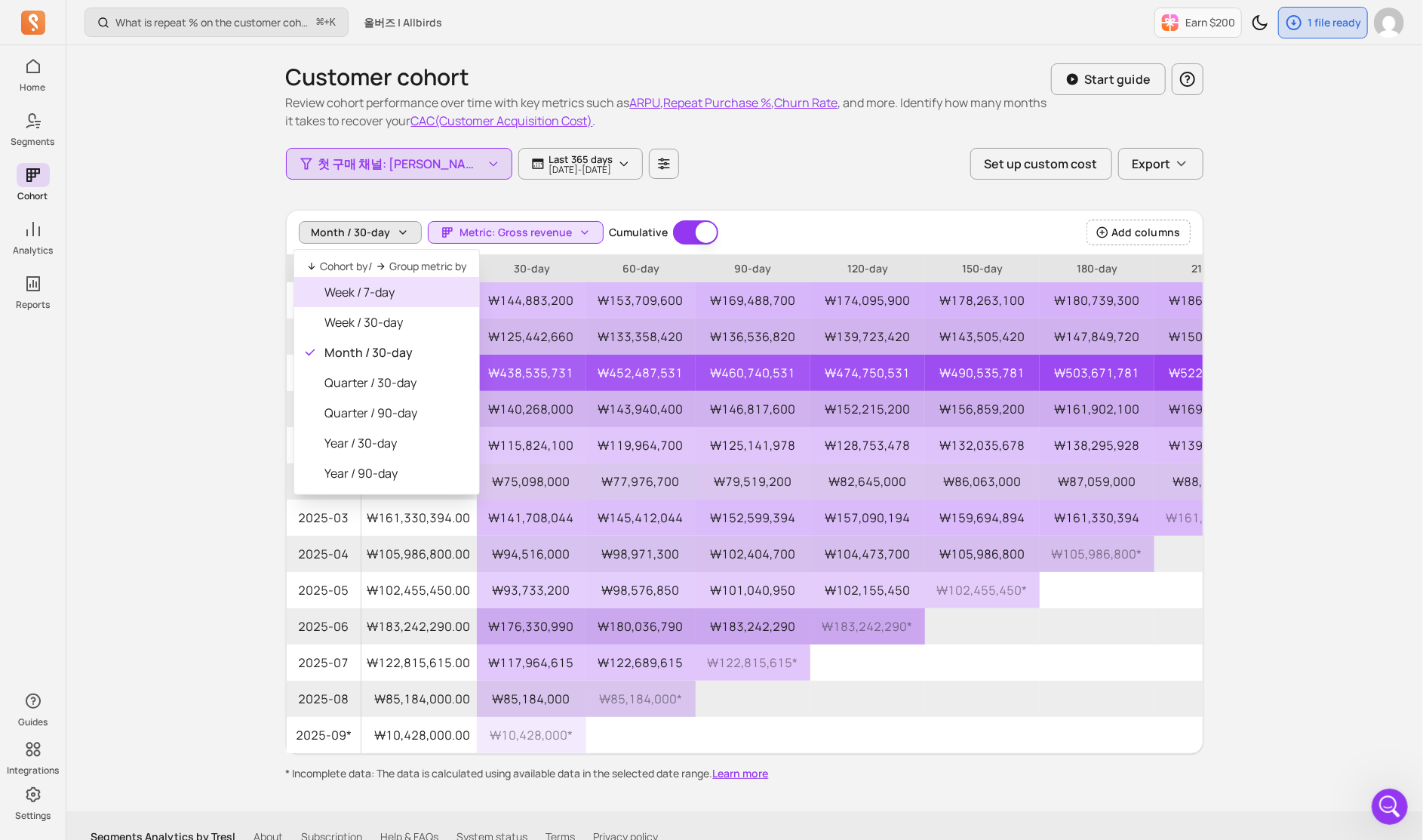
click at [378, 290] on span "Week / 7-day" at bounding box center [396, 292] width 143 height 18
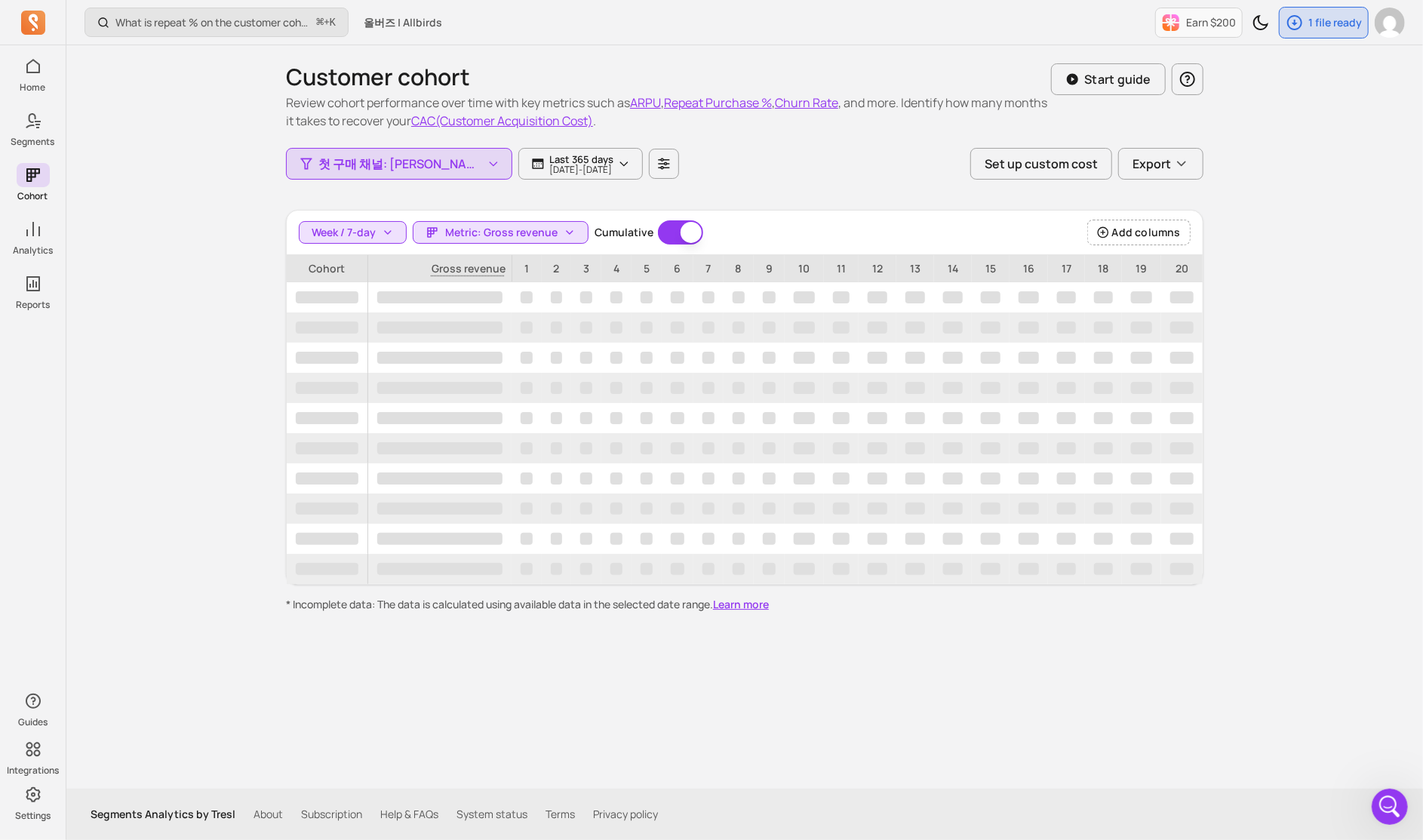
click at [262, 269] on div "Customer cohort Review cohort performance over time with key metrics such as AR…" at bounding box center [745, 417] width 966 height 744
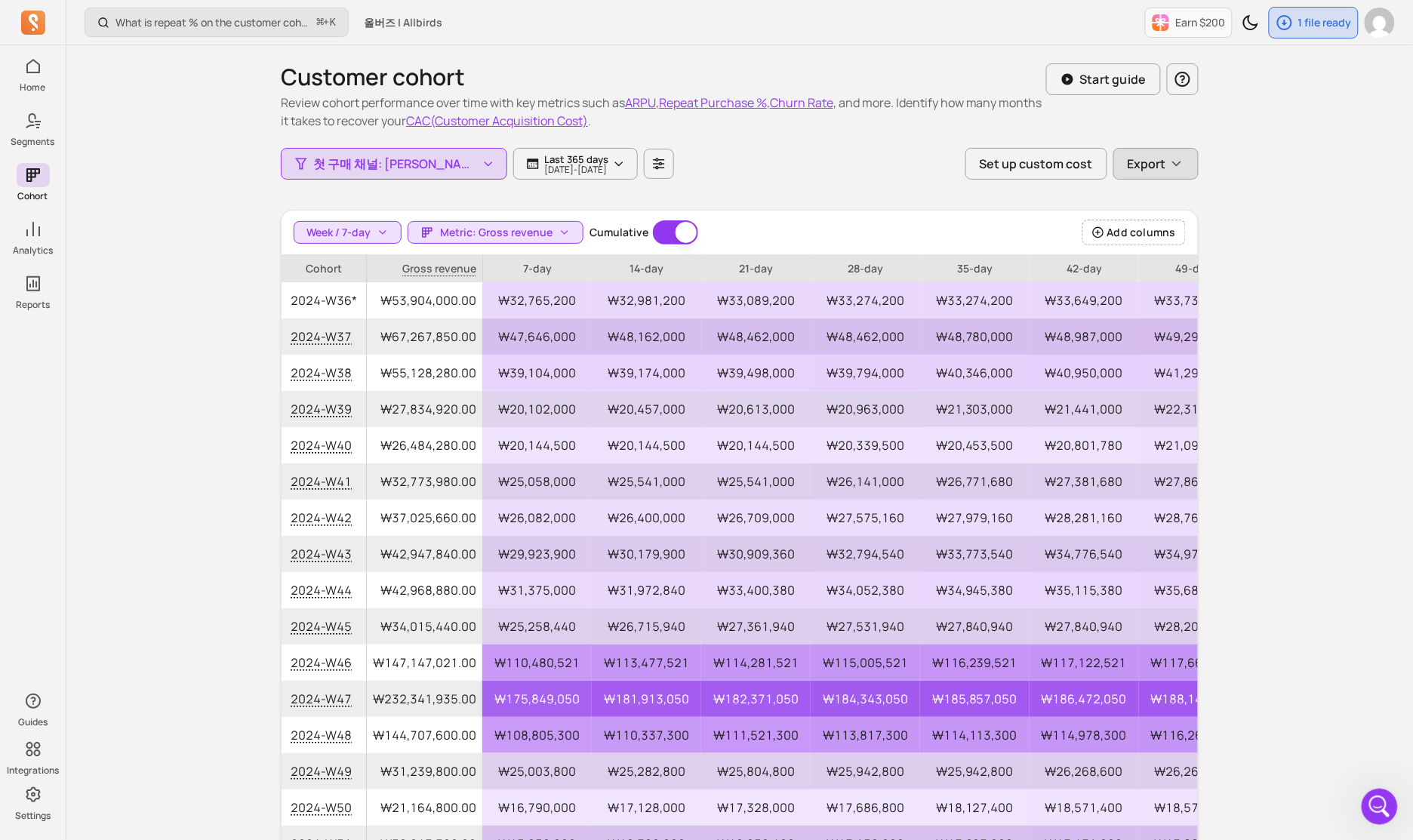
click at [844, 166] on span "Export" at bounding box center [1146, 163] width 38 height 18
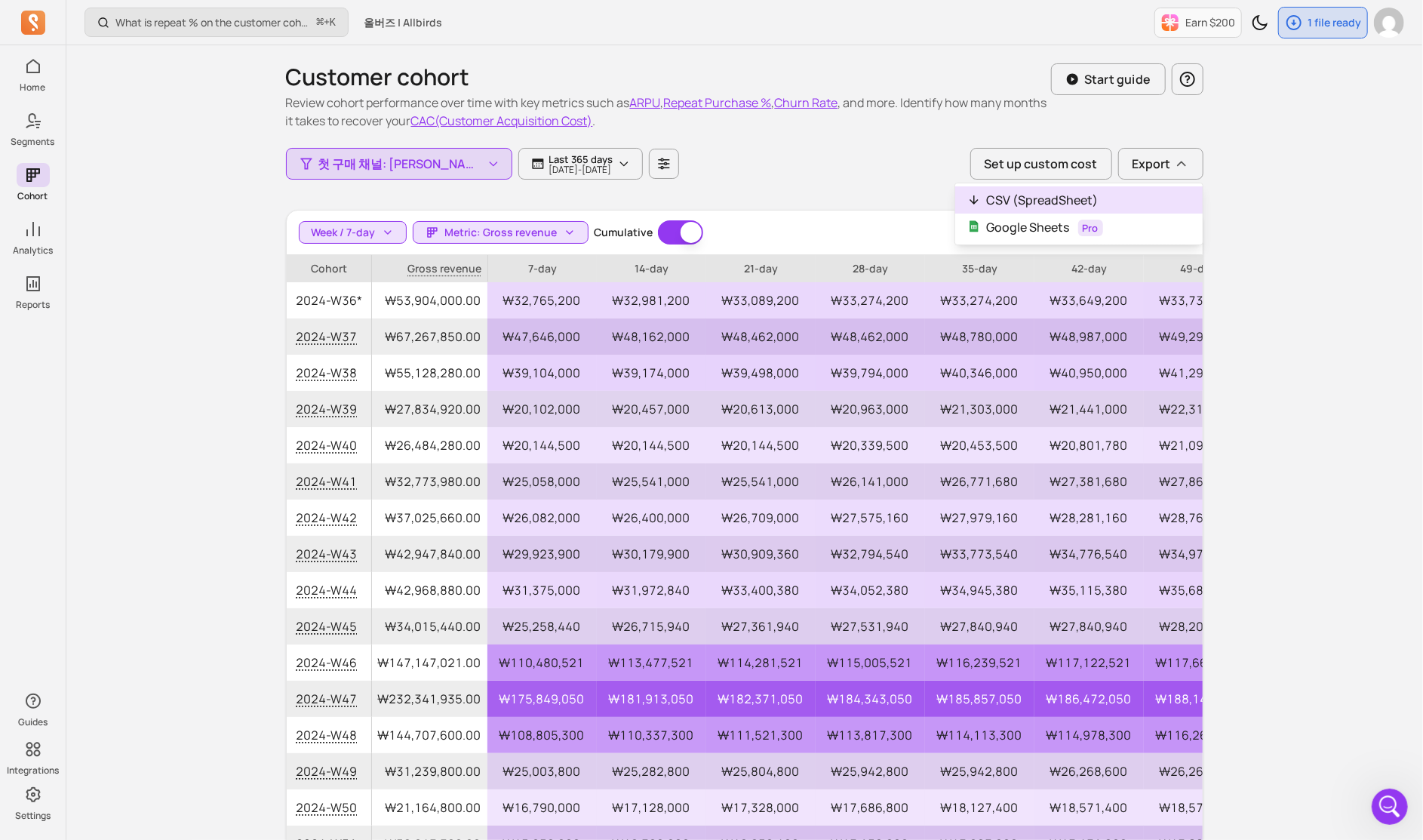
click at [844, 206] on button "CSV (SpreadSheet)" at bounding box center [1079, 200] width 248 height 27
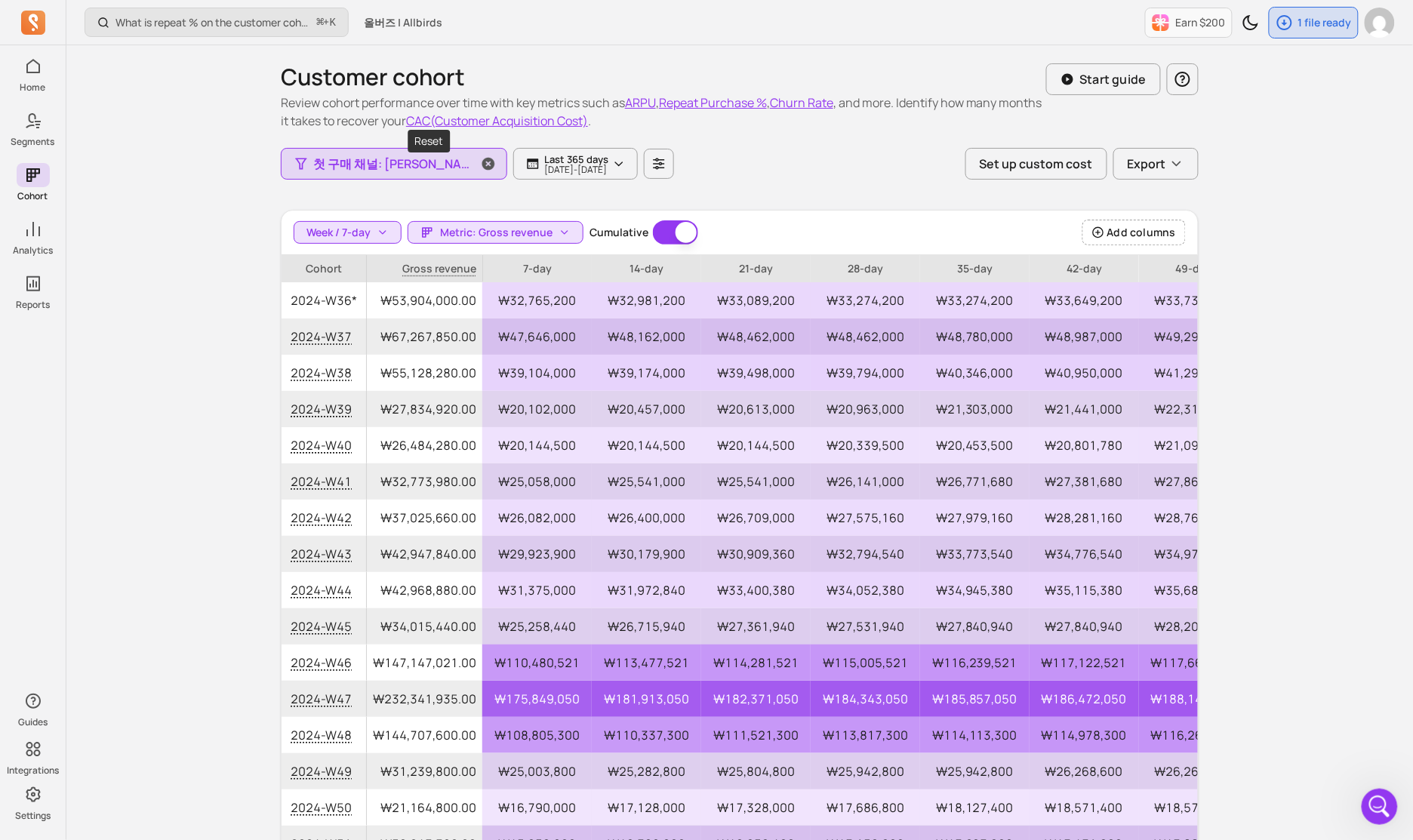
click at [470, 163] on span "button" at bounding box center [488, 164] width 36 height 30
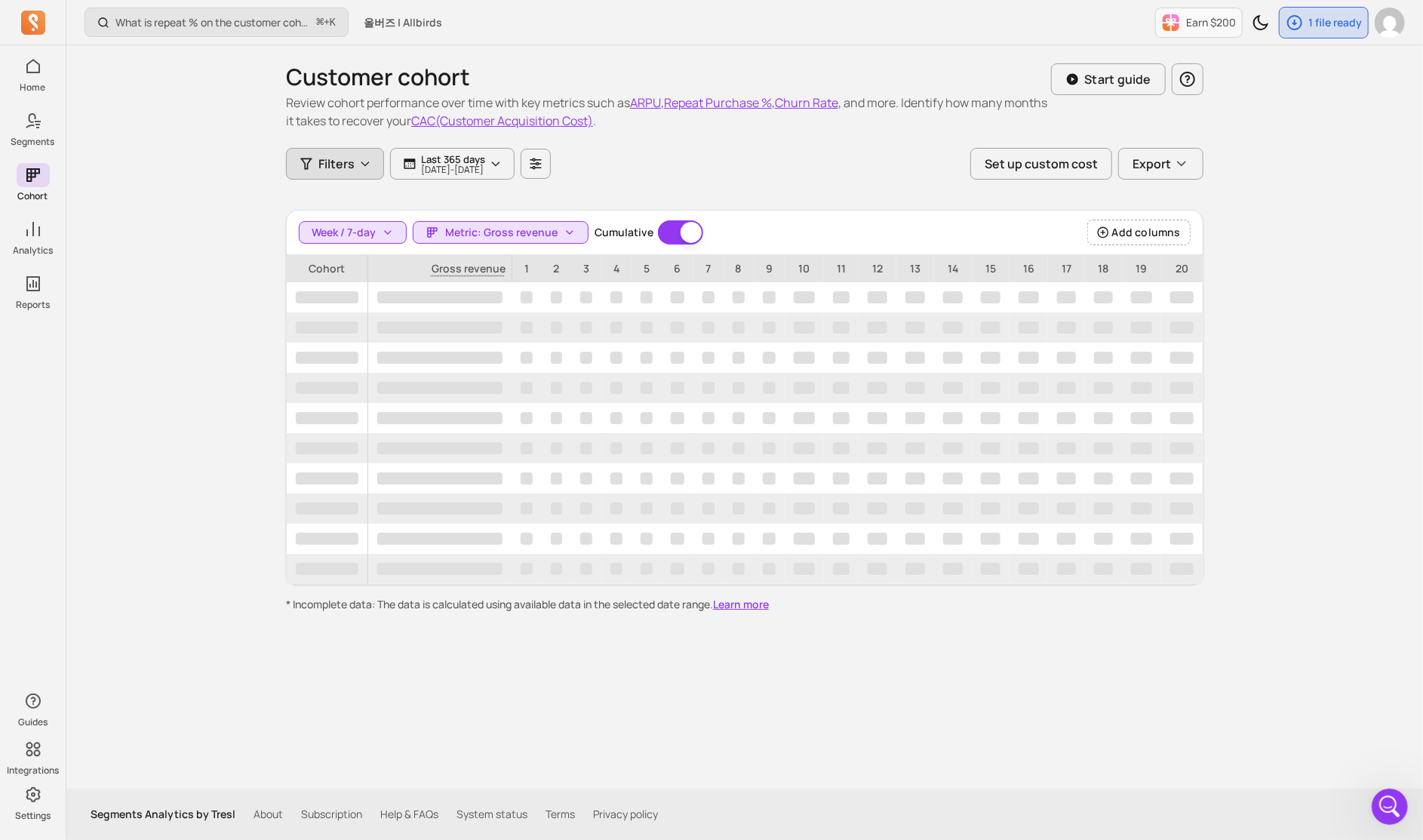
click at [343, 163] on span "Filters" at bounding box center [336, 163] width 36 height 18
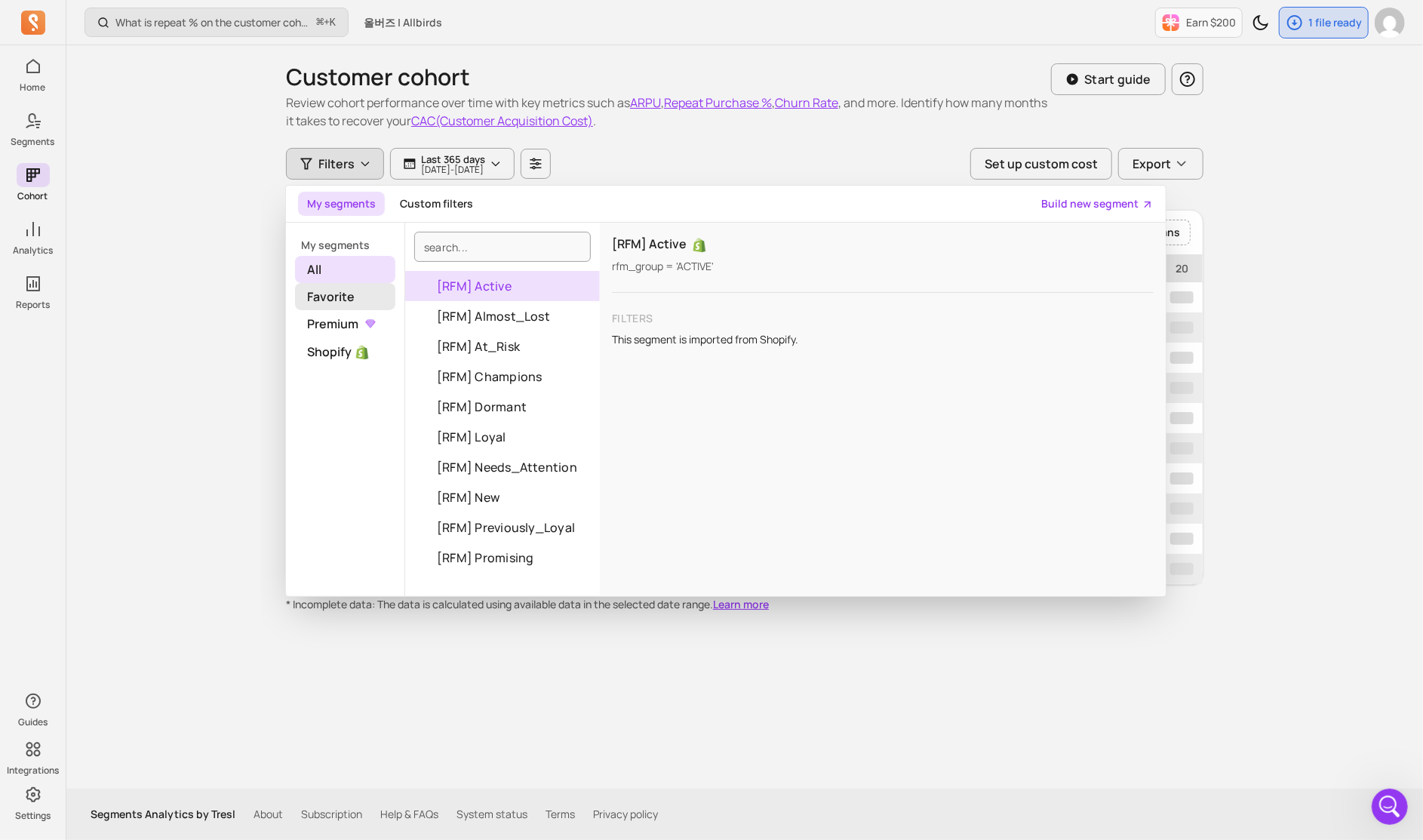
click at [345, 305] on span "Favorite" at bounding box center [345, 297] width 101 height 27
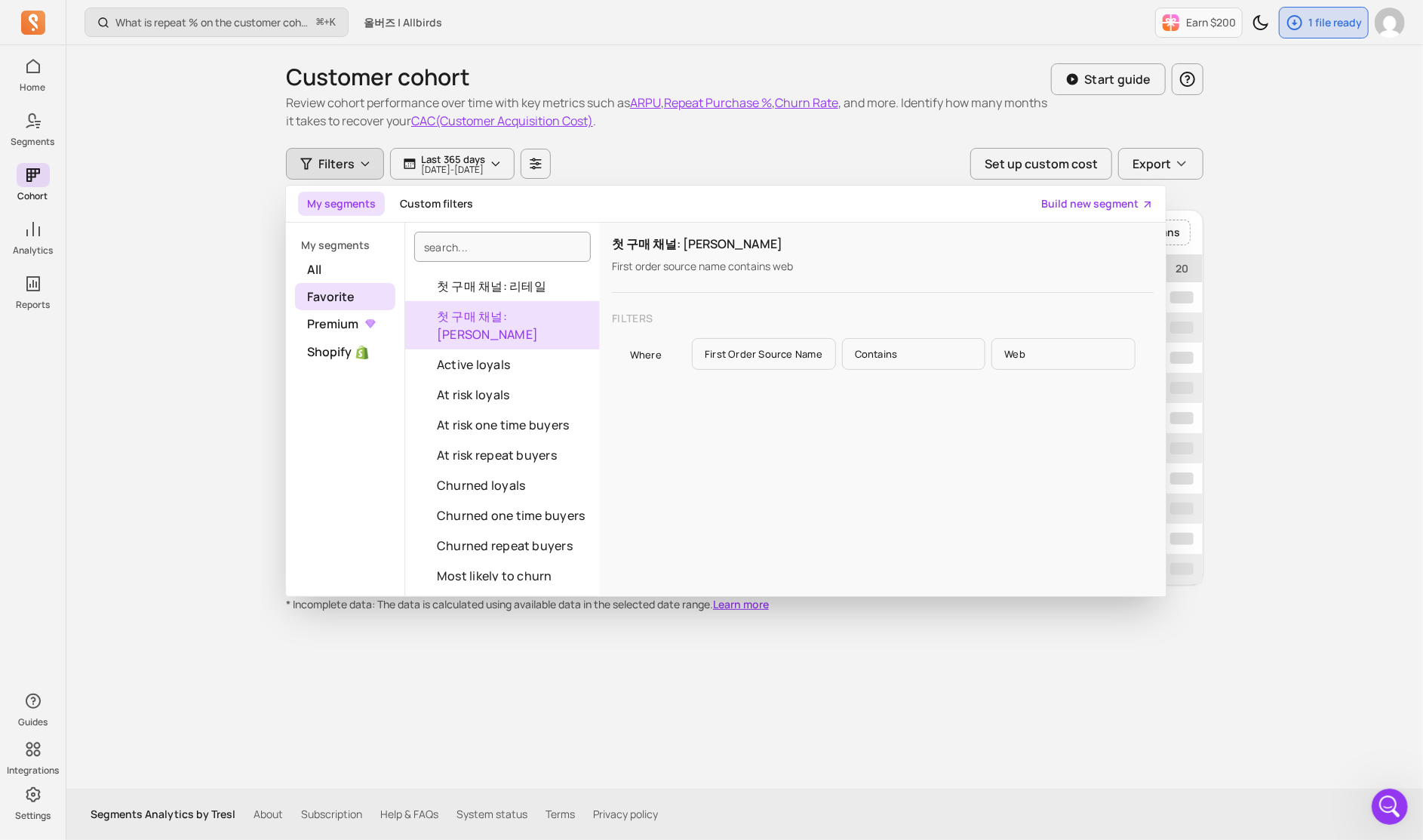
click at [507, 316] on button "첫 구매 채널: [PERSON_NAME]" at bounding box center [503, 325] width 195 height 48
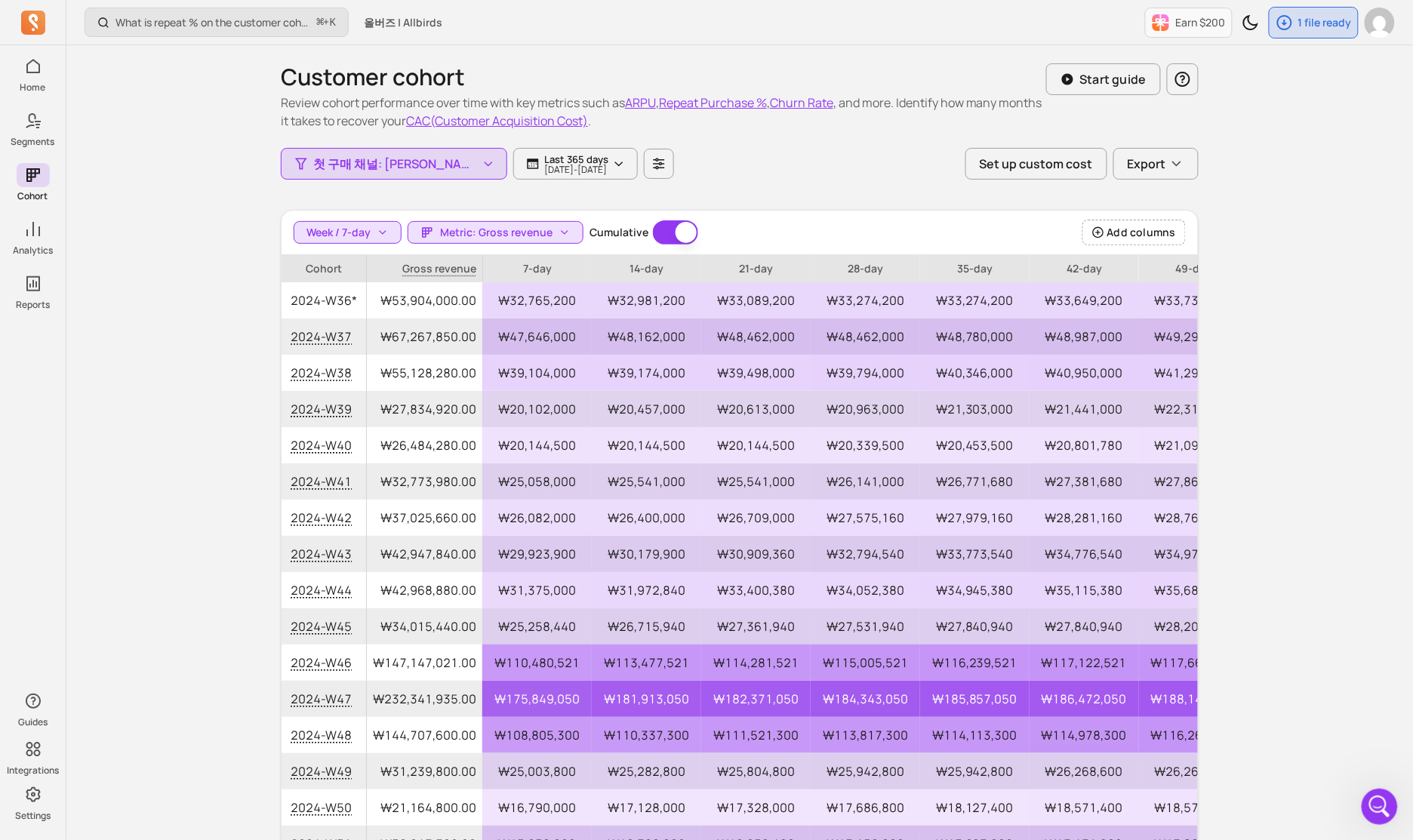
click at [793, 197] on div "Customer cohort Review cohort performance over time with key metrics such as AR…" at bounding box center [739, 466] width 918 height 842
click at [844, 157] on span "Export" at bounding box center [1146, 163] width 38 height 18
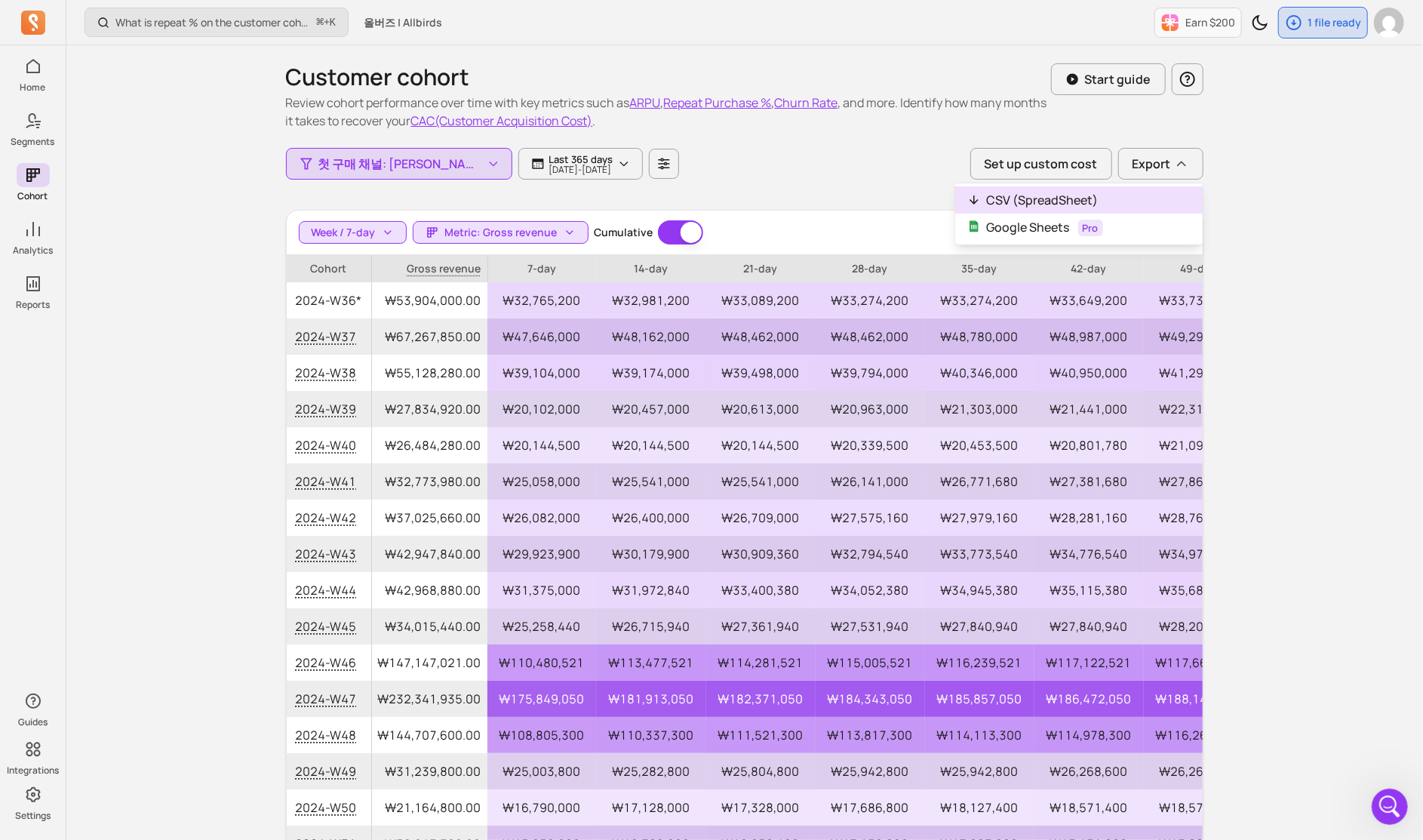
click at [844, 204] on button "CSV (SpreadSheet)" at bounding box center [1079, 200] width 248 height 27
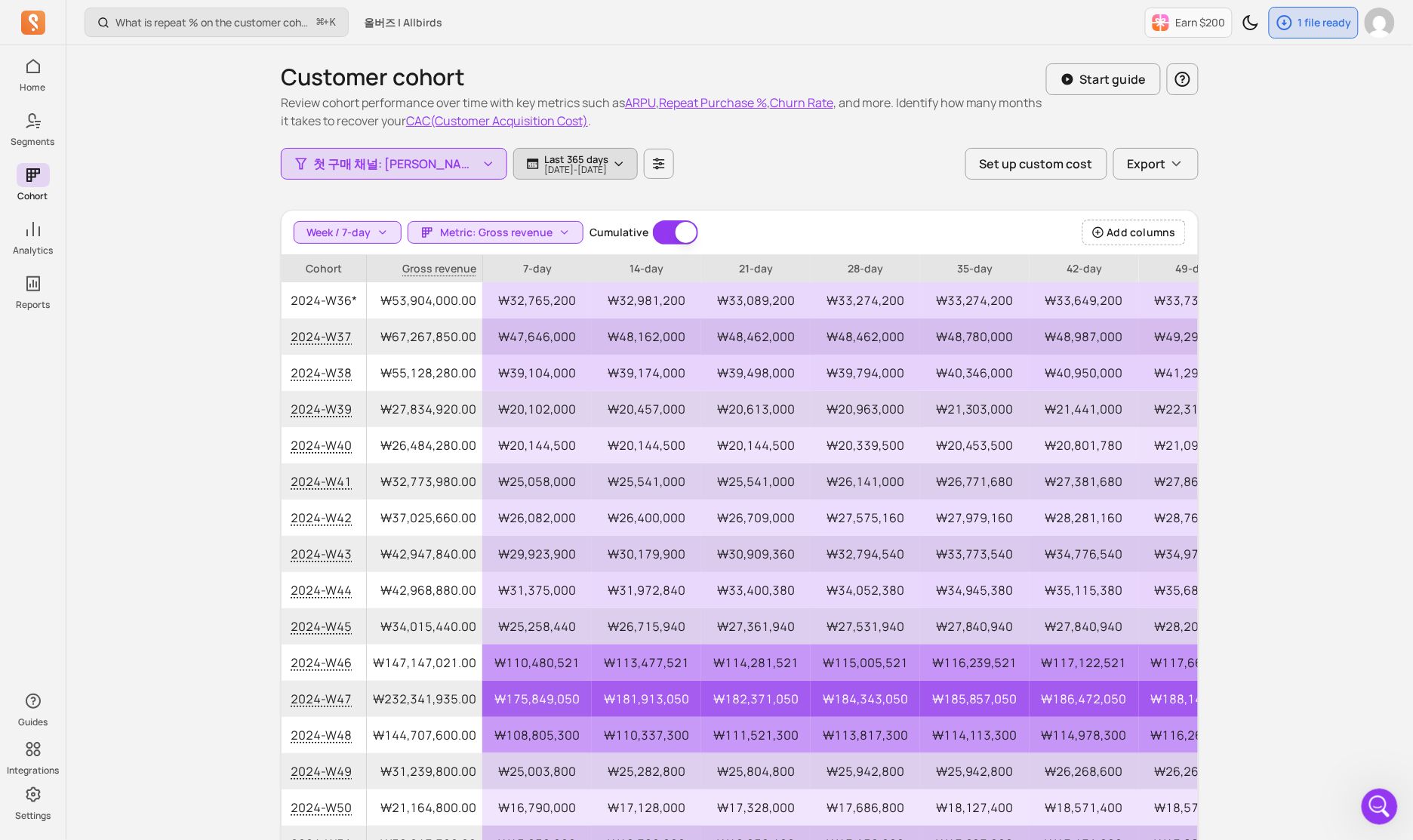
click at [0, 0] on icon "button" at bounding box center [0, 0] width 0 height 0
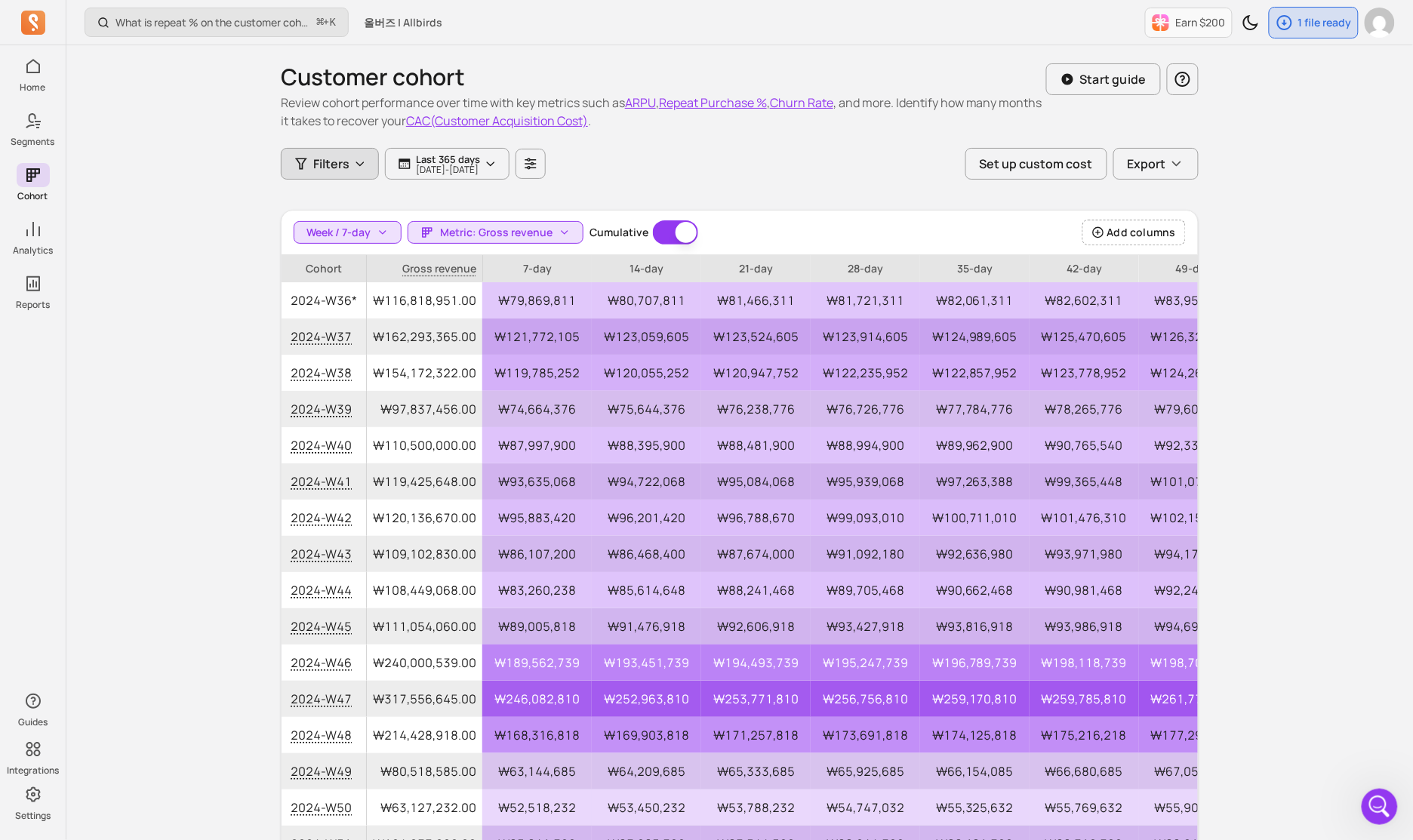
click at [354, 164] on icon "button" at bounding box center [360, 163] width 12 height 12
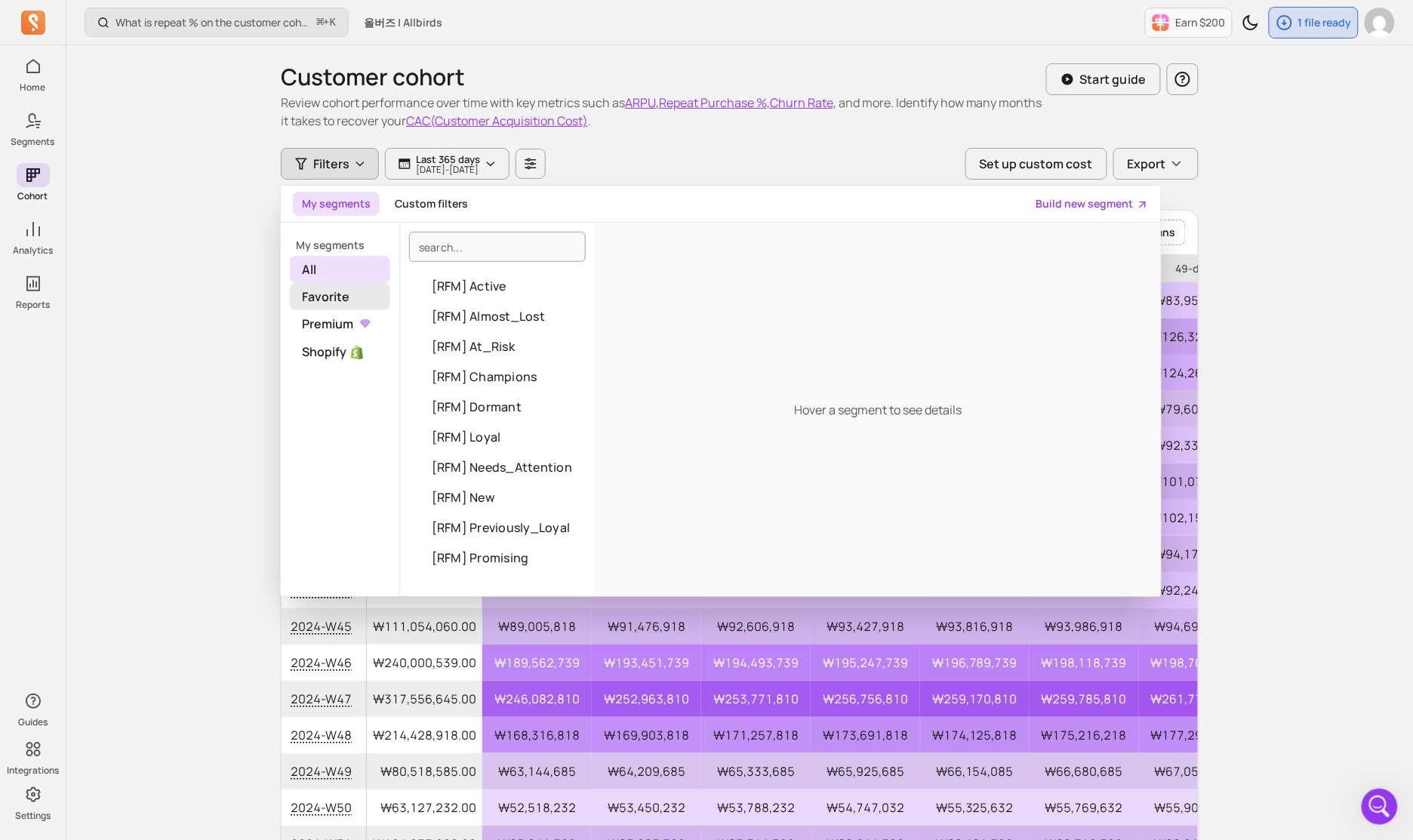
click at [349, 304] on span "Favorite" at bounding box center [340, 297] width 101 height 27
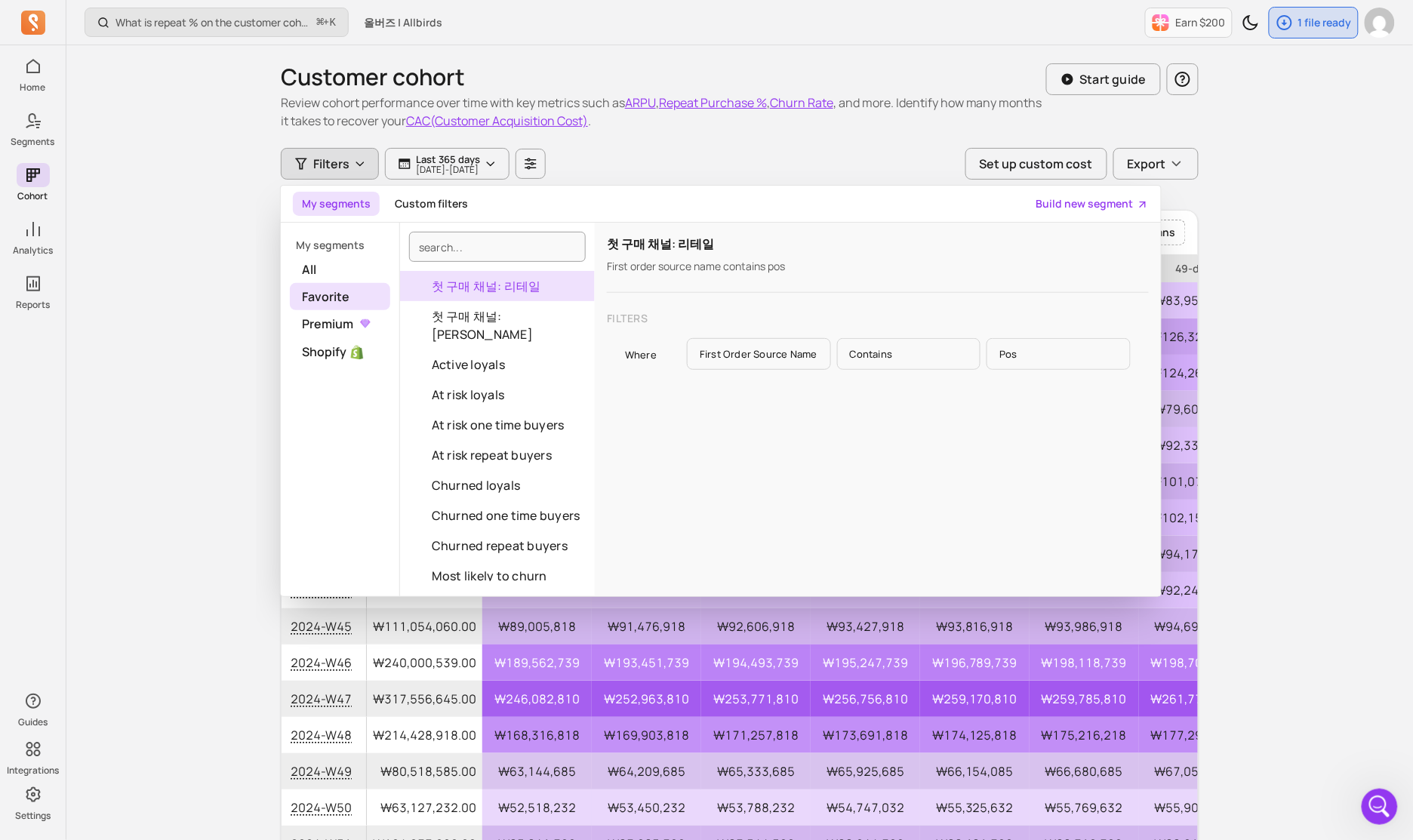
click at [504, 294] on button "첫 구매 채널: 리테일" at bounding box center [498, 286] width 195 height 30
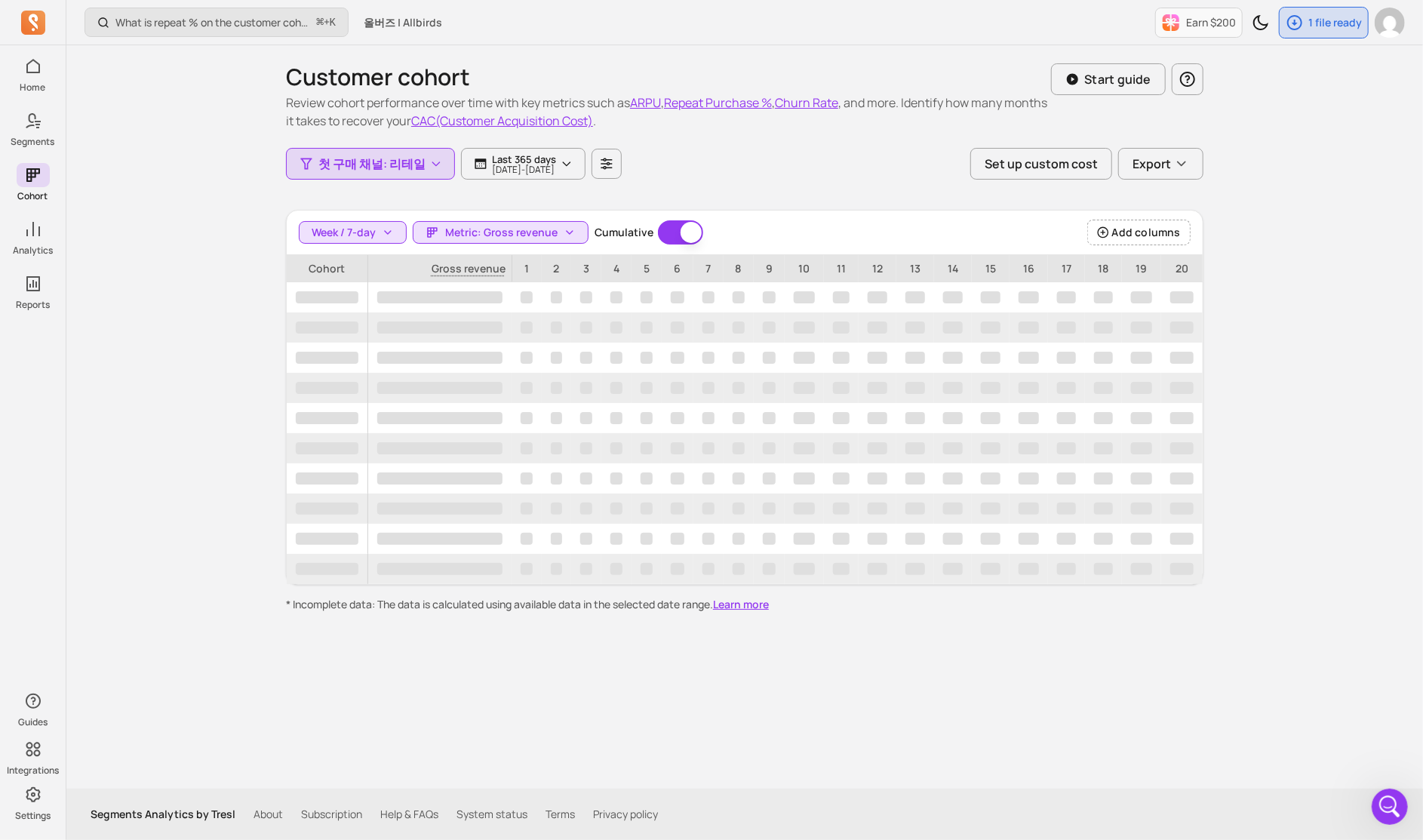
click at [777, 189] on div "Customer cohort Review cohort performance over time with key metrics such as AR…" at bounding box center [744, 329] width 918 height 567
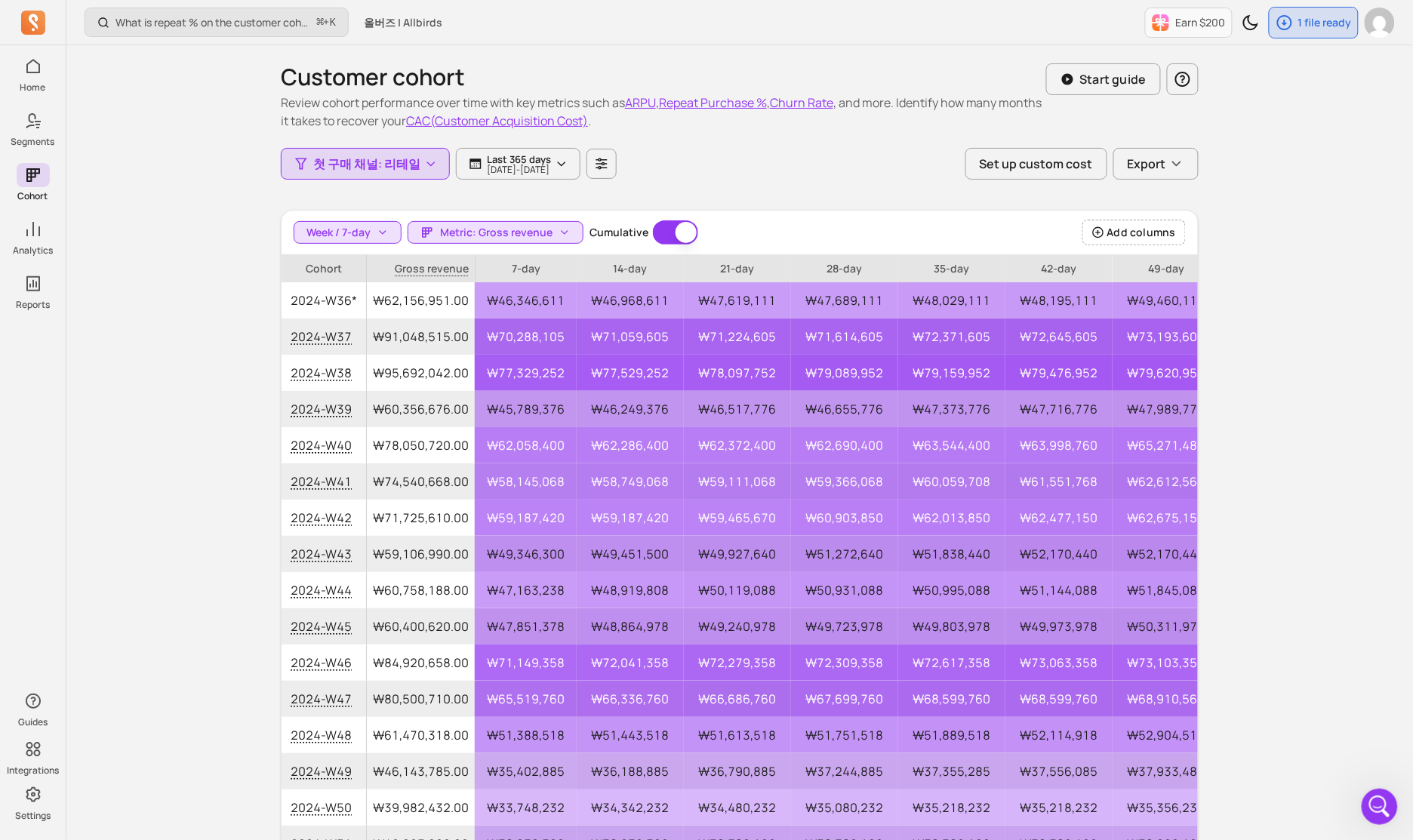
click at [844, 184] on div "Customer cohort Review cohort performance over time with key metrics such as AR…" at bounding box center [739, 466] width 918 height 842
click at [844, 176] on button "Export" at bounding box center [1156, 163] width 85 height 31
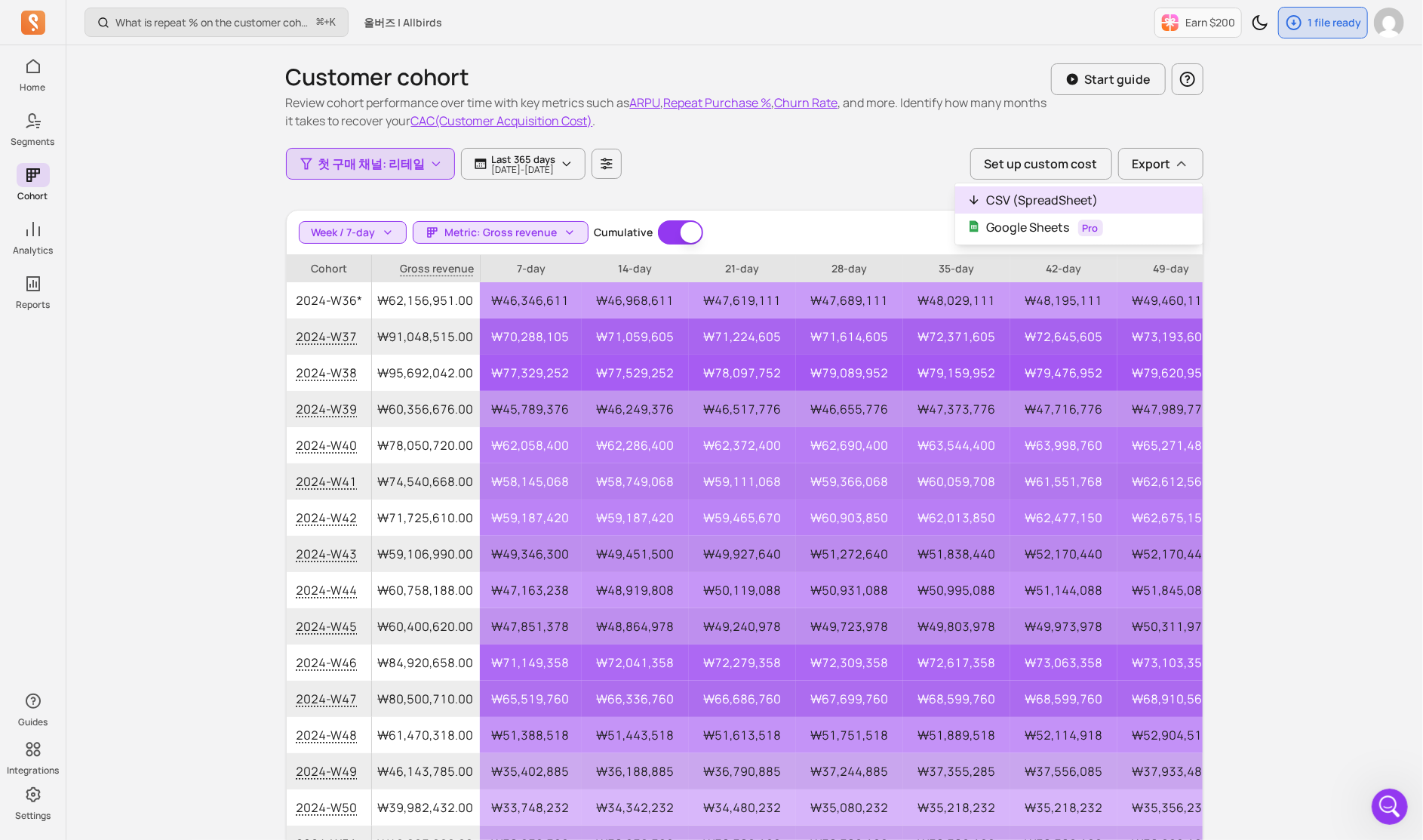
click at [844, 202] on button "CSV (SpreadSheet)" at bounding box center [1079, 200] width 248 height 27
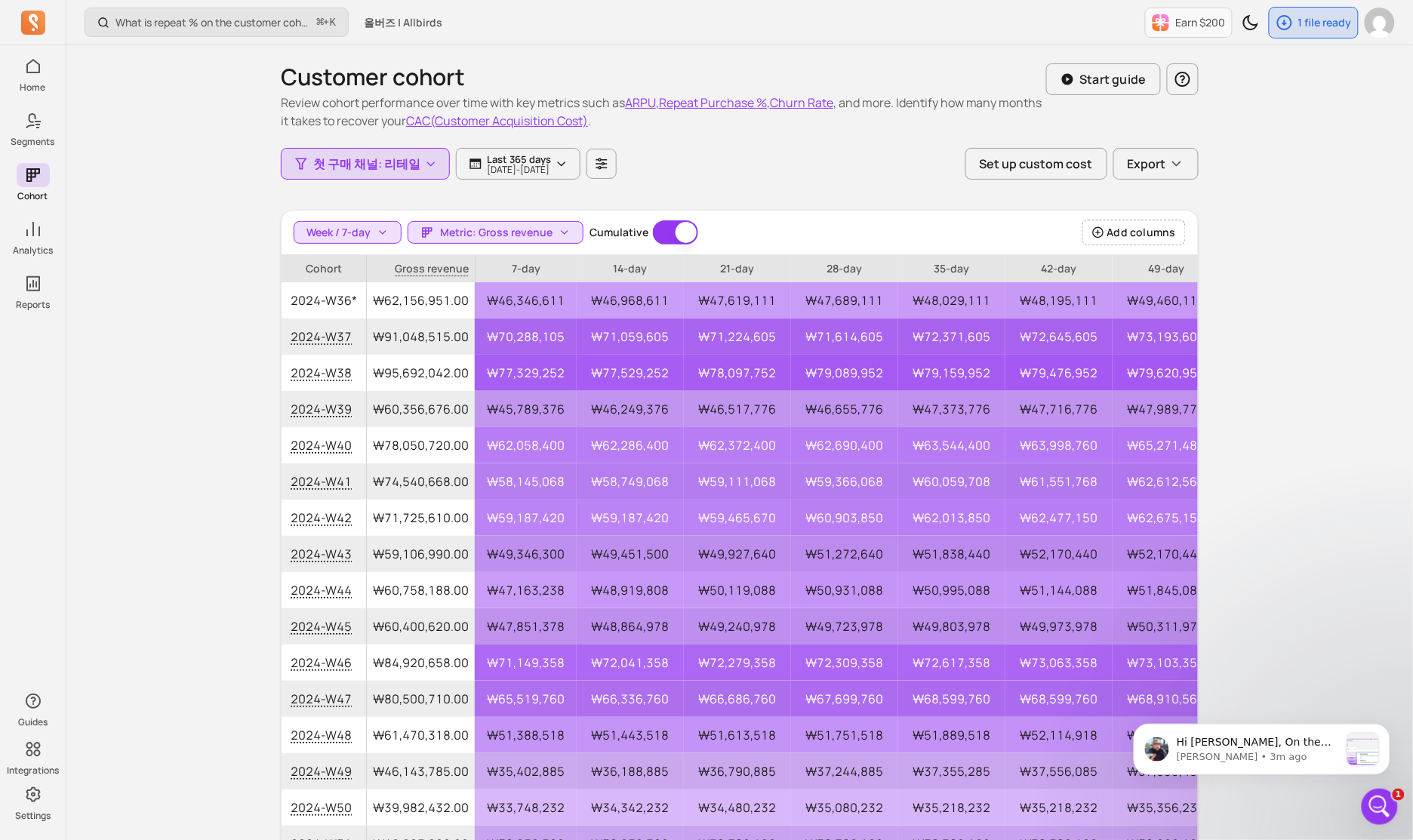
scroll to position [1317, 0]
